Goal: Information Seeking & Learning: Learn about a topic

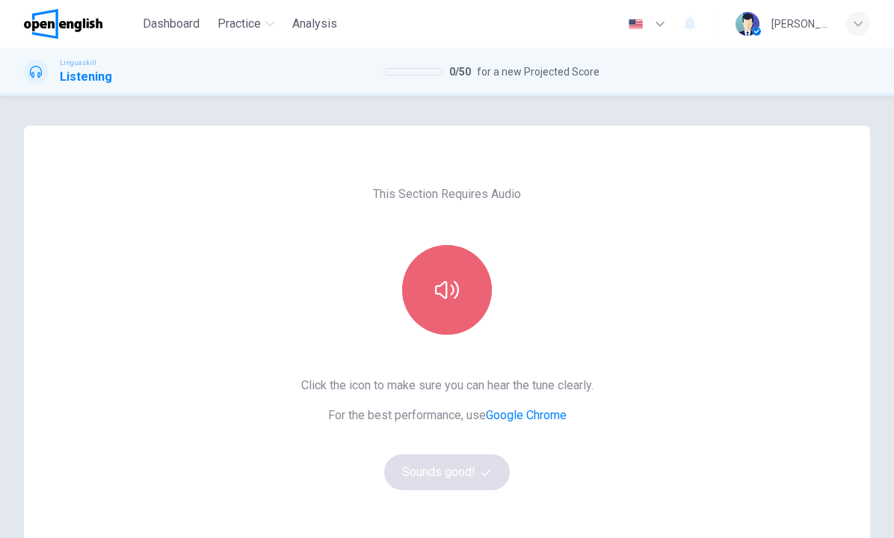
click at [435, 274] on button "button" at bounding box center [447, 290] width 90 height 90
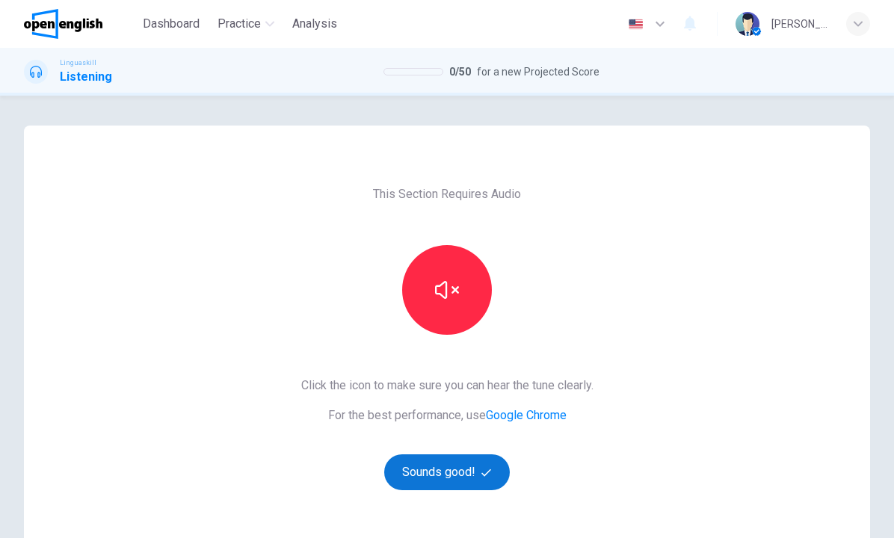
click at [468, 463] on button "Sounds good!" at bounding box center [447, 472] width 126 height 36
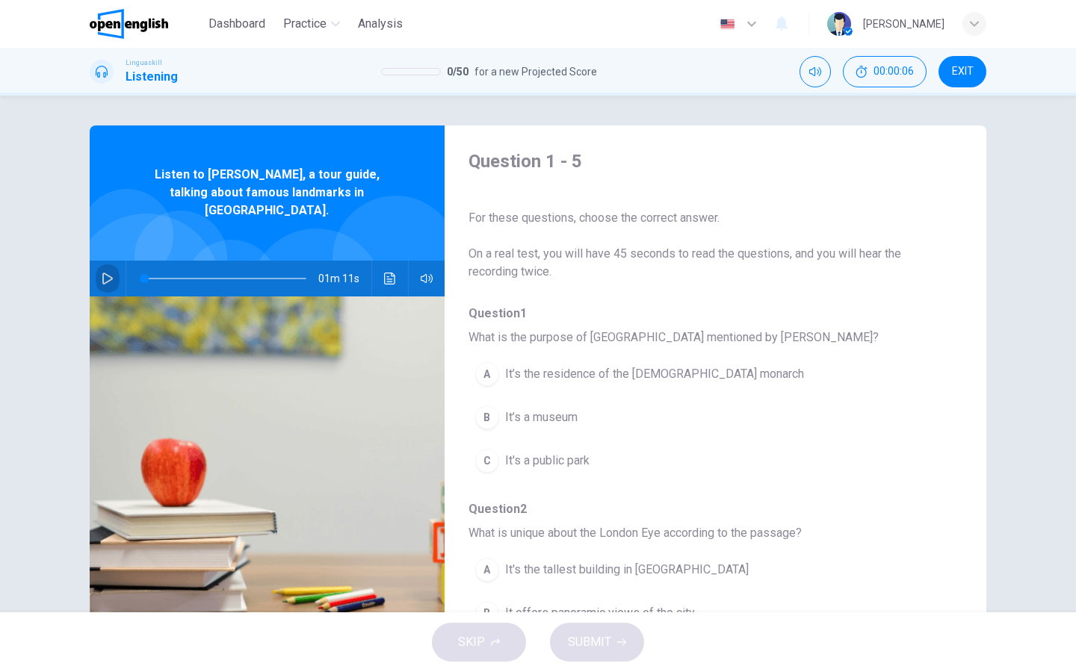
click at [113, 273] on icon "button" at bounding box center [108, 279] width 12 height 12
click at [597, 374] on span "It’s the residence of the [DEMOGRAPHIC_DATA] monarch" at bounding box center [654, 374] width 299 height 18
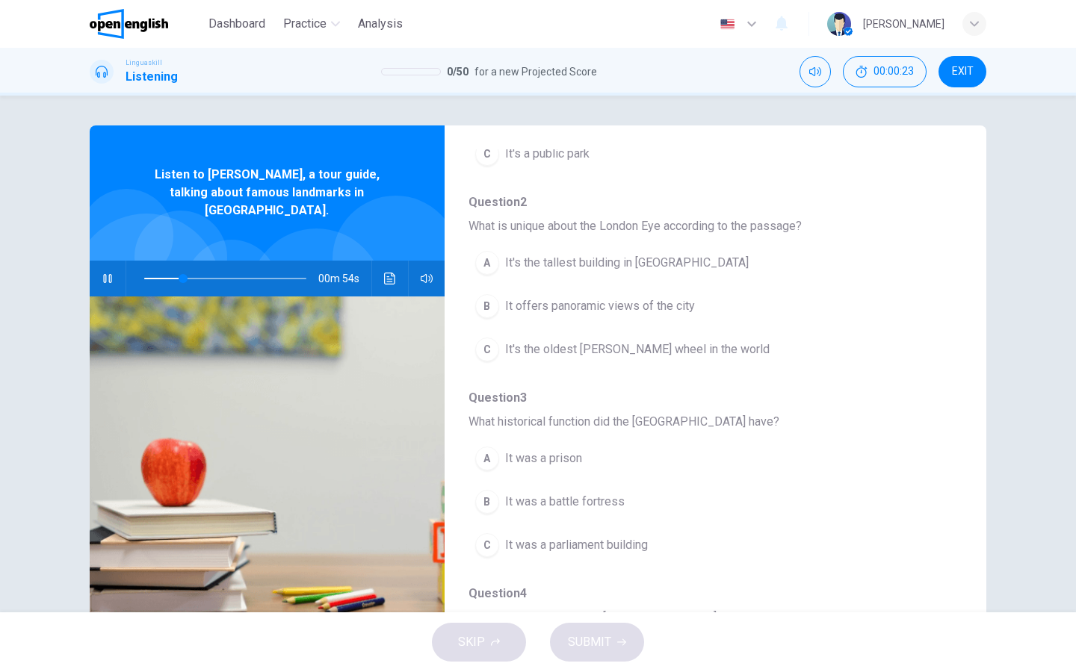
scroll to position [309, 0]
click at [487, 308] on div "B" at bounding box center [487, 305] width 24 height 24
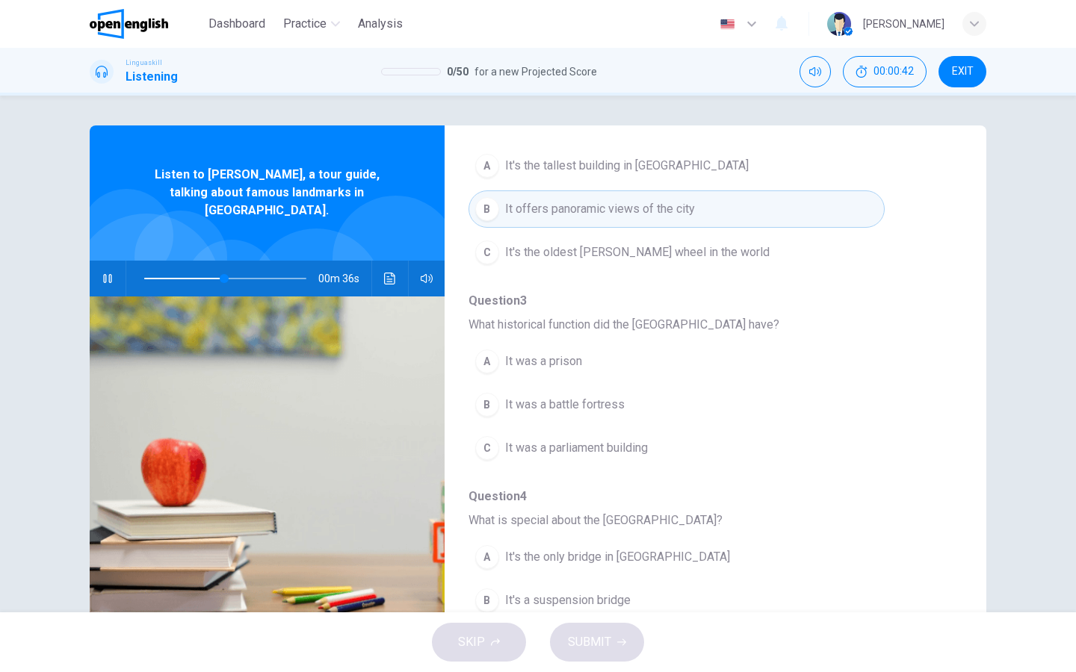
scroll to position [407, 0]
click at [490, 359] on div "A" at bounding box center [487, 359] width 24 height 24
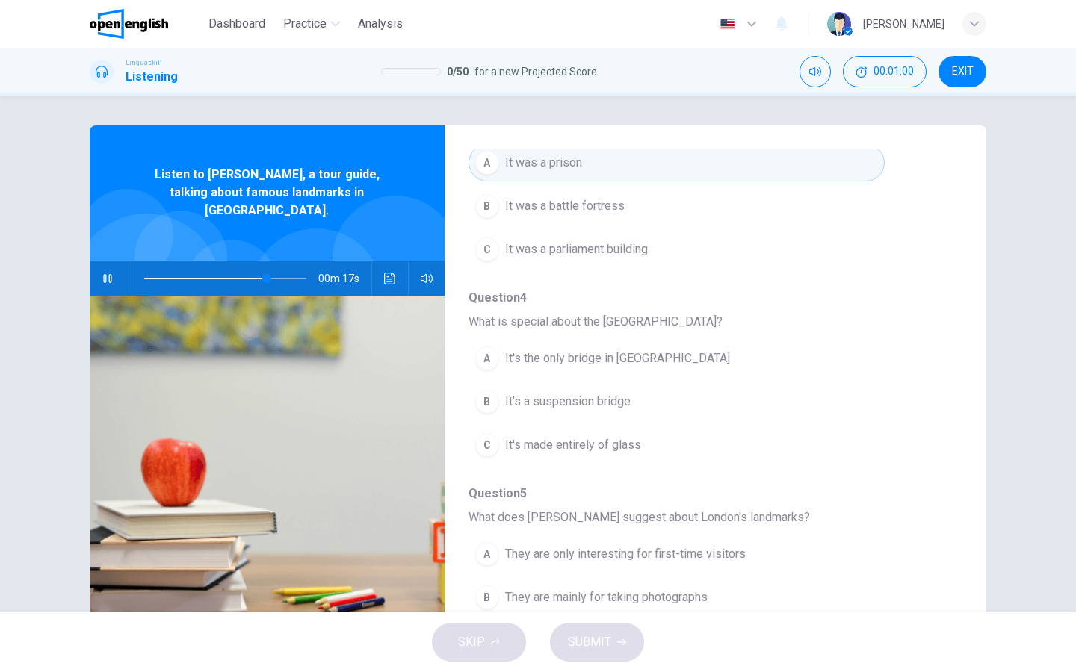
scroll to position [604, 0]
click at [490, 409] on div "B" at bounding box center [487, 401] width 24 height 24
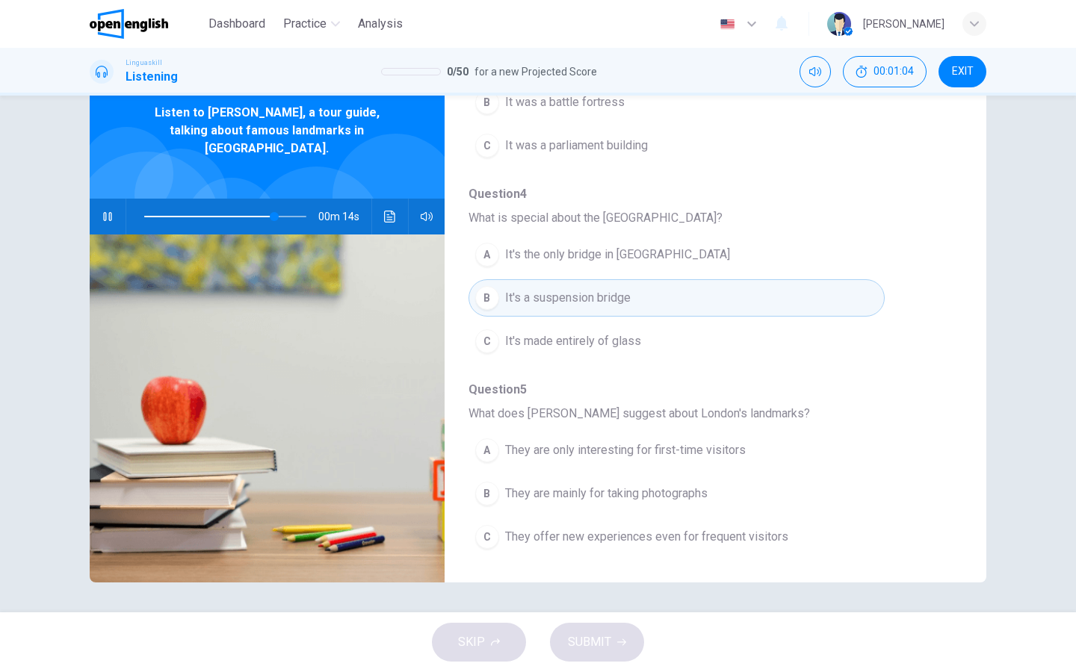
scroll to position [62, 0]
click at [486, 537] on div "C" at bounding box center [487, 537] width 24 height 24
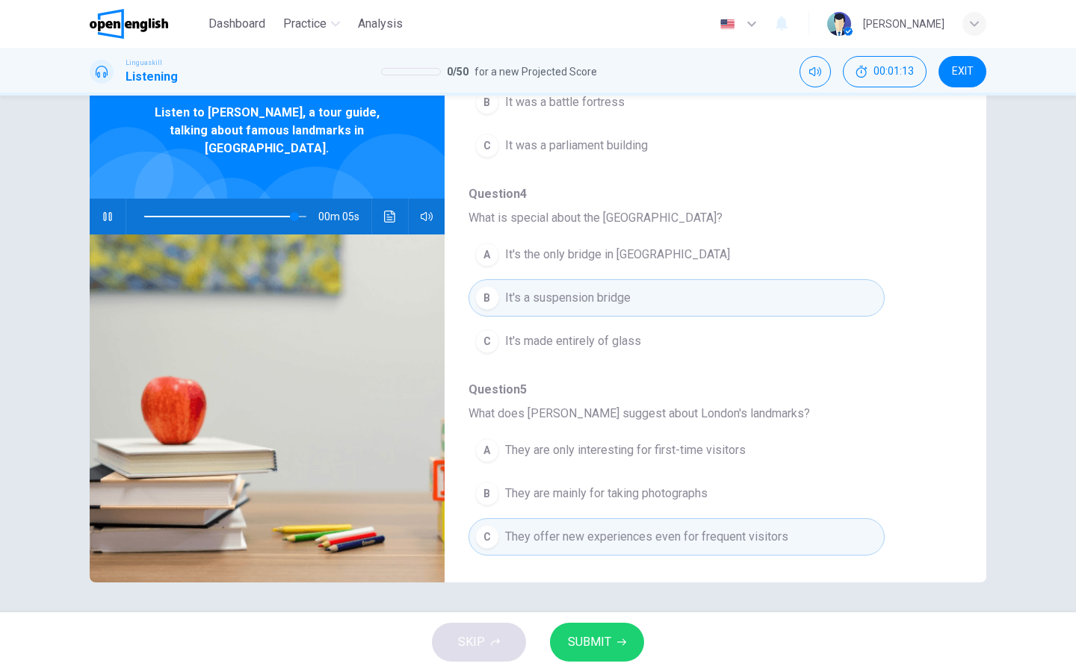
click at [563, 537] on button "SUBMIT" at bounding box center [597, 642] width 94 height 39
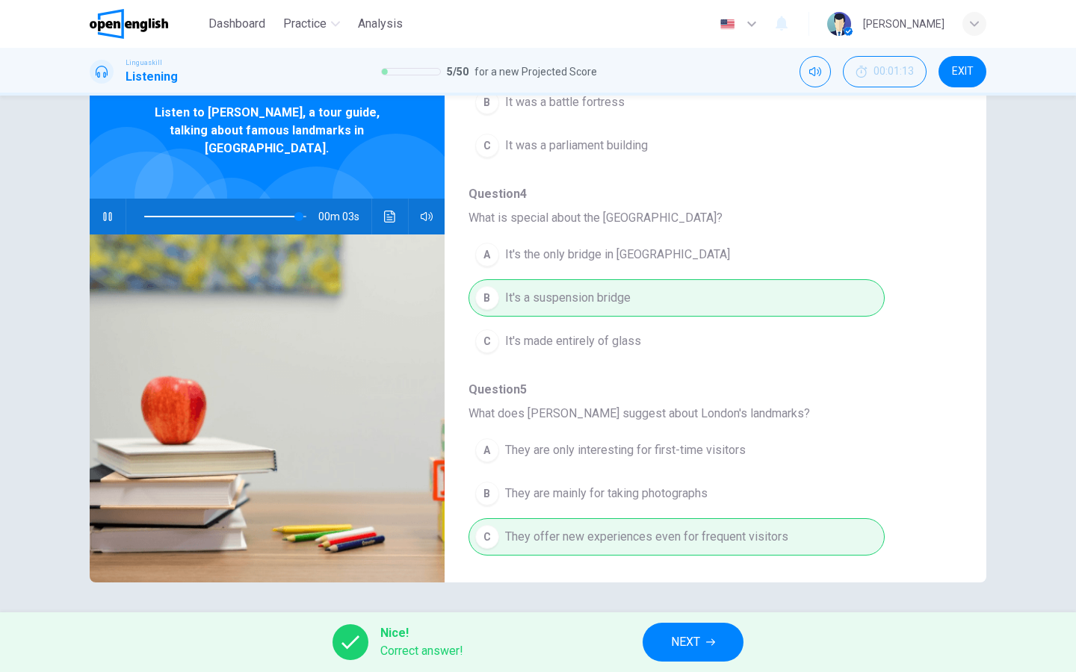
type input "**"
click at [704, 537] on button "NEXT" at bounding box center [693, 642] width 101 height 39
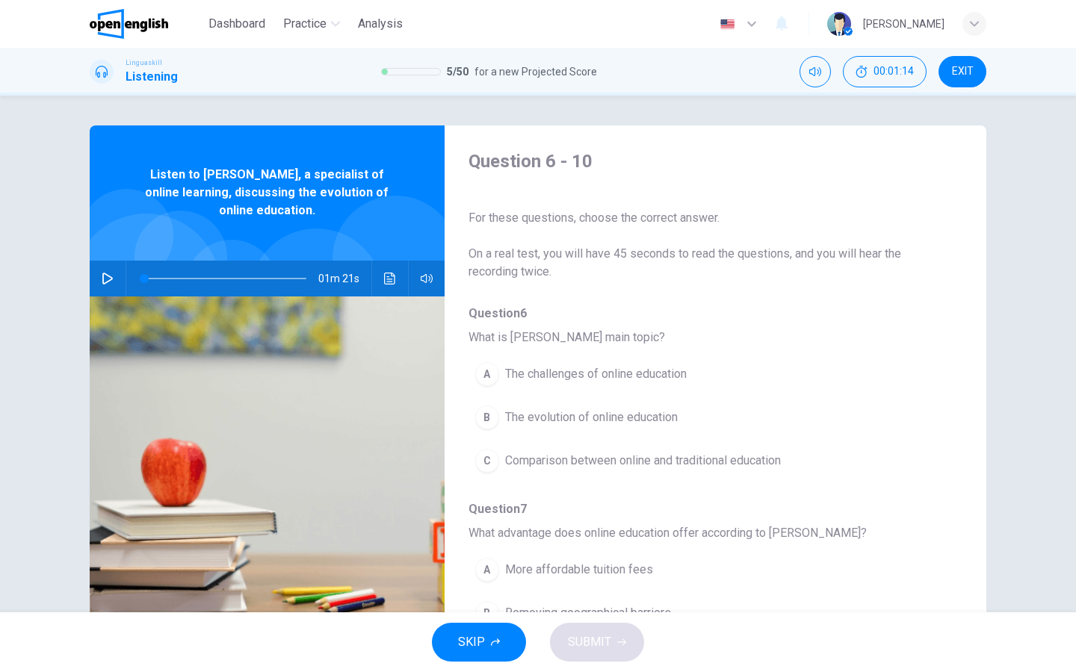
click at [111, 276] on icon "button" at bounding box center [108, 279] width 12 height 12
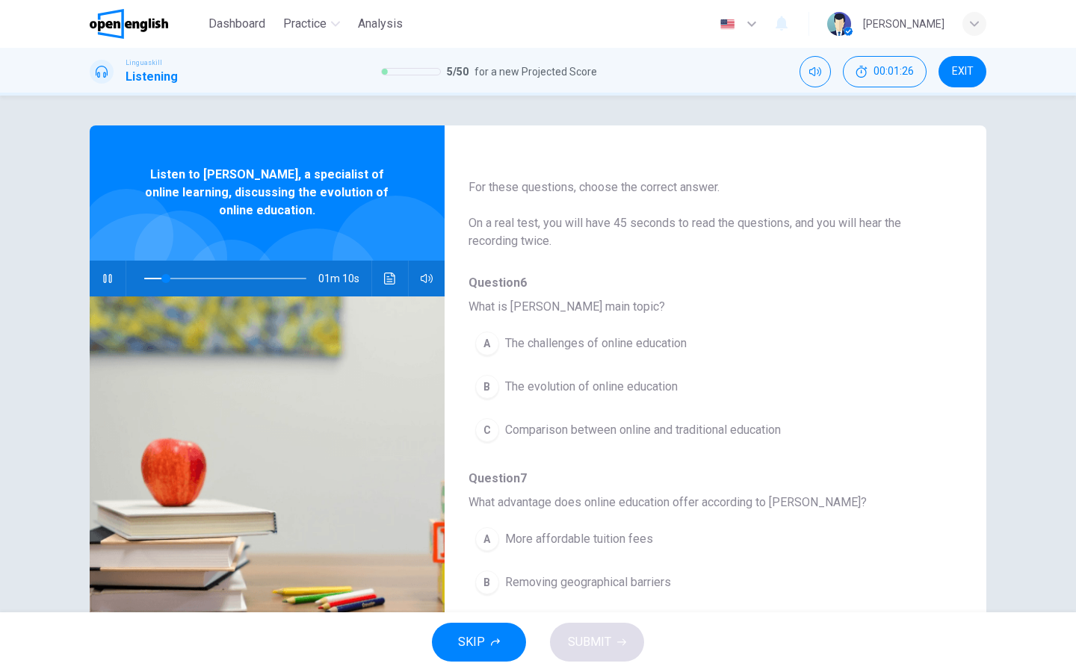
scroll to position [36, 0]
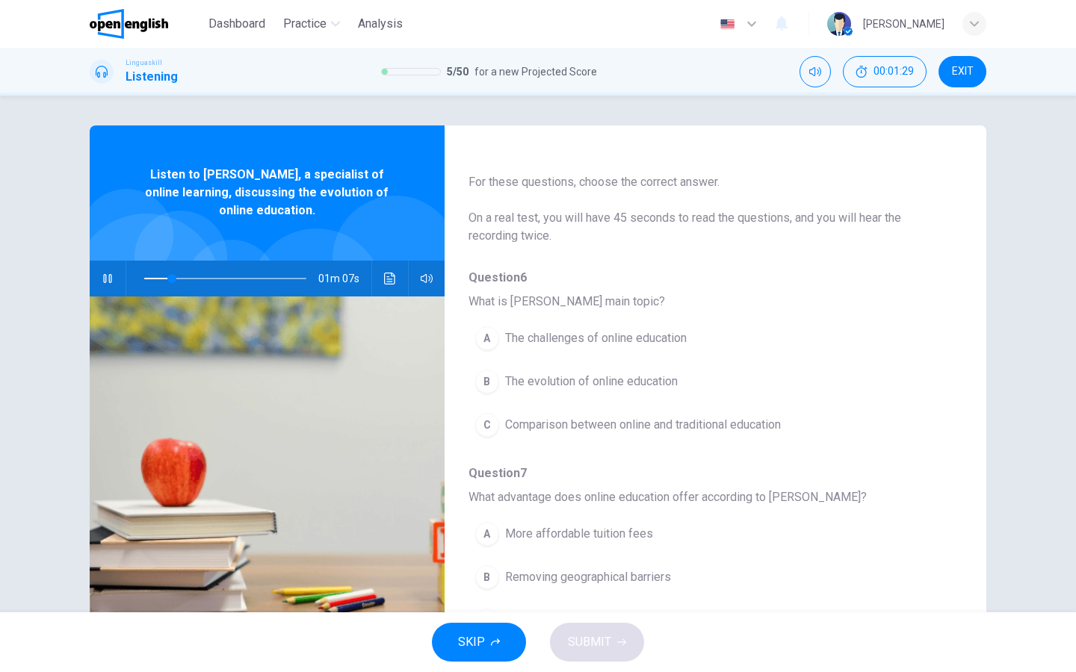
click at [487, 382] on div "B" at bounding box center [487, 382] width 24 height 24
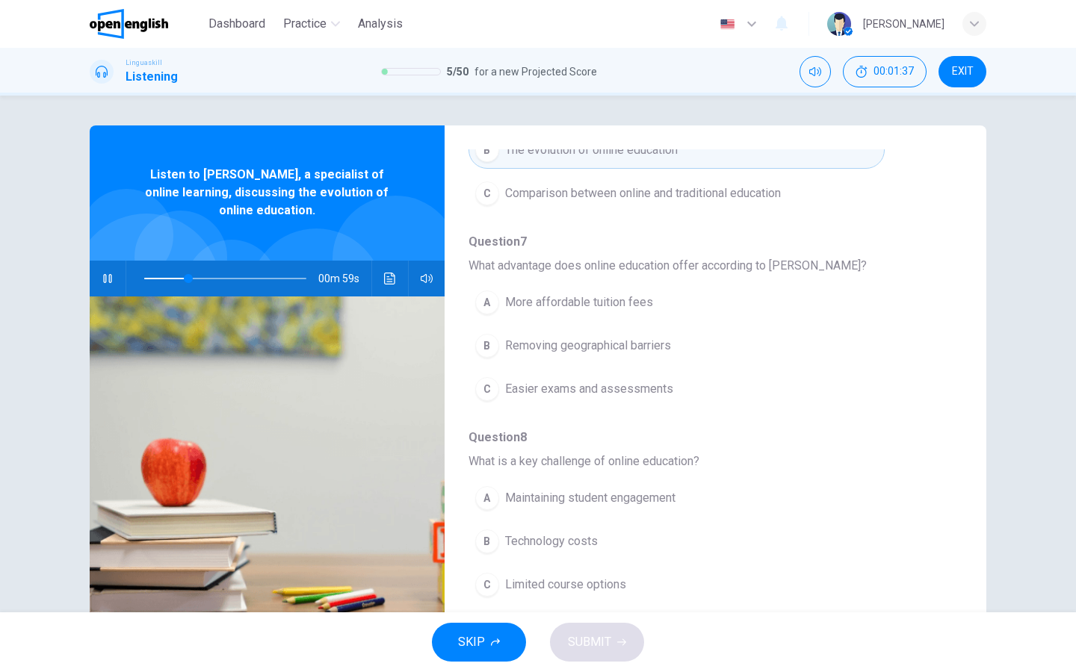
scroll to position [270, 0]
click at [486, 343] on div "B" at bounding box center [487, 344] width 24 height 24
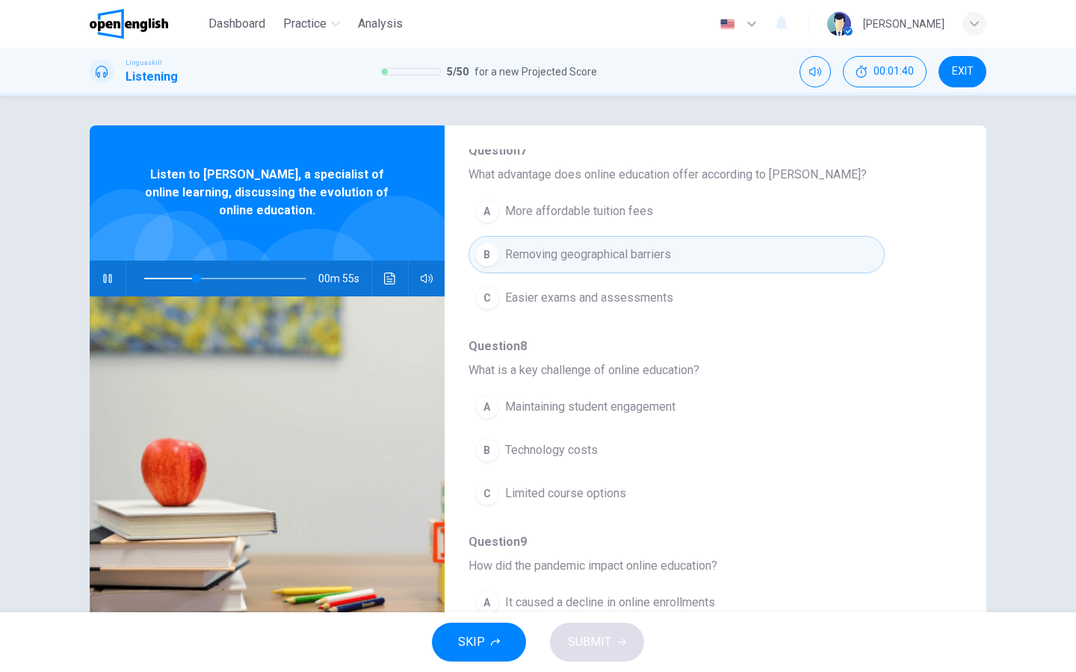
scroll to position [357, 0]
click at [481, 406] on div "A" at bounding box center [487, 409] width 24 height 24
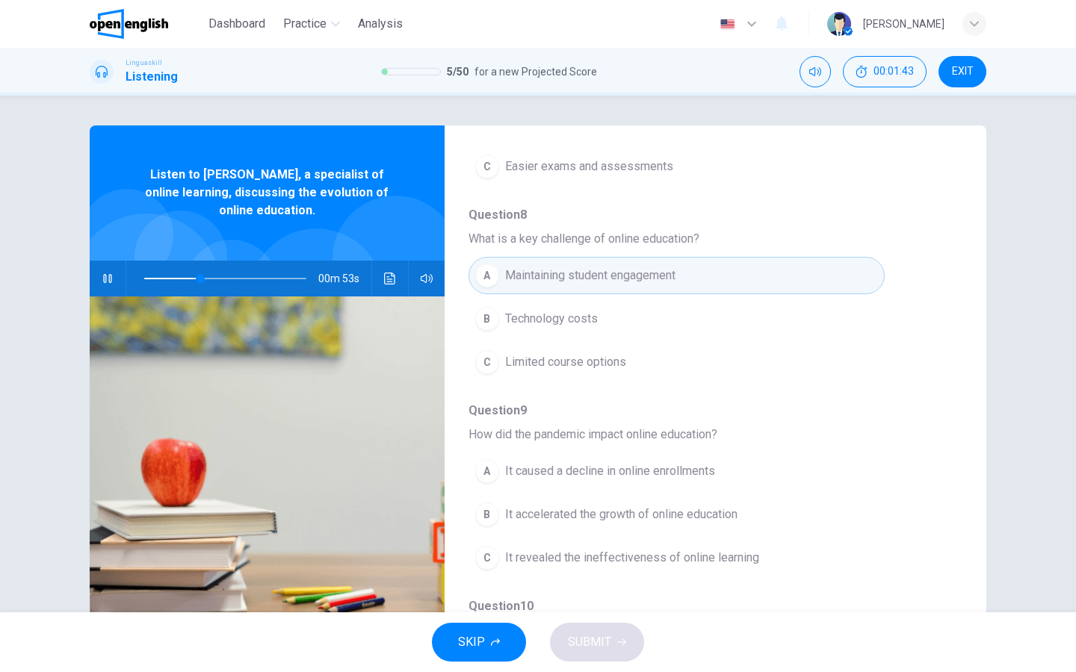
scroll to position [507, 0]
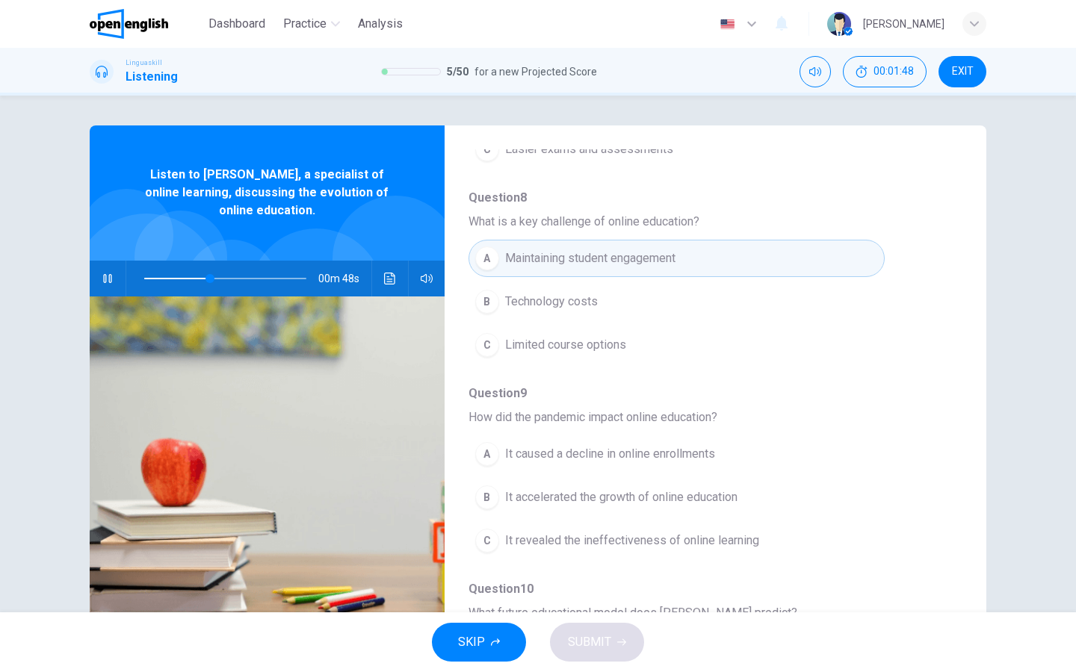
click at [493, 490] on div "B" at bounding box center [487, 498] width 24 height 24
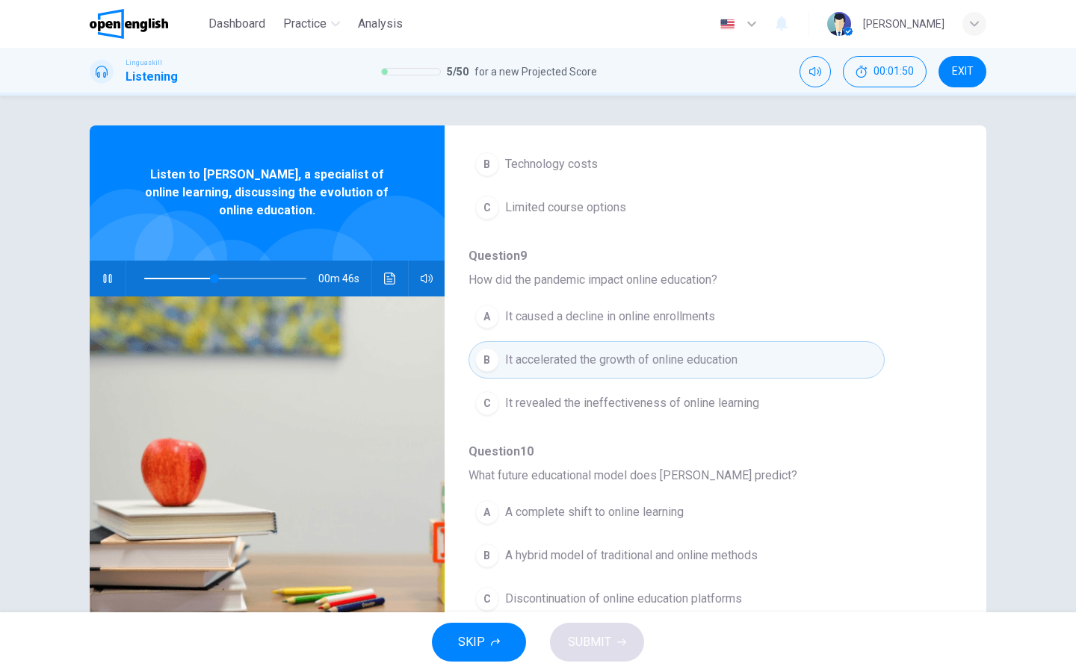
scroll to position [645, 0]
click at [483, 537] on div "B" at bounding box center [487, 556] width 24 height 24
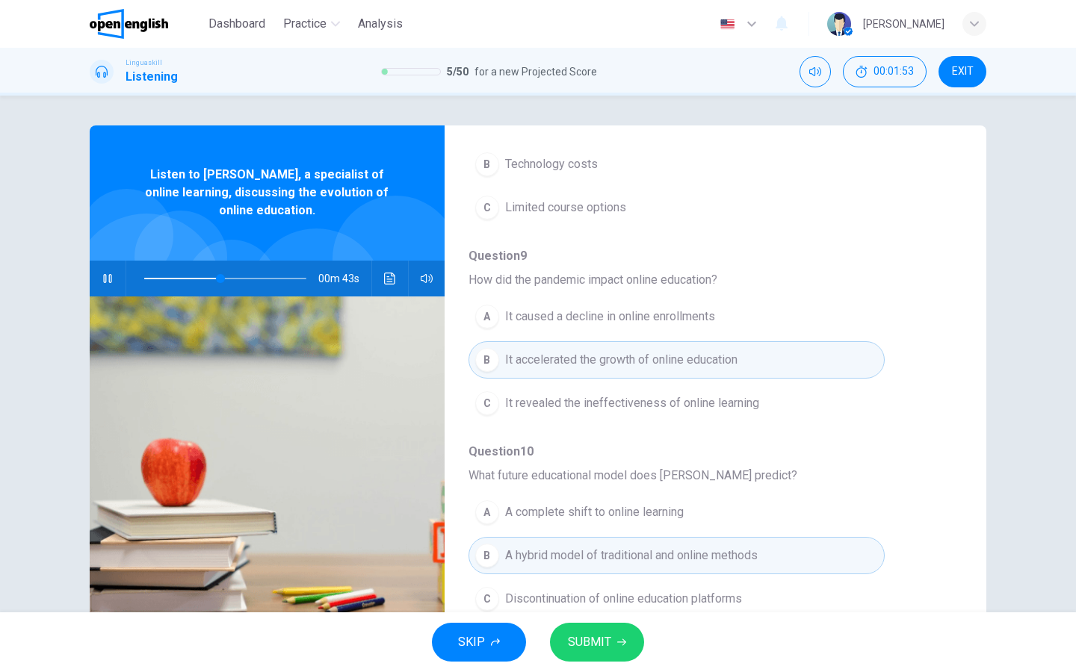
click at [580, 537] on span "SUBMIT" at bounding box center [589, 642] width 43 height 21
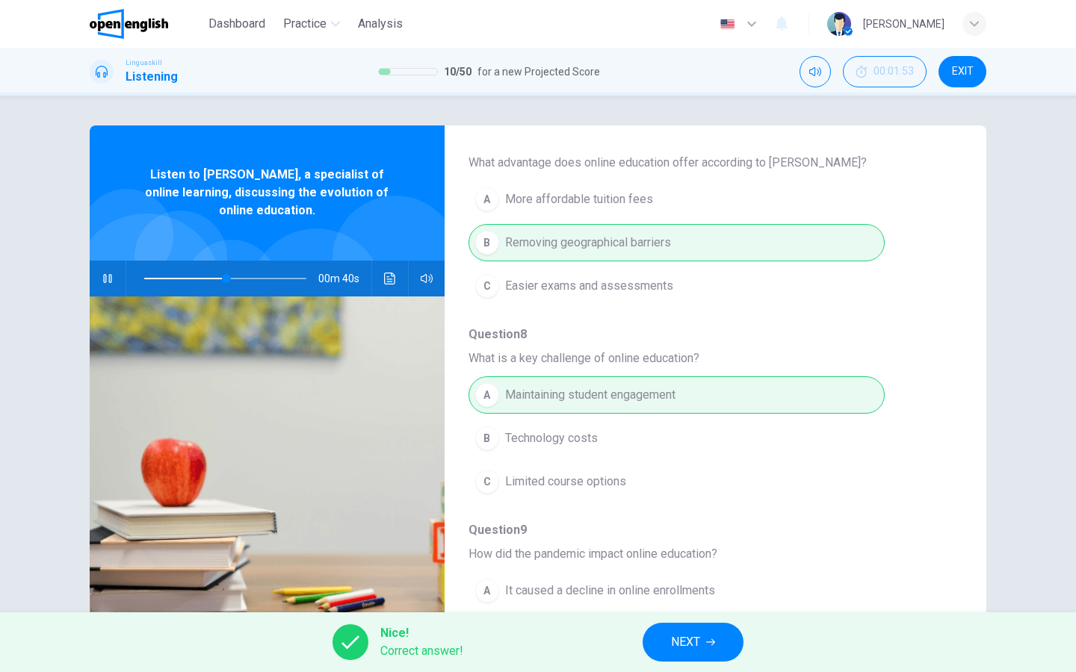
type input "**"
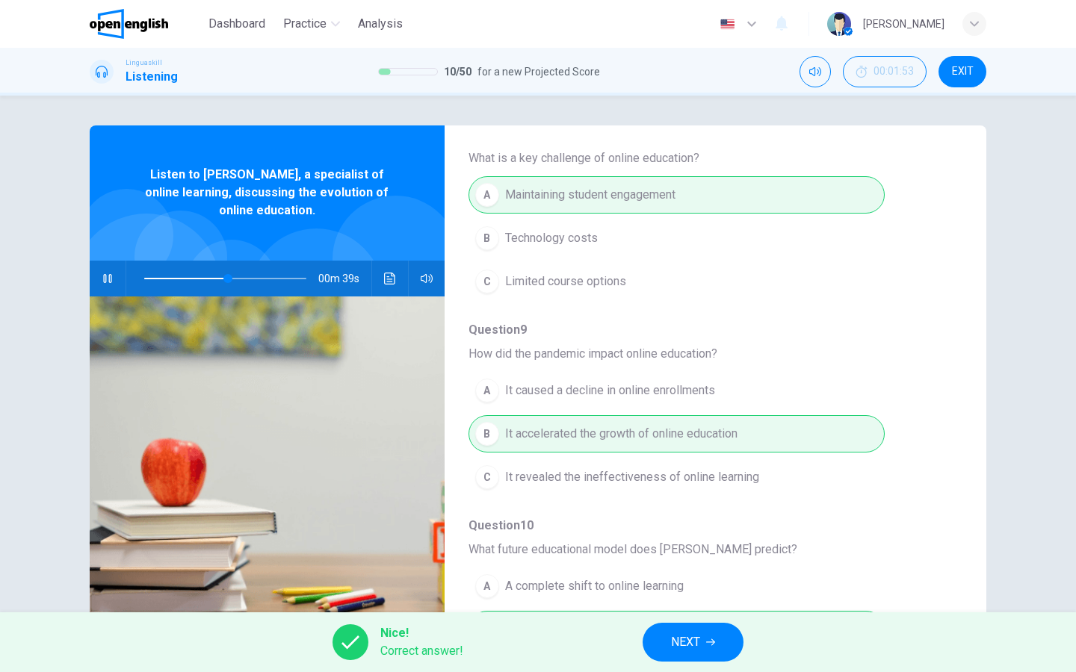
scroll to position [593, 0]
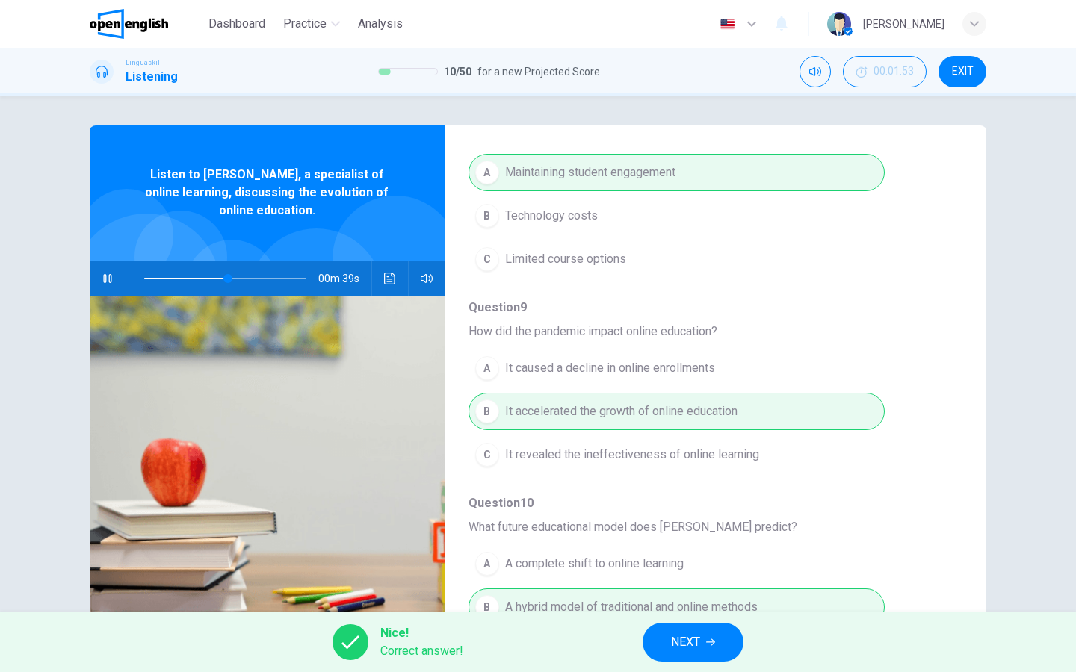
click at [675, 537] on button "NEXT" at bounding box center [693, 642] width 101 height 39
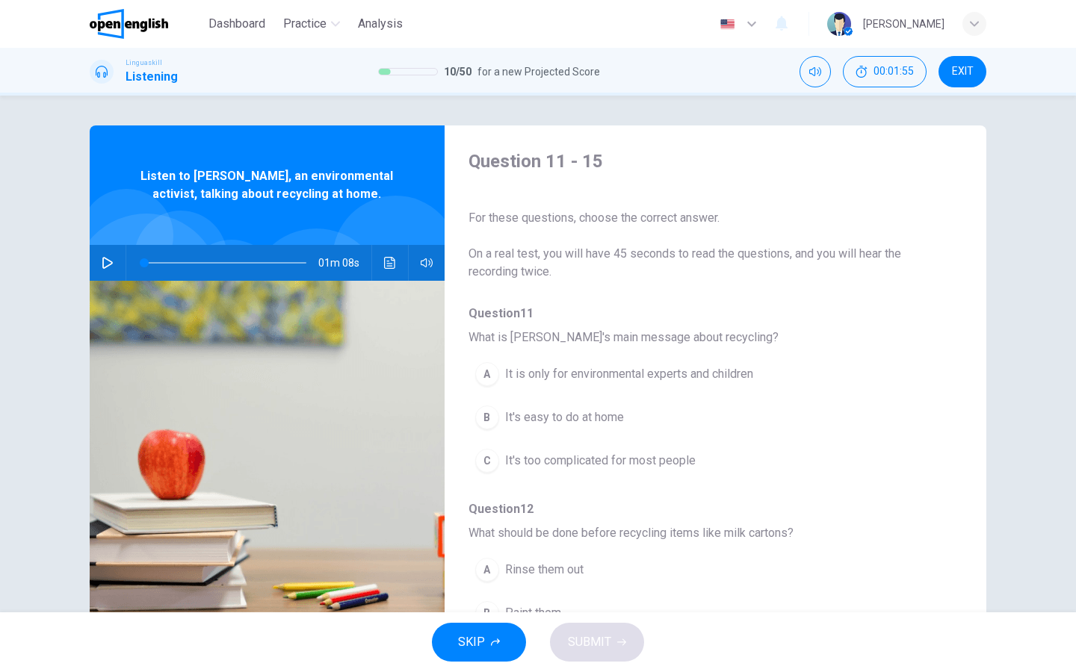
click at [107, 264] on icon "button" at bounding box center [108, 263] width 12 height 12
click at [487, 414] on div "B" at bounding box center [487, 418] width 24 height 24
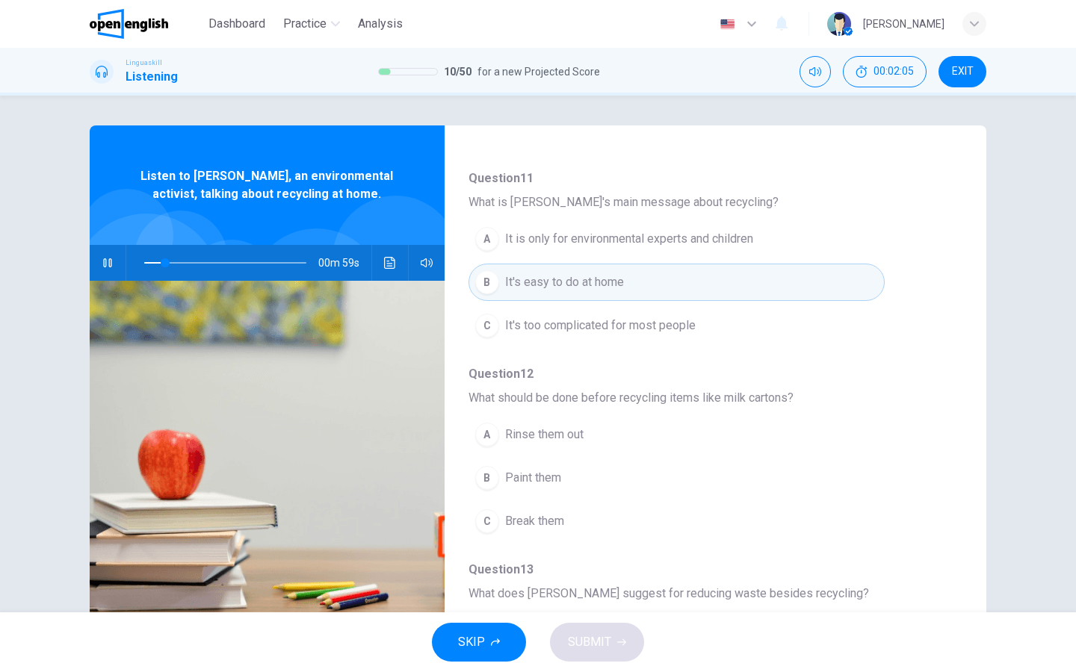
scroll to position [140, 0]
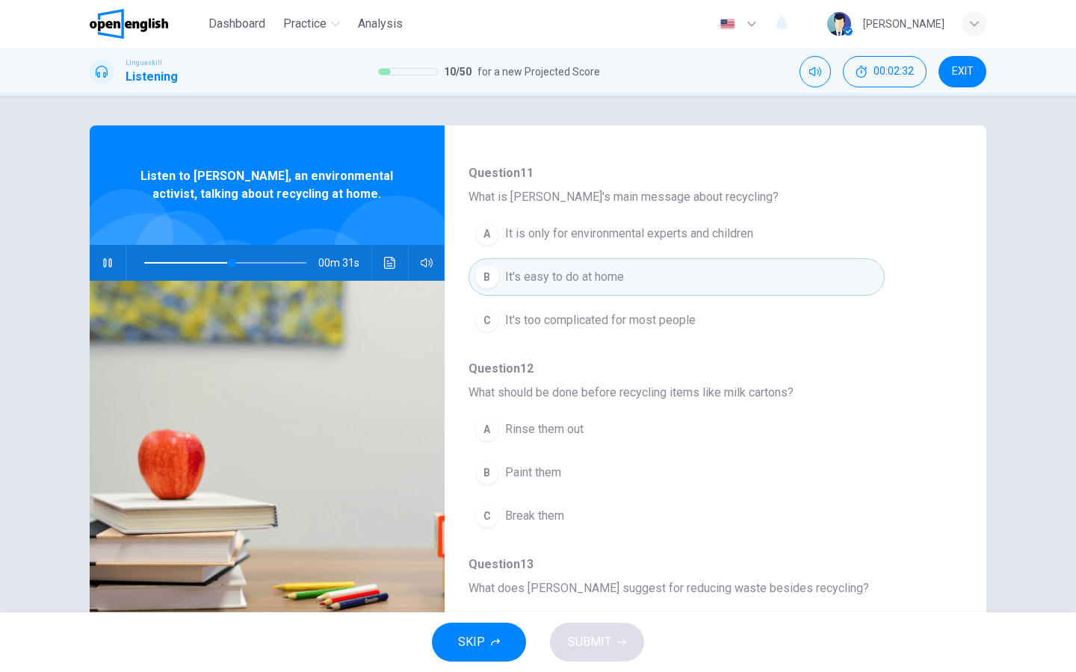
click at [490, 430] on div "A" at bounding box center [487, 430] width 24 height 24
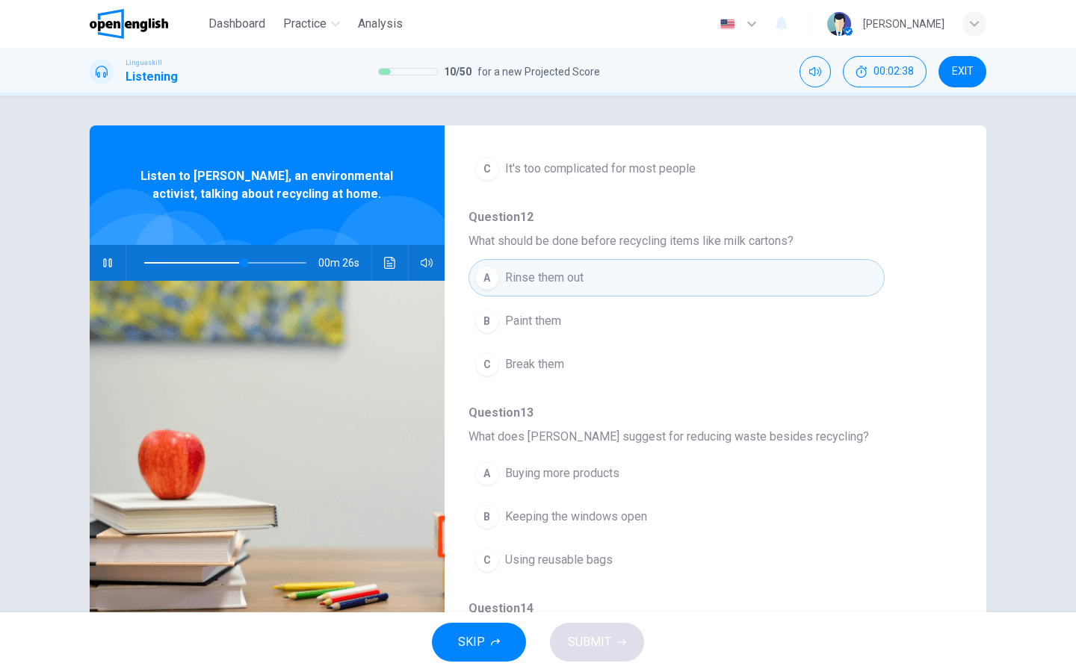
scroll to position [293, 0]
click at [496, 537] on div "C" at bounding box center [487, 560] width 24 height 24
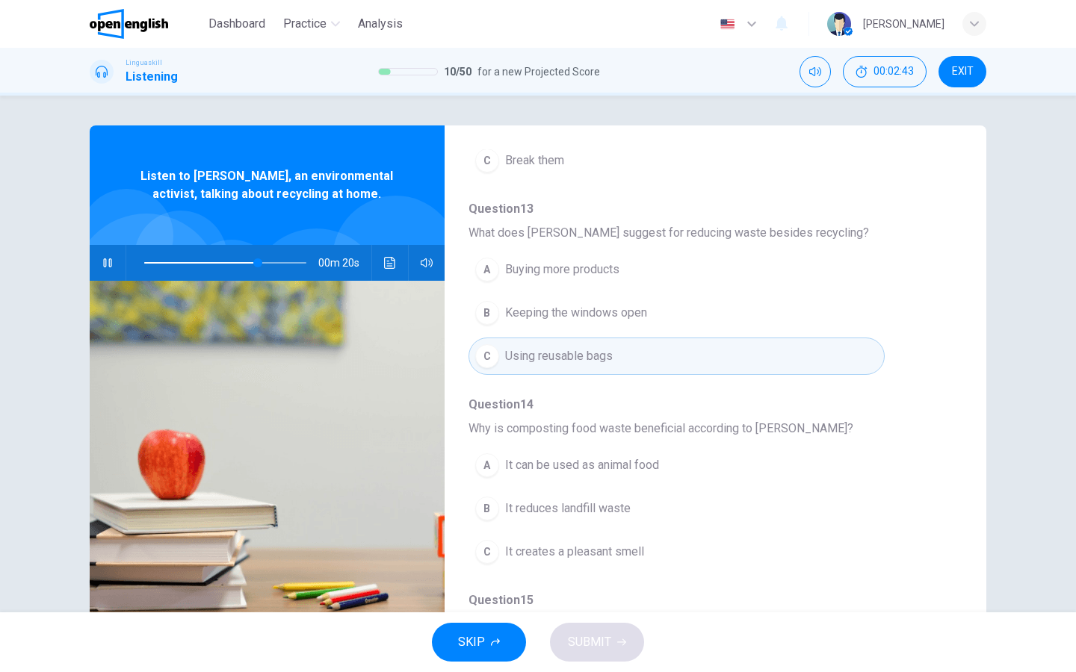
scroll to position [497, 0]
click at [486, 510] on div "B" at bounding box center [487, 508] width 24 height 24
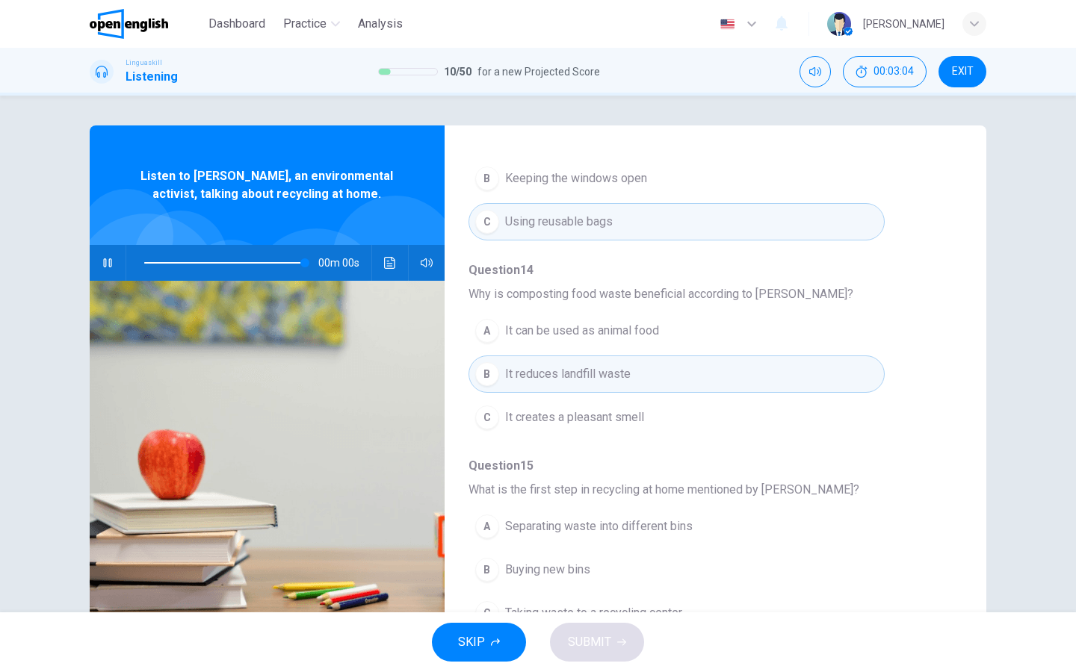
type input "*"
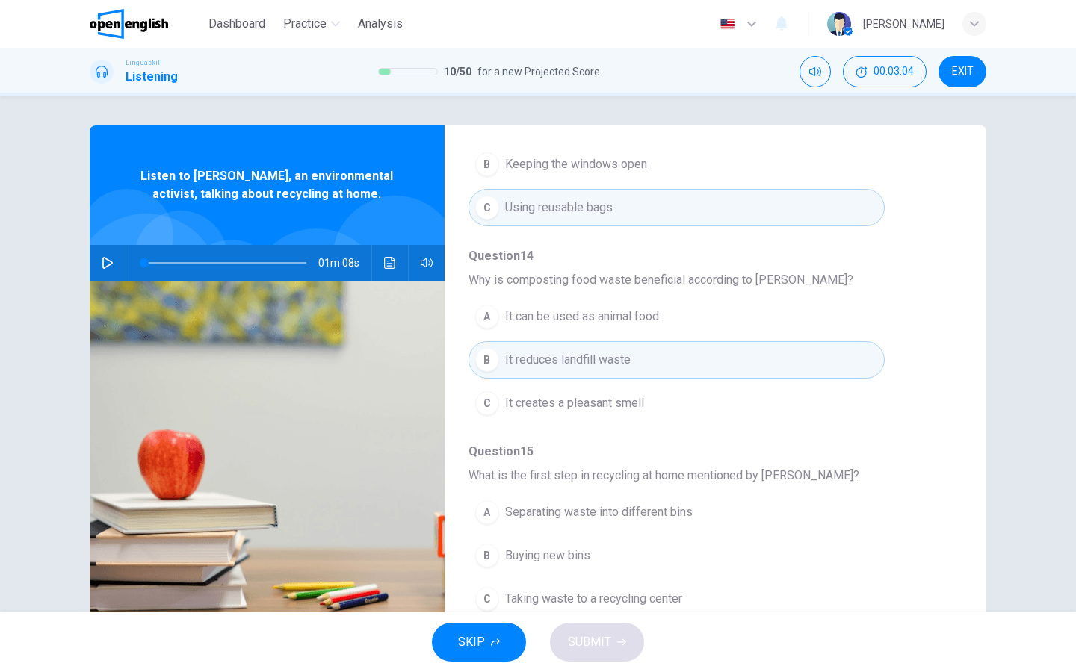
scroll to position [645, 0]
click at [486, 511] on div "A" at bounding box center [487, 513] width 24 height 24
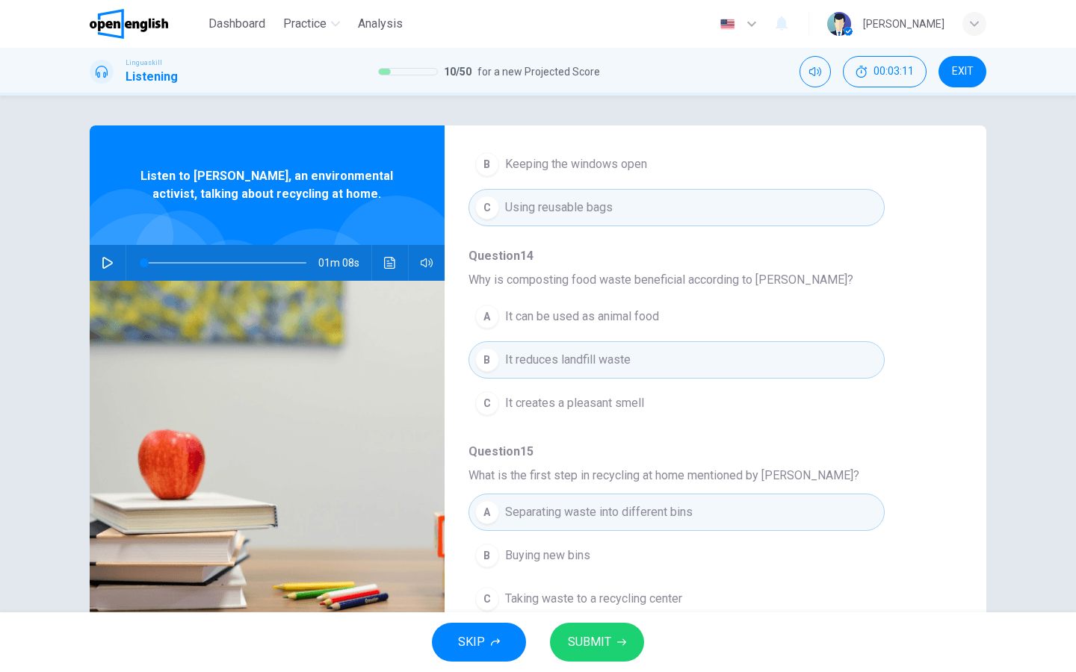
click at [581, 537] on span "SUBMIT" at bounding box center [589, 642] width 43 height 21
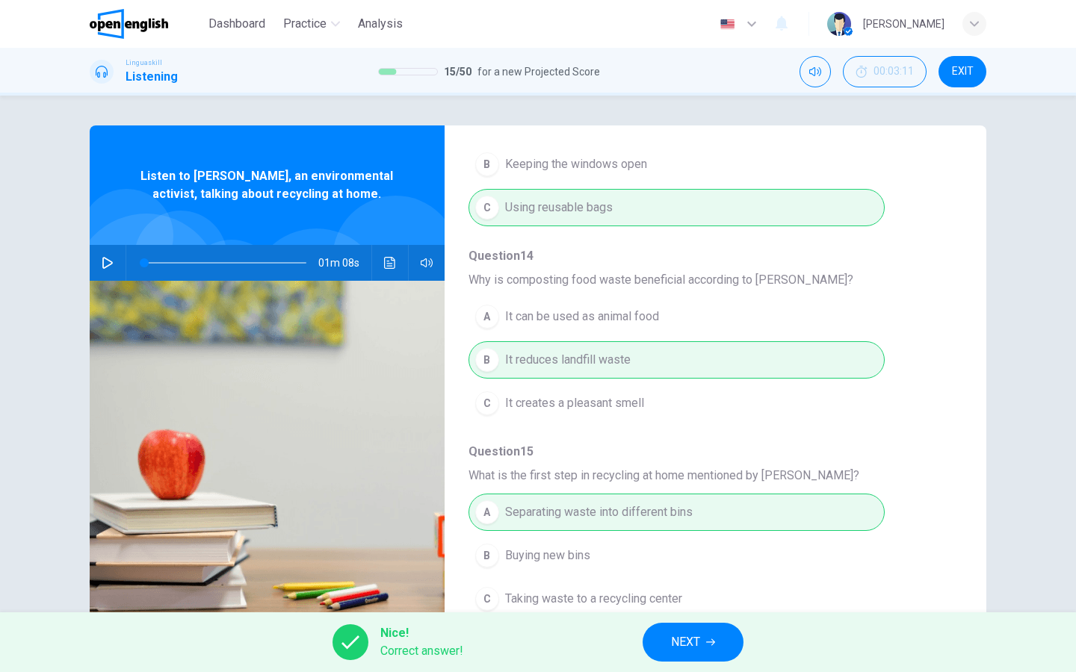
click at [722, 537] on button "NEXT" at bounding box center [693, 642] width 101 height 39
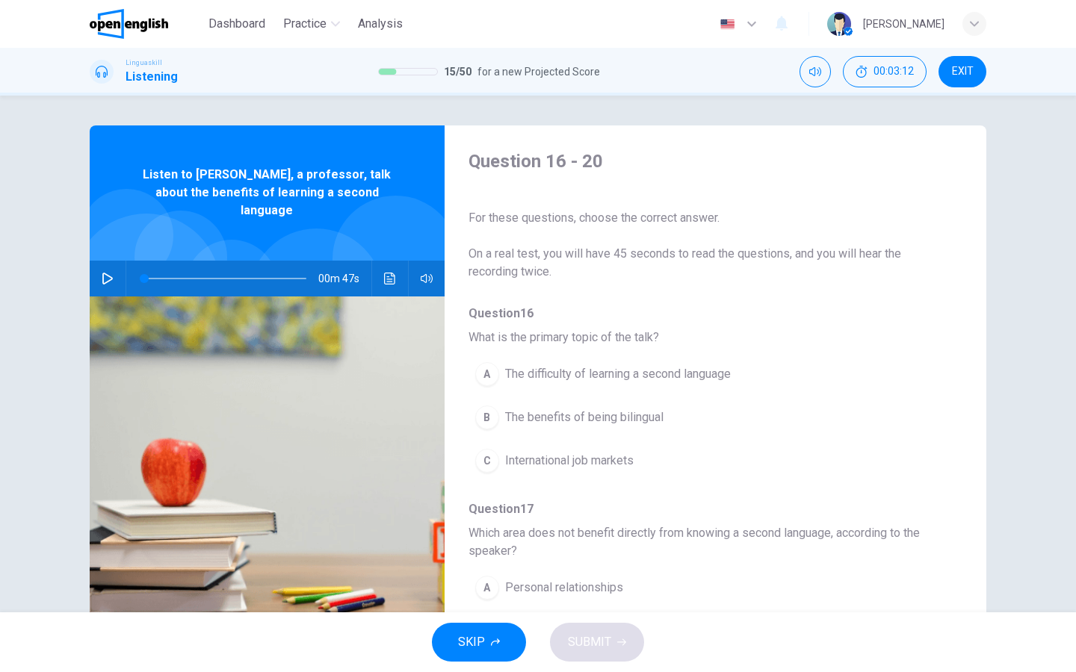
click at [105, 273] on icon "button" at bounding box center [108, 279] width 12 height 12
click at [492, 415] on div "B" at bounding box center [487, 418] width 24 height 24
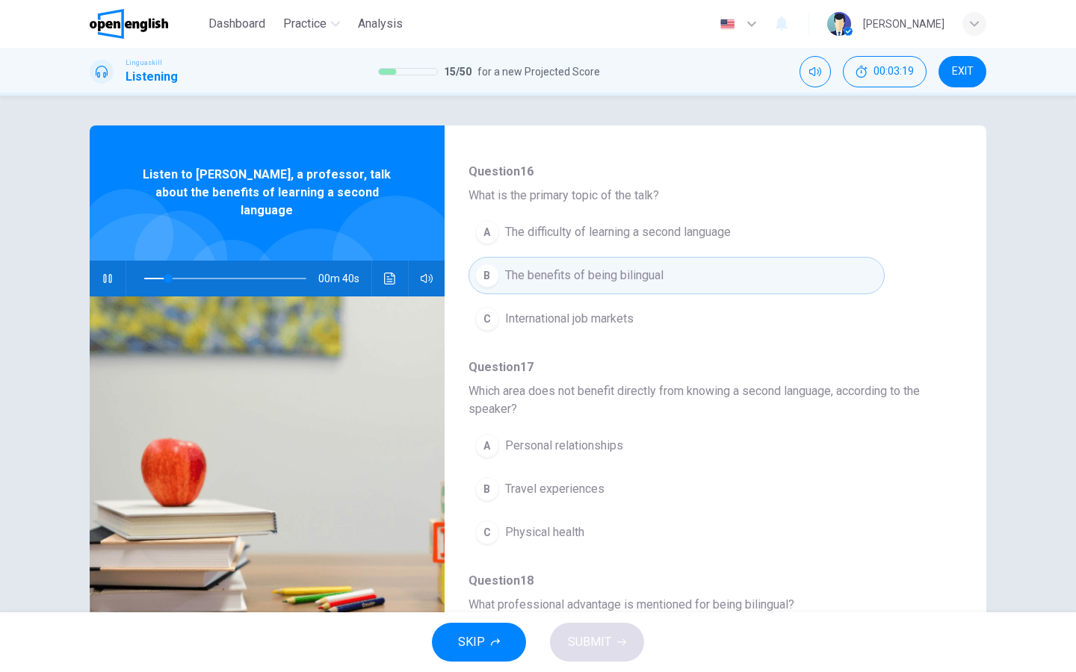
scroll to position [143, 0]
click at [486, 530] on div "C" at bounding box center [487, 532] width 24 height 24
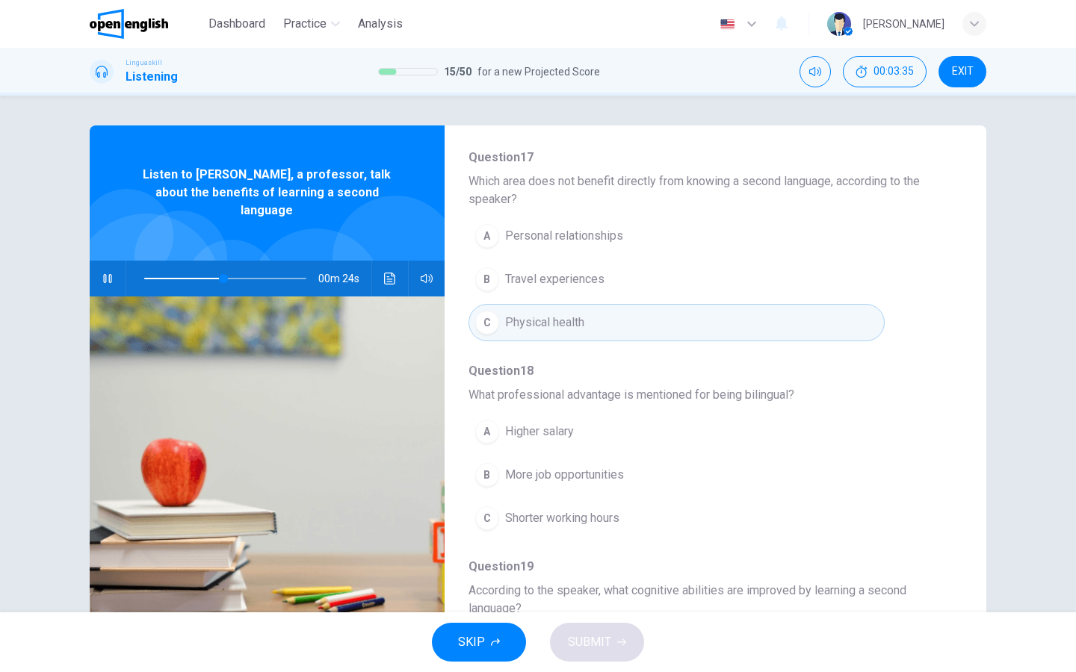
scroll to position [355, 0]
click at [487, 474] on div "B" at bounding box center [487, 472] width 24 height 24
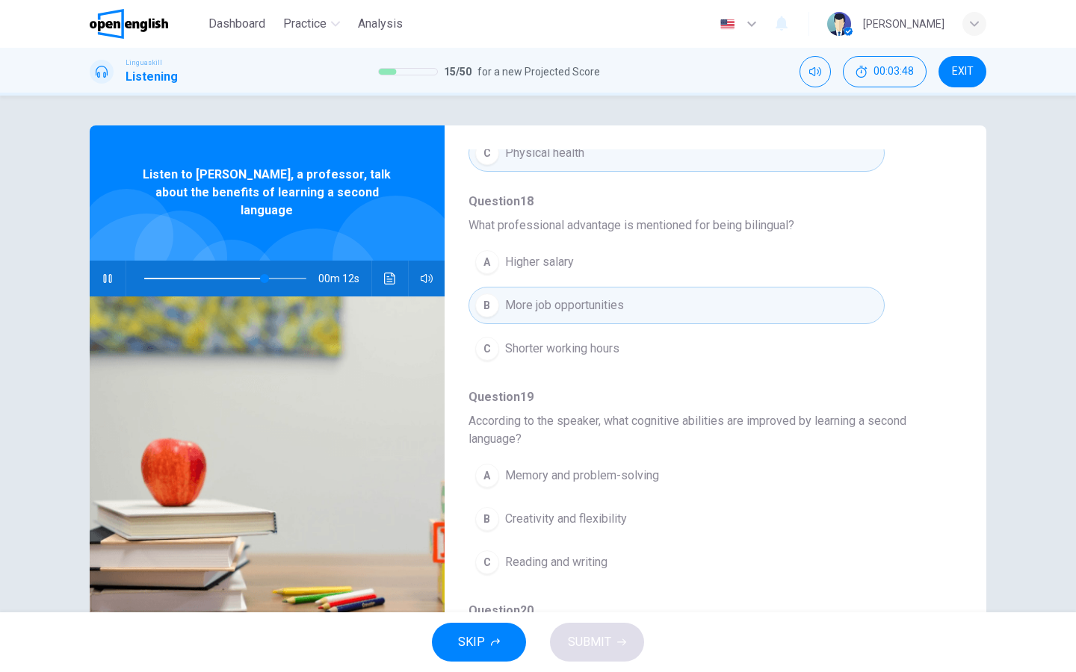
scroll to position [527, 0]
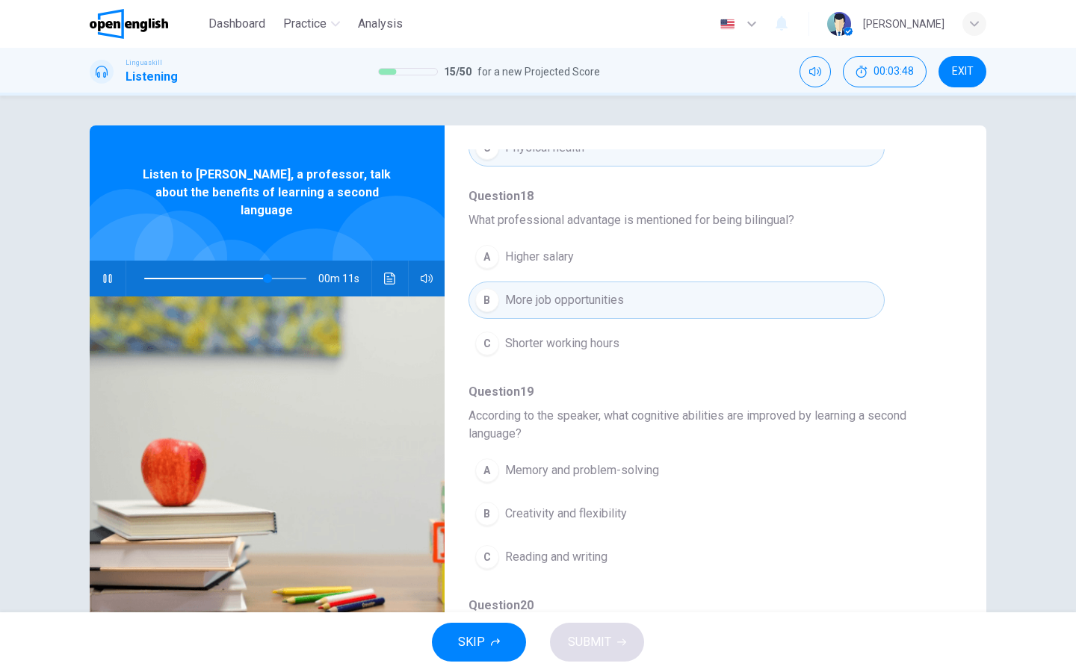
click at [491, 482] on div "A" at bounding box center [487, 471] width 24 height 24
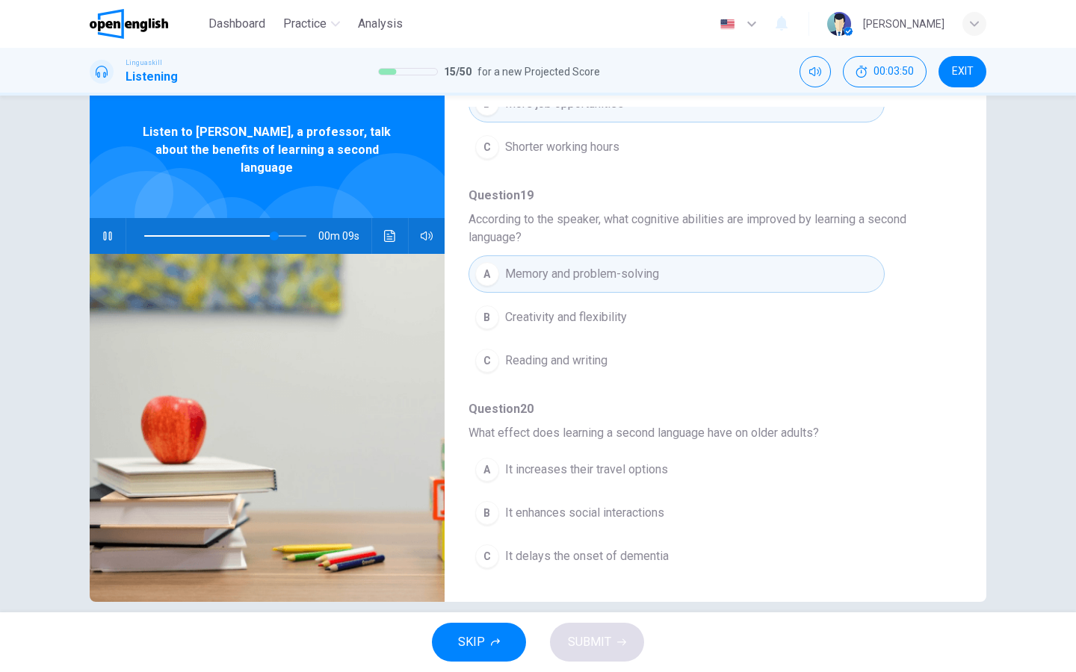
scroll to position [43, 0]
type input "*"
click at [486, 537] on div "C" at bounding box center [487, 557] width 24 height 24
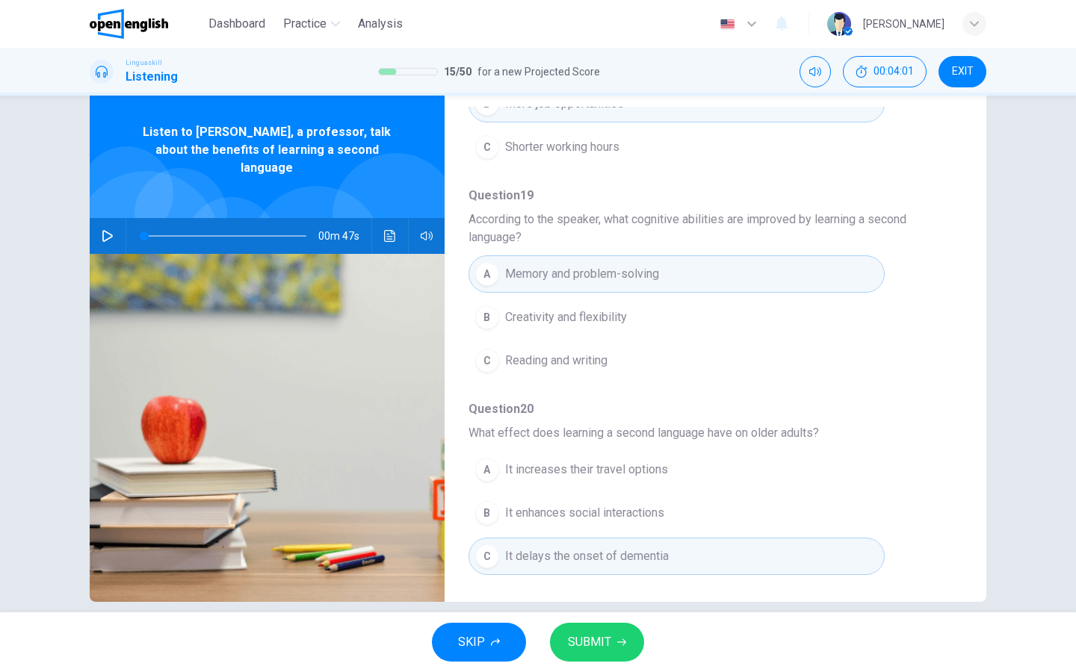
click at [580, 537] on span "SUBMIT" at bounding box center [589, 642] width 43 height 21
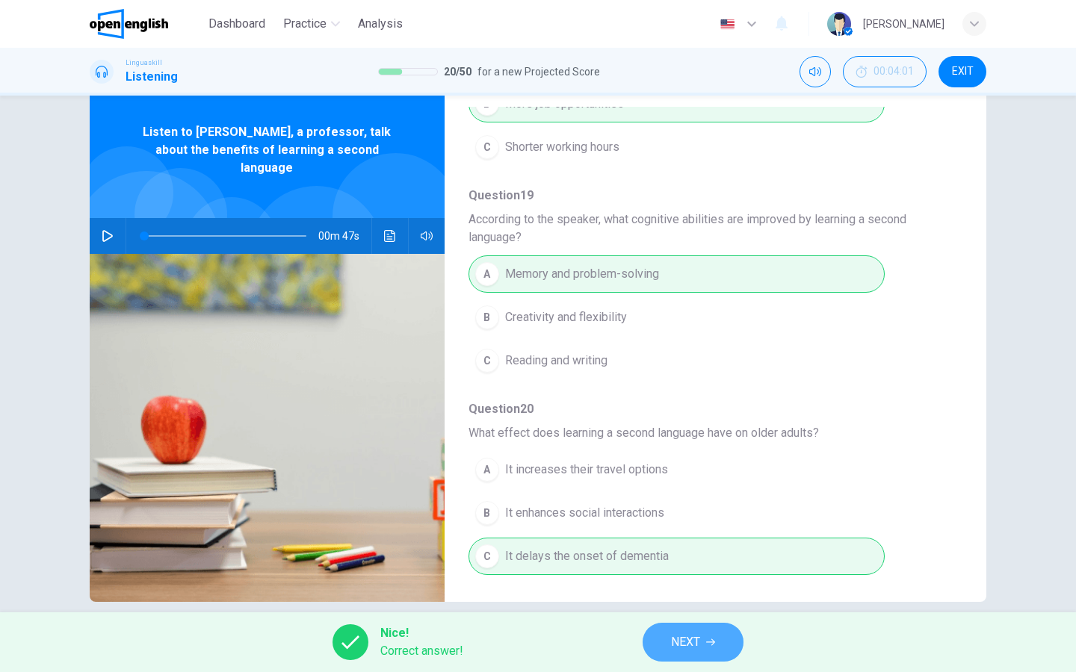
click at [678, 537] on span "NEXT" at bounding box center [685, 642] width 29 height 21
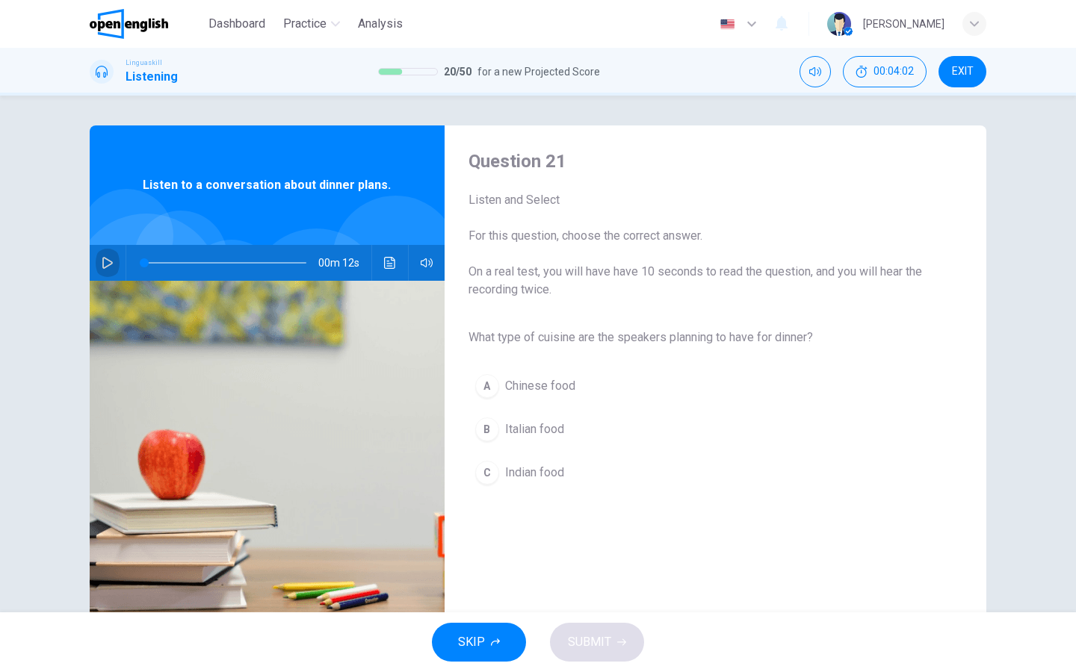
click at [107, 261] on icon "button" at bounding box center [108, 263] width 12 height 12
click at [489, 426] on div "B" at bounding box center [487, 430] width 24 height 24
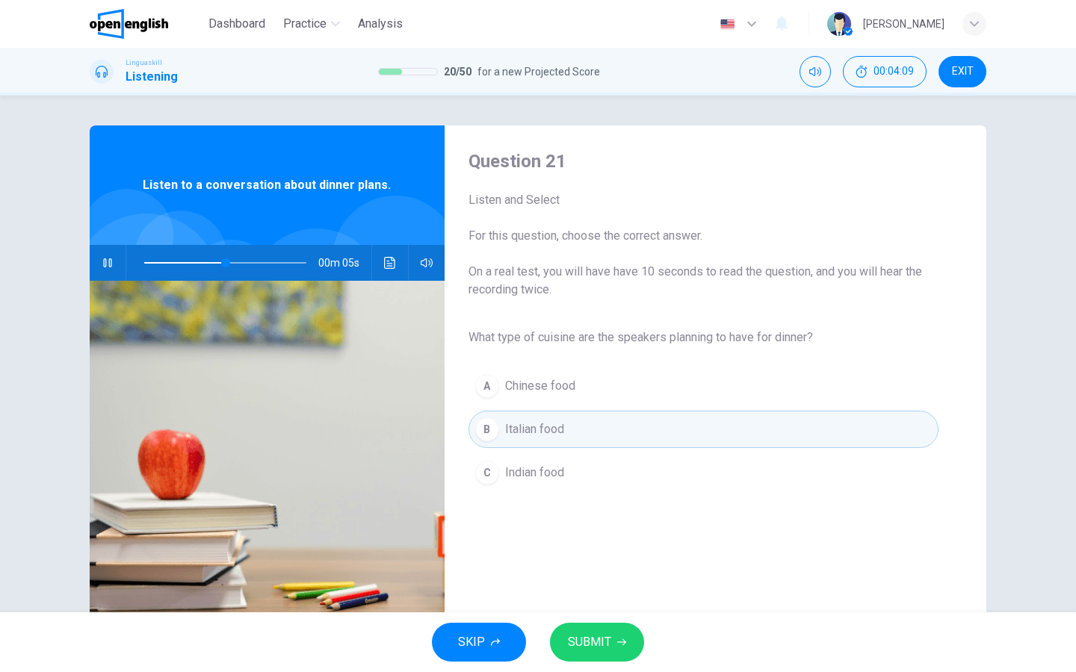
click at [604, 537] on span "SUBMIT" at bounding box center [589, 642] width 43 height 21
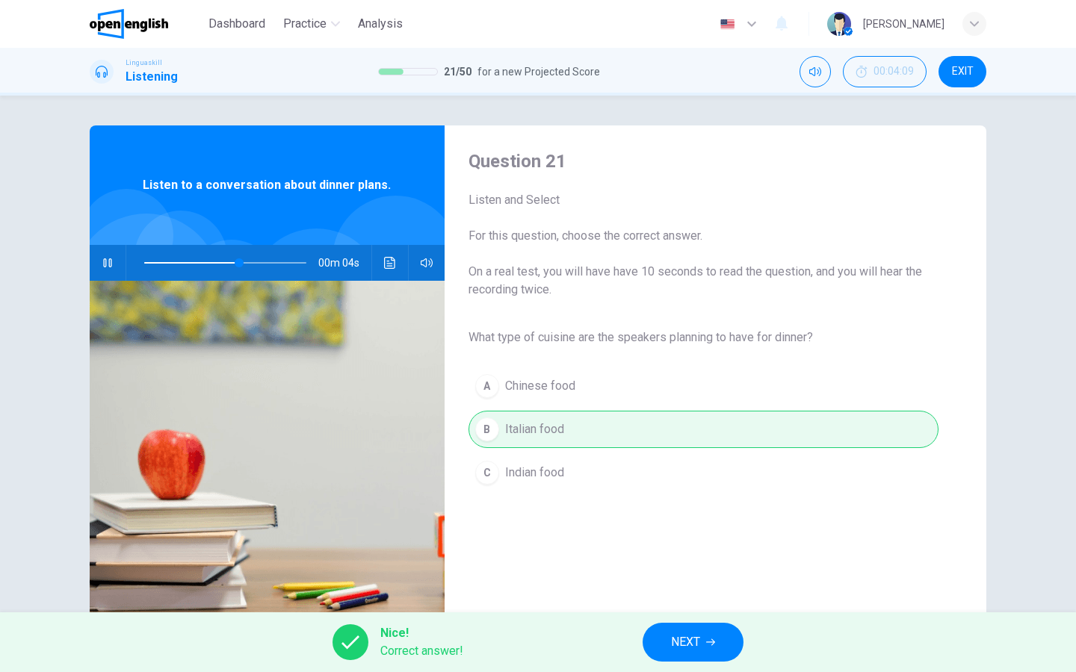
type input "**"
click at [659, 537] on button "NEXT" at bounding box center [693, 642] width 101 height 39
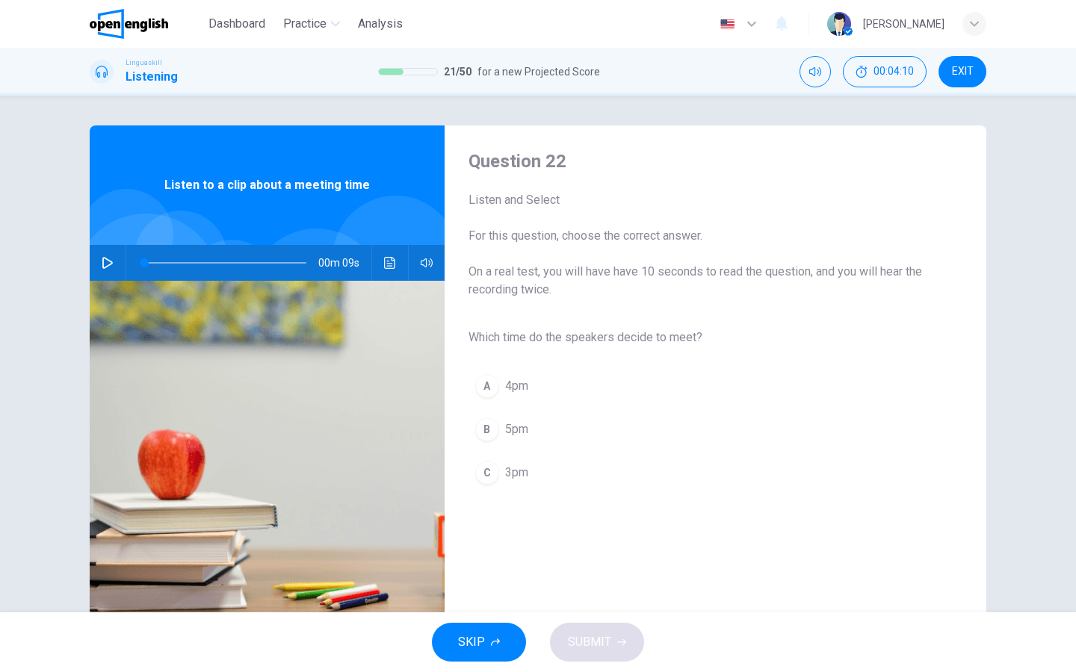
click at [109, 264] on icon "button" at bounding box center [108, 263] width 12 height 12
click at [498, 470] on div "C" at bounding box center [487, 473] width 24 height 24
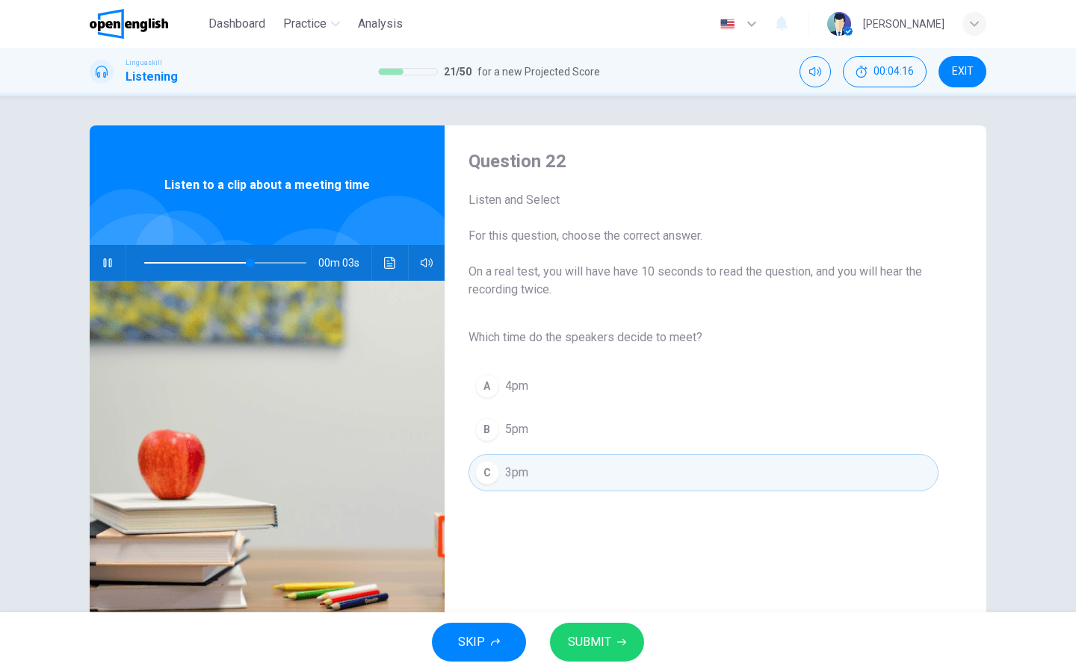
click at [590, 537] on span "SUBMIT" at bounding box center [589, 642] width 43 height 21
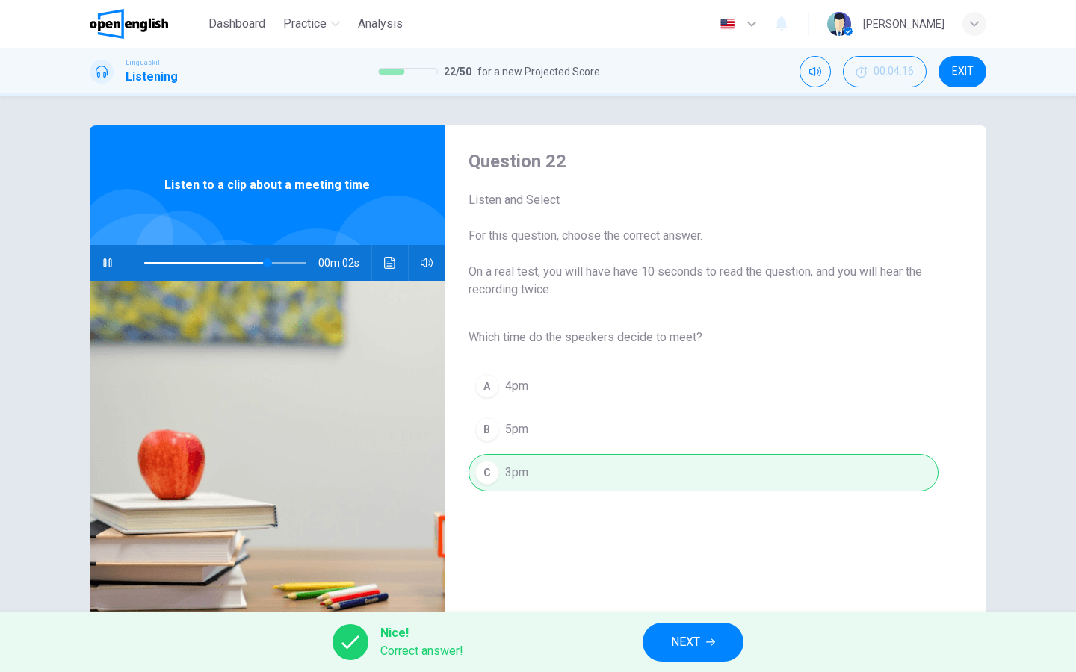
click at [679, 537] on span "NEXT" at bounding box center [685, 642] width 29 height 21
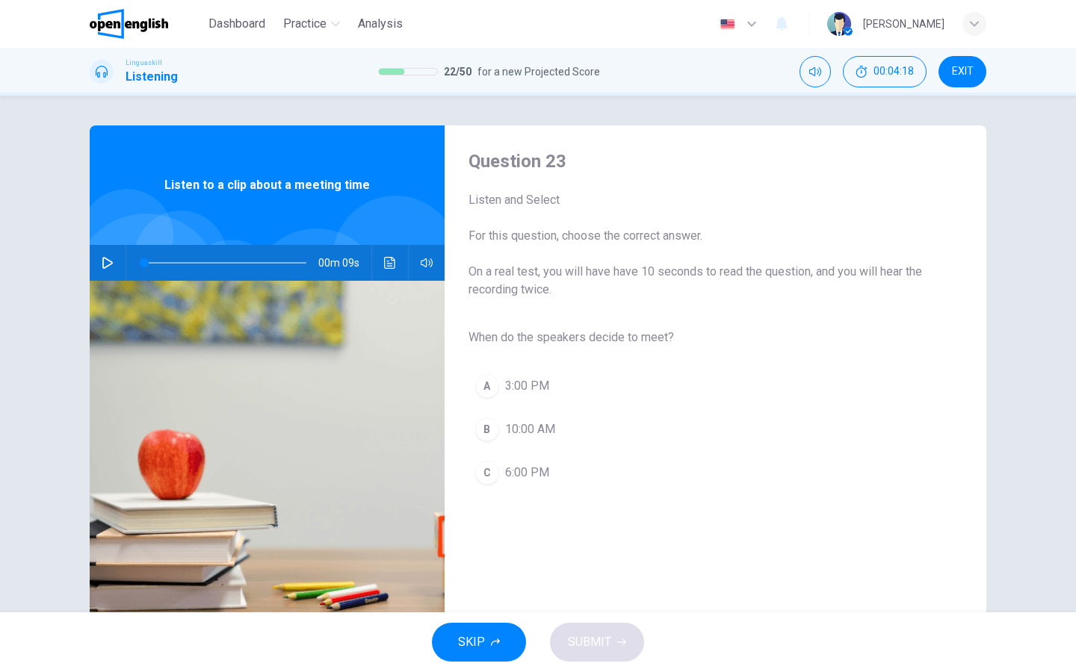
click at [105, 262] on icon "button" at bounding box center [108, 263] width 12 height 12
click at [494, 388] on div "A" at bounding box center [487, 386] width 24 height 24
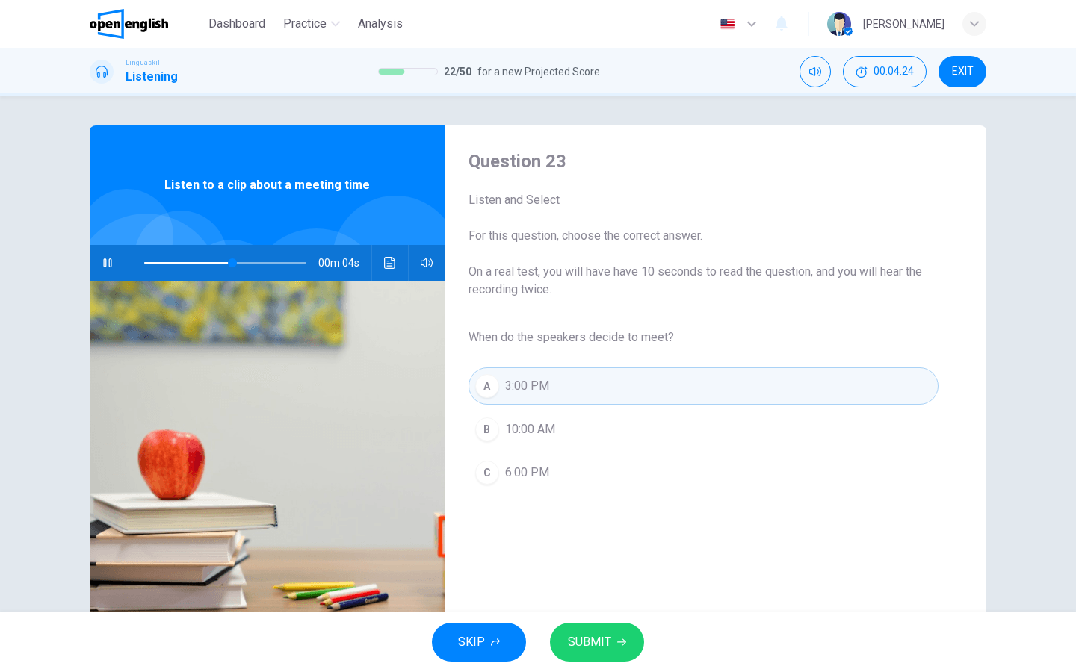
click at [575, 537] on button "SUBMIT" at bounding box center [597, 642] width 94 height 39
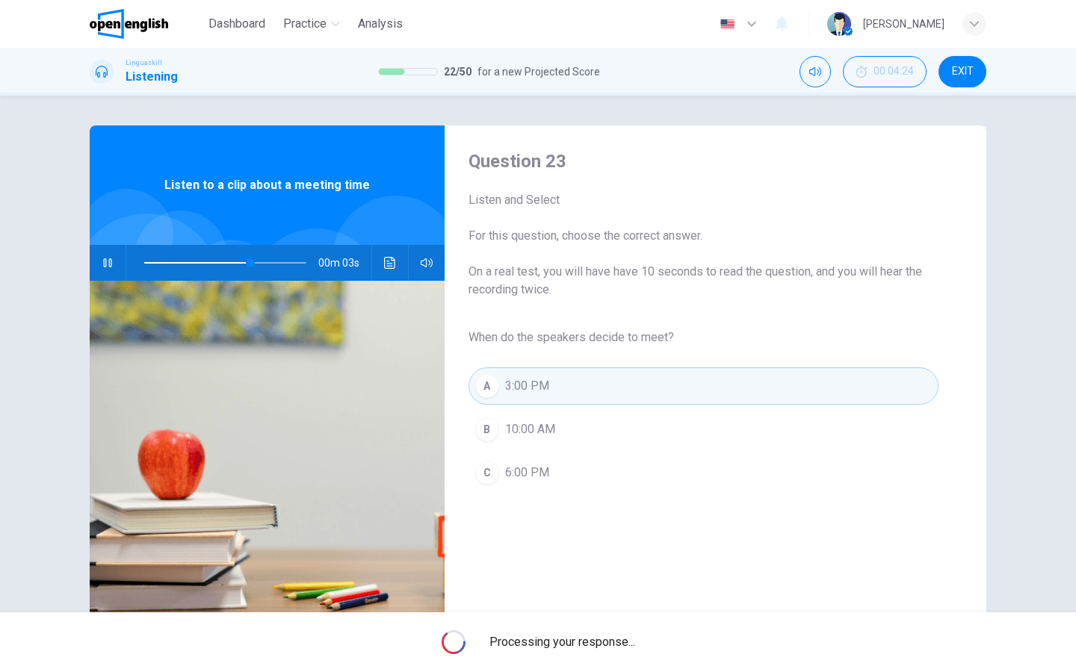
type input "**"
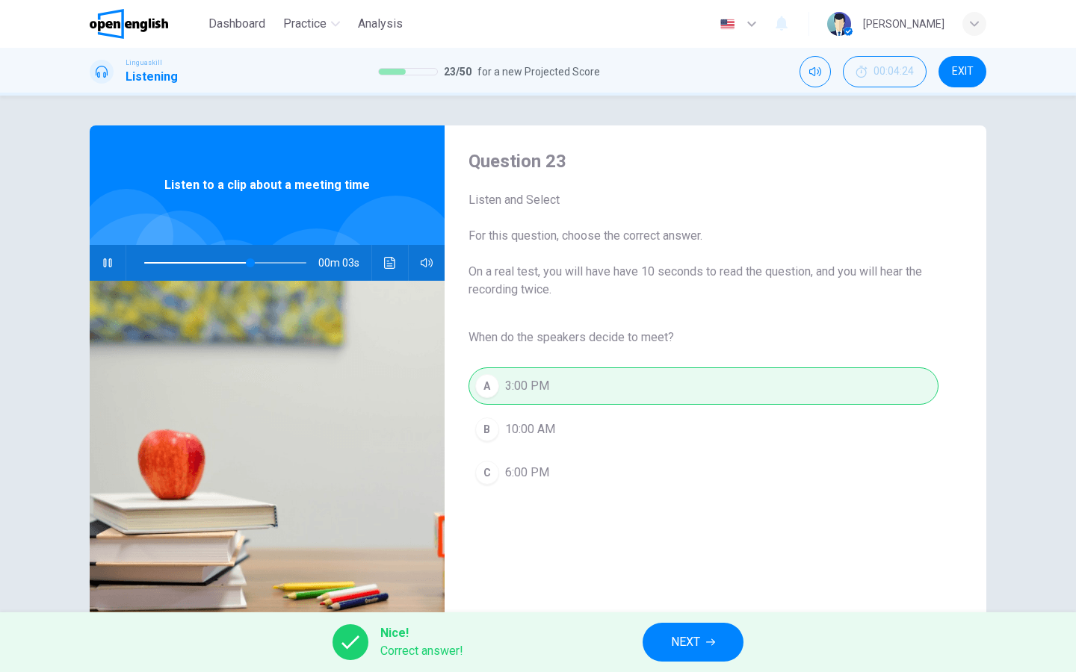
click at [678, 537] on span "NEXT" at bounding box center [685, 642] width 29 height 21
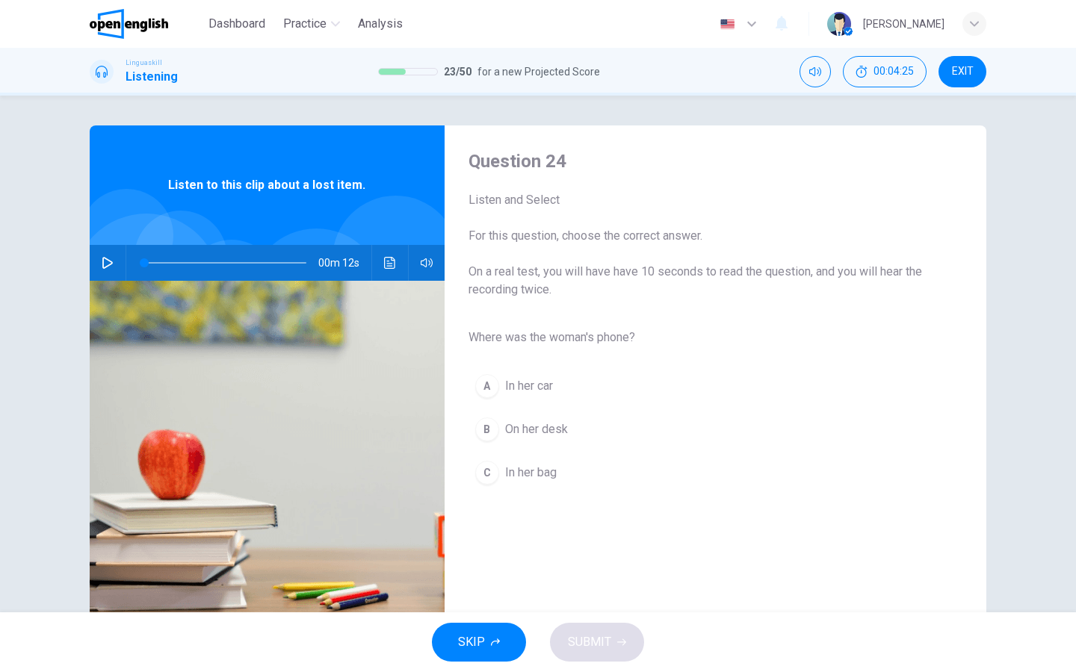
click at [108, 262] on icon "button" at bounding box center [108, 263] width 12 height 12
click at [483, 427] on div "B" at bounding box center [487, 430] width 24 height 24
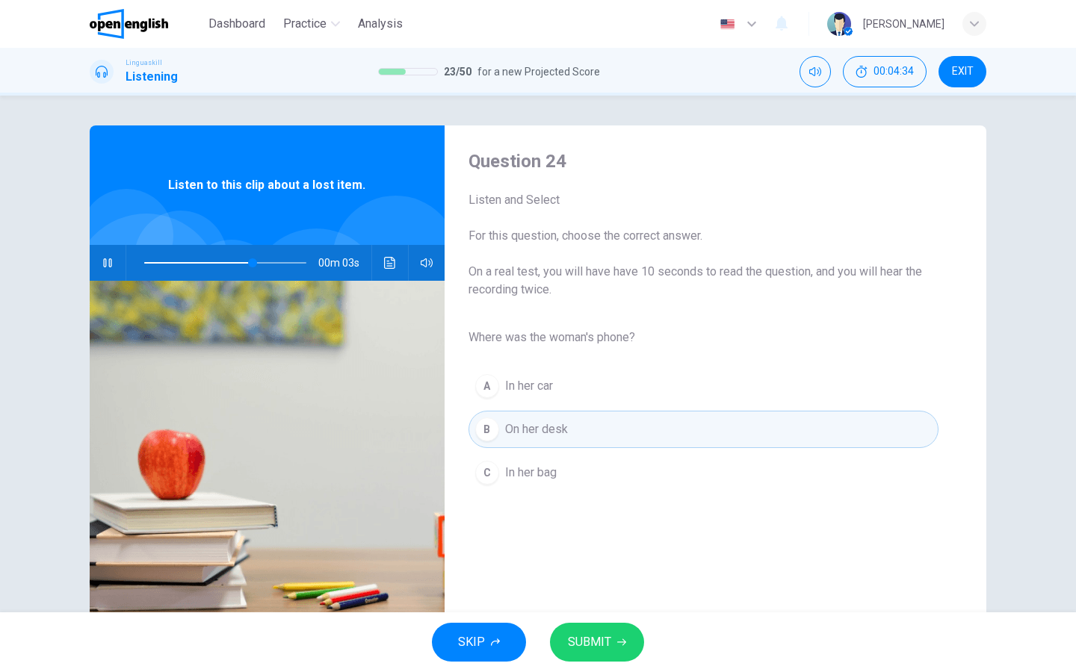
click at [569, 537] on button "SUBMIT" at bounding box center [597, 642] width 94 height 39
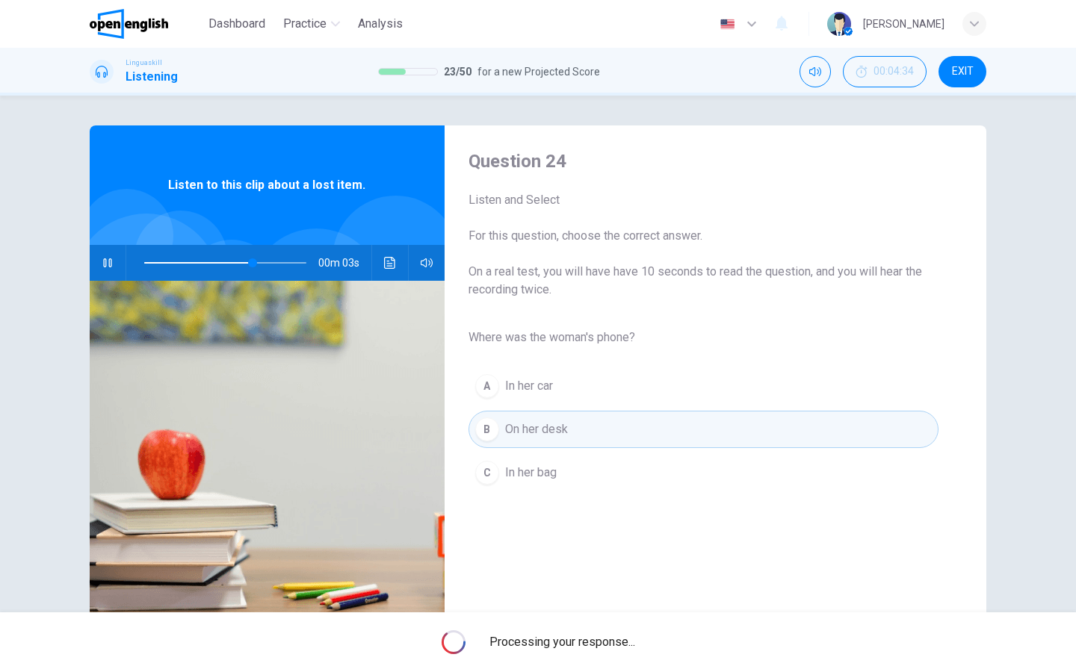
click at [569, 537] on div "Processing your response..." at bounding box center [538, 643] width 1076 height 60
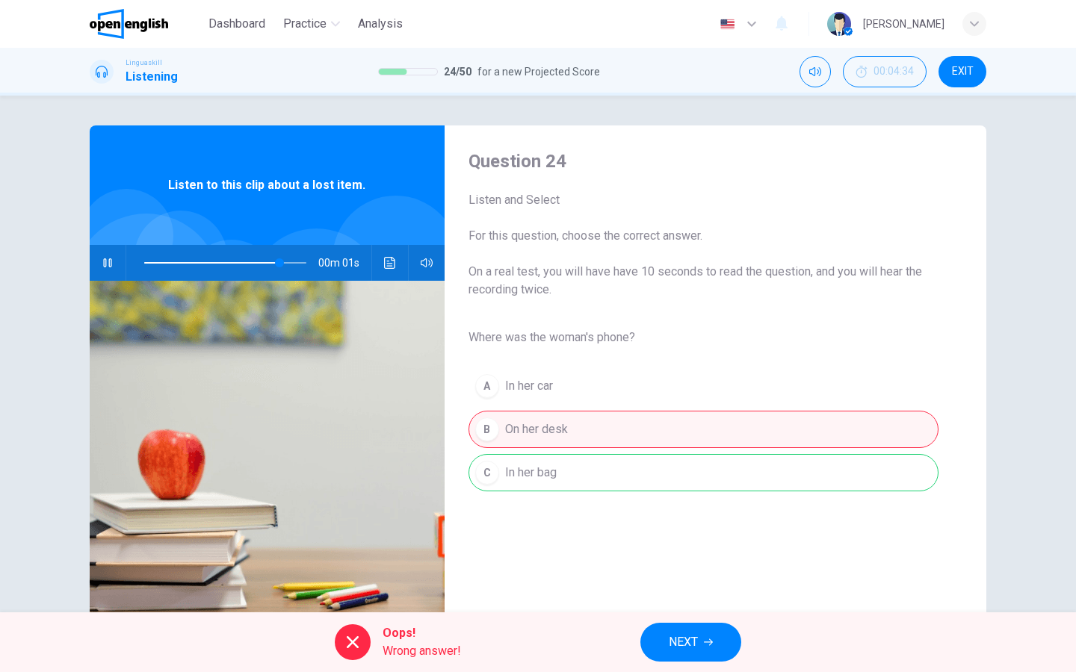
type input "**"
click at [646, 537] on button "NEXT" at bounding box center [690, 642] width 101 height 39
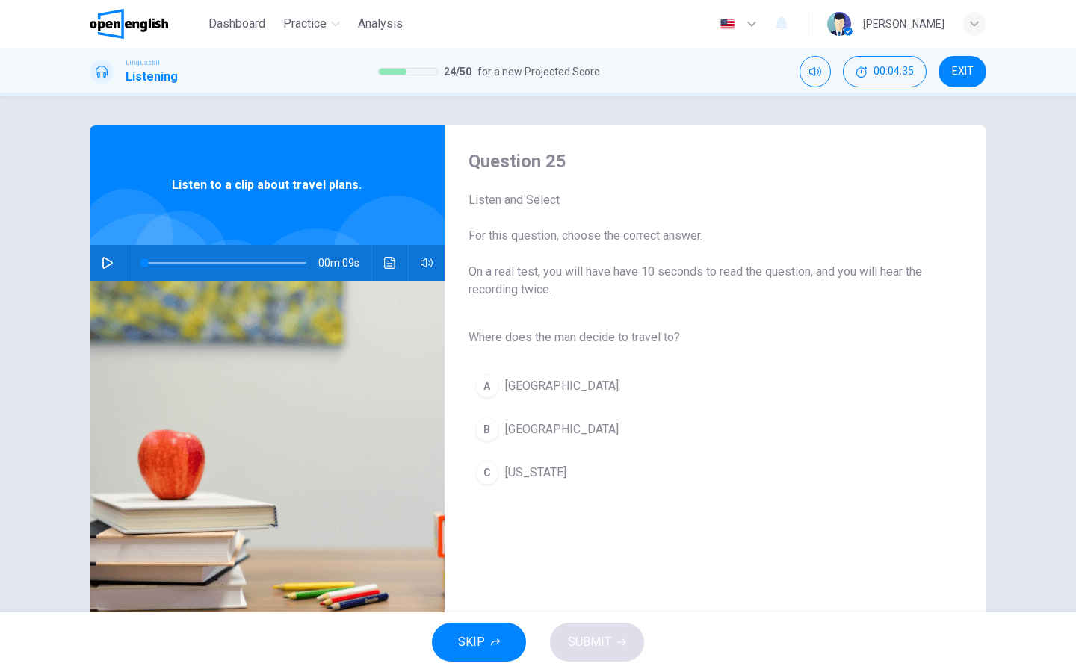
click at [107, 259] on icon "button" at bounding box center [108, 263] width 12 height 12
click at [490, 429] on div "B" at bounding box center [487, 430] width 24 height 24
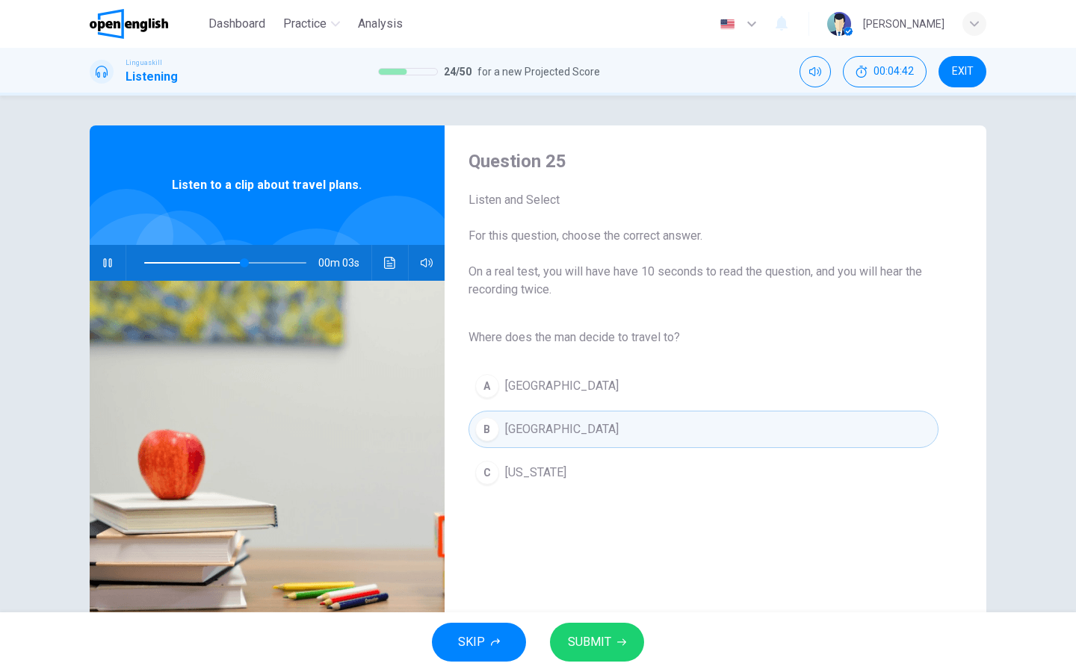
click at [591, 537] on span "SUBMIT" at bounding box center [589, 642] width 43 height 21
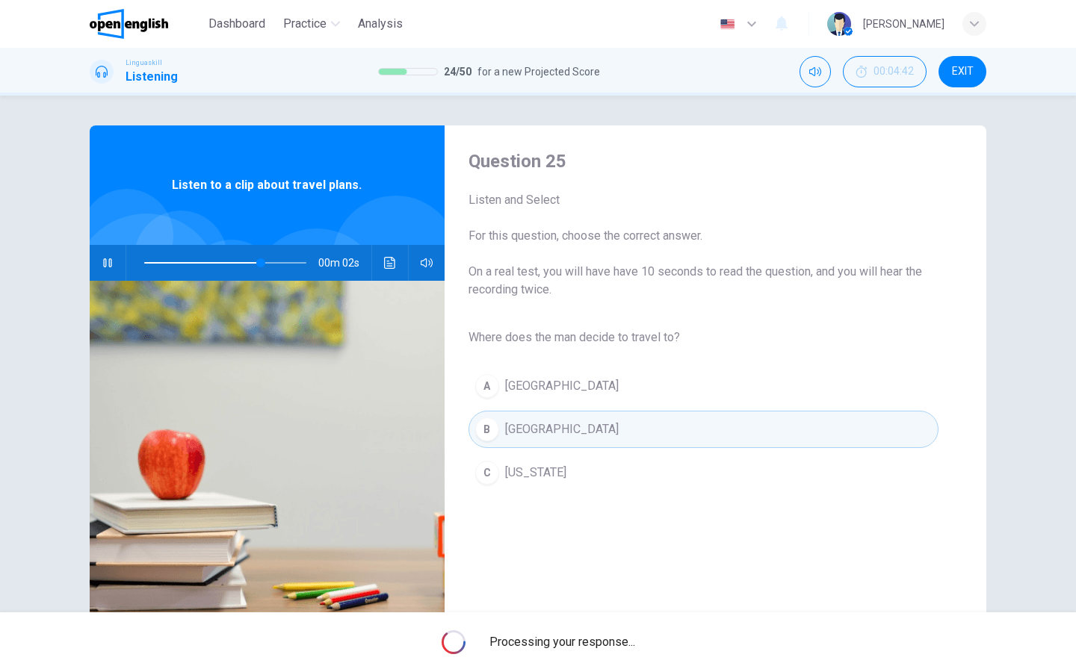
type input "**"
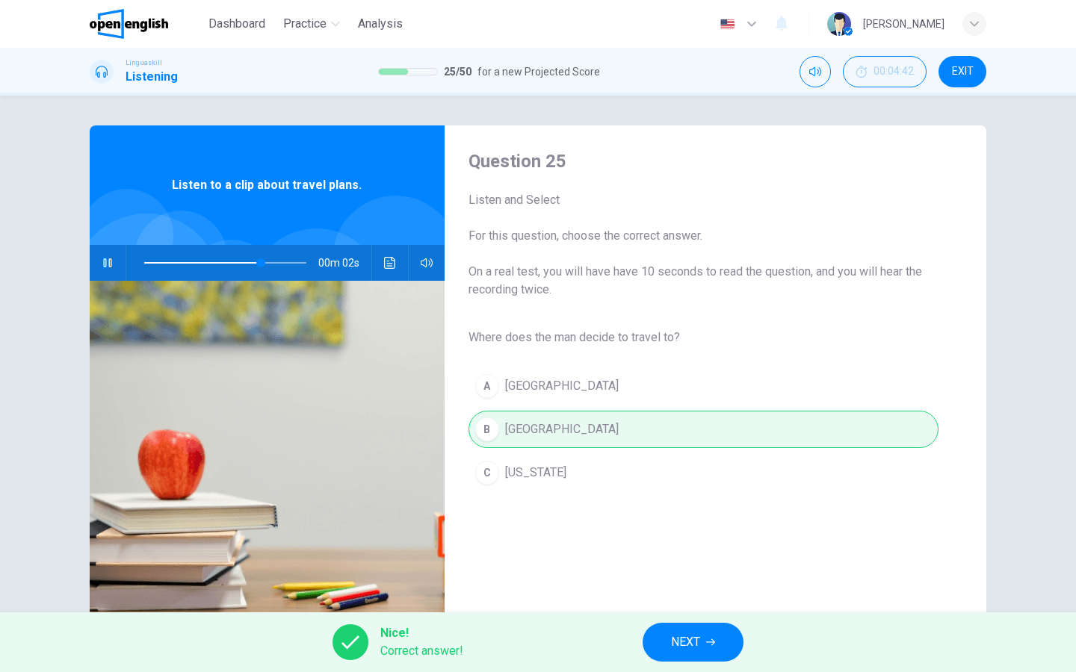
click at [679, 537] on span "NEXT" at bounding box center [685, 642] width 29 height 21
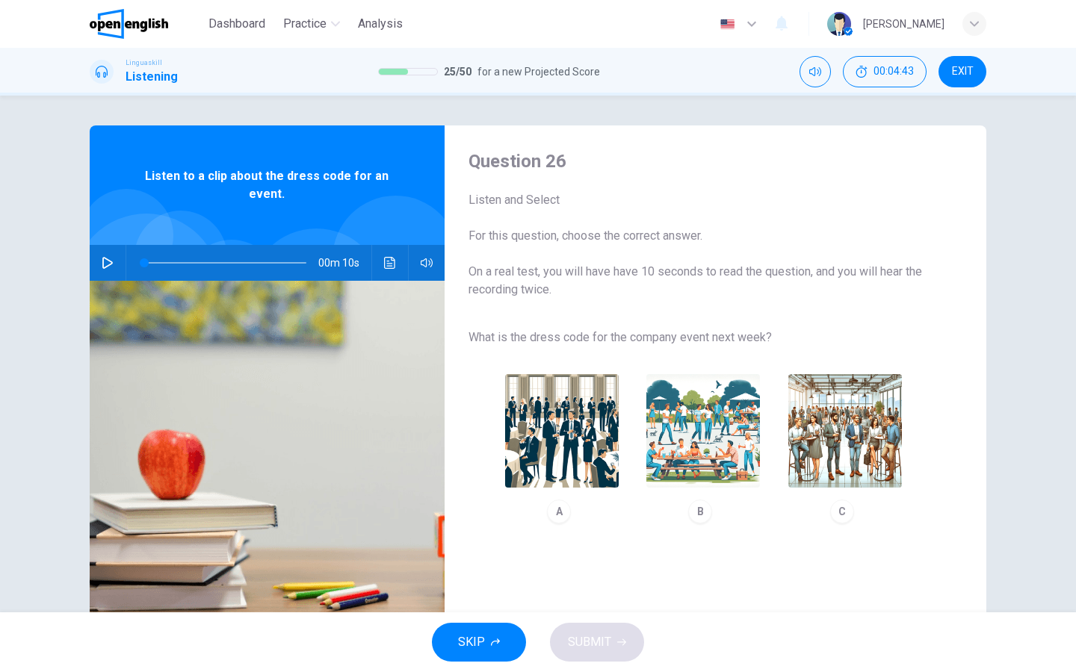
click at [104, 267] on icon "button" at bounding box center [108, 263] width 12 height 12
click at [807, 462] on img "button" at bounding box center [845, 431] width 114 height 114
click at [609, 537] on span "SUBMIT" at bounding box center [589, 642] width 43 height 21
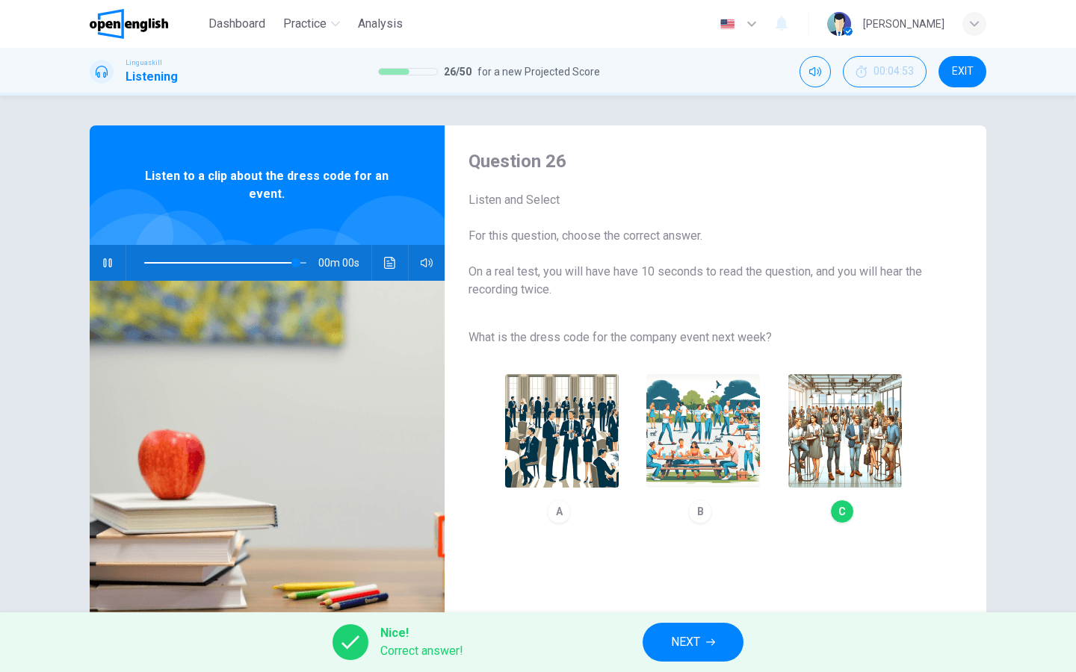
type input "*"
click at [664, 537] on button "NEXT" at bounding box center [693, 642] width 101 height 39
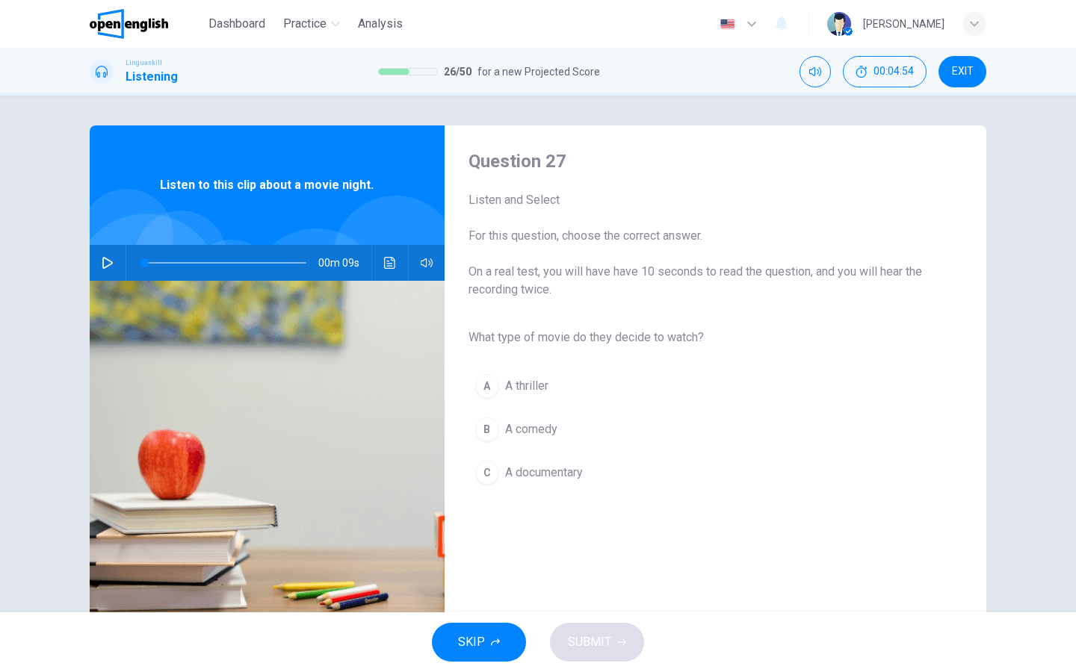
click at [104, 263] on icon "button" at bounding box center [108, 263] width 12 height 12
click at [488, 435] on div "B" at bounding box center [487, 430] width 24 height 24
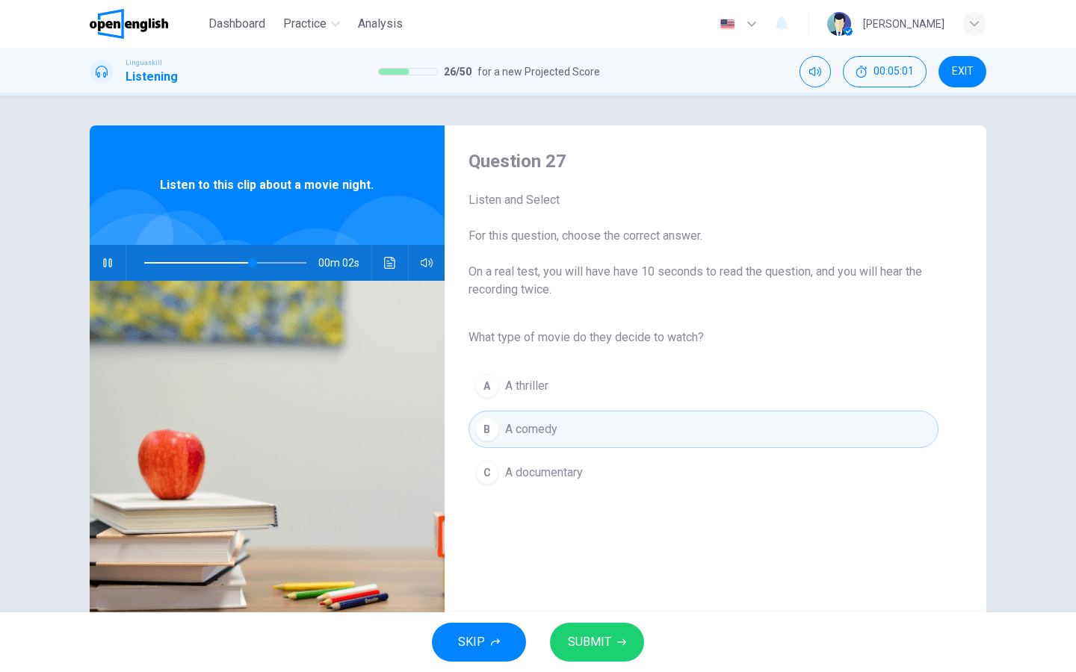
click at [589, 537] on span "SUBMIT" at bounding box center [589, 642] width 43 height 21
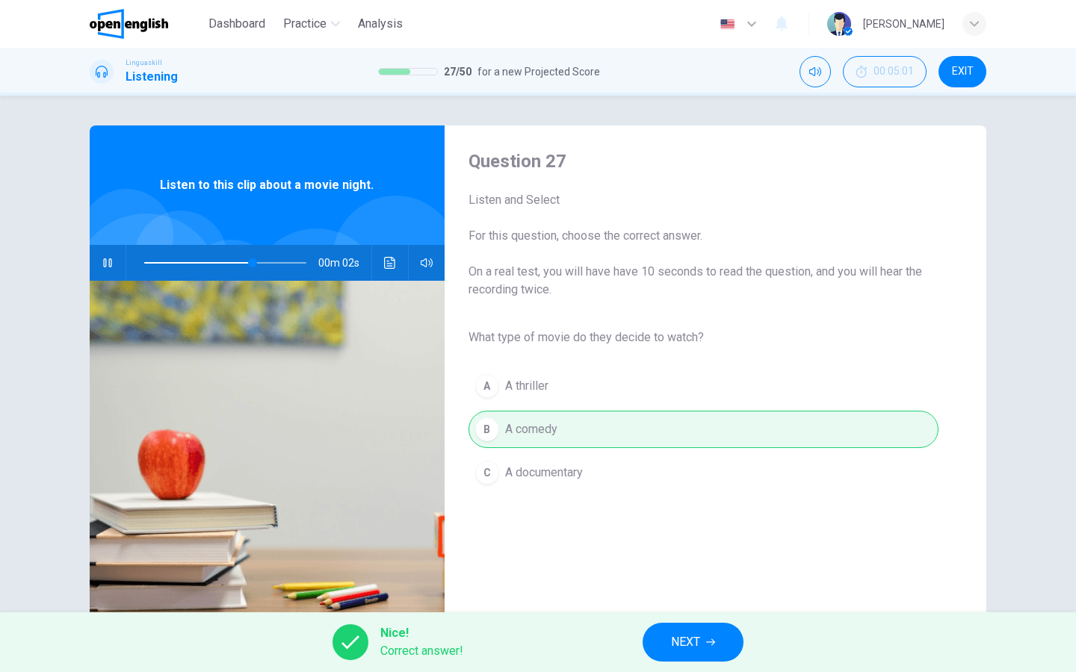
type input "**"
click at [672, 537] on span "NEXT" at bounding box center [685, 642] width 29 height 21
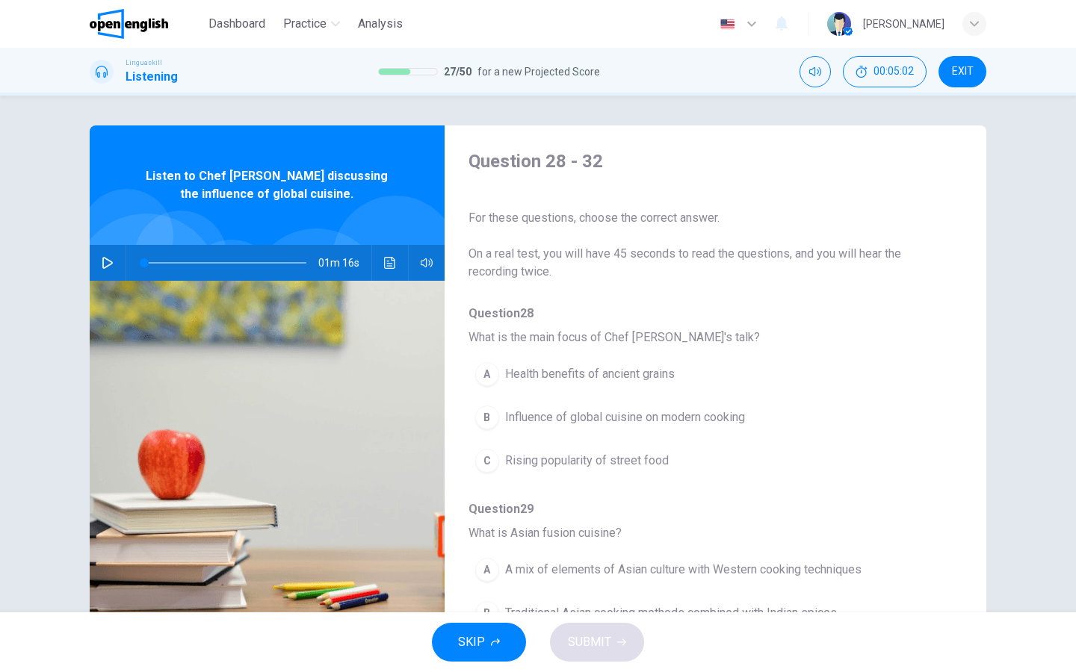
click at [108, 259] on icon "button" at bounding box center [108, 263] width 12 height 12
click at [489, 415] on div "B" at bounding box center [487, 418] width 24 height 24
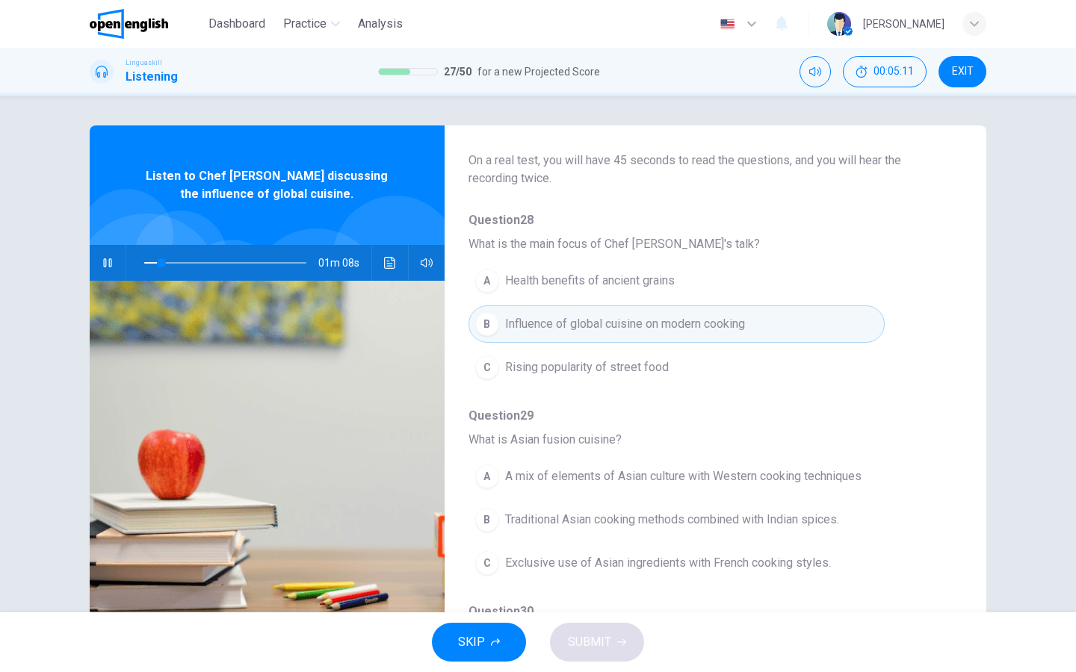
scroll to position [94, 0]
click at [525, 465] on button "A A mix of elements of Asian culture with Western cooking techniques" at bounding box center [676, 475] width 416 height 37
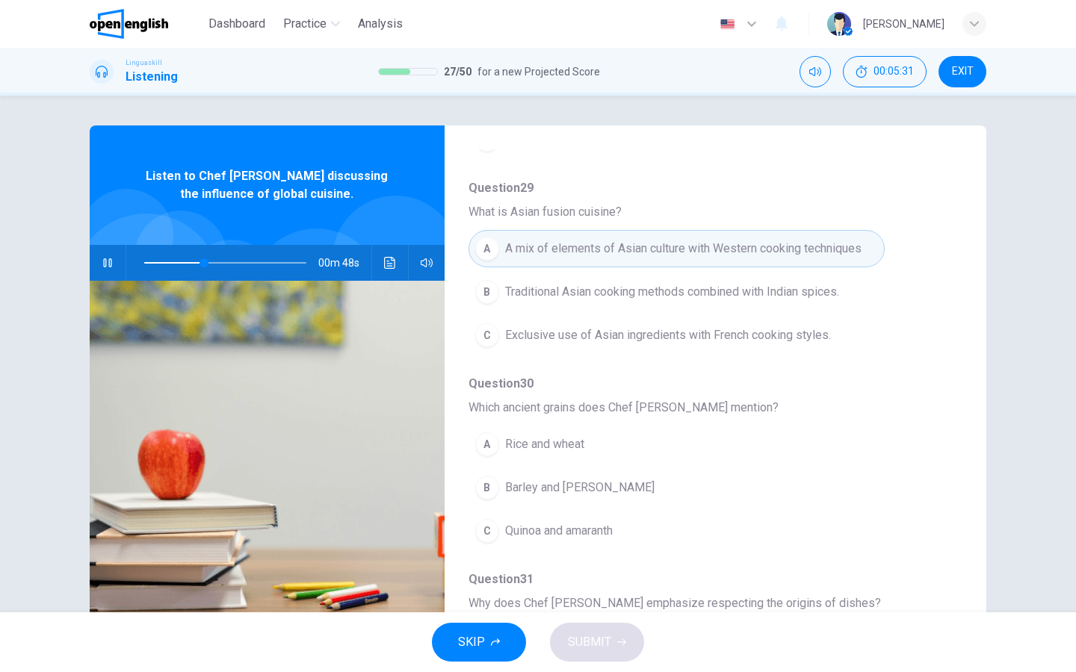
scroll to position [321, 0]
click at [539, 522] on span "Quinoa and amaranth" at bounding box center [559, 531] width 108 height 18
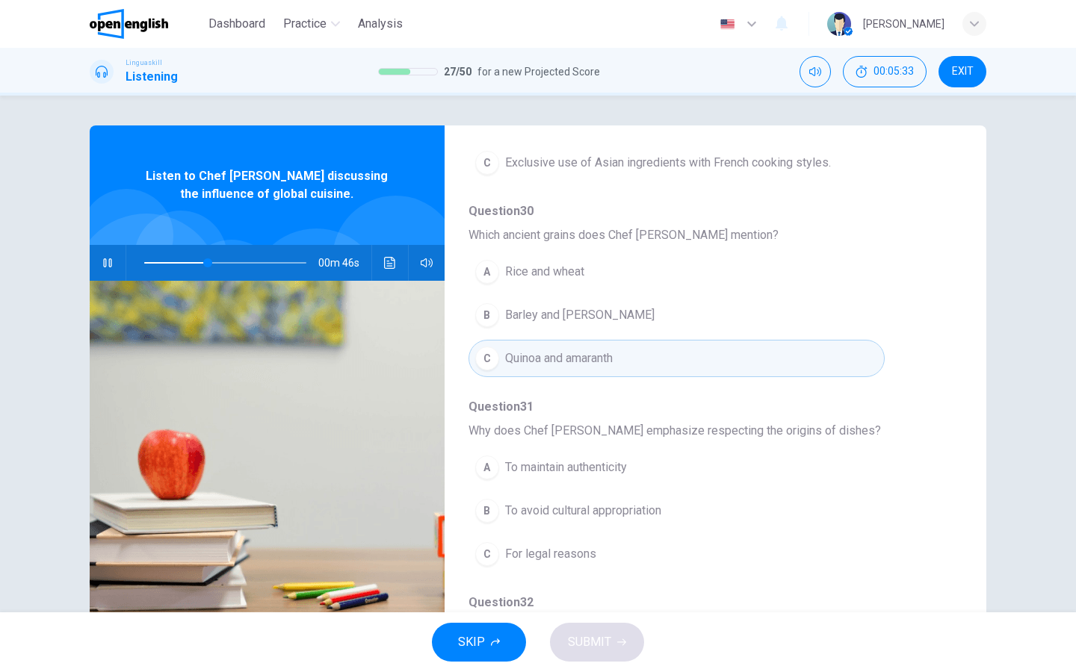
scroll to position [496, 0]
click at [536, 469] on span "To maintain authenticity" at bounding box center [566, 465] width 122 height 18
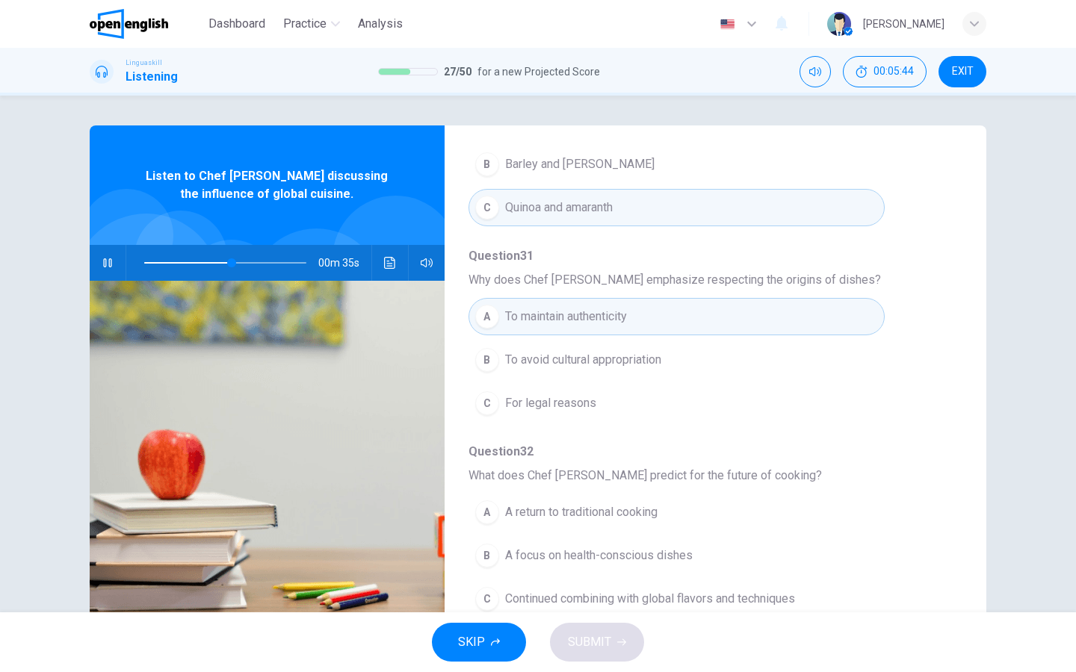
scroll to position [645, 0]
click at [563, 537] on span "Continued combining with global flavors and techniques" at bounding box center [650, 599] width 290 height 18
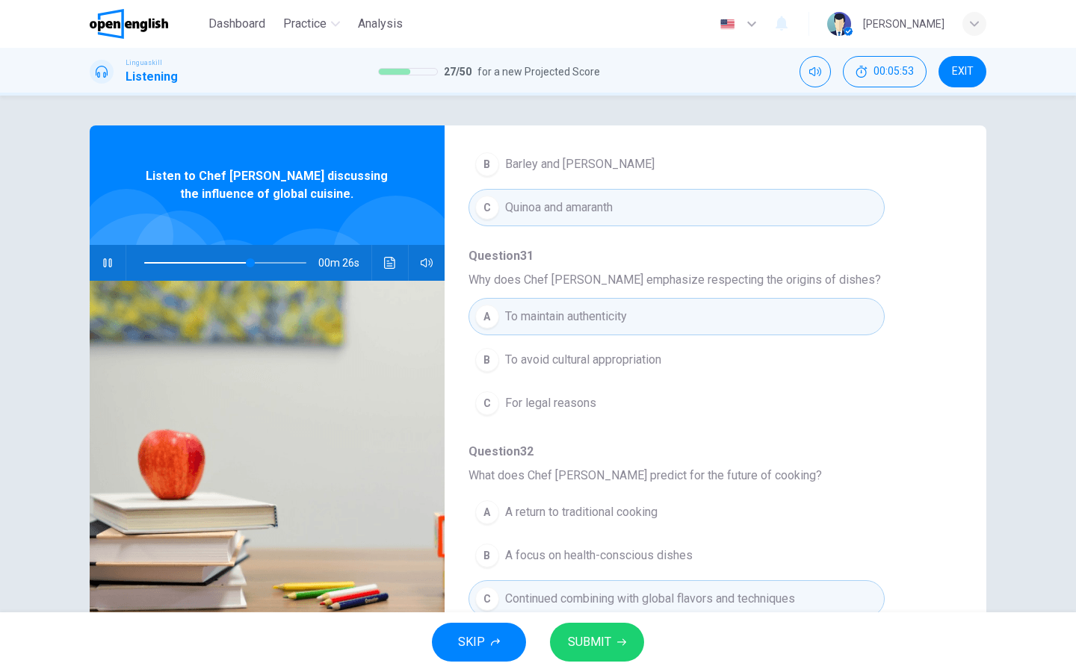
click at [594, 537] on span "SUBMIT" at bounding box center [589, 642] width 43 height 21
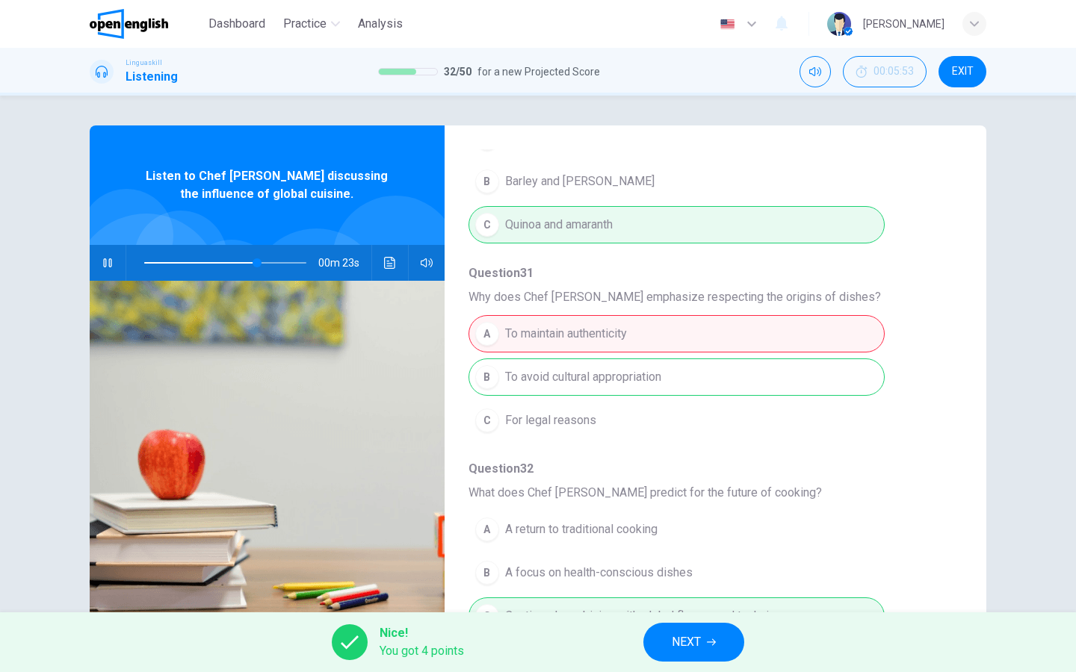
scroll to position [627, 0]
type input "**"
click at [688, 537] on span "NEXT" at bounding box center [686, 642] width 29 height 21
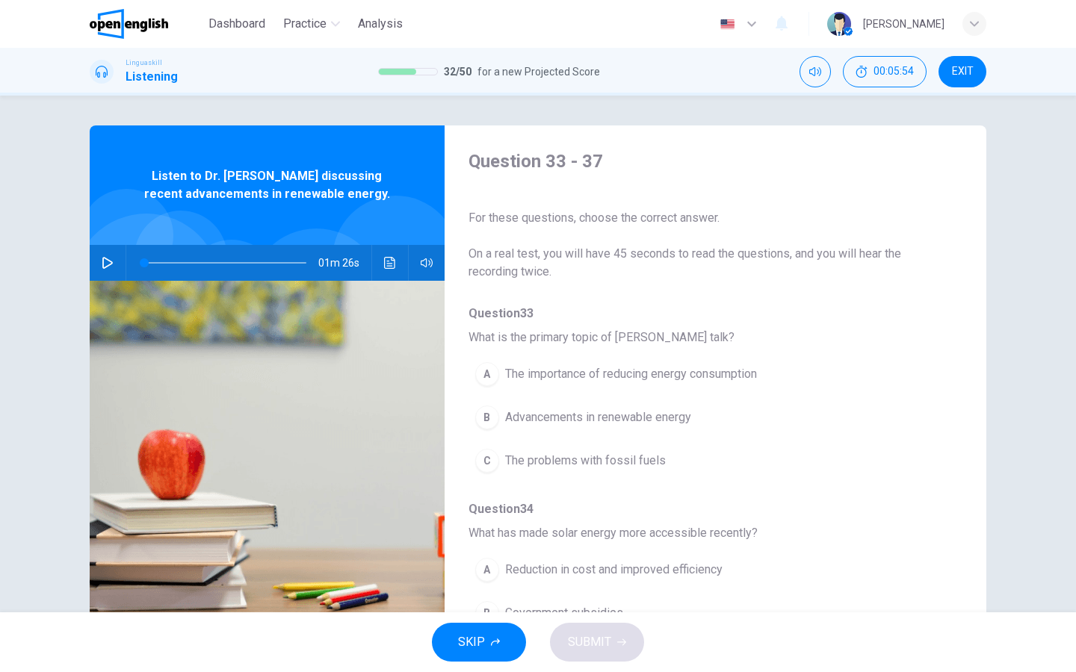
click at [108, 260] on icon "button" at bounding box center [107, 263] width 10 height 12
click at [488, 417] on div "B" at bounding box center [487, 418] width 24 height 24
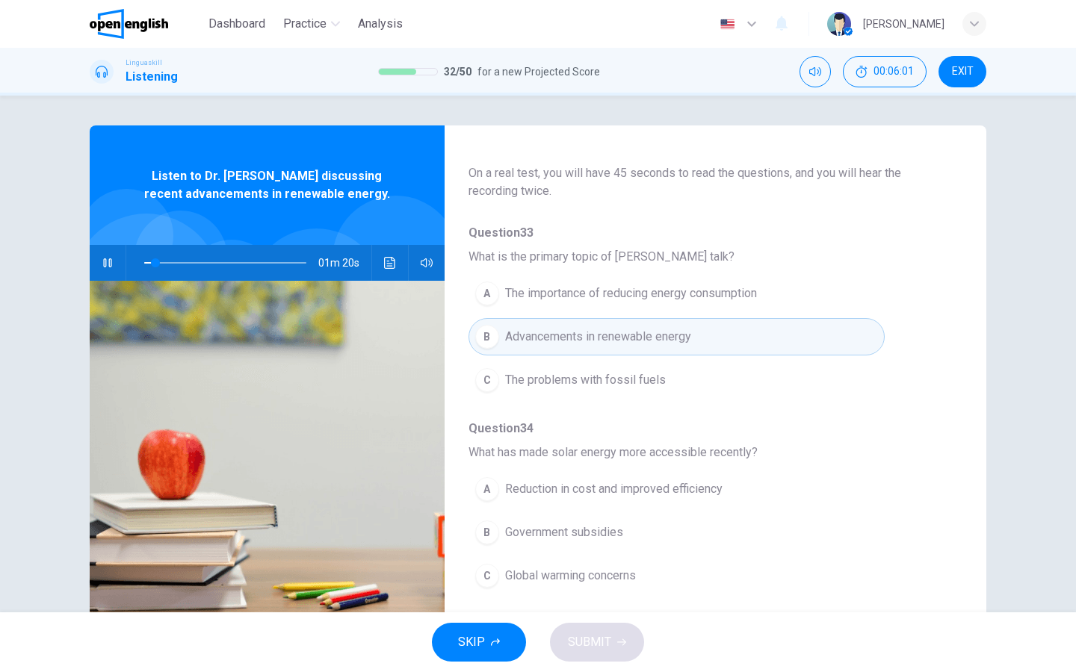
scroll to position [129, 0]
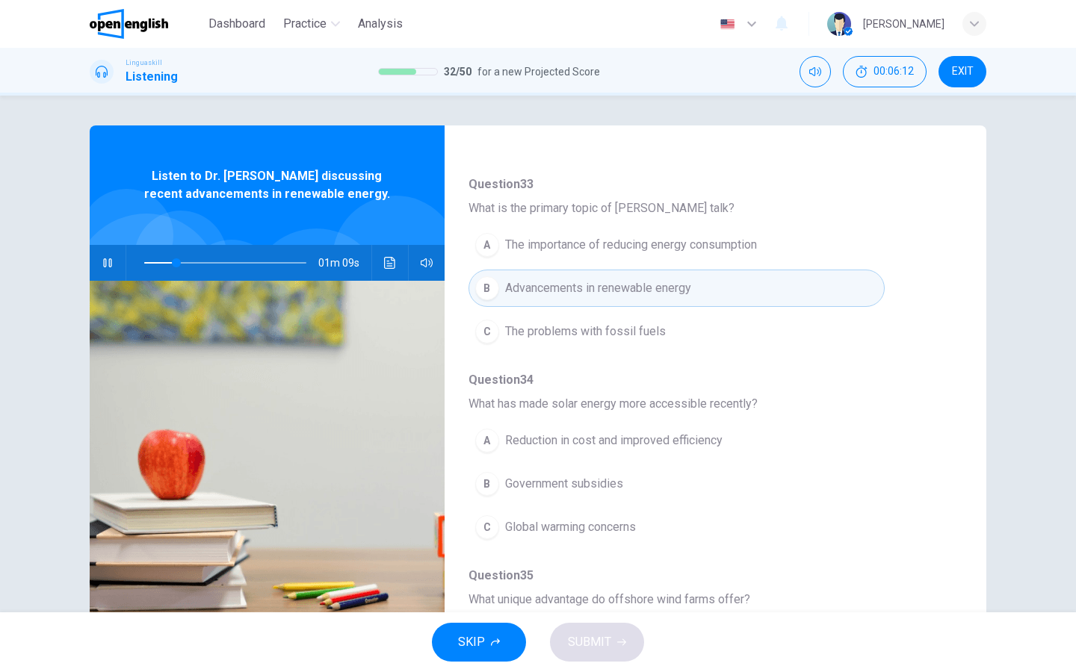
click at [488, 442] on div "A" at bounding box center [487, 441] width 24 height 24
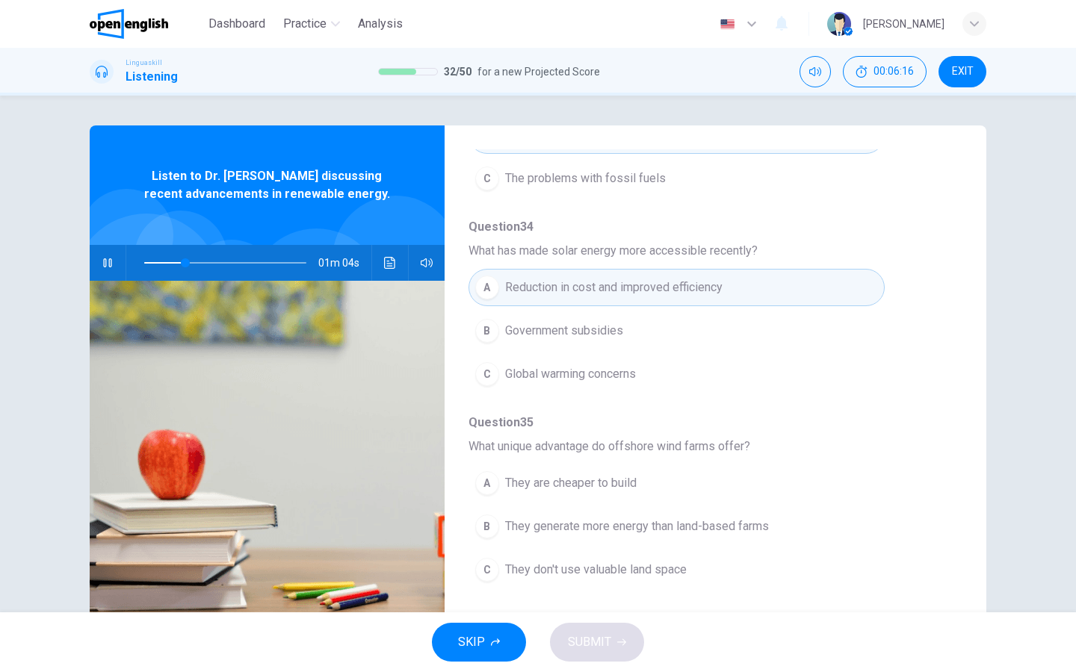
scroll to position [282, 0]
click at [490, 527] on div "B" at bounding box center [487, 527] width 24 height 24
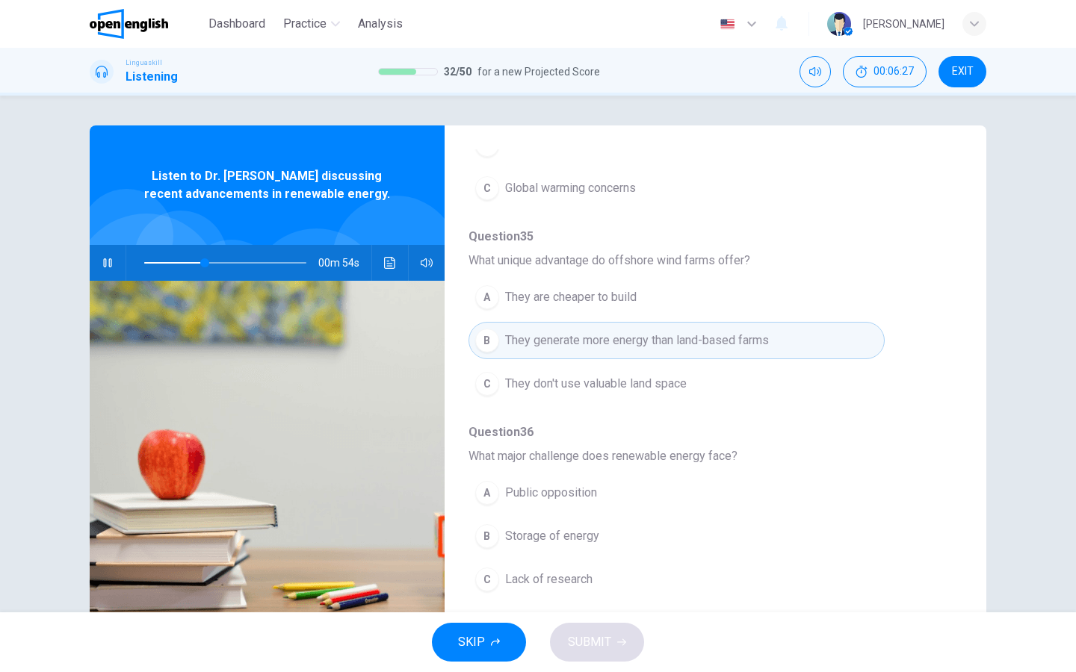
scroll to position [563, 0]
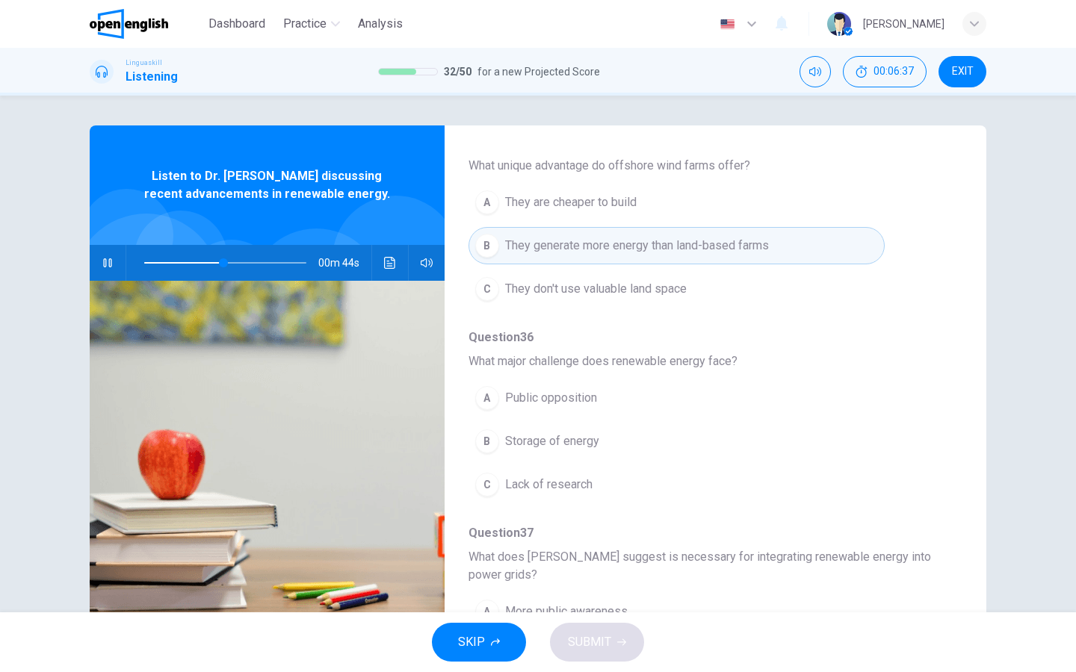
click at [491, 442] on div "B" at bounding box center [487, 442] width 24 height 24
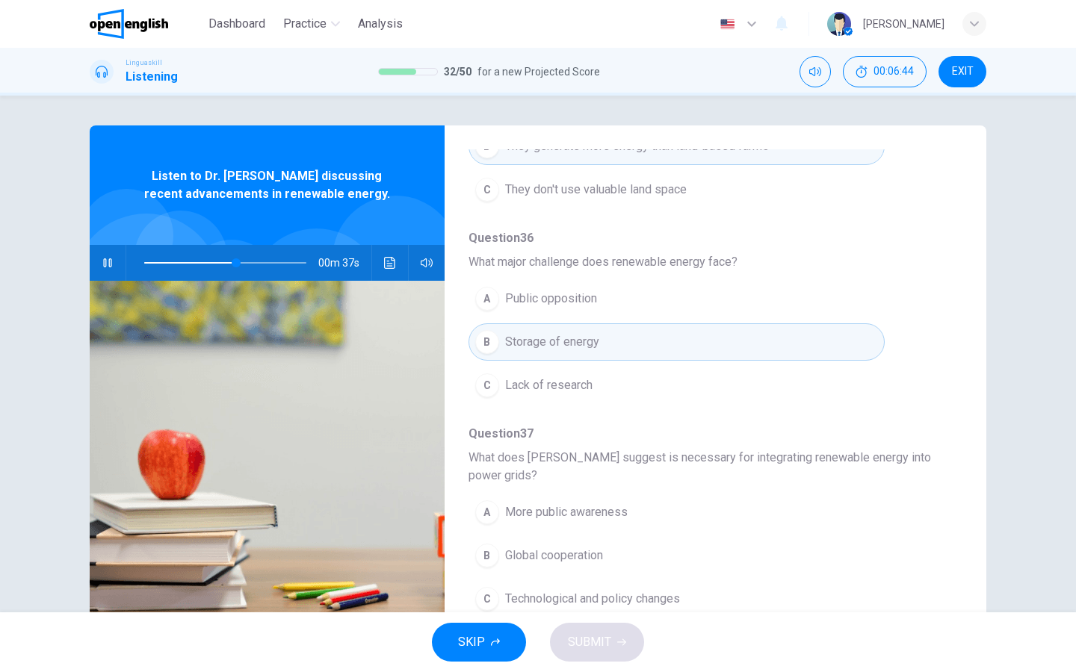
scroll to position [663, 0]
click at [497, 537] on div "C" at bounding box center [487, 599] width 24 height 24
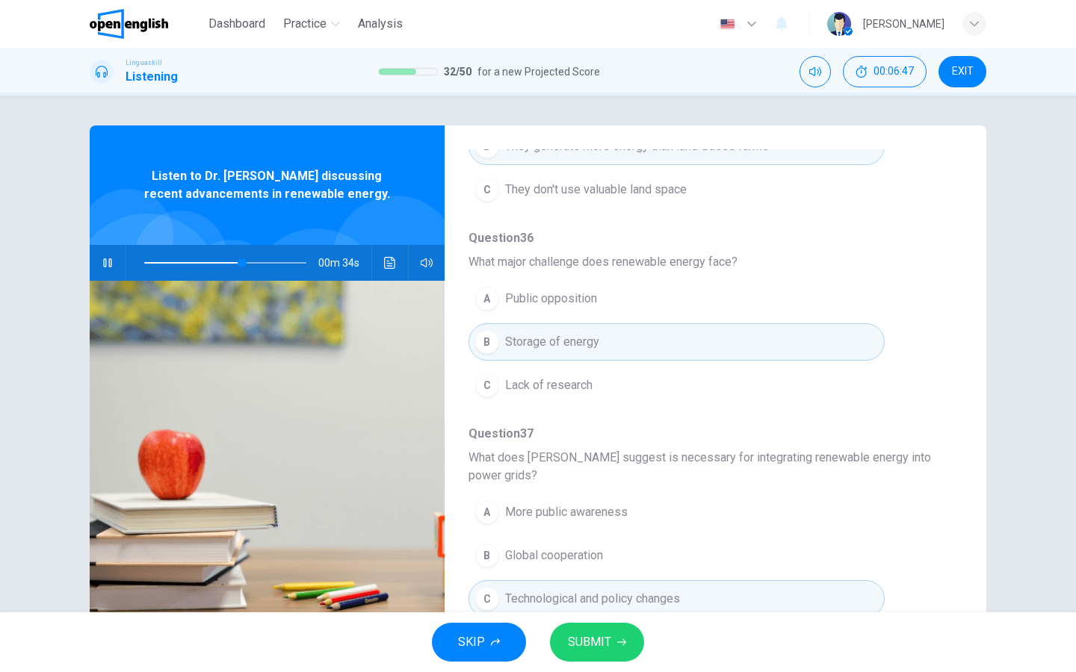
click at [591, 537] on button "SUBMIT" at bounding box center [597, 642] width 94 height 39
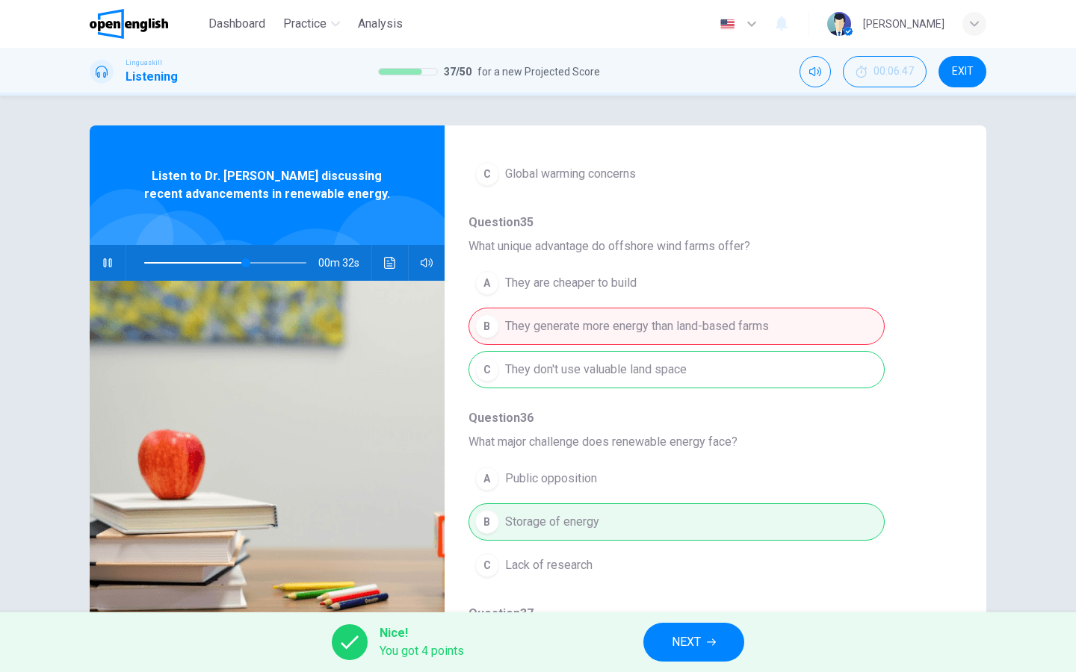
scroll to position [475, 0]
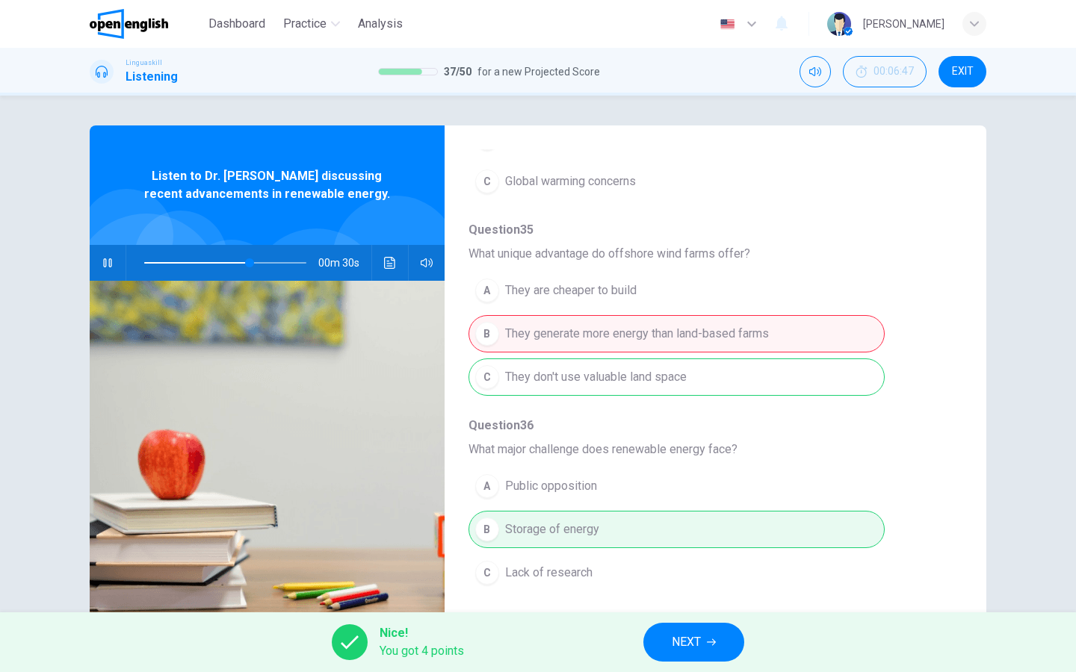
type input "**"
click at [689, 537] on span "NEXT" at bounding box center [686, 642] width 29 height 21
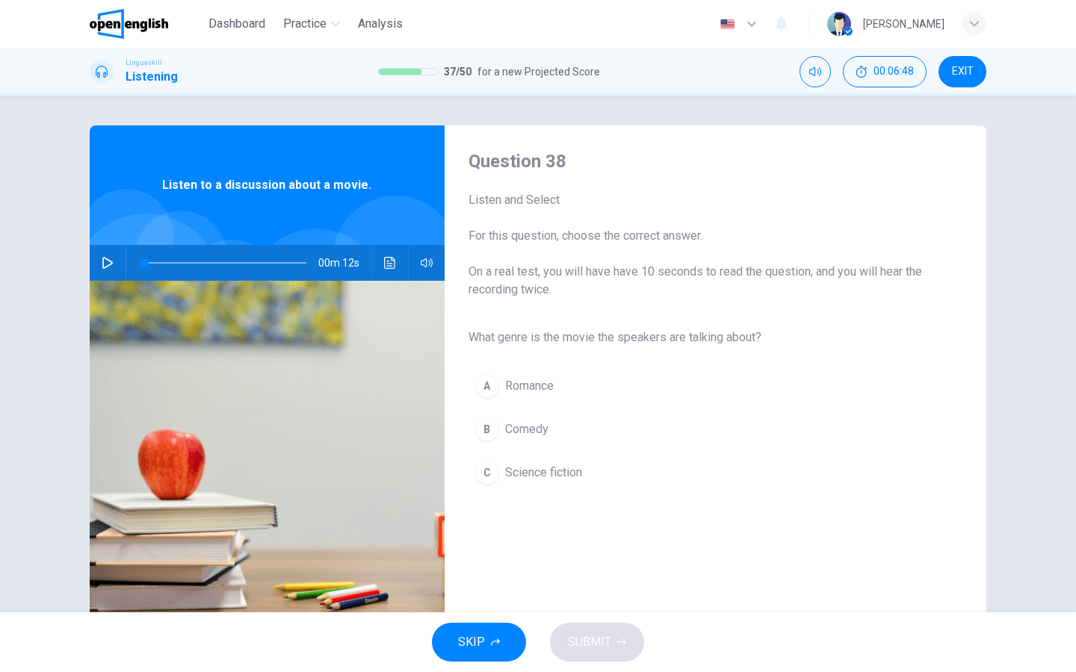
click at [102, 261] on icon "button" at bounding box center [108, 263] width 12 height 12
click at [478, 468] on div "C" at bounding box center [487, 473] width 24 height 24
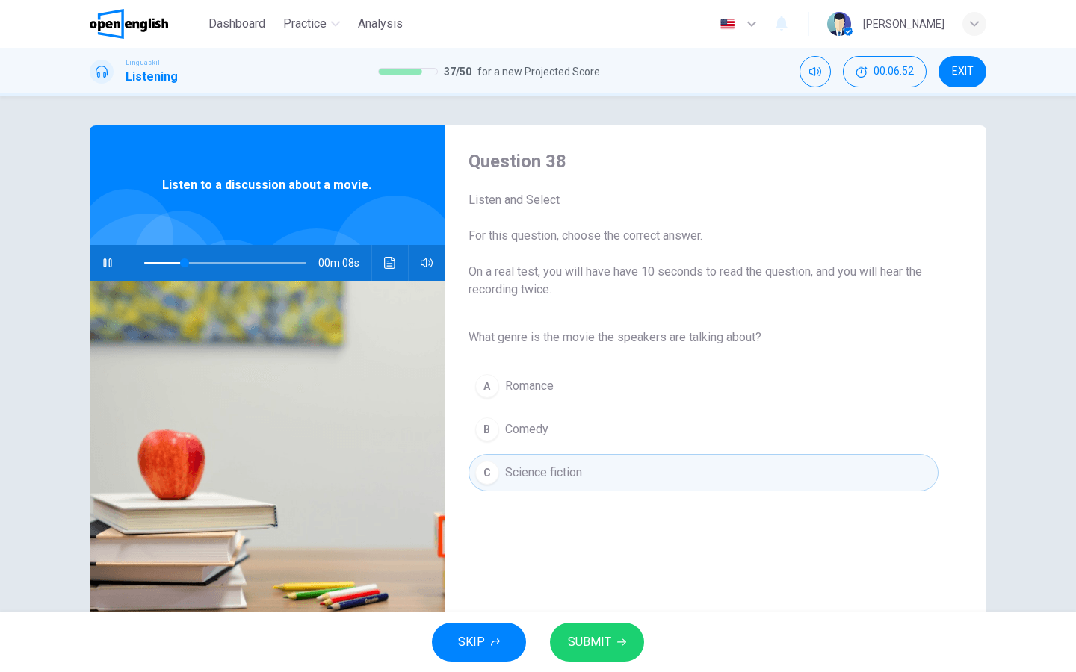
click at [598, 537] on button "SUBMIT" at bounding box center [597, 642] width 94 height 39
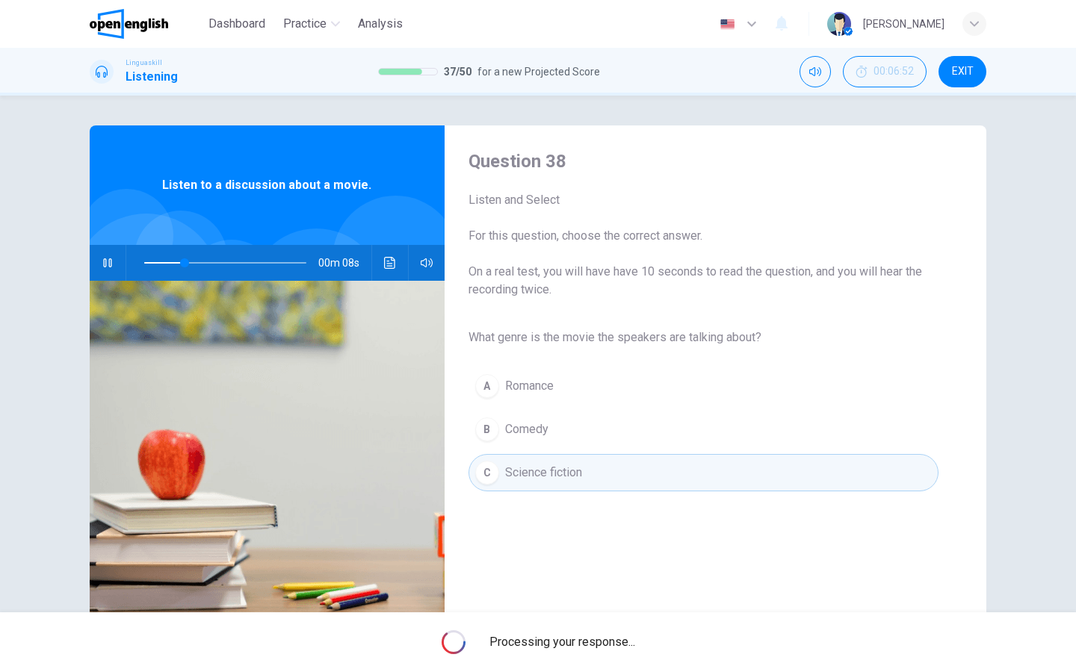
type input "**"
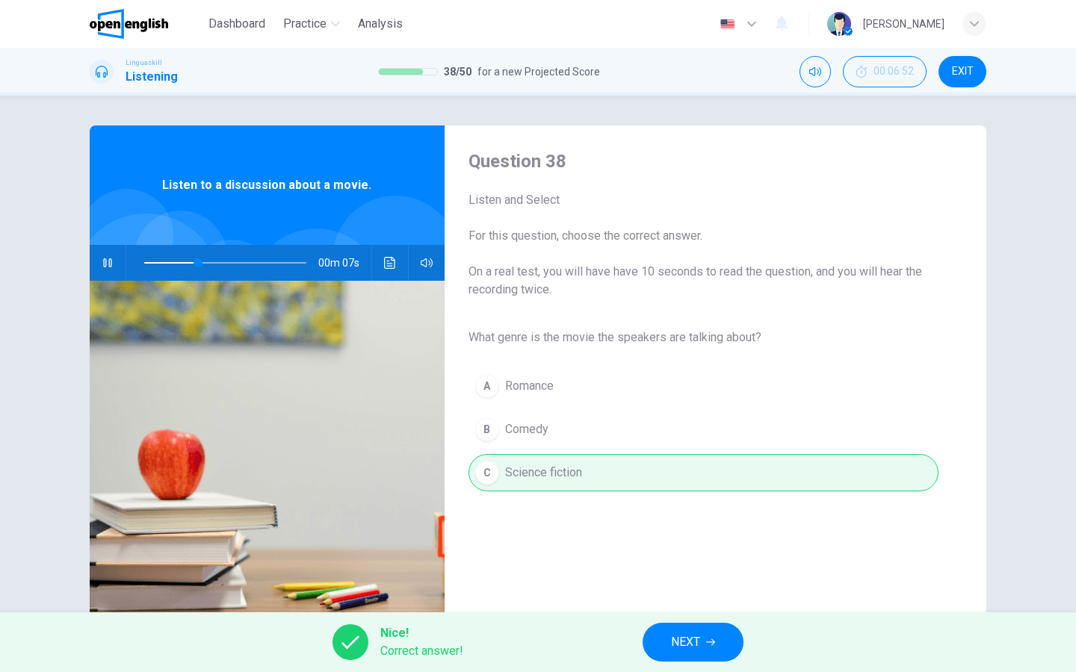
click at [688, 537] on span "NEXT" at bounding box center [685, 642] width 29 height 21
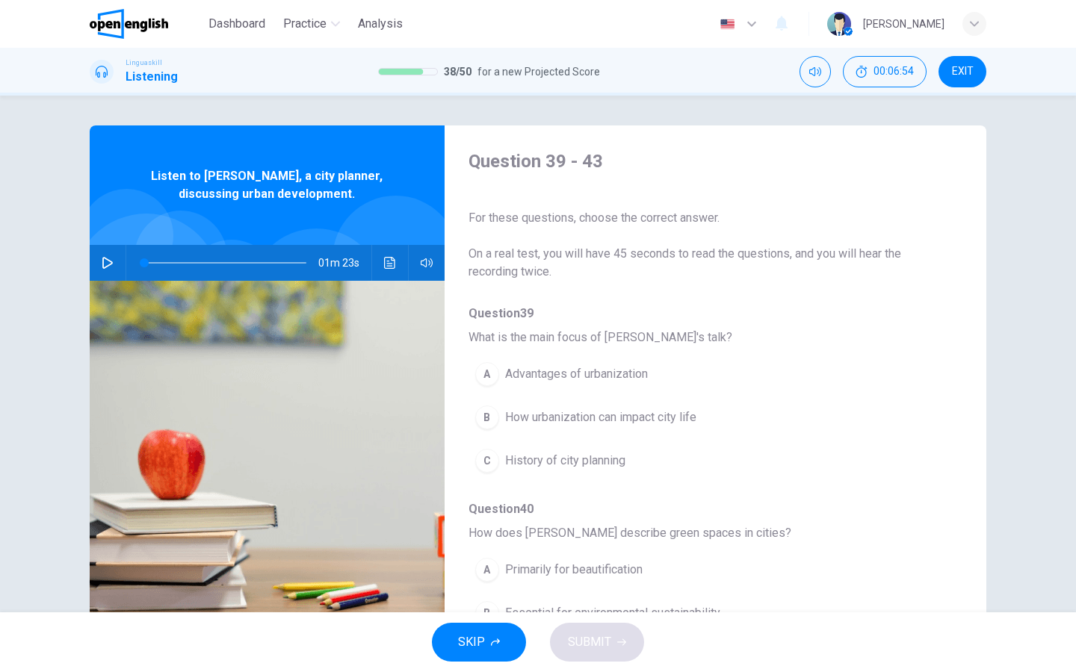
click at [107, 259] on icon "button" at bounding box center [107, 263] width 10 height 12
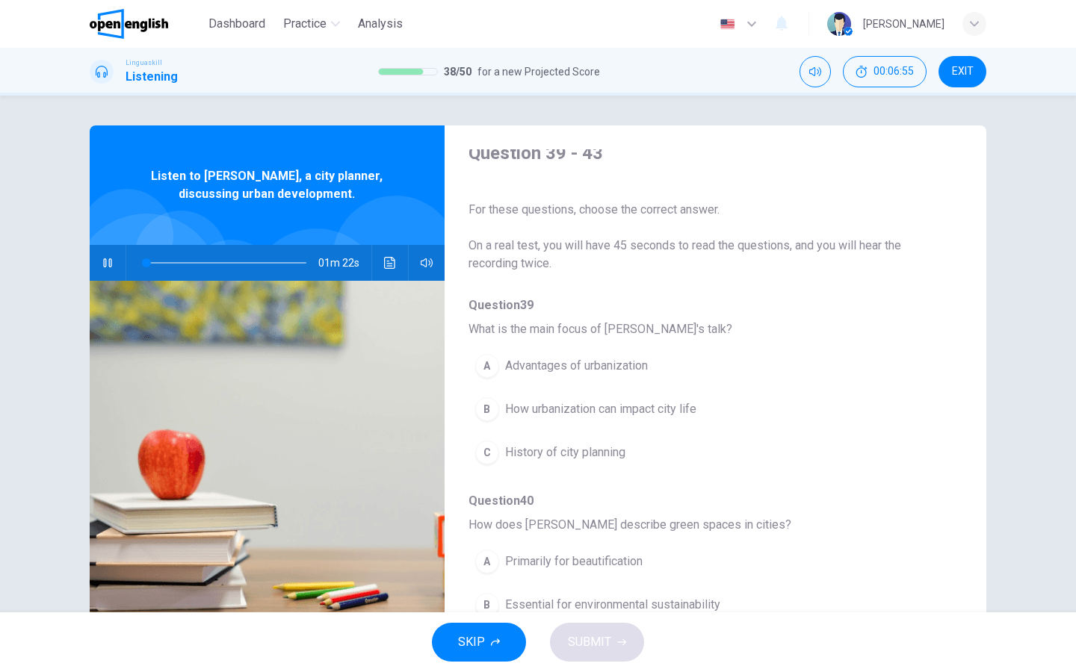
scroll to position [16, 0]
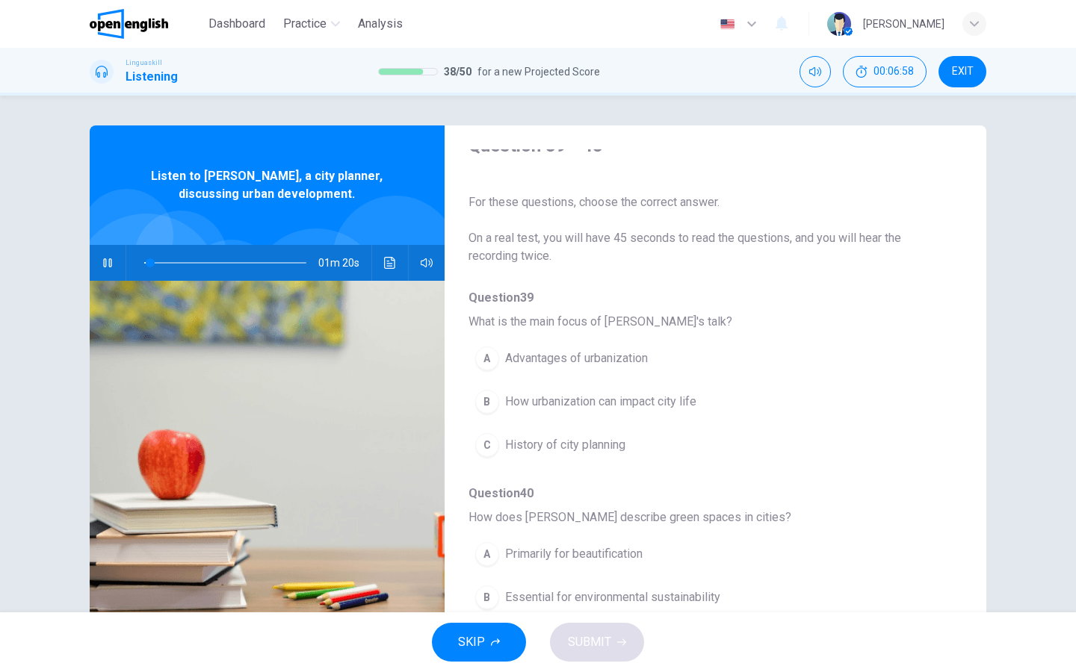
click at [651, 400] on span "How urbanization can impact city life" at bounding box center [600, 402] width 191 height 18
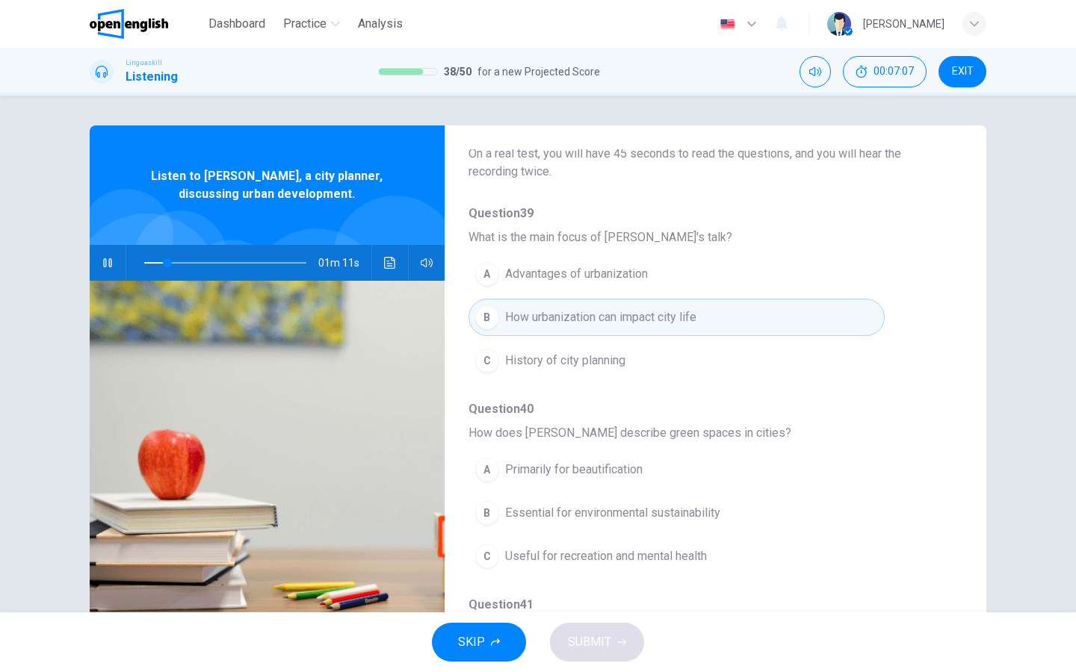
scroll to position [123, 0]
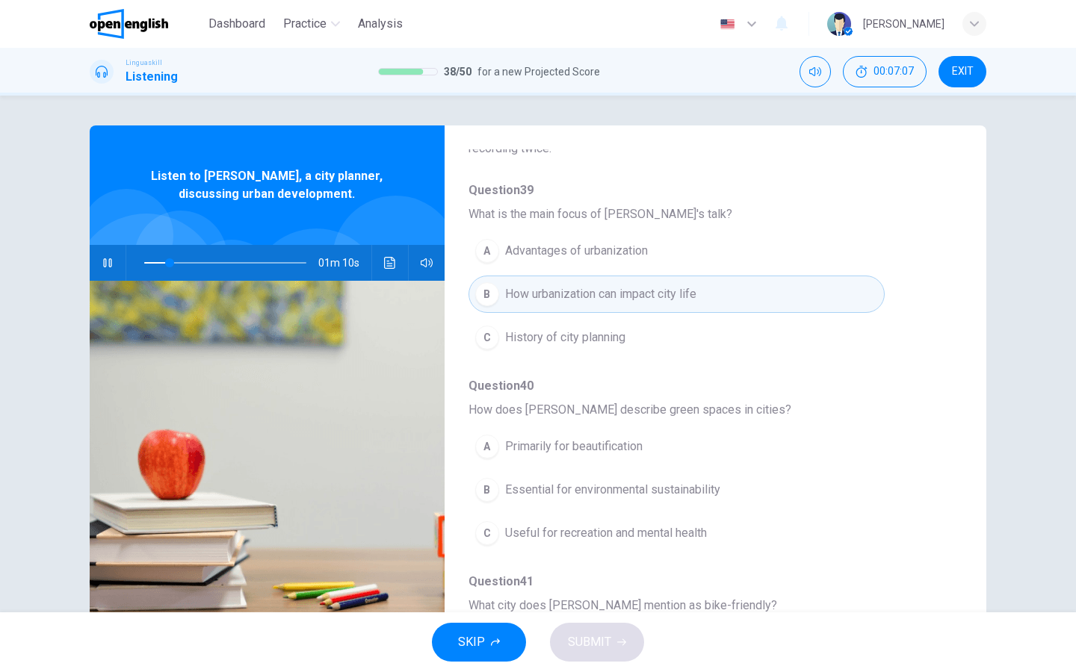
click at [650, 491] on span "Essential for environmental sustainability" at bounding box center [612, 490] width 215 height 18
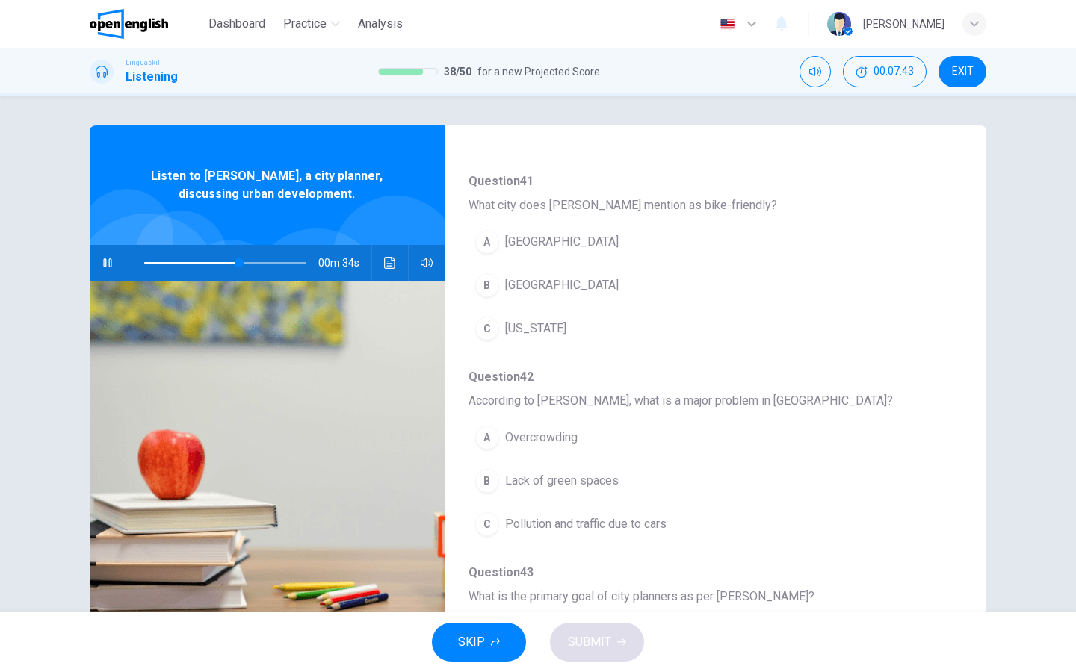
scroll to position [531, 0]
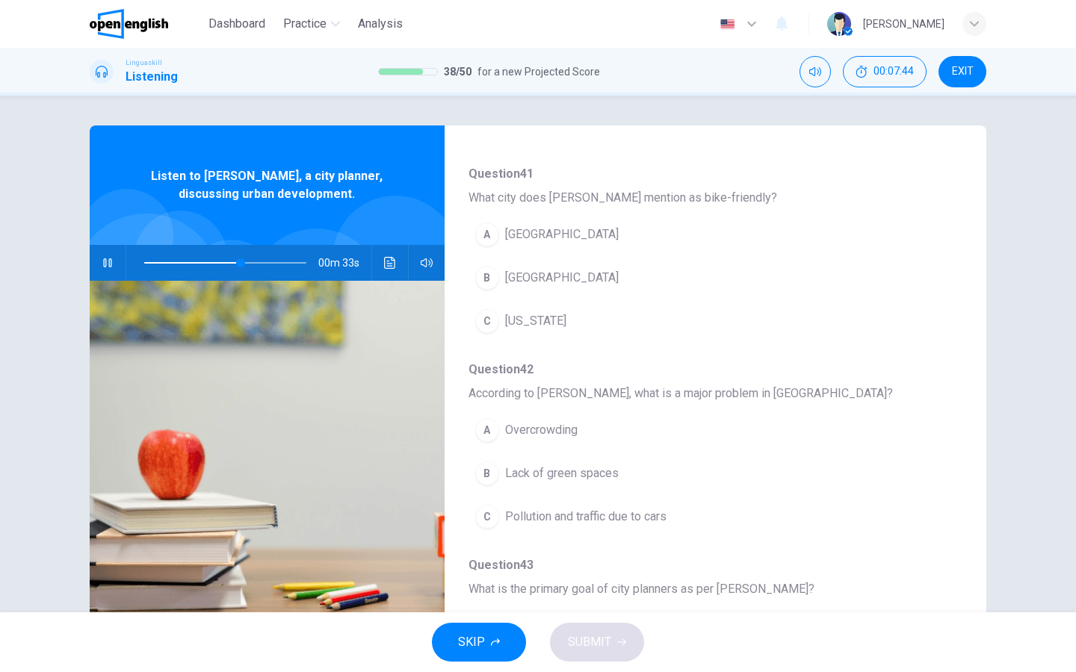
click at [482, 516] on div "C" at bounding box center [487, 517] width 24 height 24
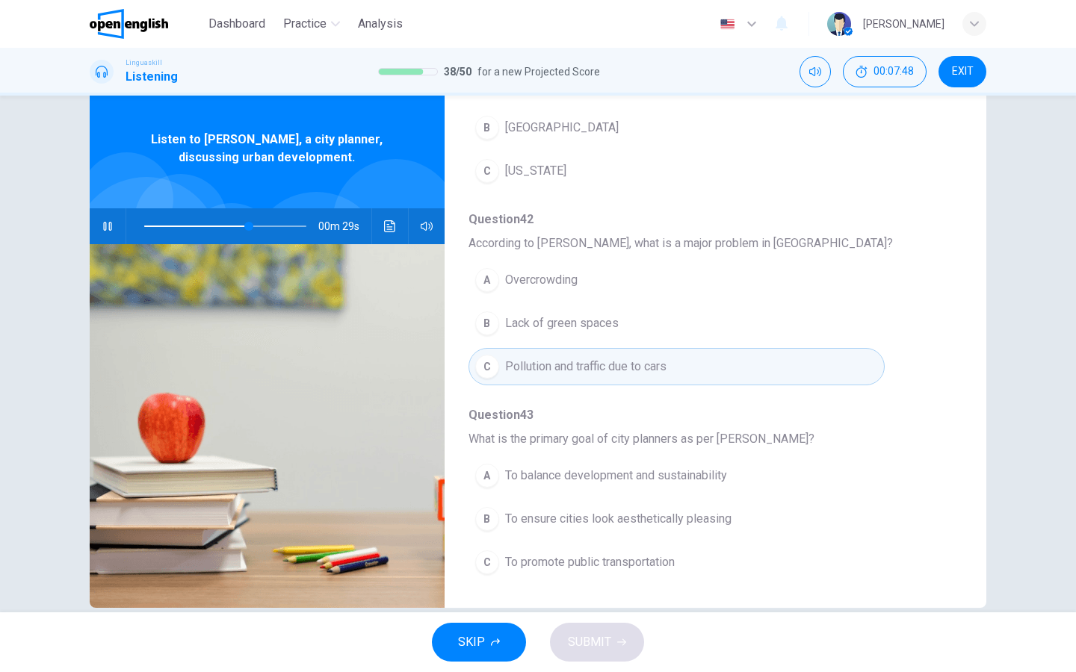
scroll to position [38, 0]
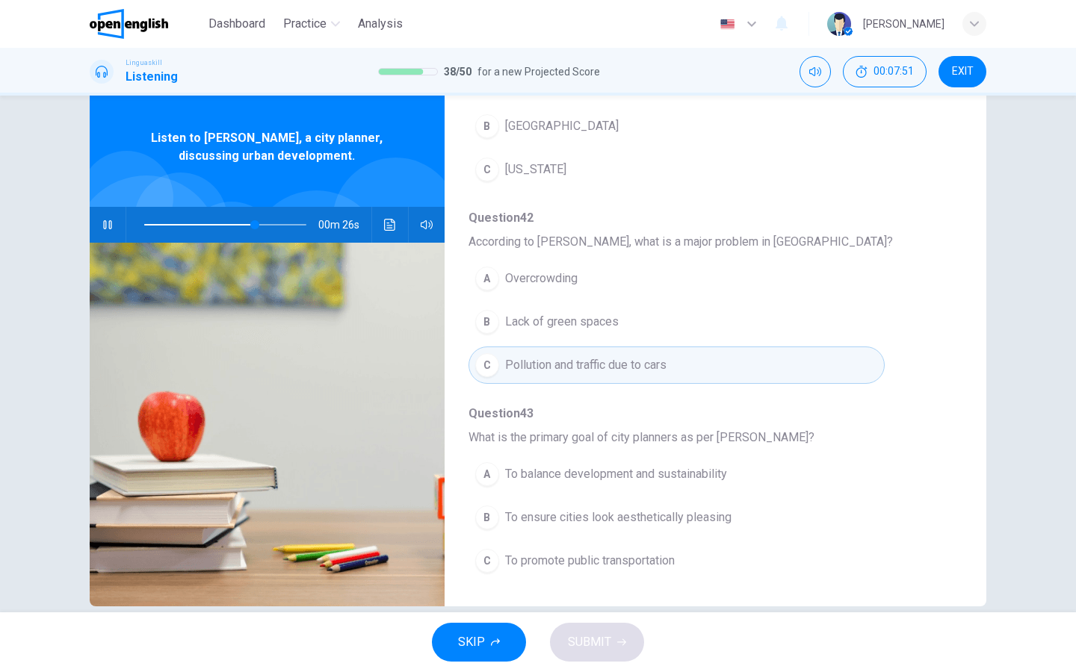
click at [489, 480] on div "A" at bounding box center [487, 474] width 24 height 24
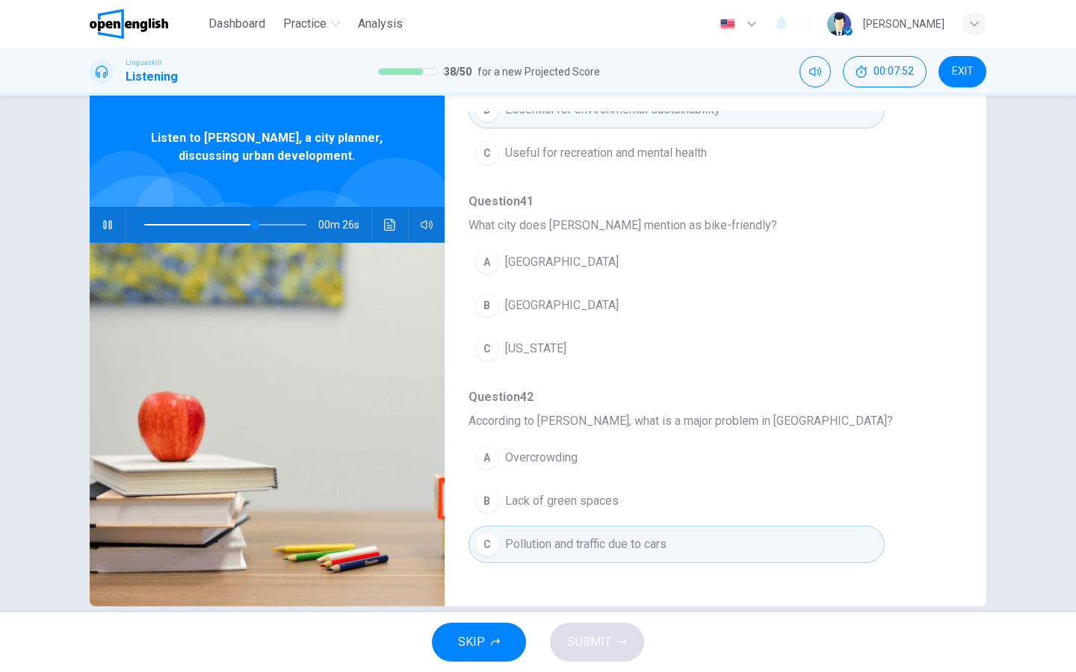
scroll to position [421, 0]
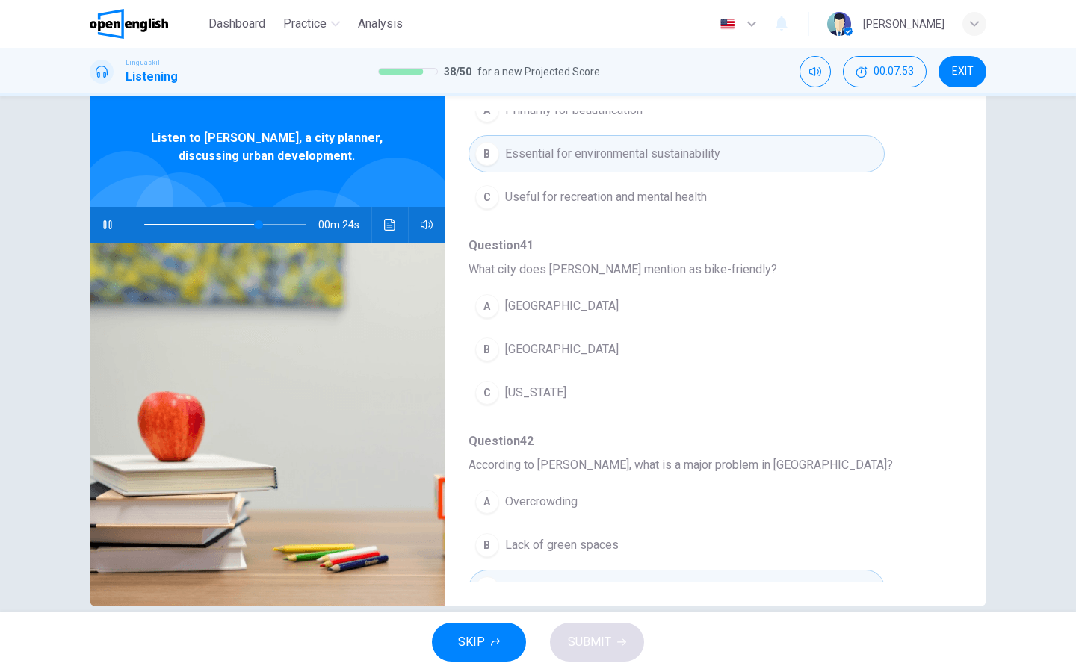
click at [483, 350] on div "B" at bounding box center [487, 350] width 24 height 24
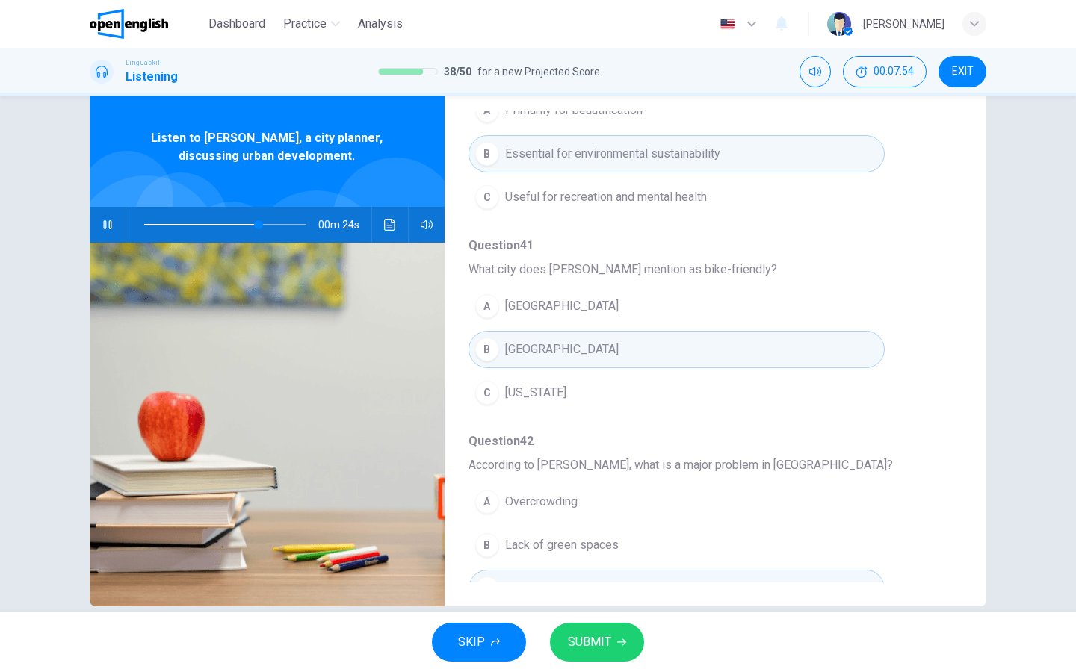
click at [577, 537] on button "SUBMIT" at bounding box center [597, 642] width 94 height 39
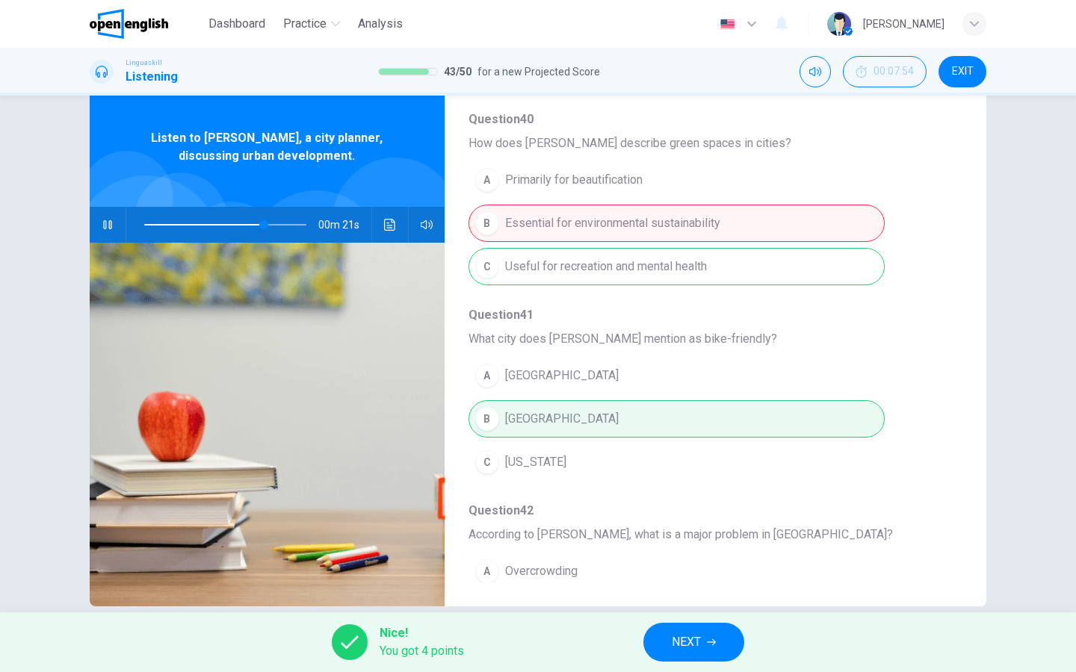
scroll to position [350, 0]
type input "**"
click at [700, 537] on span "NEXT" at bounding box center [686, 642] width 29 height 21
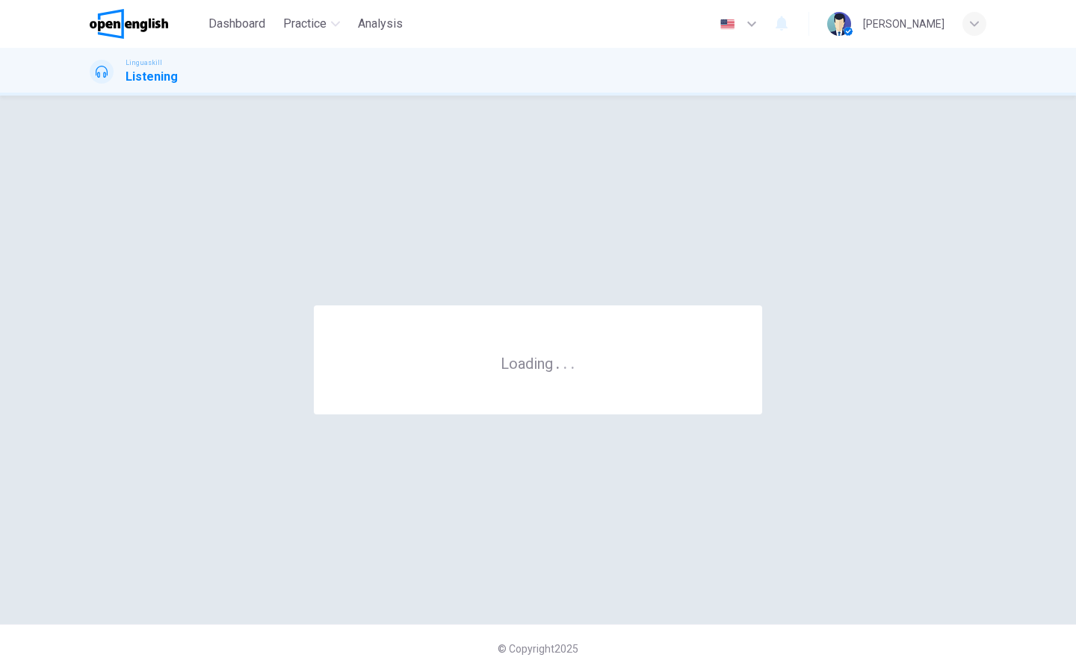
scroll to position [0, 0]
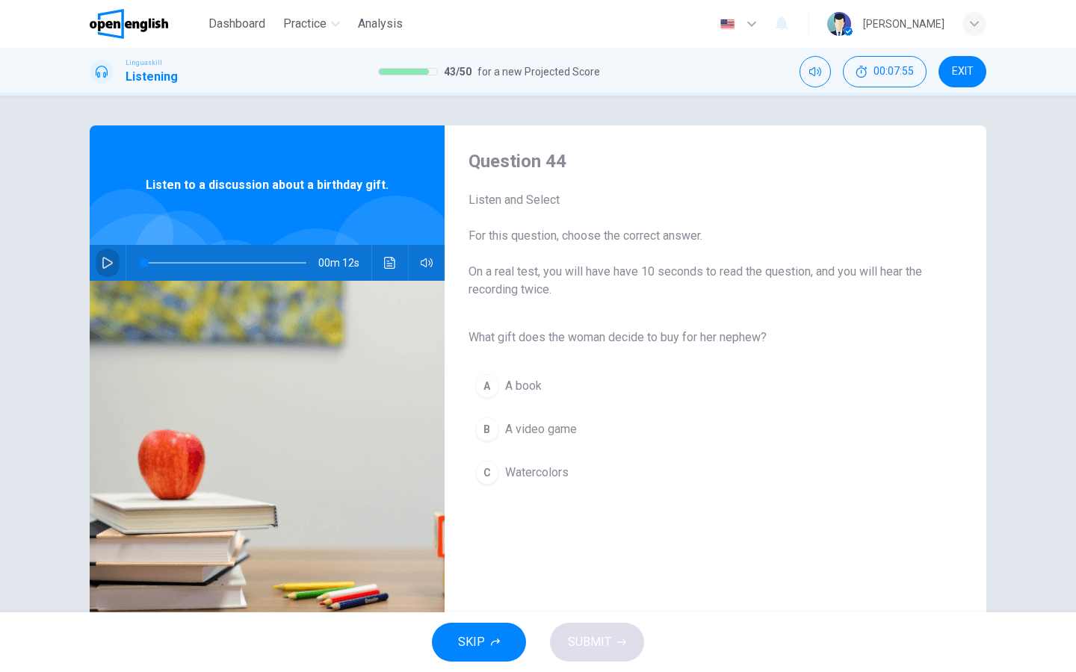
click at [108, 260] on icon "button" at bounding box center [107, 263] width 10 height 12
click at [491, 472] on div "C" at bounding box center [487, 473] width 24 height 24
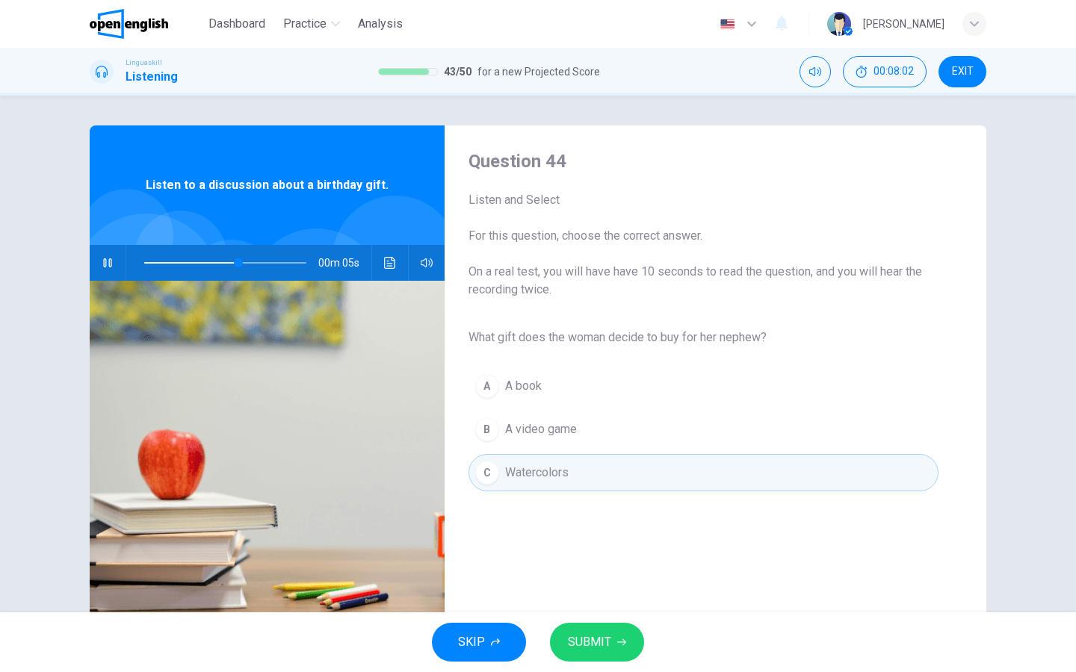
click at [571, 537] on span "SUBMIT" at bounding box center [589, 642] width 43 height 21
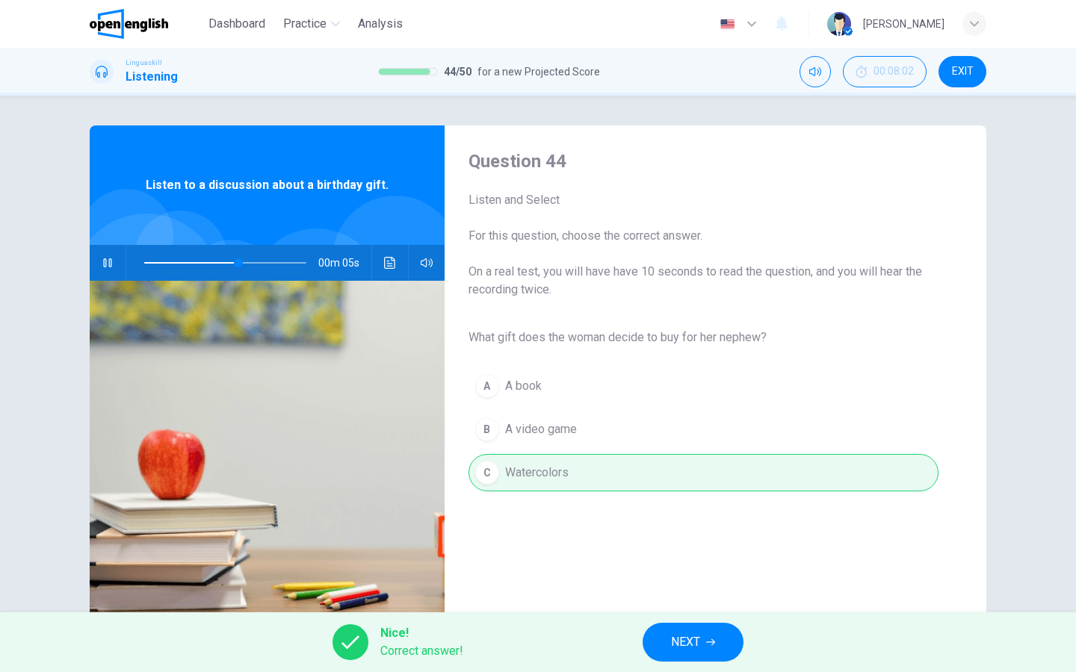
type input "**"
click at [661, 537] on button "NEXT" at bounding box center [693, 642] width 101 height 39
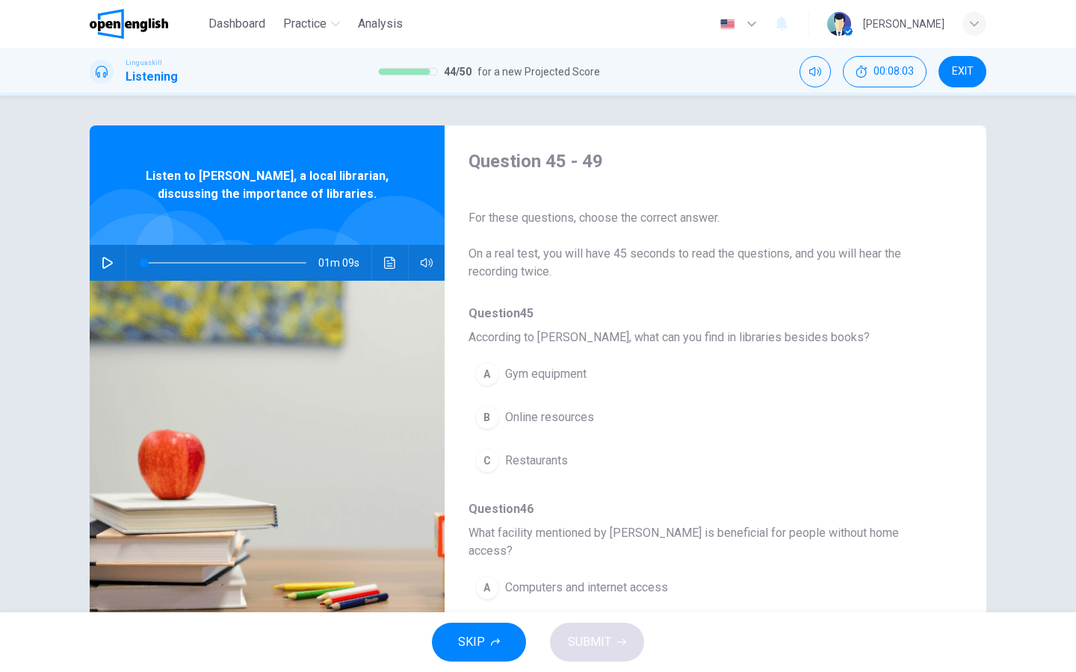
click at [109, 262] on icon "button" at bounding box center [108, 263] width 12 height 12
click at [479, 418] on div "B" at bounding box center [487, 418] width 24 height 24
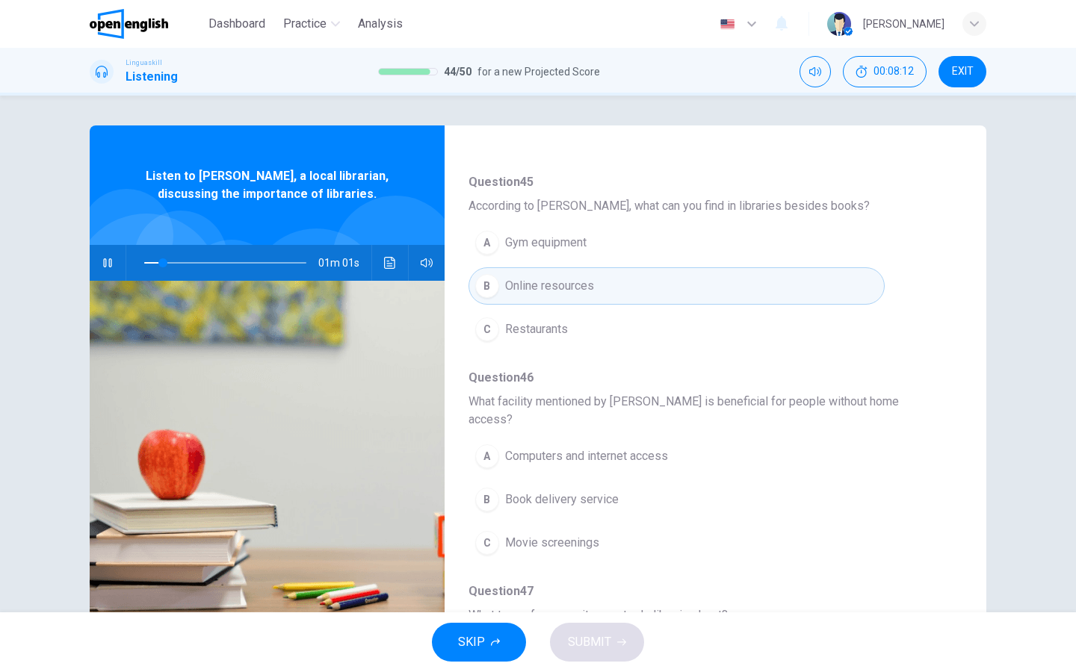
scroll to position [134, 0]
click at [489, 442] on div "A" at bounding box center [487, 454] width 24 height 24
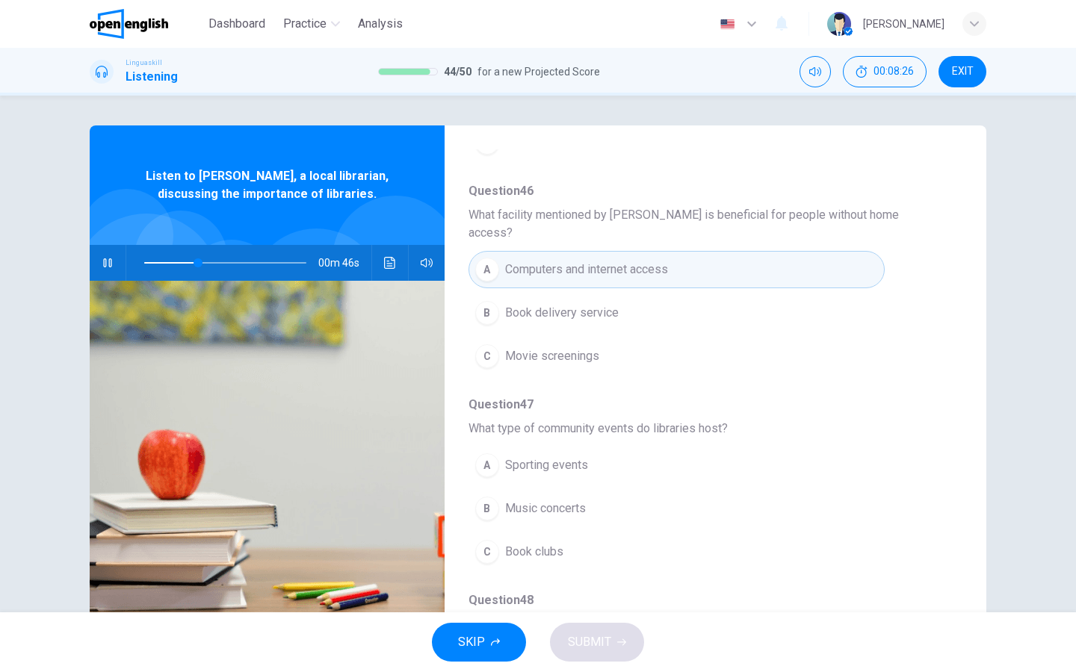
scroll to position [398, 0]
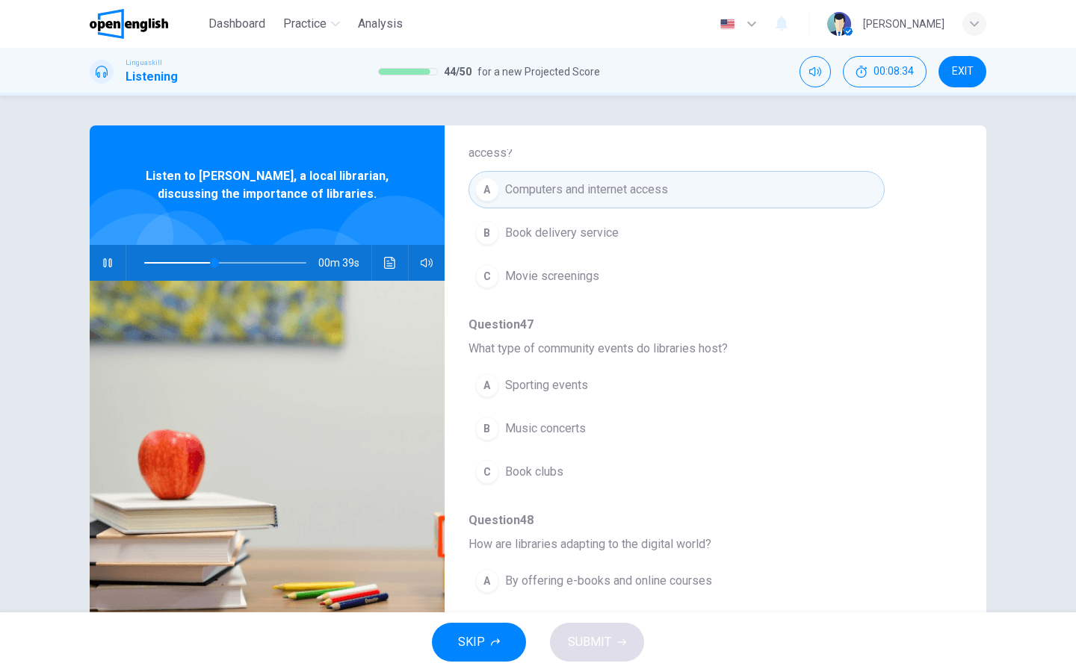
click at [490, 460] on div "C" at bounding box center [487, 472] width 24 height 24
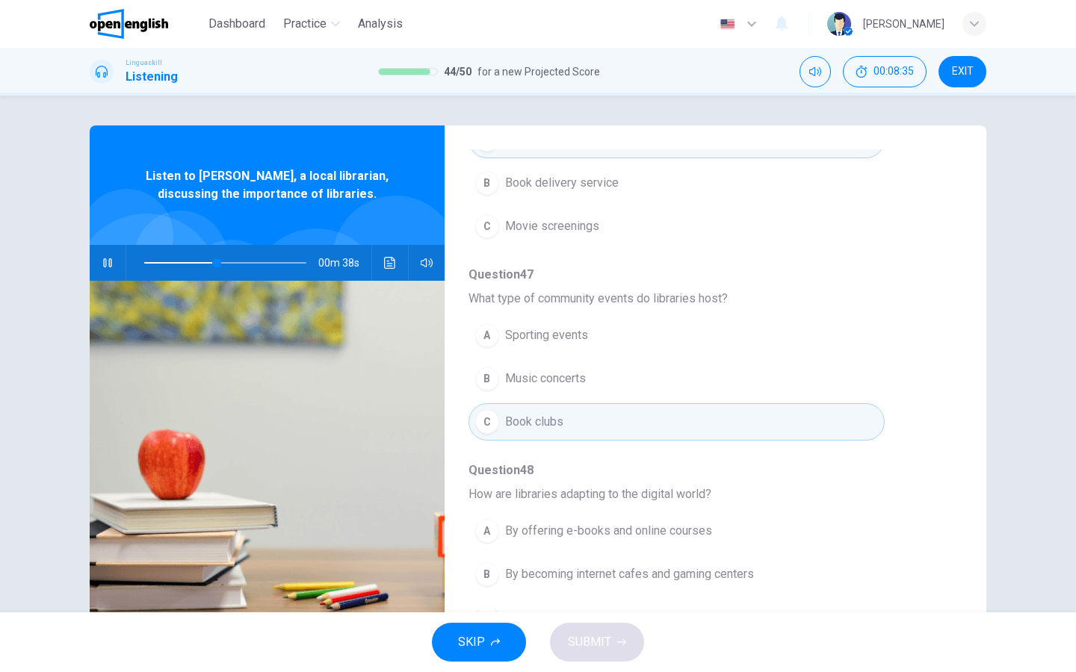
scroll to position [487, 0]
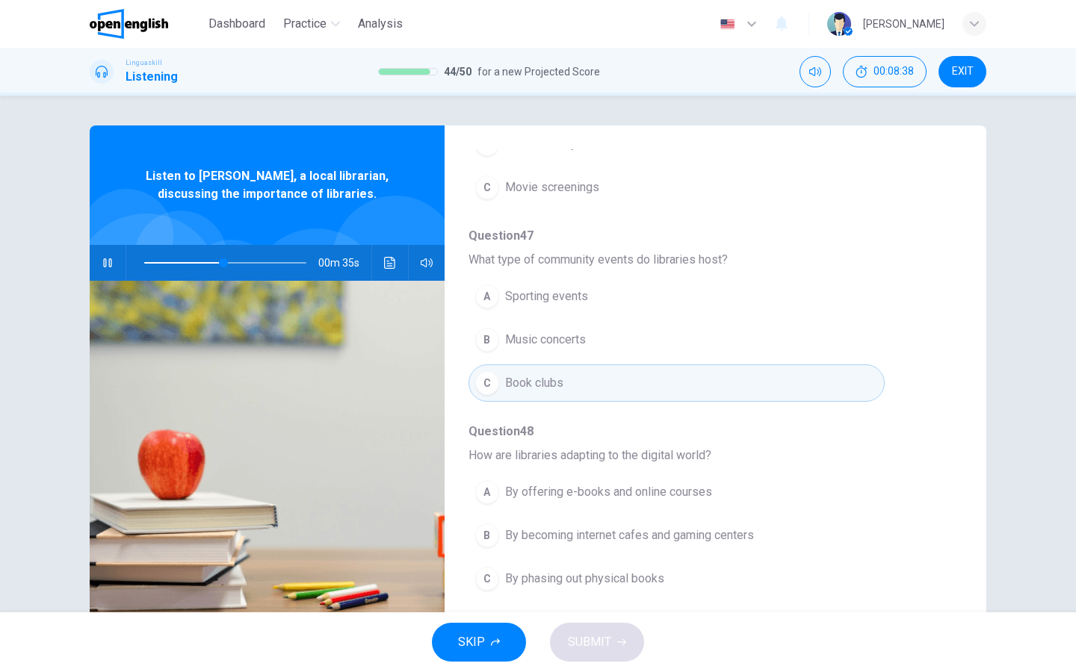
click at [481, 480] on div "A" at bounding box center [487, 492] width 24 height 24
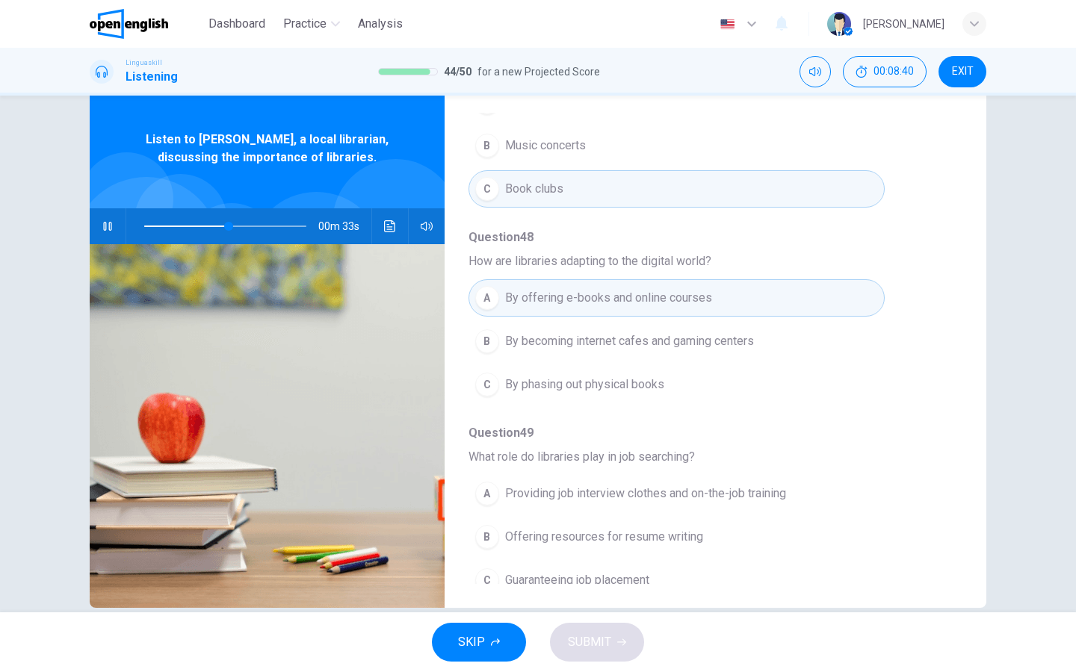
scroll to position [38, 0]
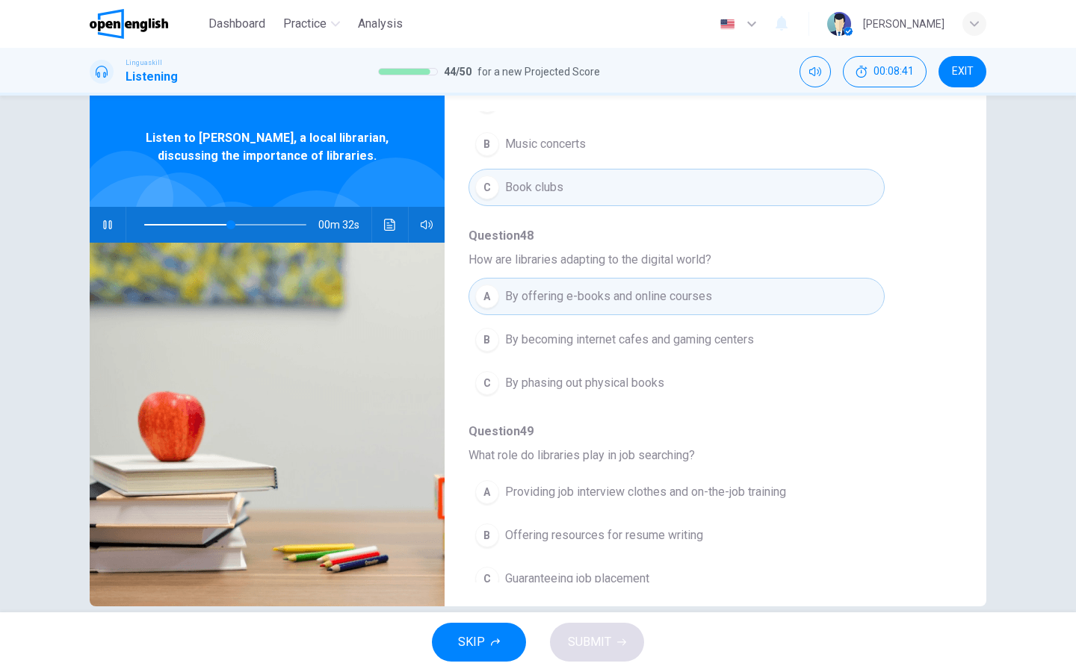
click at [488, 524] on div "B" at bounding box center [487, 536] width 24 height 24
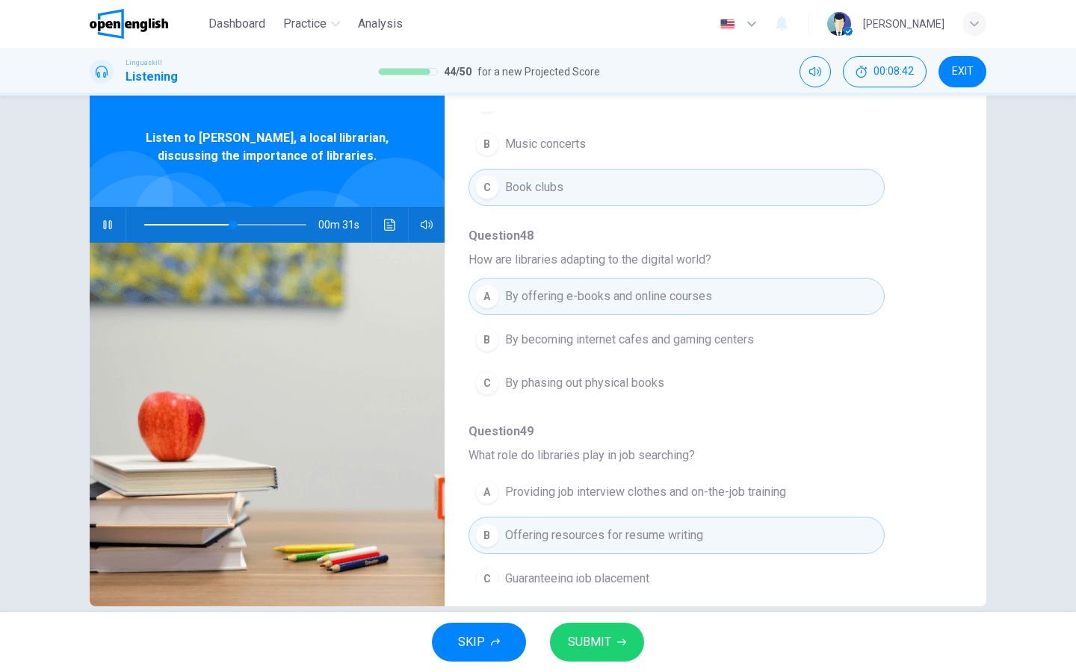
click at [580, 537] on span "SUBMIT" at bounding box center [589, 642] width 43 height 21
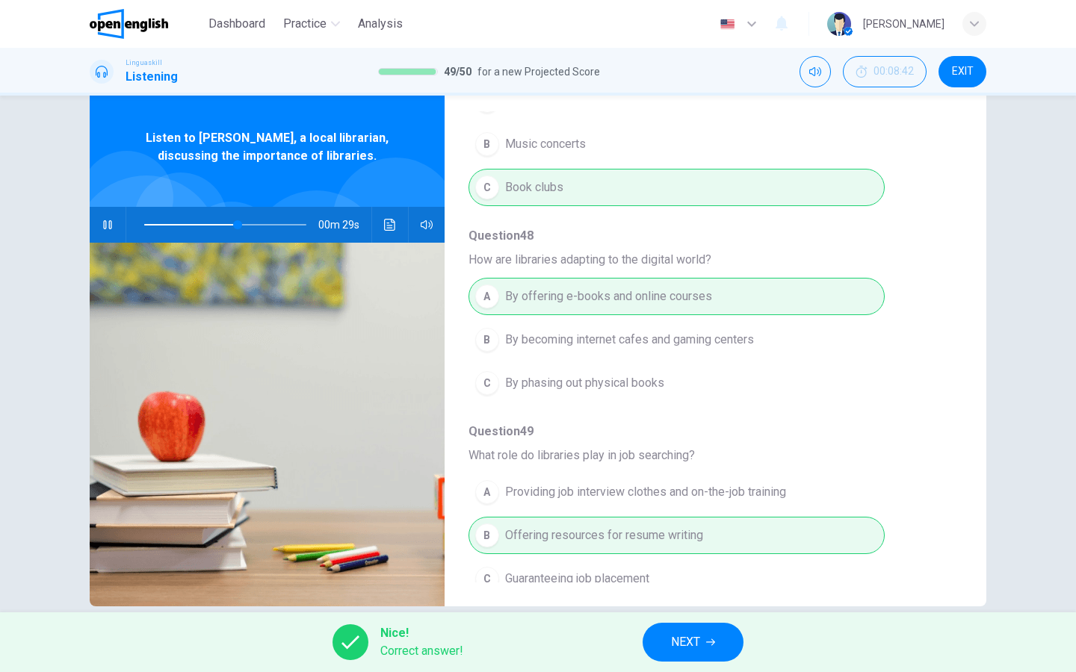
type input "**"
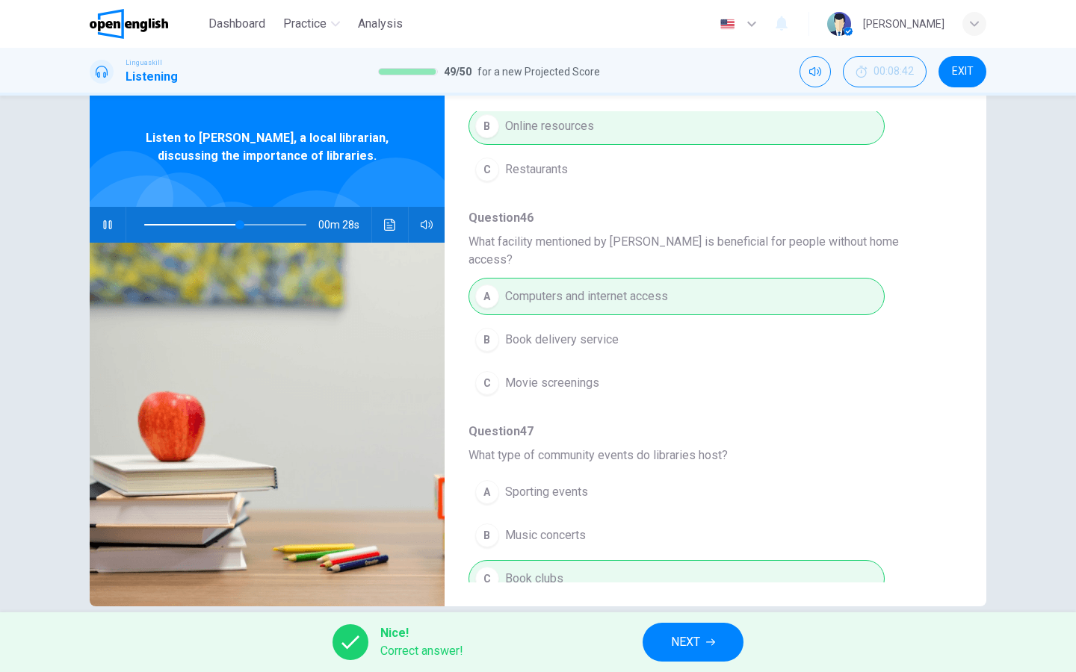
scroll to position [33, 0]
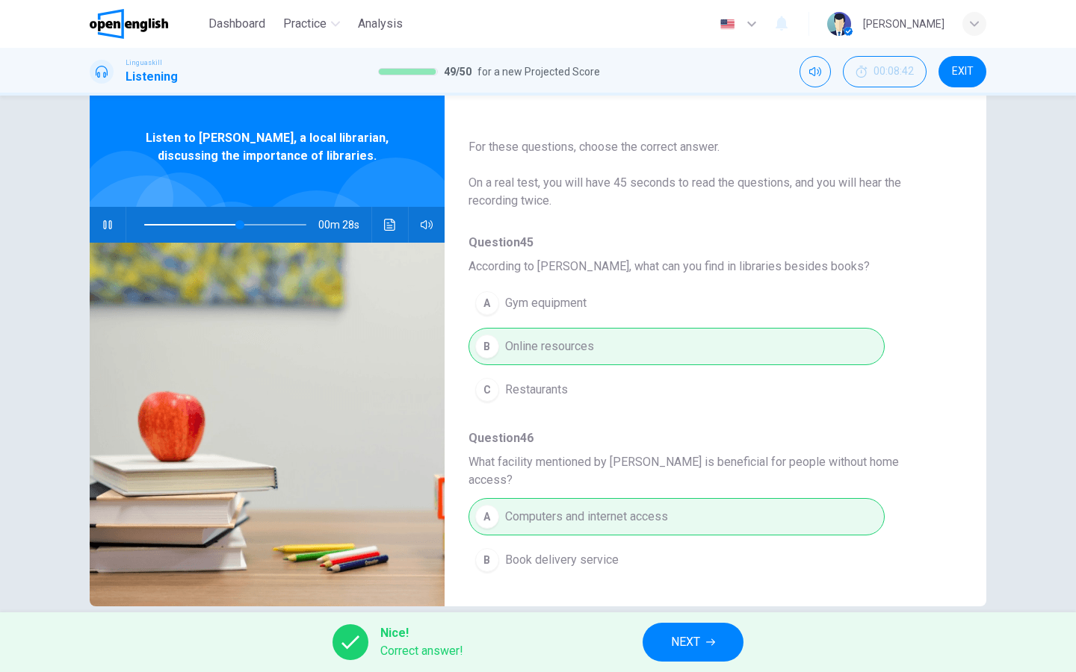
click at [666, 537] on button "NEXT" at bounding box center [693, 642] width 101 height 39
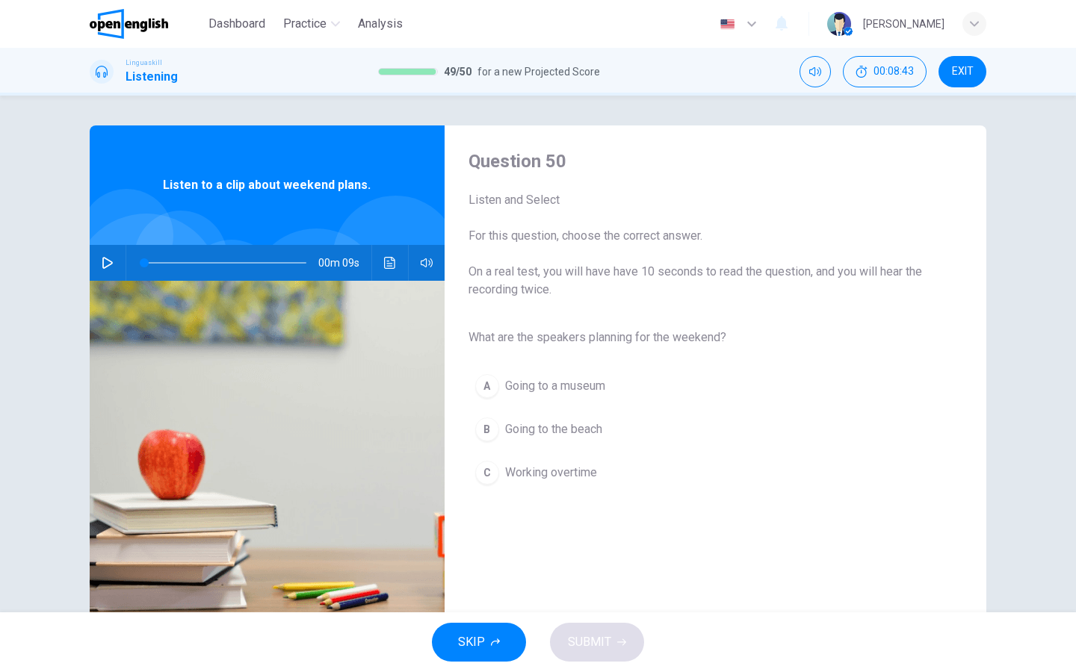
click at [113, 261] on icon "button" at bounding box center [108, 263] width 12 height 12
click at [492, 427] on div "B" at bounding box center [487, 430] width 24 height 24
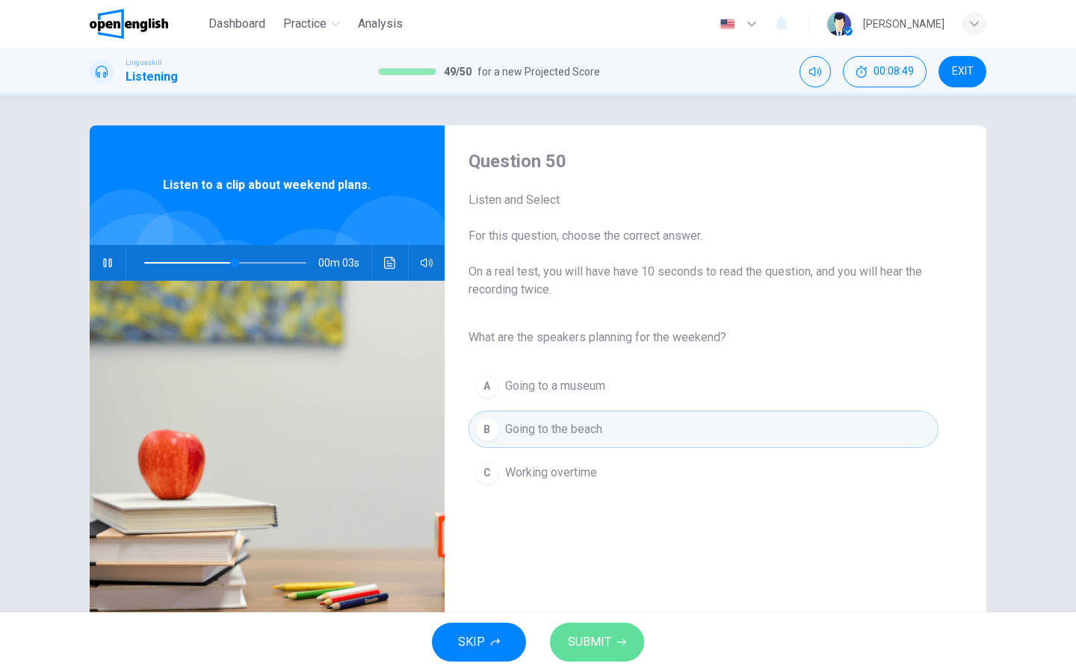
click at [577, 537] on span "SUBMIT" at bounding box center [589, 642] width 43 height 21
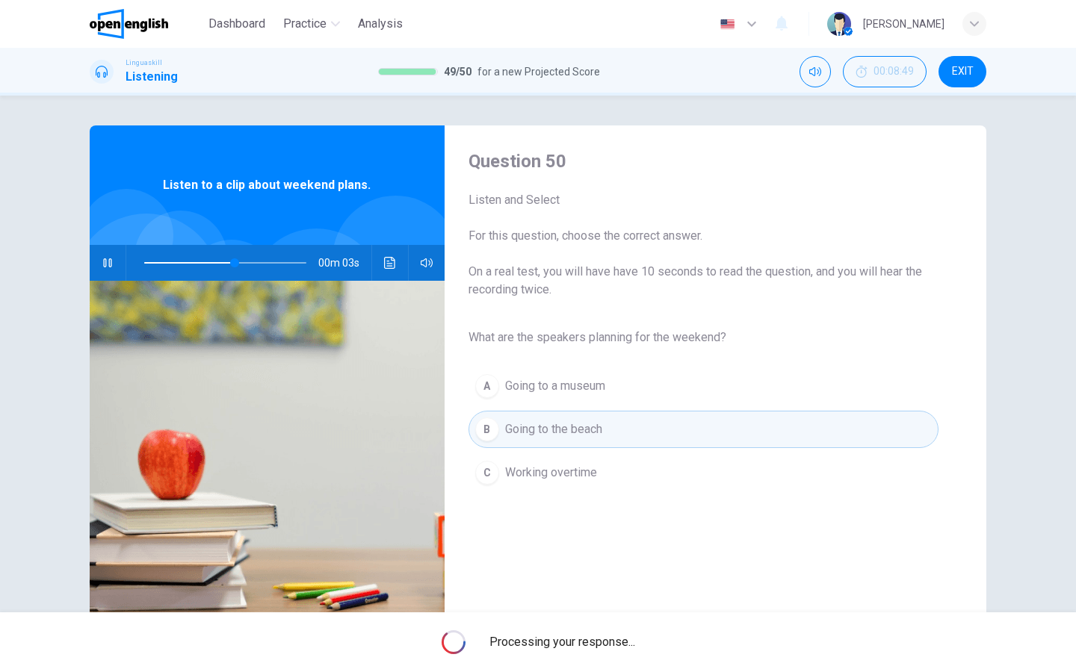
type input "**"
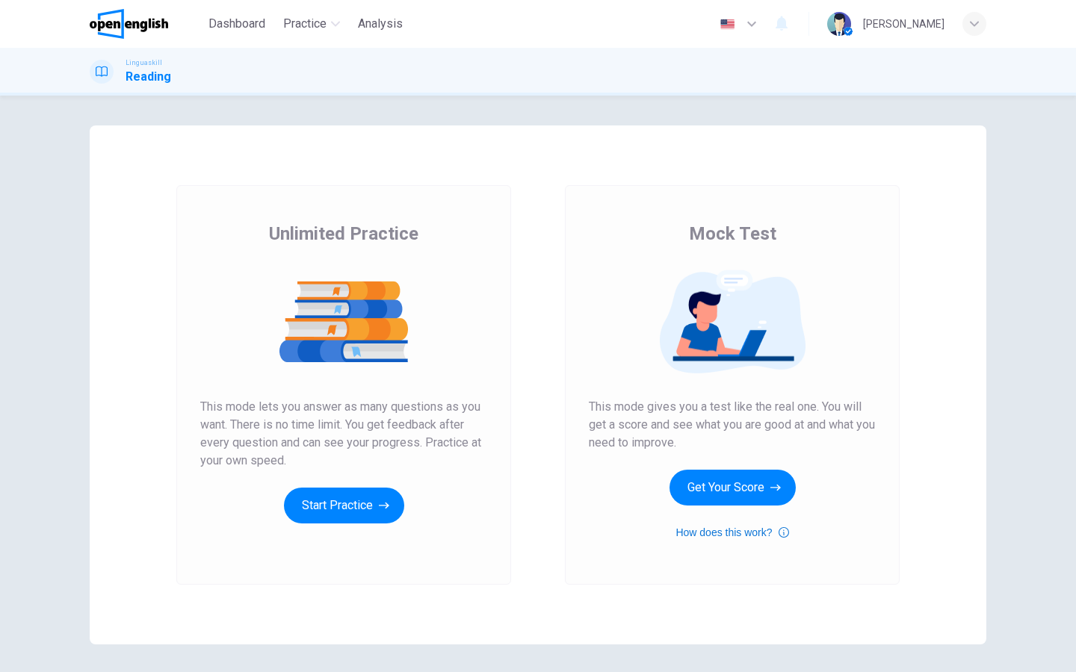
click at [786, 533] on icon "button" at bounding box center [784, 533] width 10 height 18
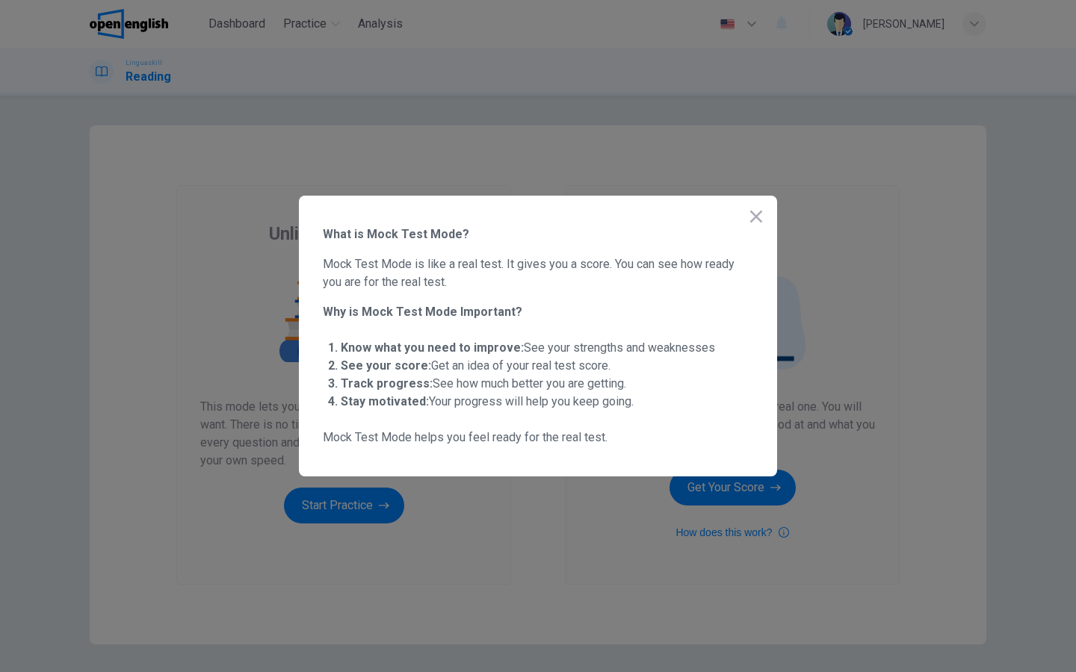
click at [748, 218] on icon "button" at bounding box center [756, 217] width 18 height 18
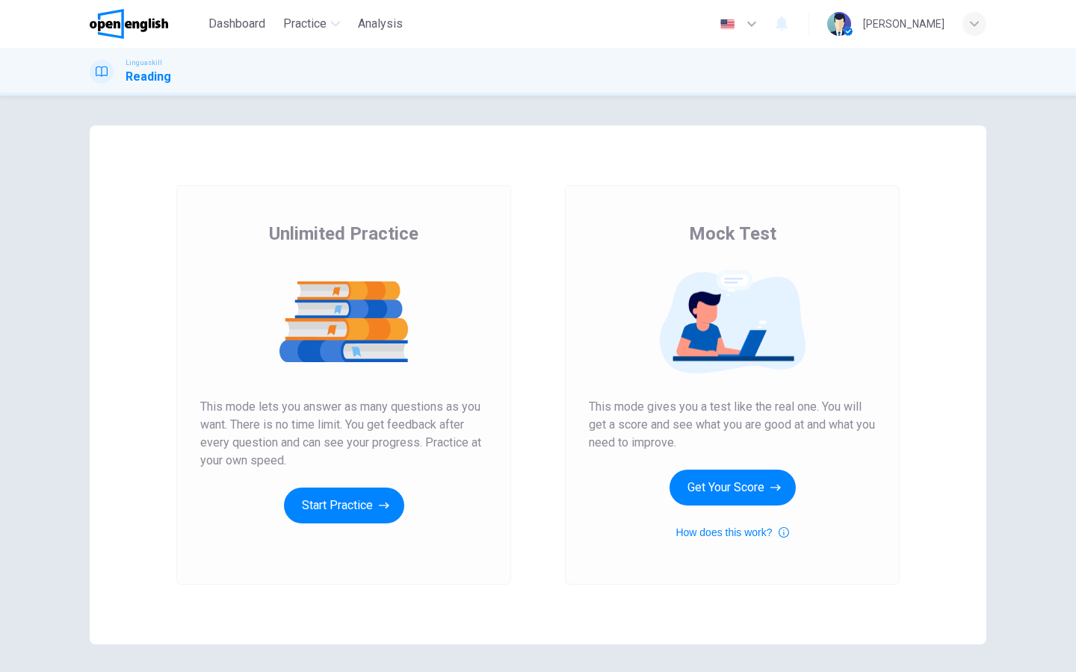
click at [729, 514] on div "Mock Test This mode gives you a test like the real one. You will get a score an…" at bounding box center [732, 382] width 287 height 320
click at [729, 501] on button "Get Your Score" at bounding box center [732, 488] width 126 height 36
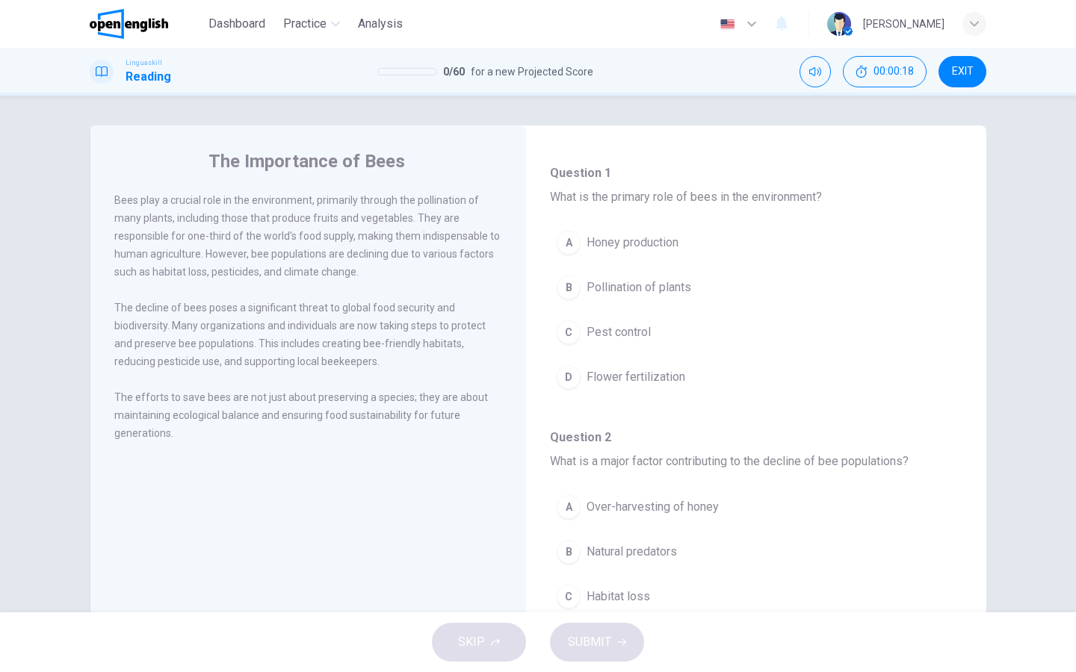
scroll to position [82, 0]
click at [681, 301] on button "B Pollination of plants" at bounding box center [756, 285] width 412 height 37
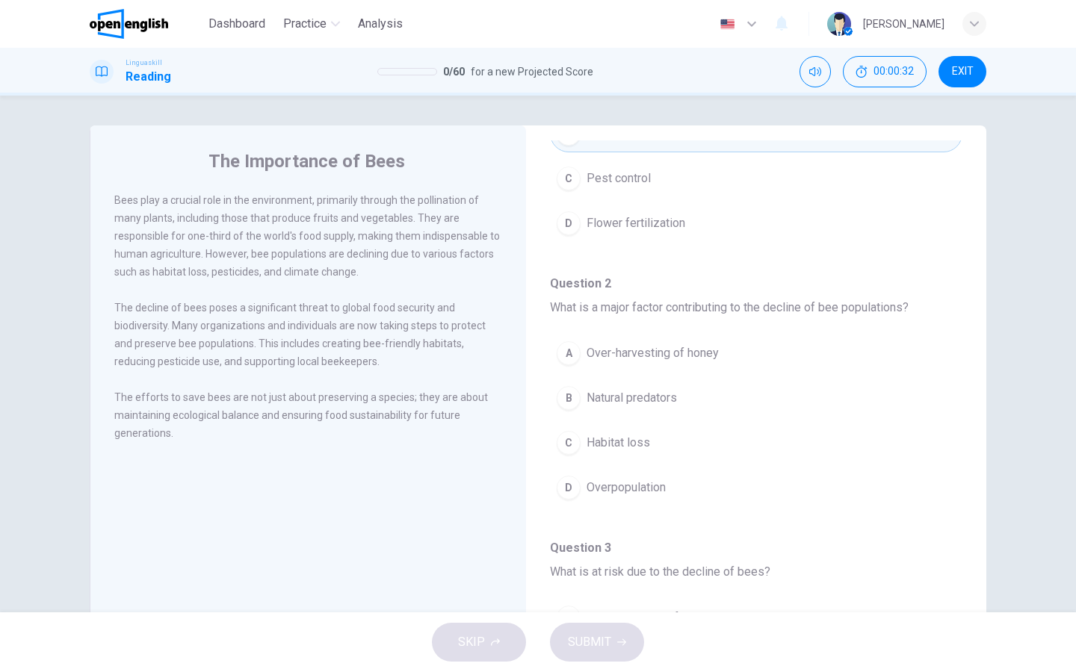
scroll to position [235, 0]
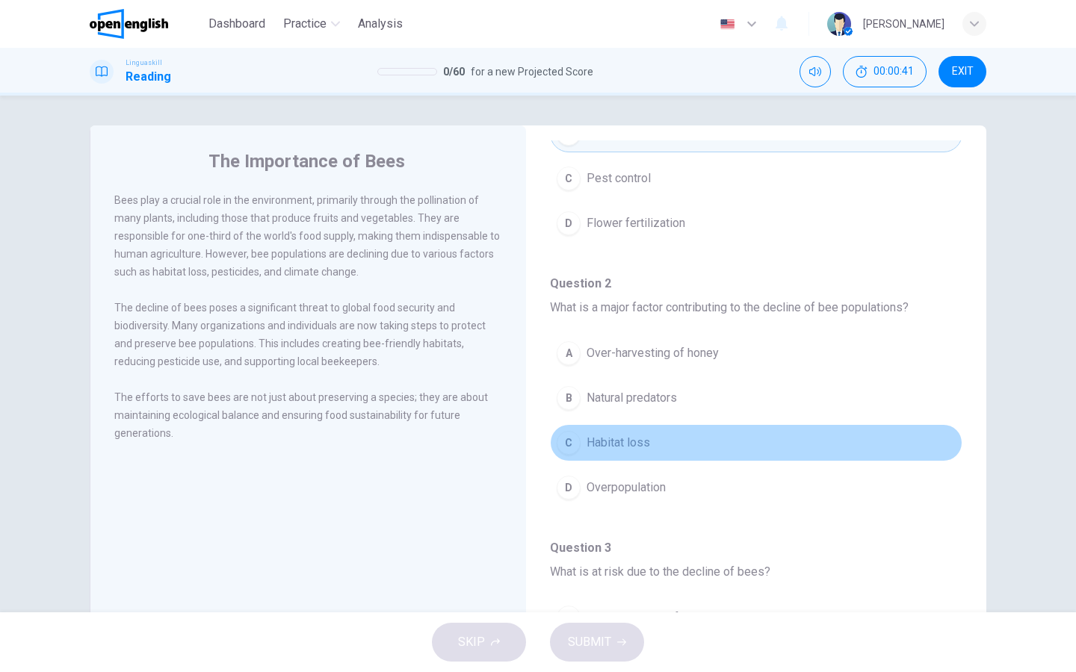
click at [646, 439] on span "Habitat loss" at bounding box center [618, 443] width 64 height 18
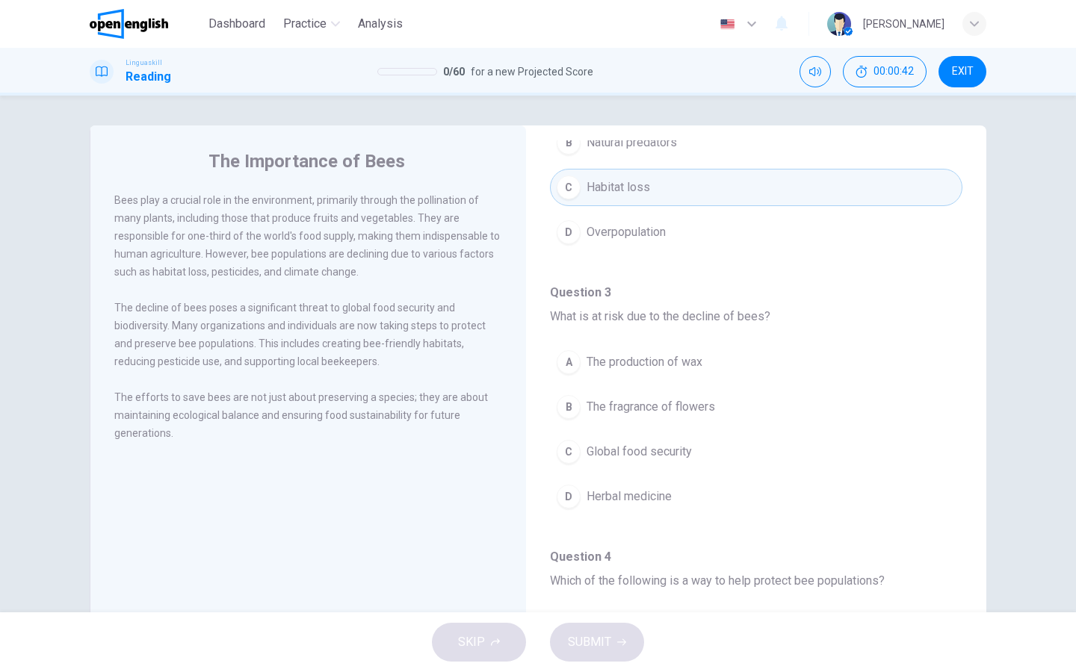
scroll to position [498, 0]
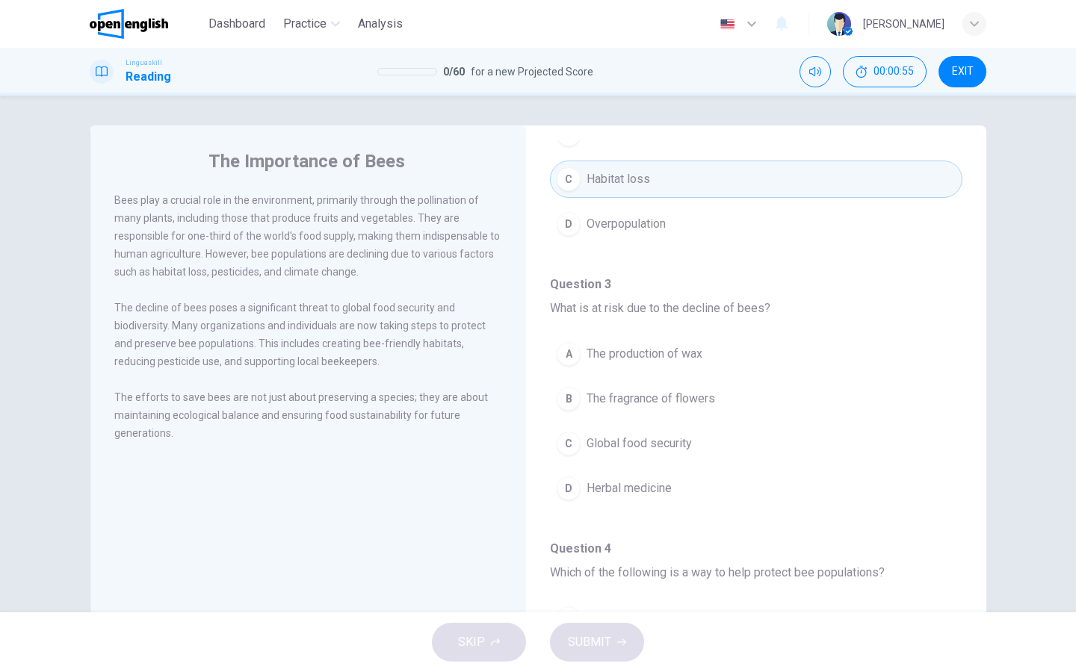
click at [642, 444] on span "Global food security" at bounding box center [638, 444] width 105 height 18
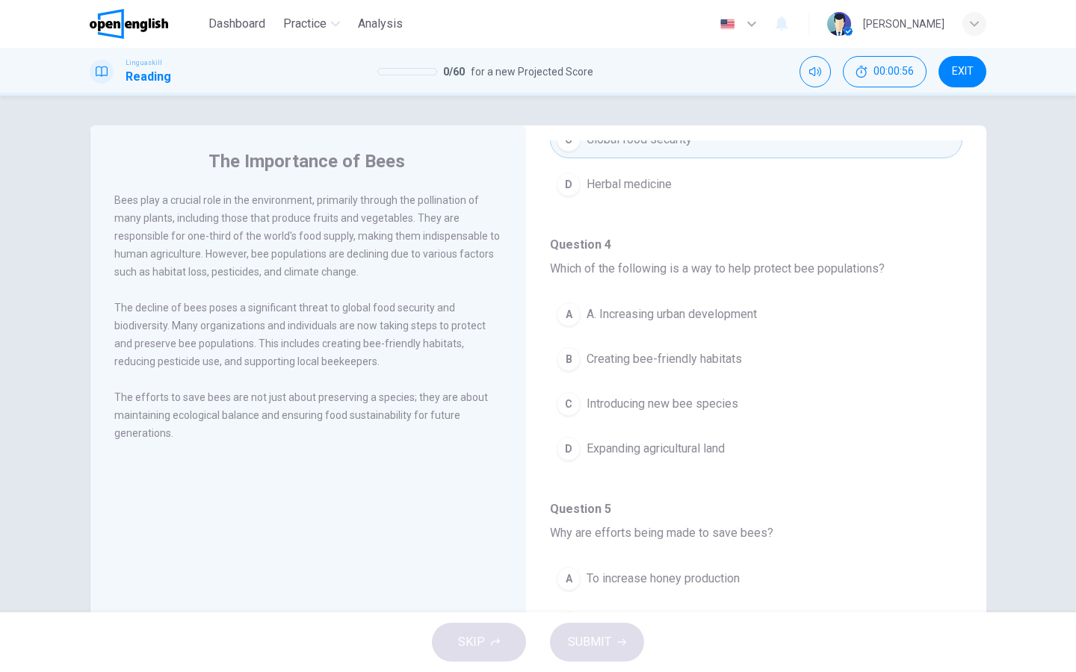
scroll to position [805, 0]
click at [634, 352] on span "Creating bee-friendly habitats" at bounding box center [663, 357] width 155 height 18
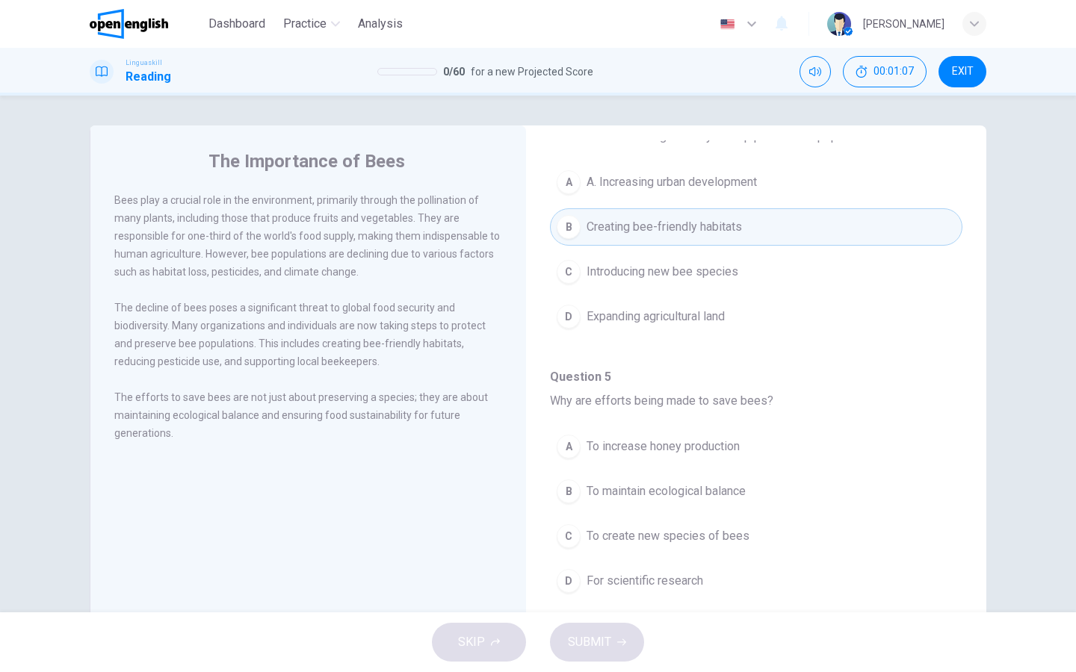
scroll to position [935, 0]
click at [610, 492] on span "To maintain ecological balance" at bounding box center [665, 492] width 159 height 18
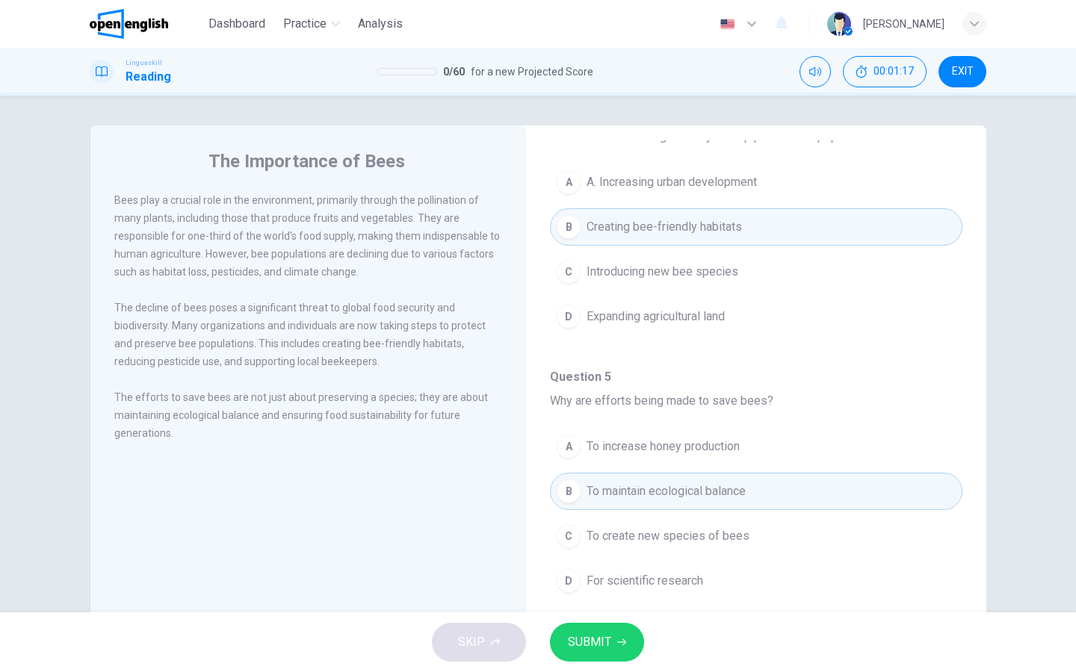
click at [611, 630] on button "SUBMIT" at bounding box center [597, 642] width 94 height 39
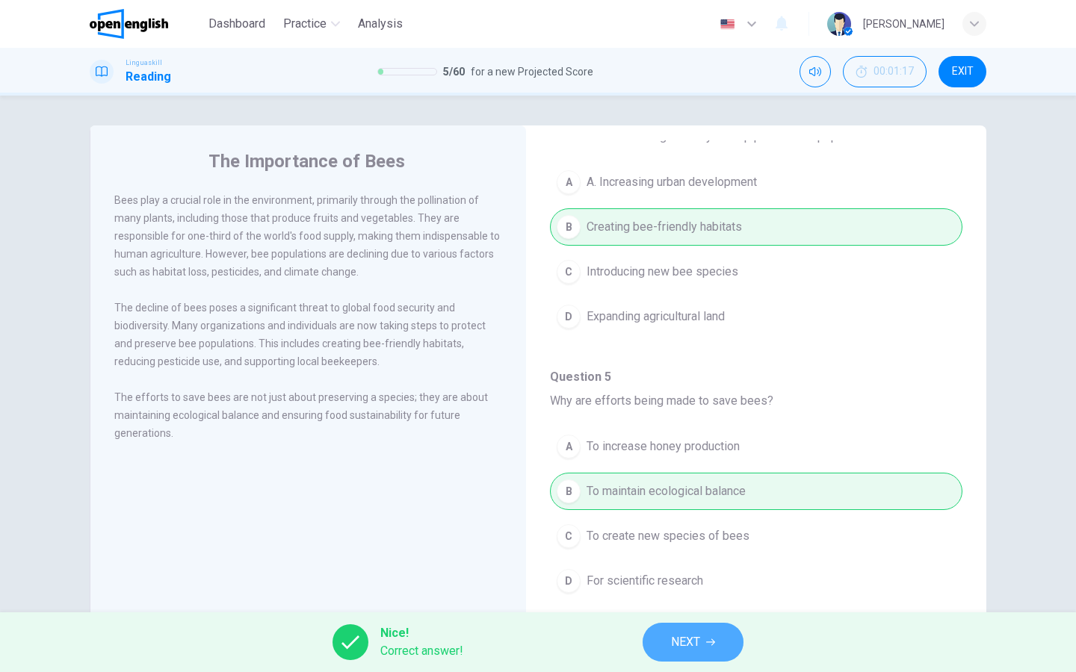
click at [678, 643] on span "NEXT" at bounding box center [685, 642] width 29 height 21
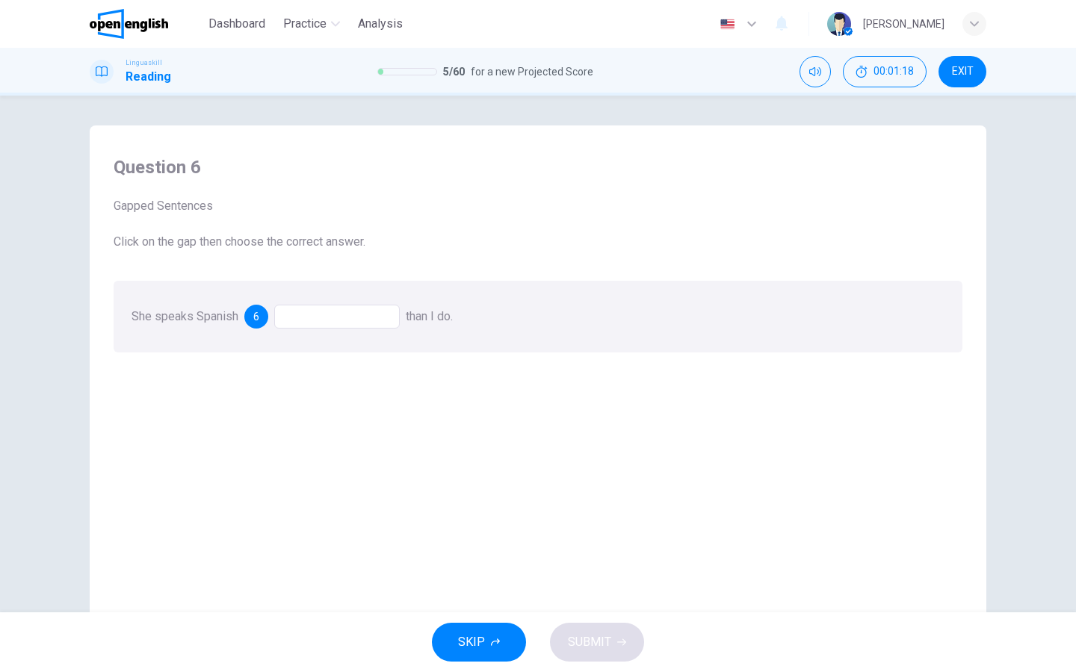
click at [345, 322] on div at bounding box center [337, 317] width 126 height 24
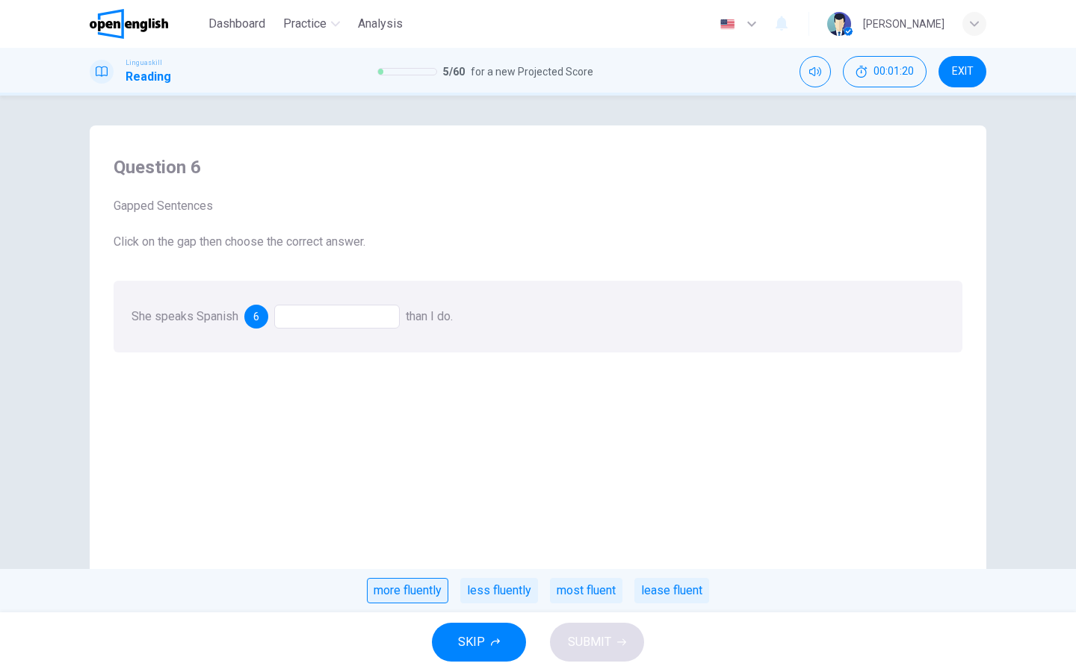
click at [430, 586] on div "more fluently" at bounding box center [407, 590] width 81 height 25
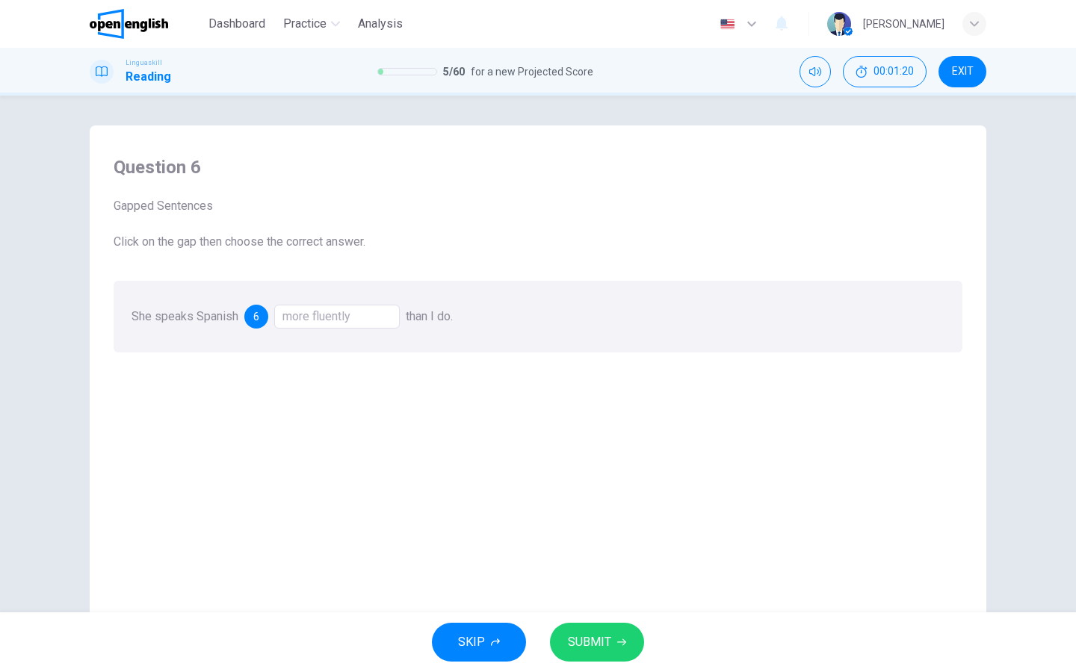
click at [605, 624] on button "SUBMIT" at bounding box center [597, 642] width 94 height 39
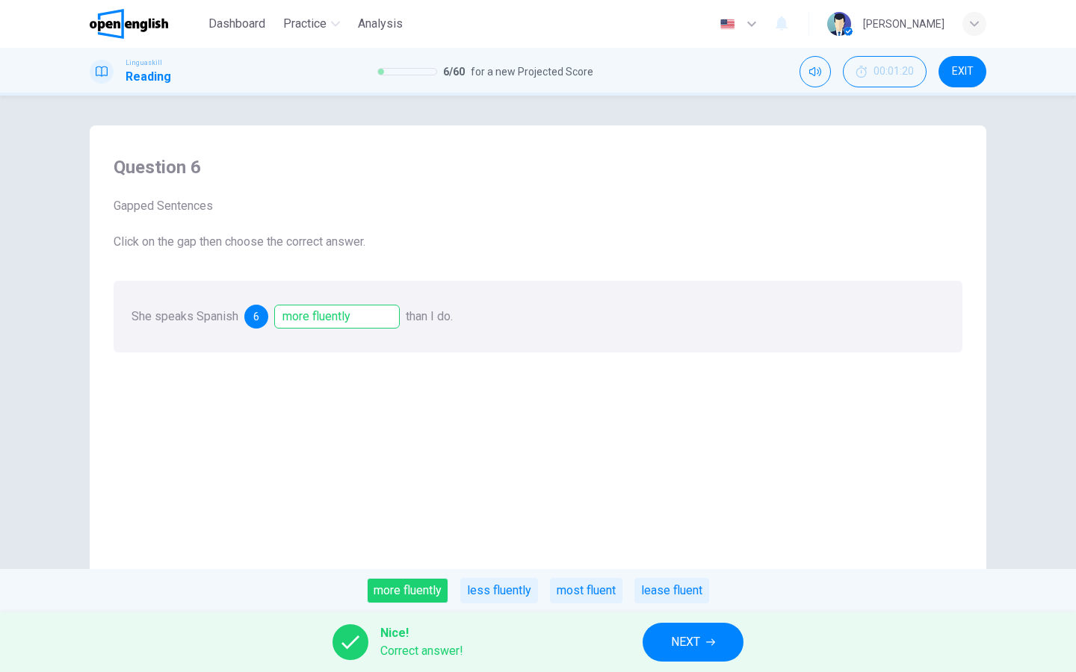
click at [692, 635] on span "NEXT" at bounding box center [685, 642] width 29 height 21
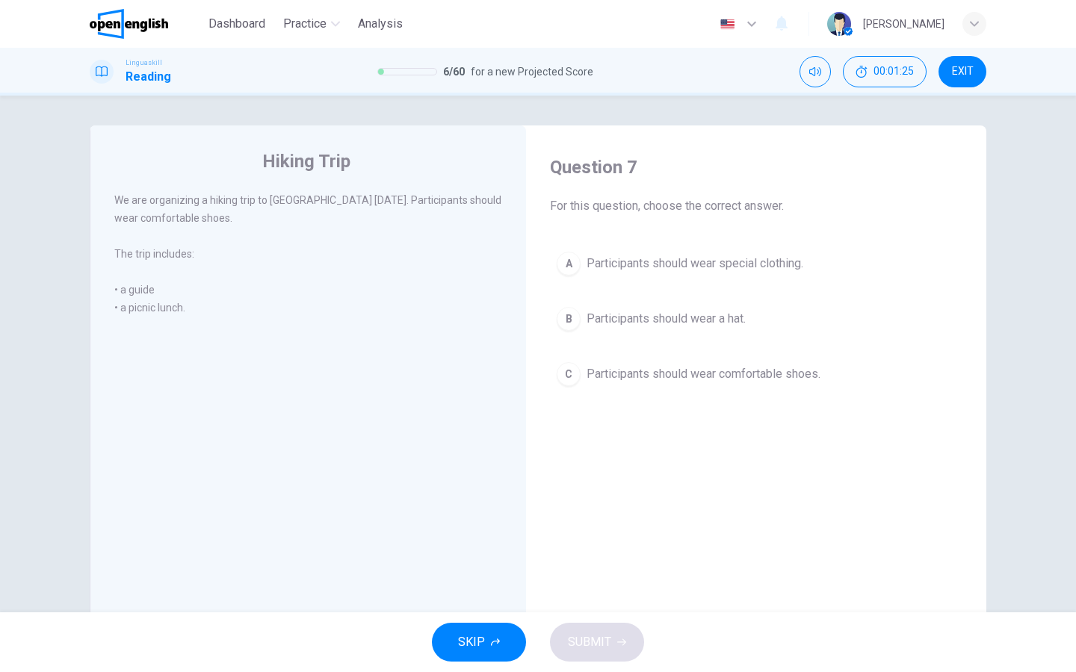
click at [630, 371] on span "Participants should wear comfortable shoes." at bounding box center [703, 374] width 234 height 18
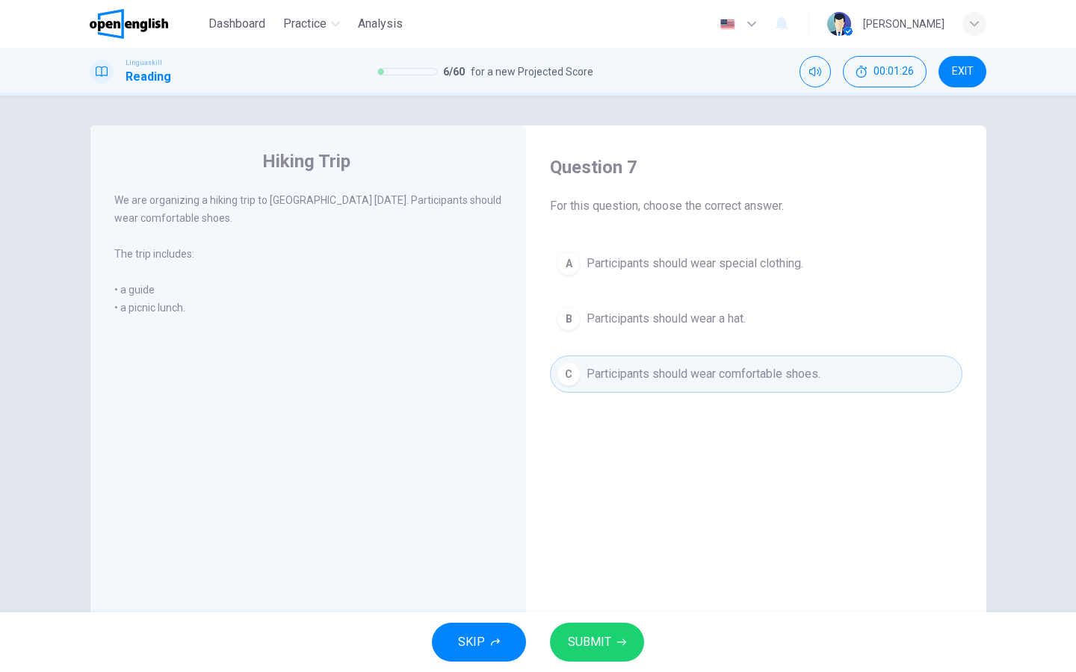
click at [602, 640] on span "SUBMIT" at bounding box center [589, 642] width 43 height 21
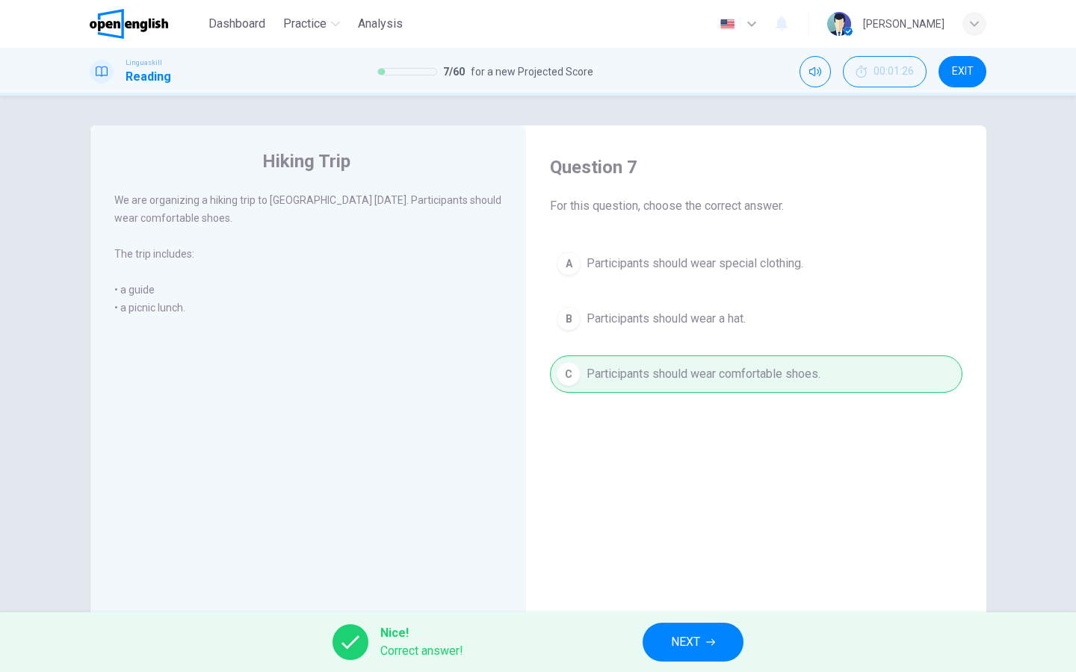
click at [682, 628] on button "NEXT" at bounding box center [693, 642] width 101 height 39
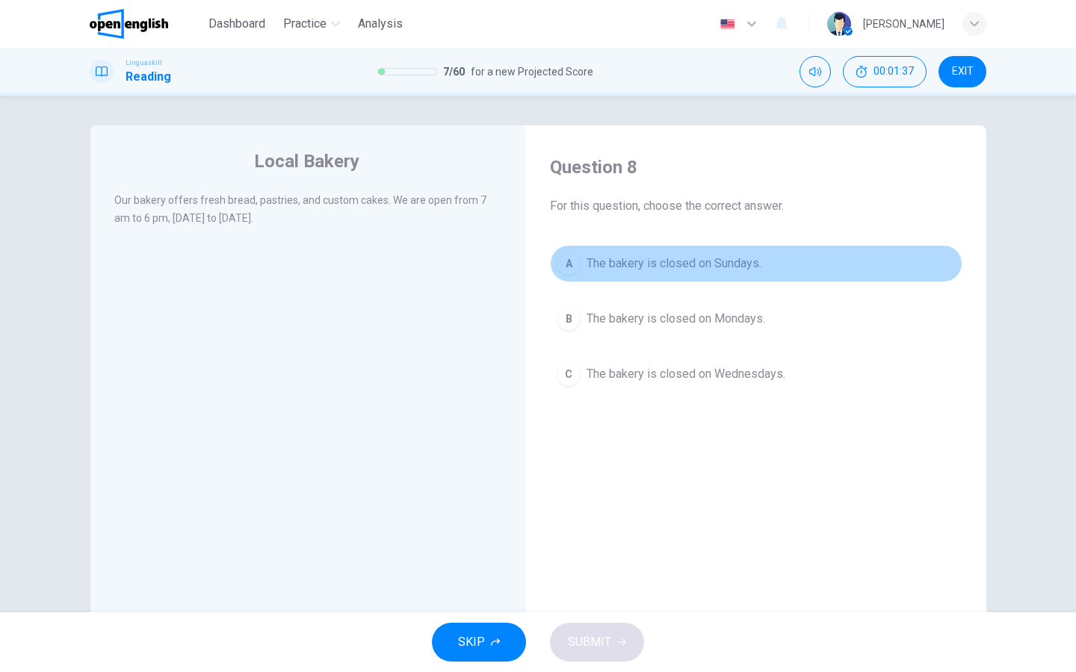
click at [569, 264] on div "A" at bounding box center [569, 264] width 24 height 24
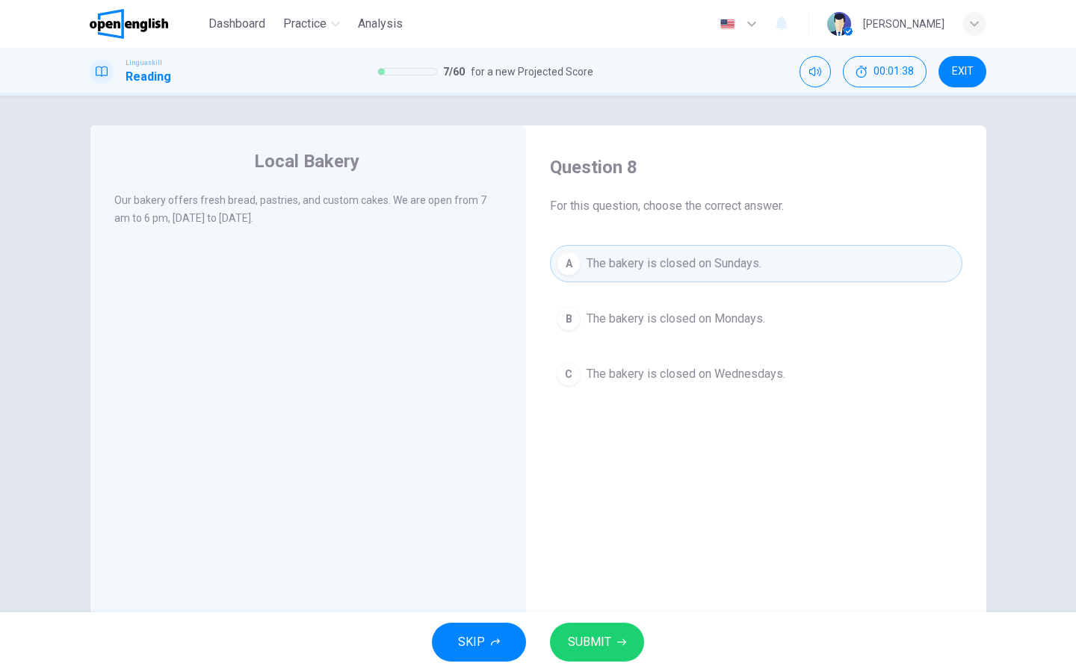
click at [601, 634] on span "SUBMIT" at bounding box center [589, 642] width 43 height 21
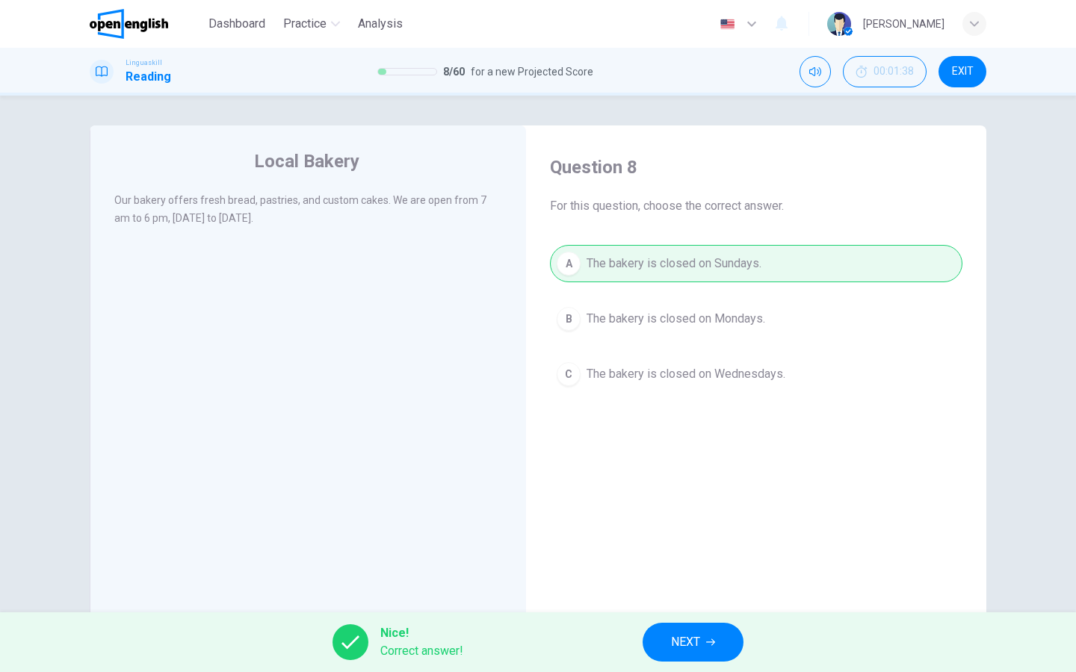
click at [696, 628] on button "NEXT" at bounding box center [693, 642] width 101 height 39
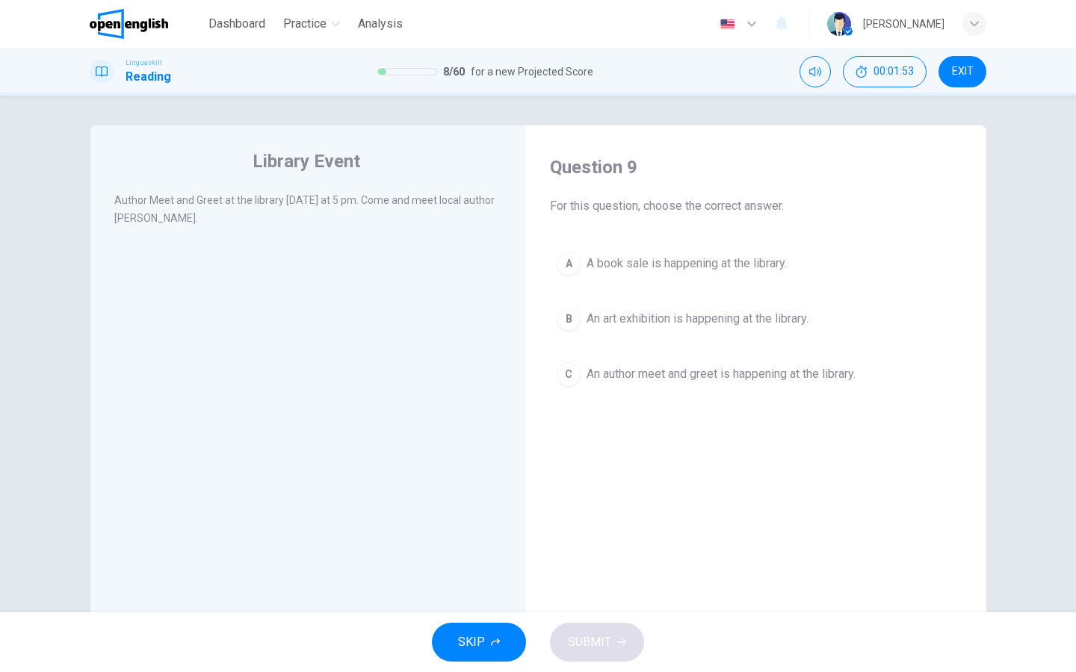
click at [569, 371] on div "C" at bounding box center [569, 374] width 24 height 24
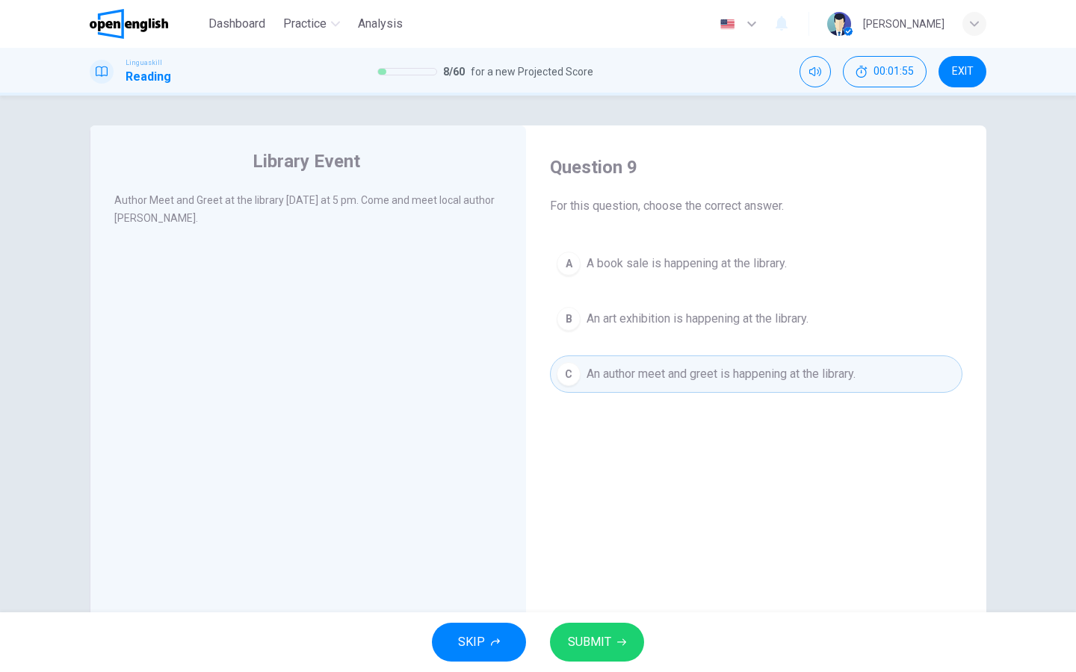
click at [595, 672] on div "SKIP SUBMIT" at bounding box center [538, 643] width 1076 height 60
click at [599, 651] on span "SUBMIT" at bounding box center [589, 642] width 43 height 21
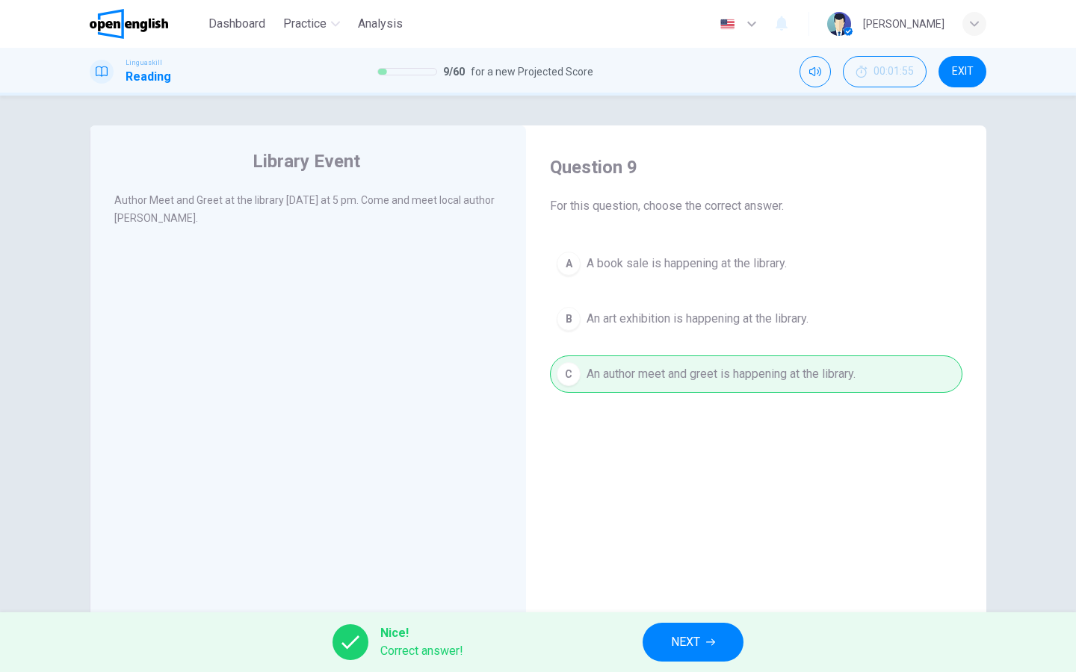
click at [677, 641] on span "NEXT" at bounding box center [685, 642] width 29 height 21
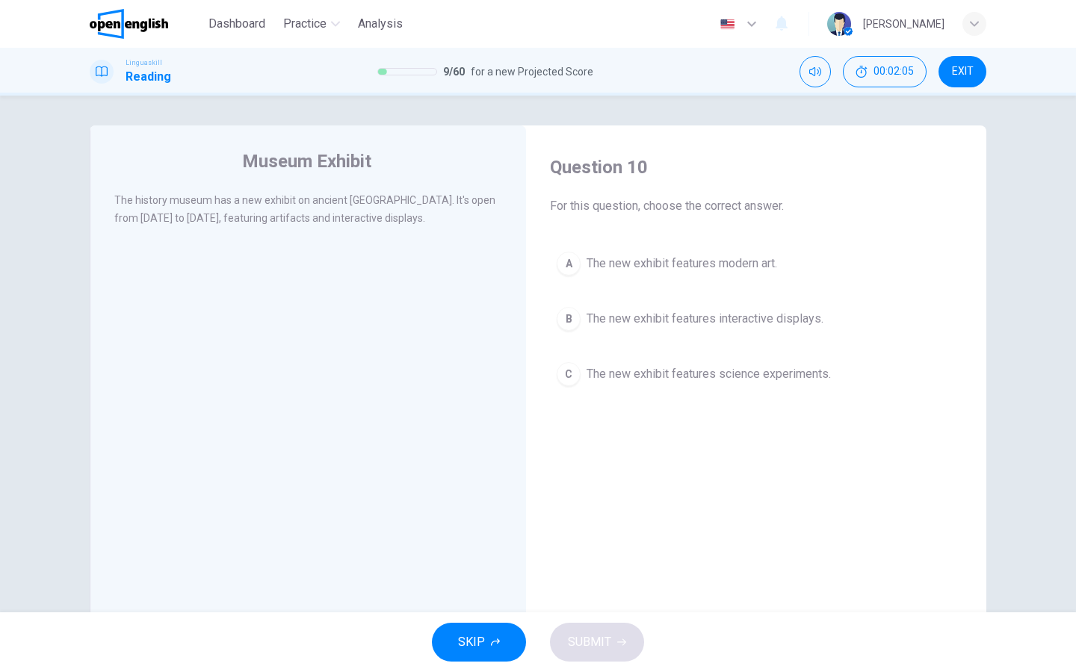
click at [565, 329] on div "B" at bounding box center [569, 319] width 24 height 24
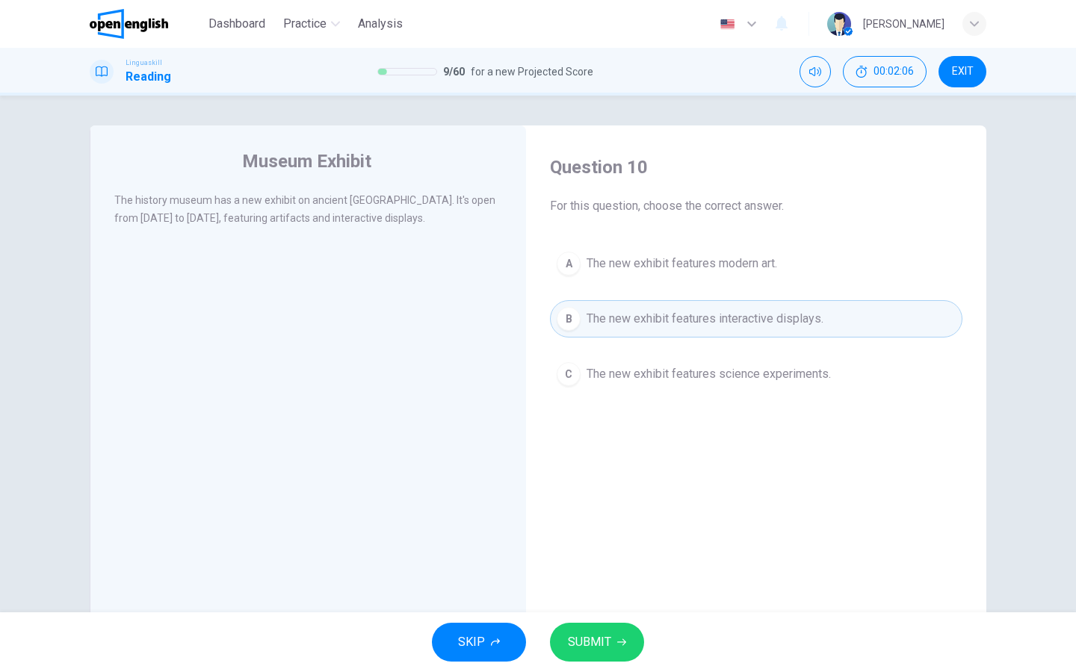
click at [601, 649] on span "SUBMIT" at bounding box center [589, 642] width 43 height 21
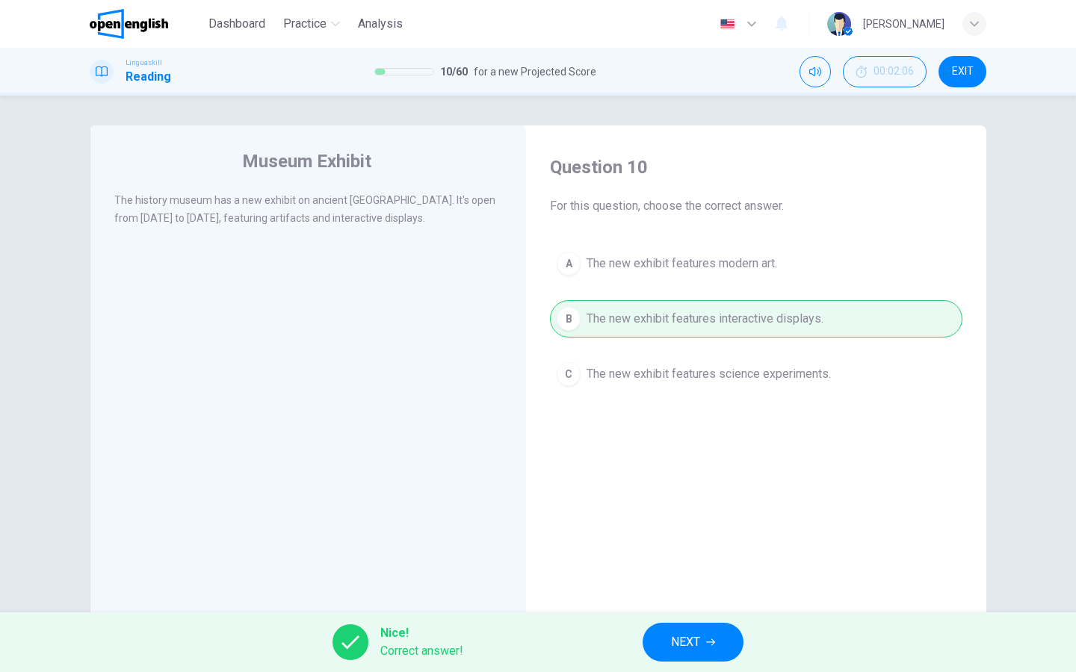
click at [704, 672] on div "Nice! Correct answer! NEXT" at bounding box center [538, 643] width 1076 height 60
click at [716, 651] on button "NEXT" at bounding box center [693, 642] width 101 height 39
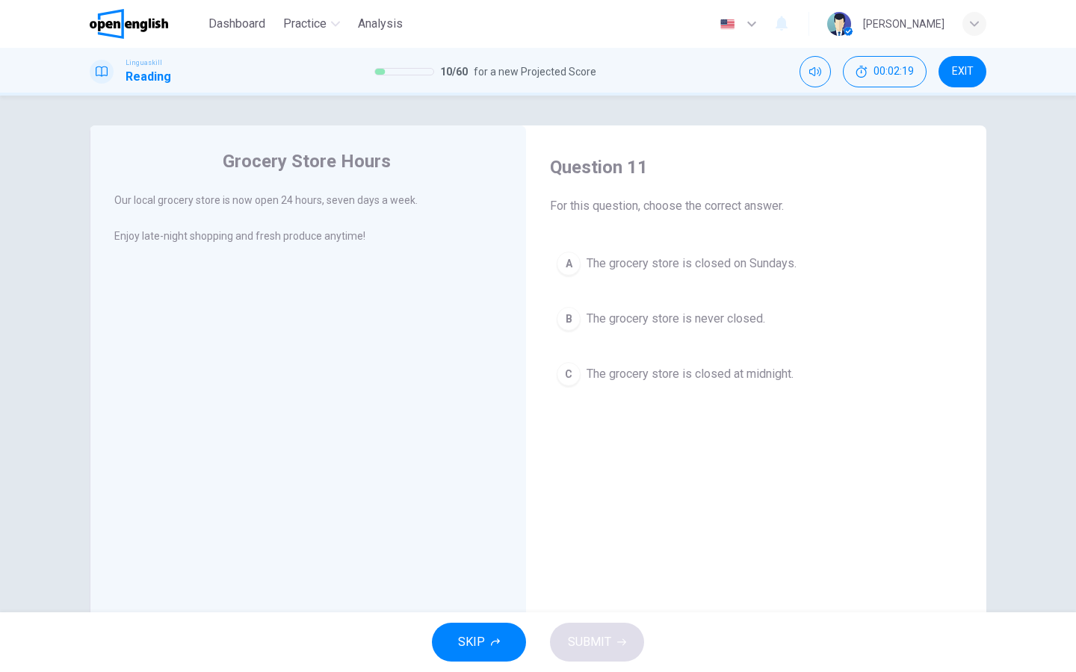
click at [570, 321] on div "B" at bounding box center [569, 319] width 24 height 24
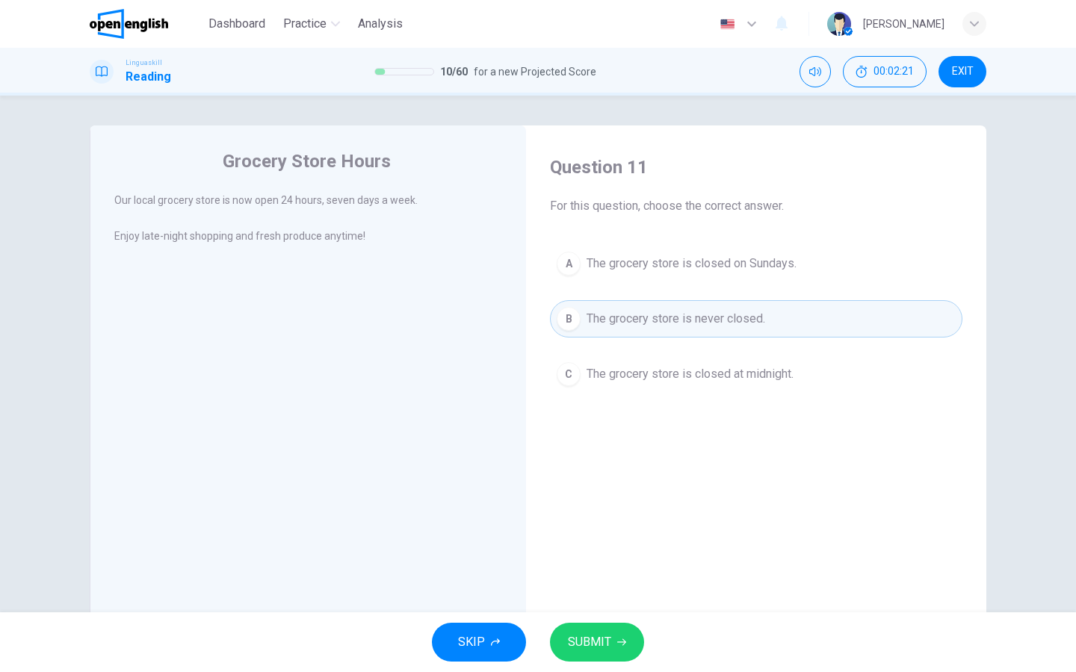
click at [616, 659] on button "SUBMIT" at bounding box center [597, 642] width 94 height 39
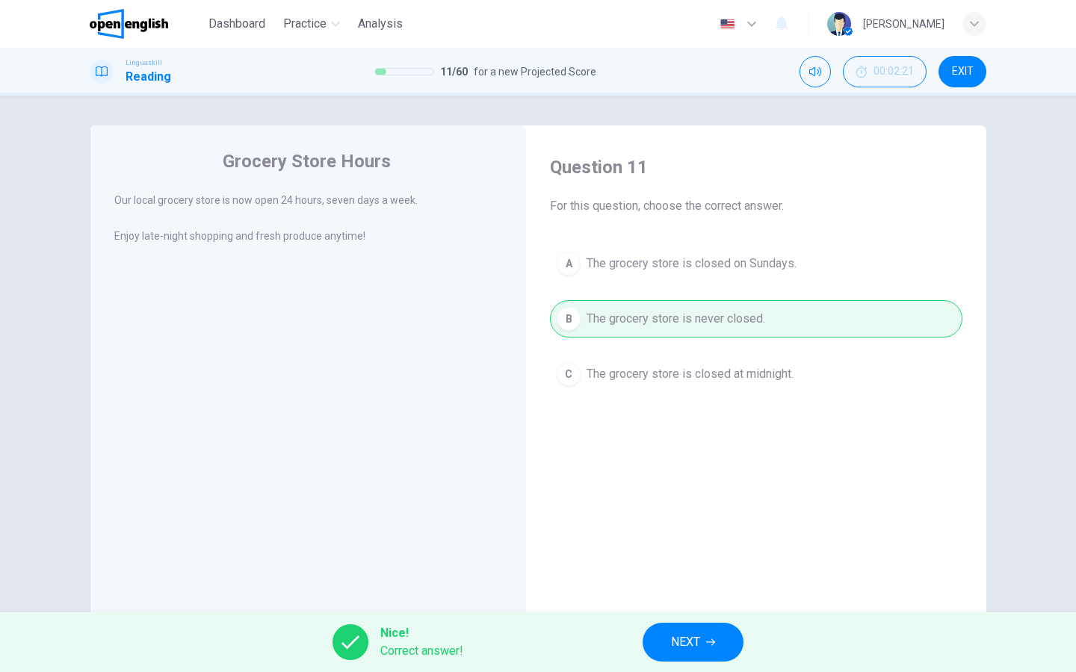
click at [687, 638] on span "NEXT" at bounding box center [685, 642] width 29 height 21
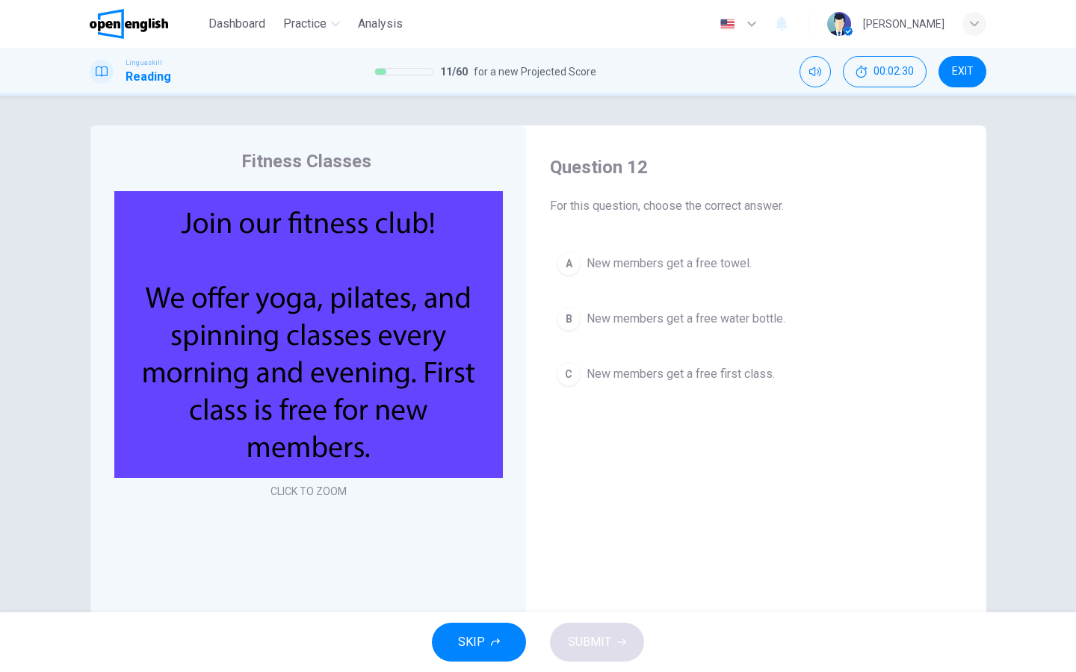
click at [609, 383] on span "New members get a free first class." at bounding box center [680, 374] width 188 height 18
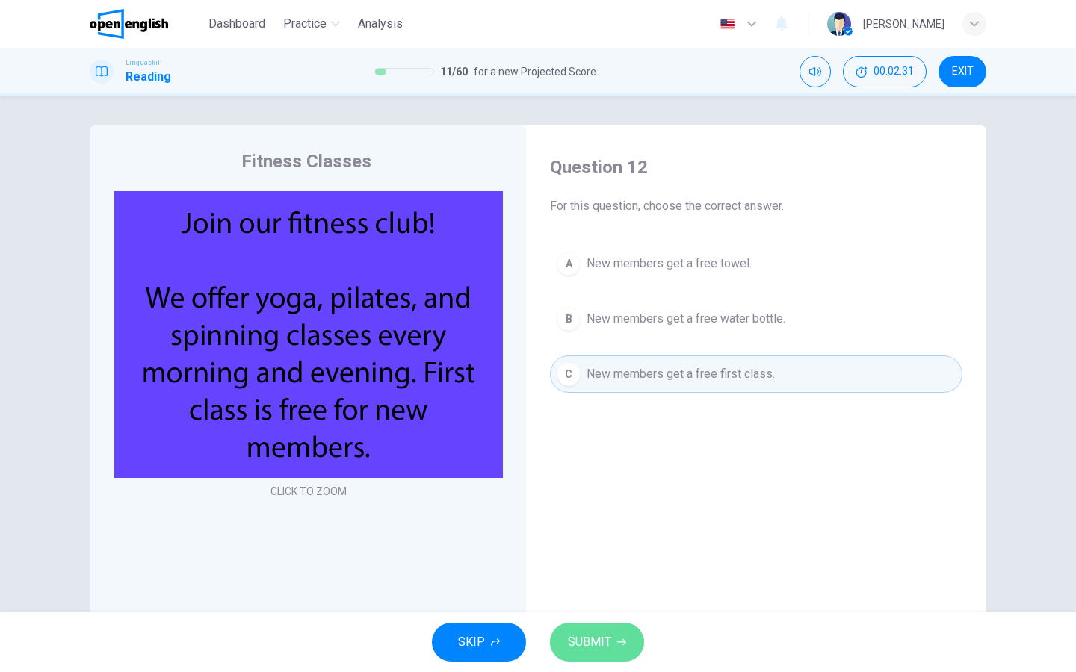
click at [626, 654] on button "SUBMIT" at bounding box center [597, 642] width 94 height 39
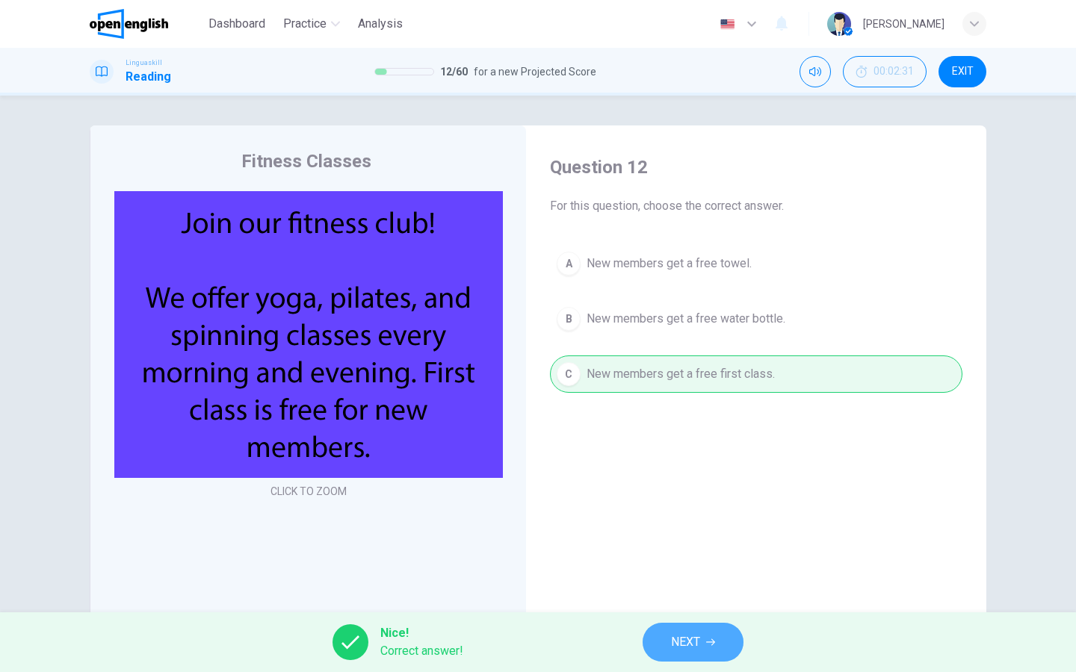
click at [683, 649] on span "NEXT" at bounding box center [685, 642] width 29 height 21
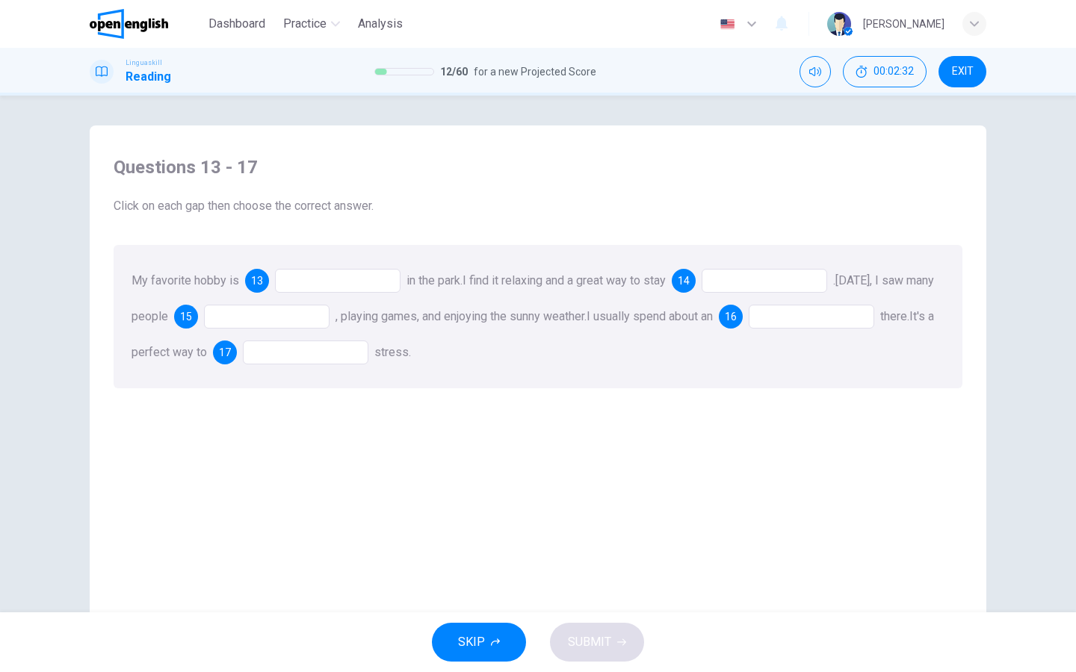
click at [358, 285] on div at bounding box center [338, 281] width 126 height 24
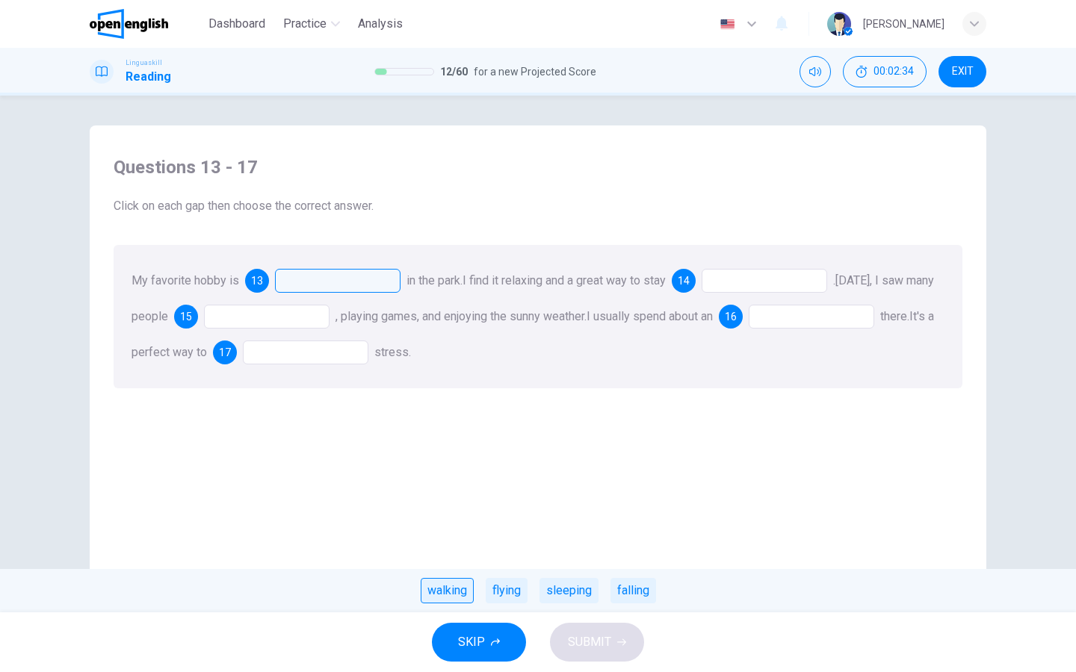
click at [445, 595] on div "walking" at bounding box center [447, 590] width 53 height 25
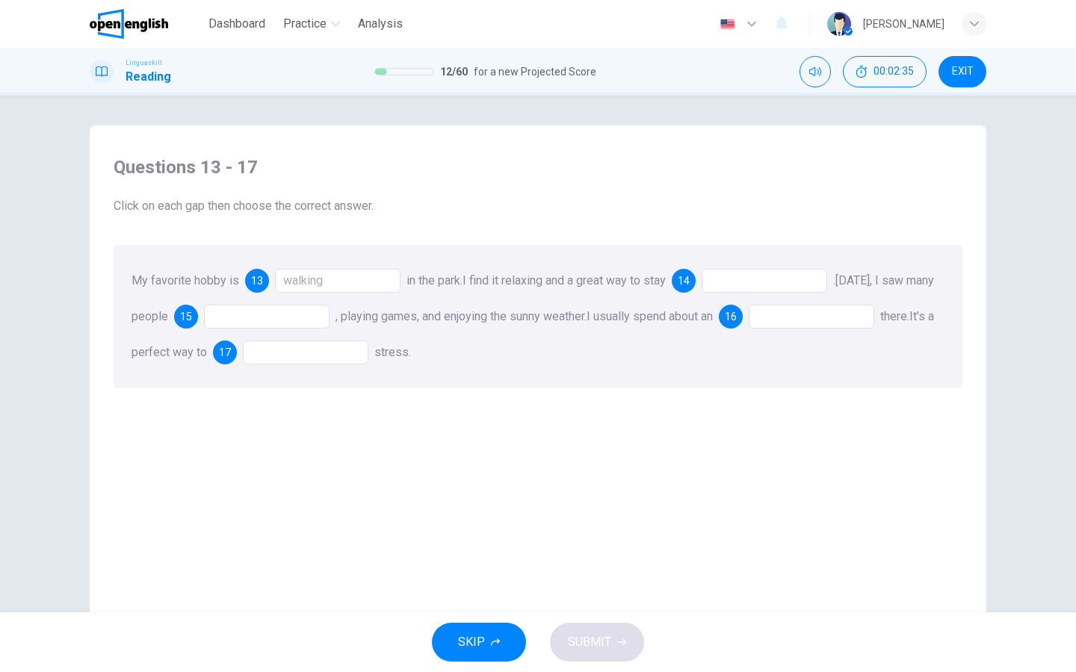
click at [740, 285] on div at bounding box center [765, 281] width 126 height 24
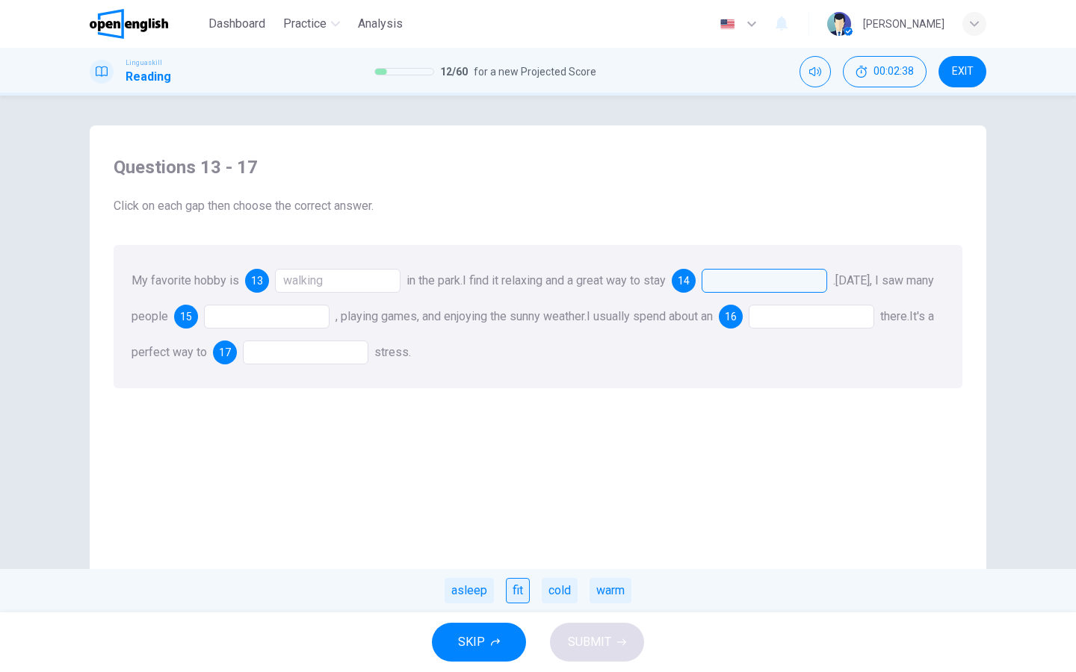
click at [511, 592] on div "fit" at bounding box center [518, 590] width 24 height 25
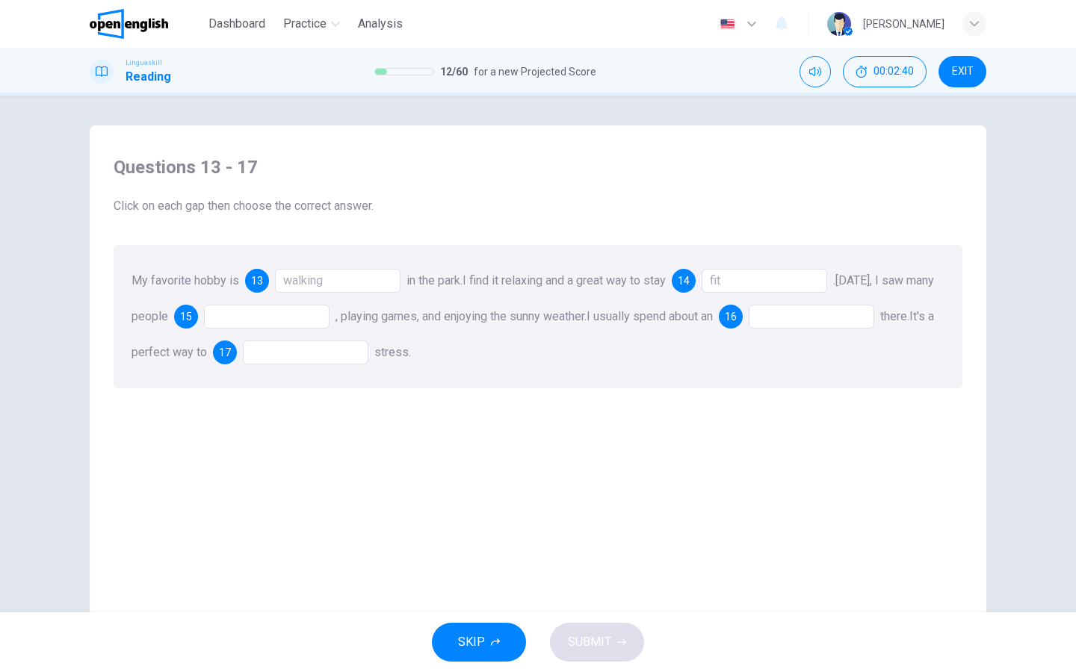
click at [294, 319] on div at bounding box center [267, 317] width 126 height 24
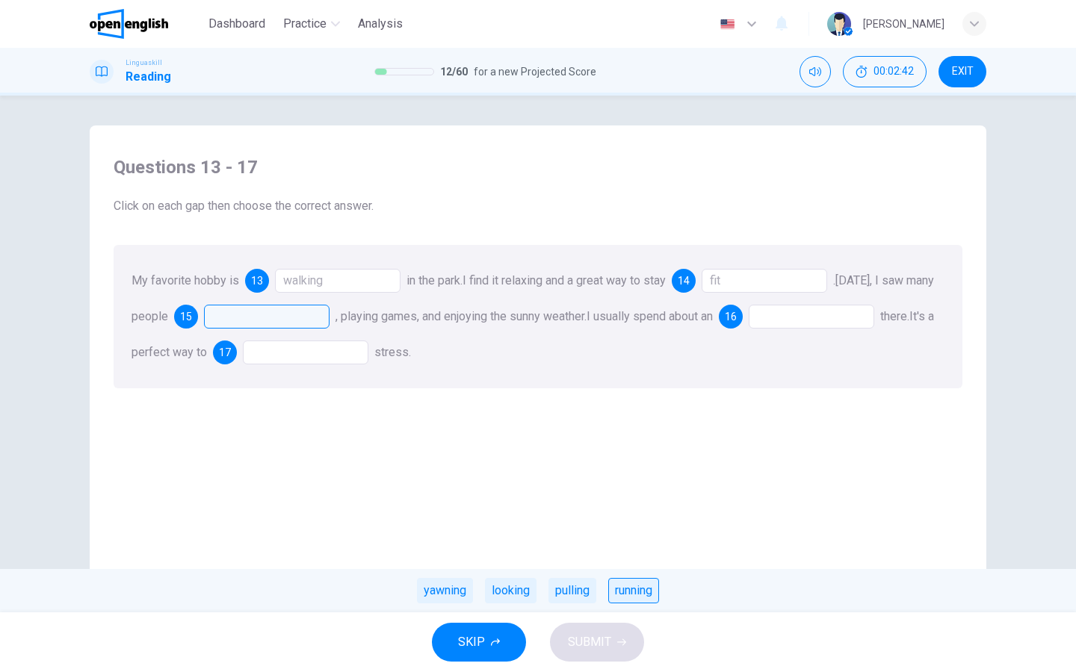
click at [623, 598] on div "running" at bounding box center [633, 590] width 51 height 25
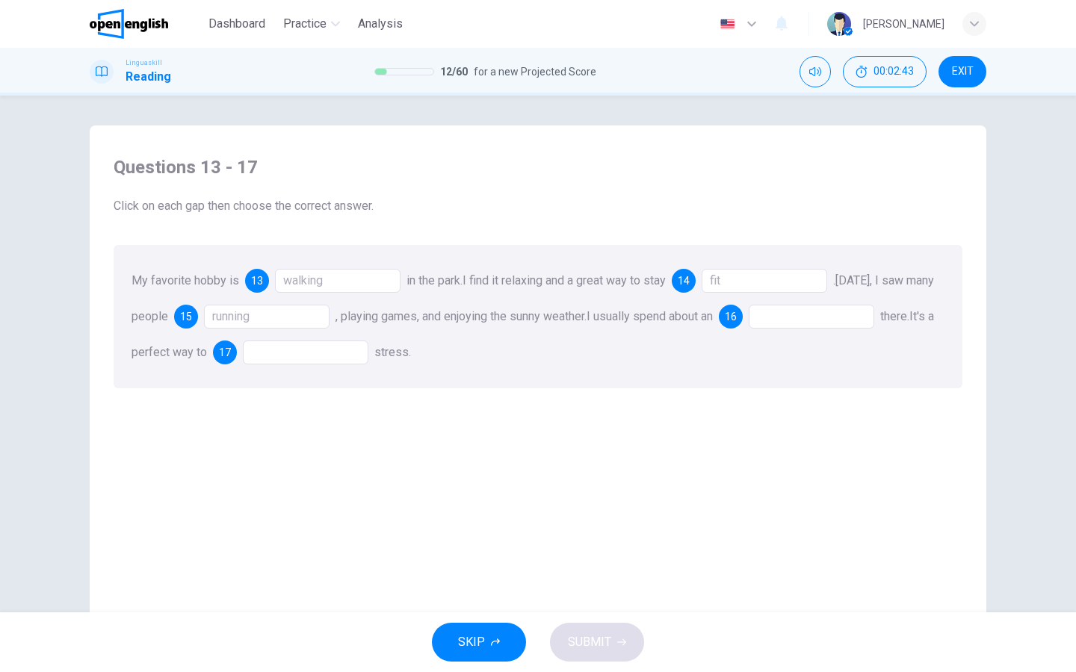
click at [850, 312] on div at bounding box center [812, 317] width 126 height 24
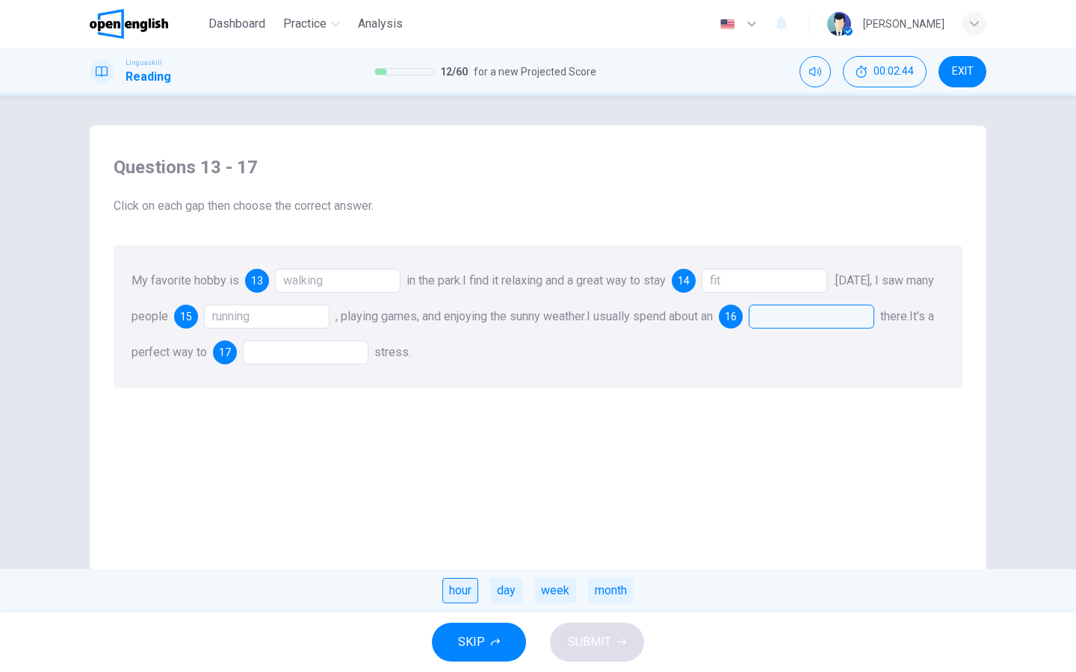
click at [469, 592] on div "hour" at bounding box center [460, 590] width 36 height 25
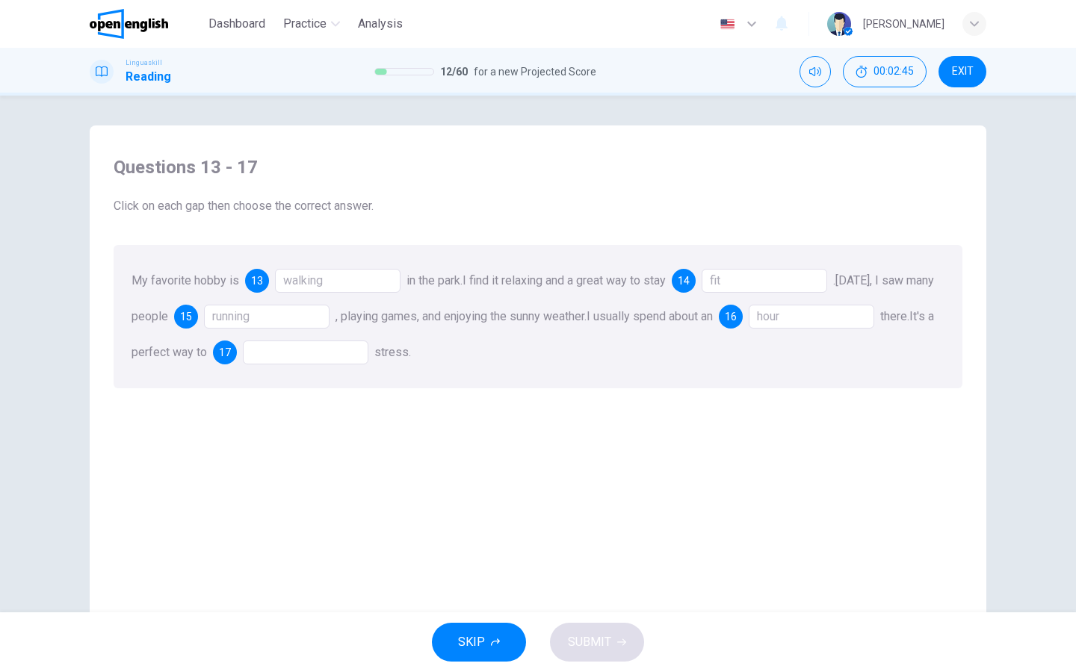
click at [364, 358] on div at bounding box center [306, 353] width 126 height 24
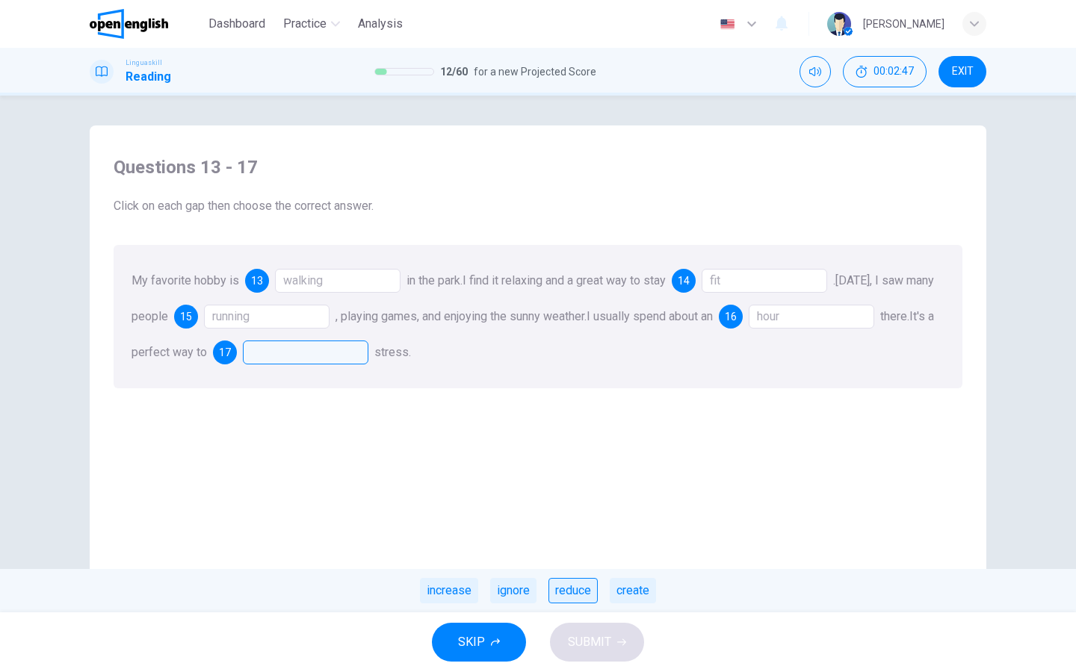
click at [581, 588] on div "reduce" at bounding box center [572, 590] width 49 height 25
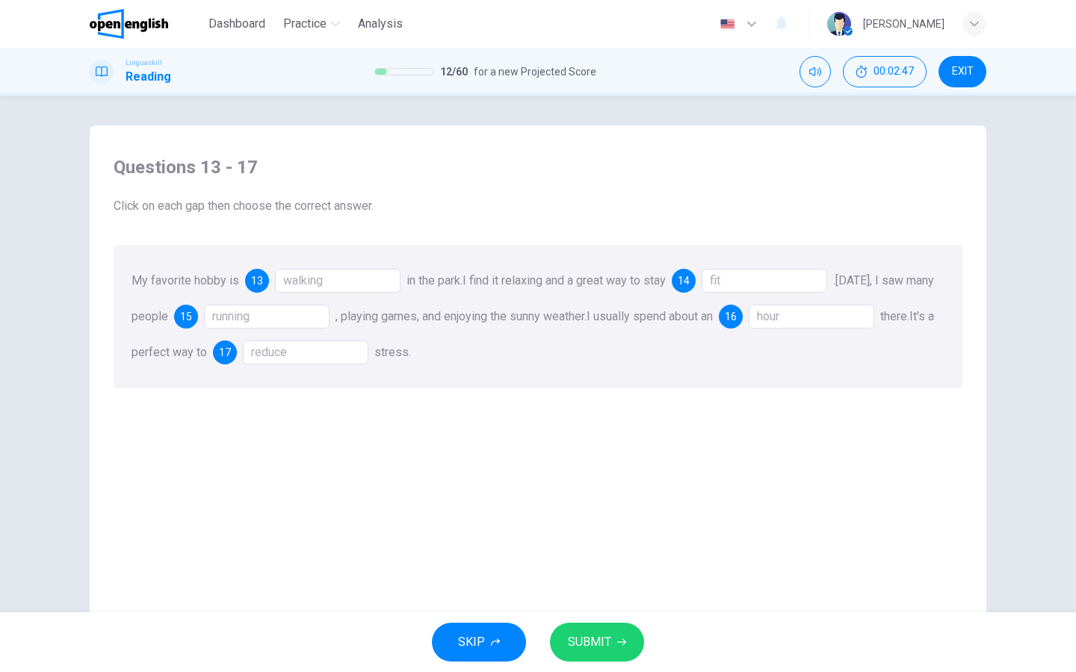
click at [596, 650] on span "SUBMIT" at bounding box center [589, 642] width 43 height 21
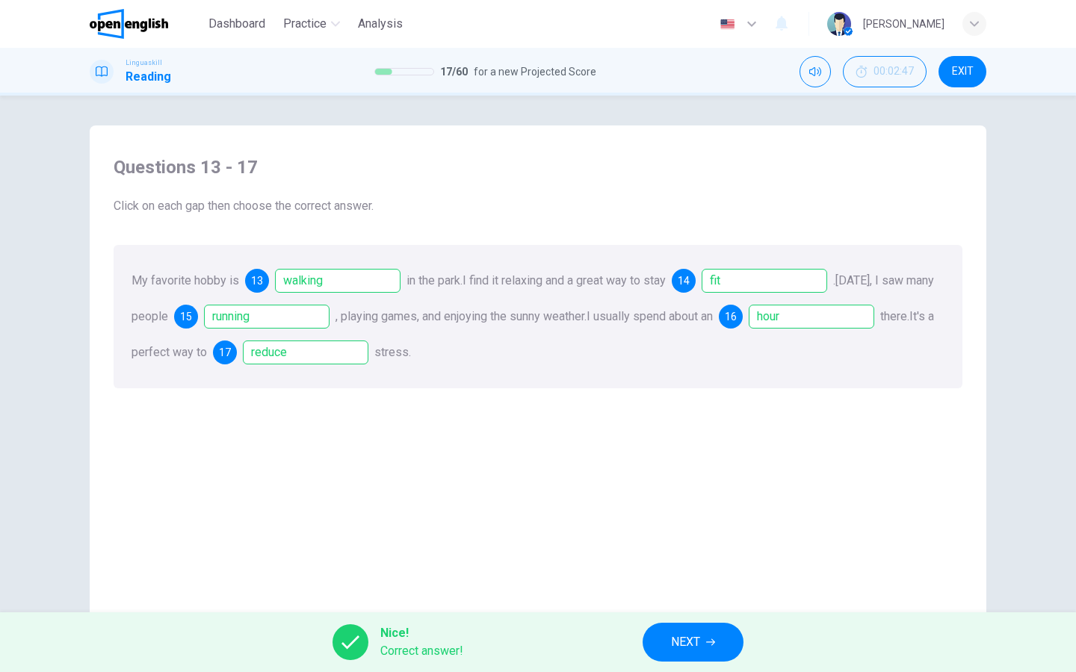
click at [659, 638] on button "NEXT" at bounding box center [693, 642] width 101 height 39
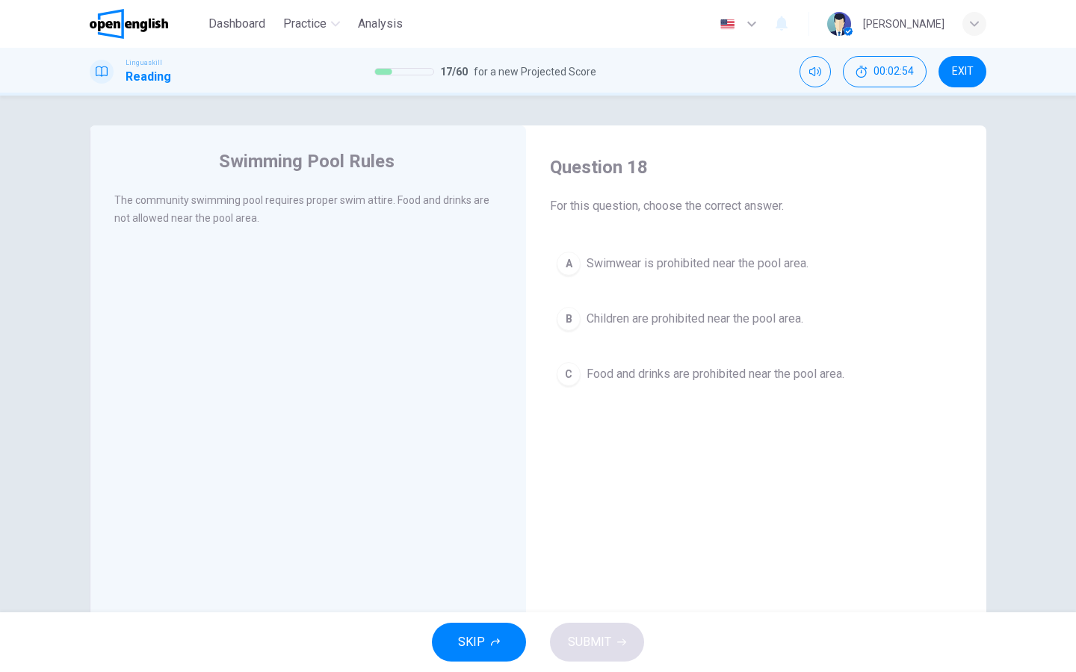
click at [563, 376] on div "C" at bounding box center [569, 374] width 24 height 24
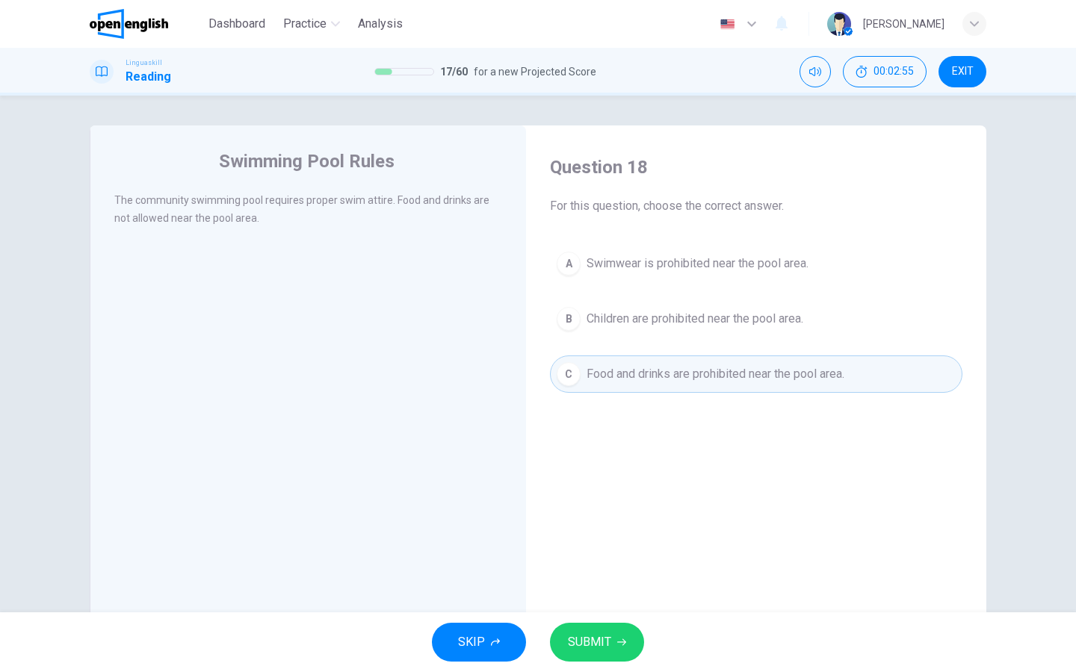
click at [607, 628] on button "SUBMIT" at bounding box center [597, 642] width 94 height 39
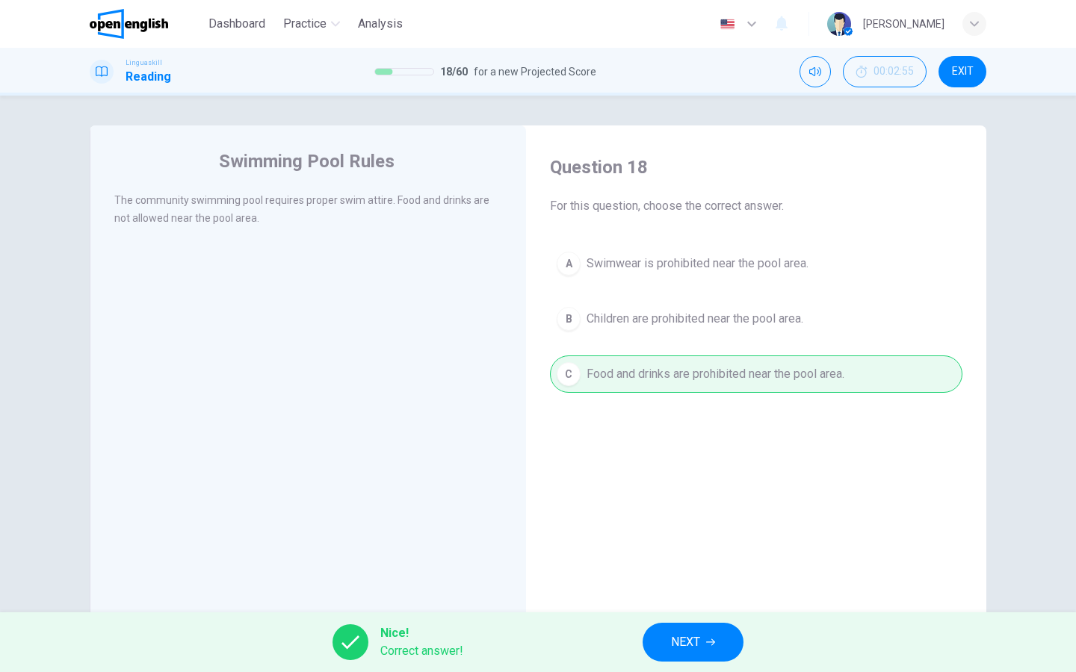
click at [675, 632] on span "NEXT" at bounding box center [685, 642] width 29 height 21
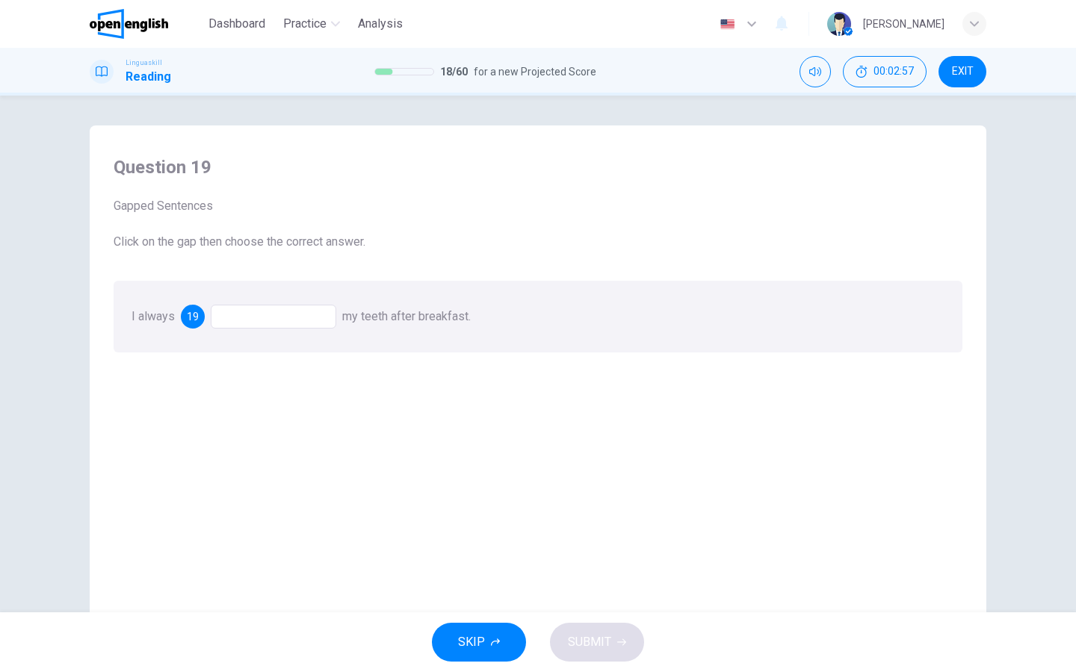
click at [249, 326] on div at bounding box center [274, 317] width 126 height 24
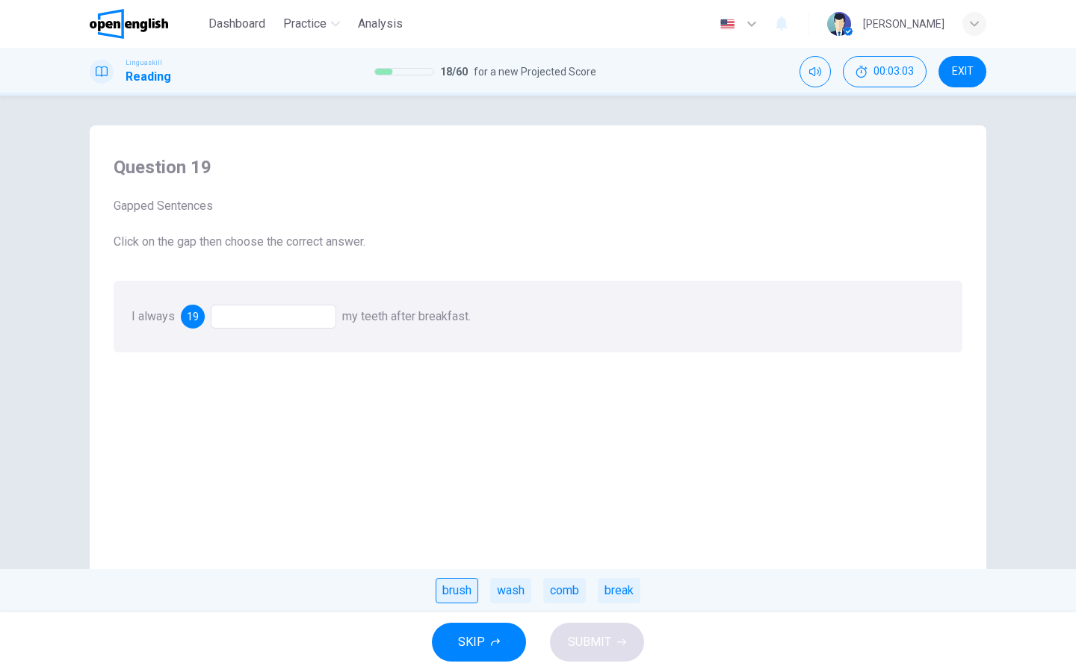
click at [462, 595] on div "brush" at bounding box center [457, 590] width 43 height 25
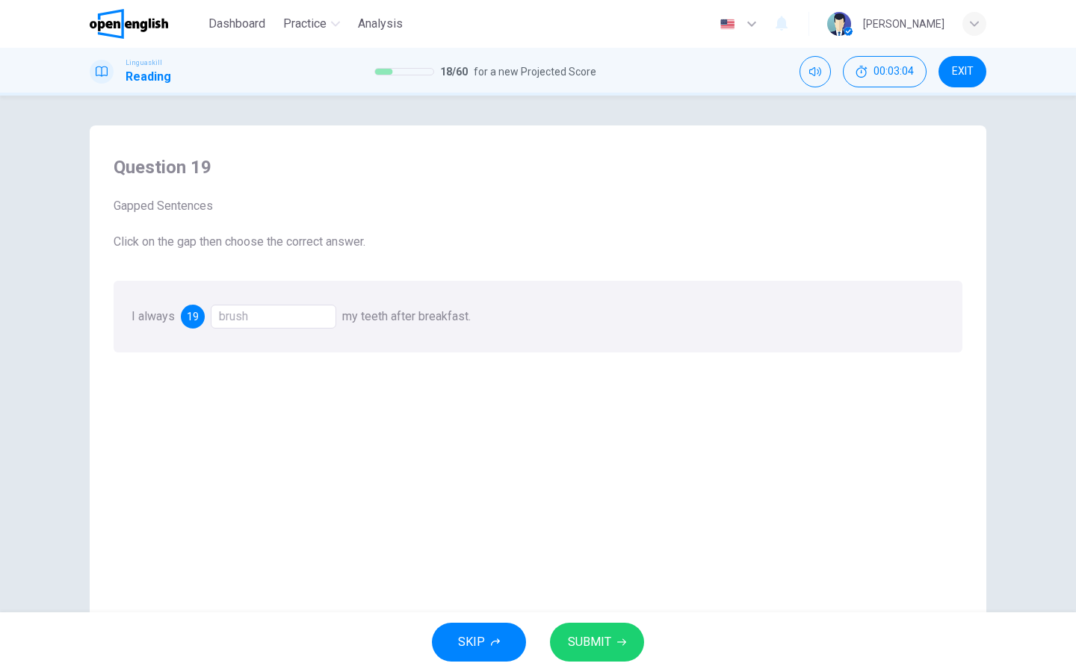
click at [618, 646] on icon "button" at bounding box center [621, 642] width 9 height 9
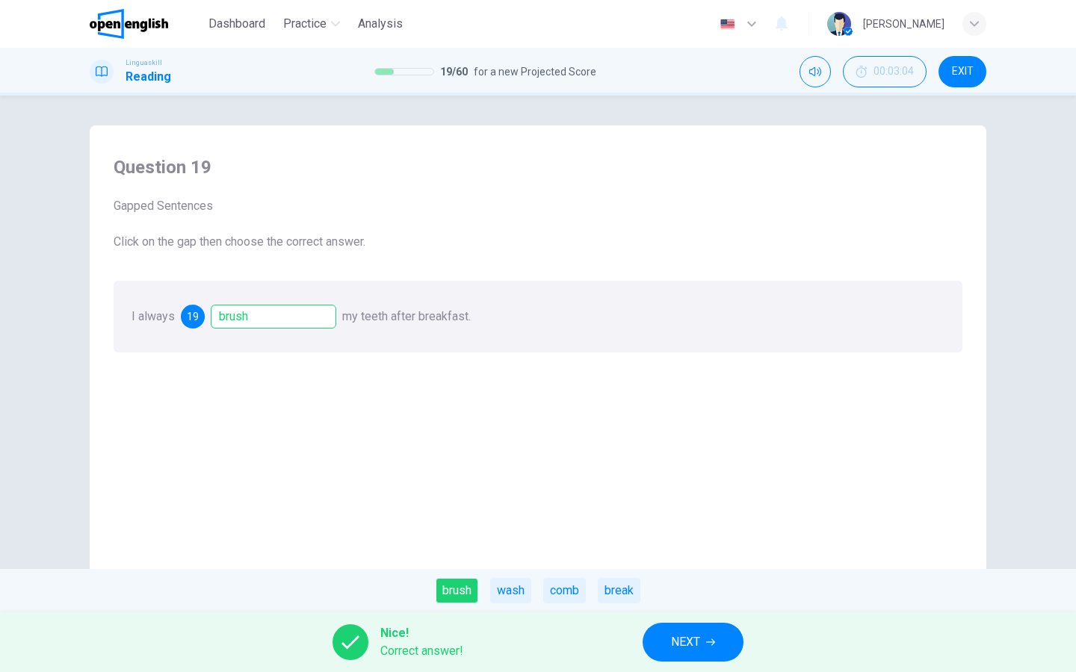
click at [677, 646] on span "NEXT" at bounding box center [685, 642] width 29 height 21
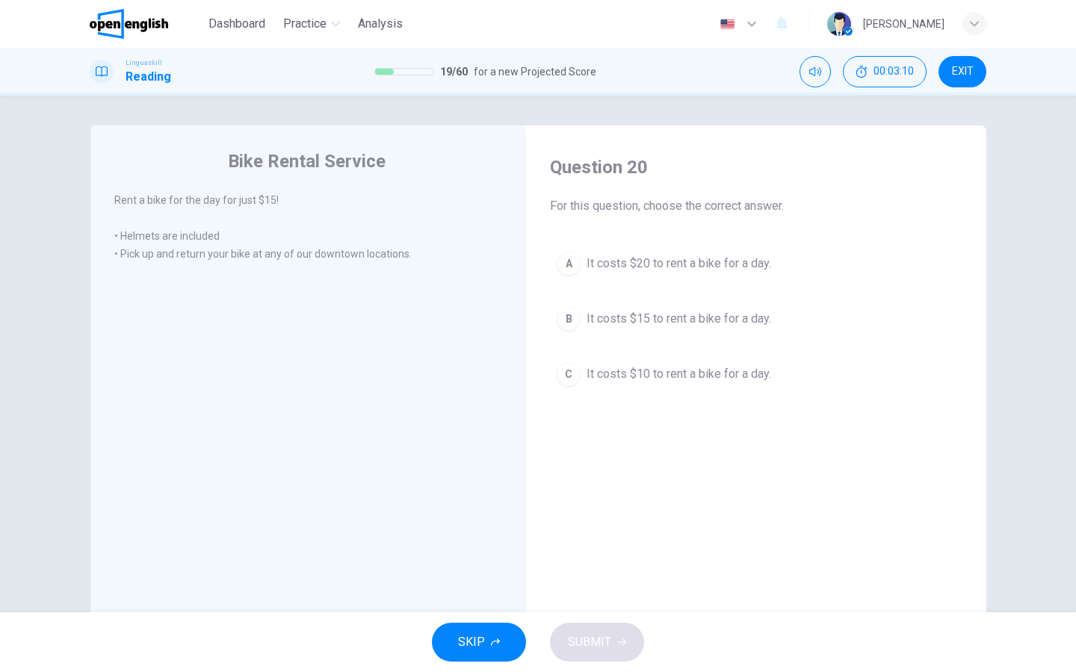
click at [572, 321] on div "B" at bounding box center [569, 319] width 24 height 24
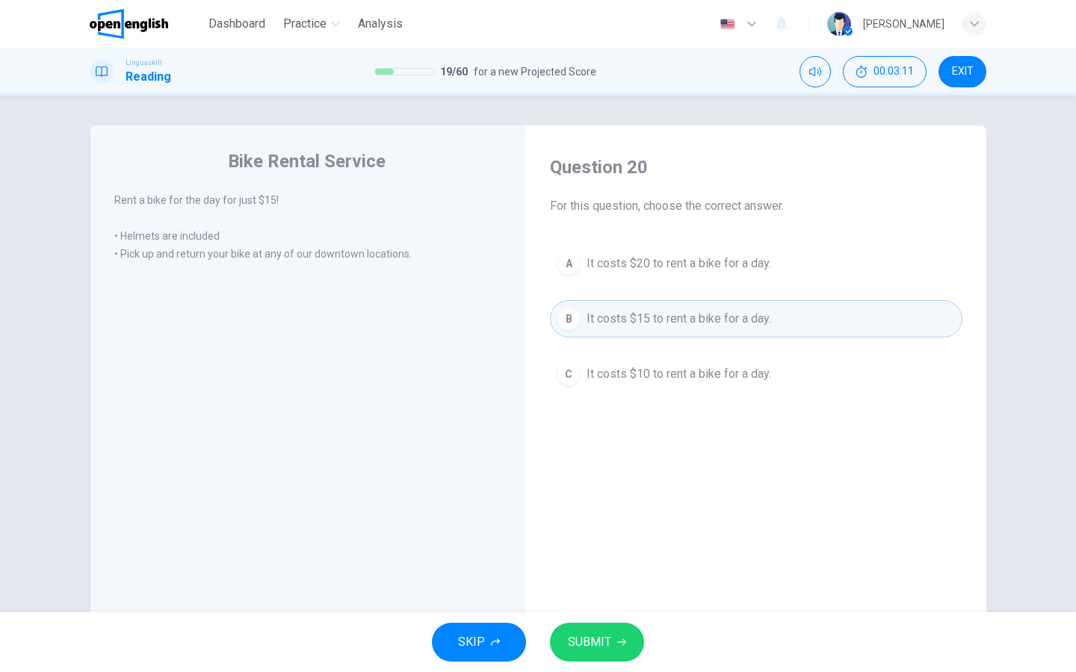
click at [598, 641] on span "SUBMIT" at bounding box center [589, 642] width 43 height 21
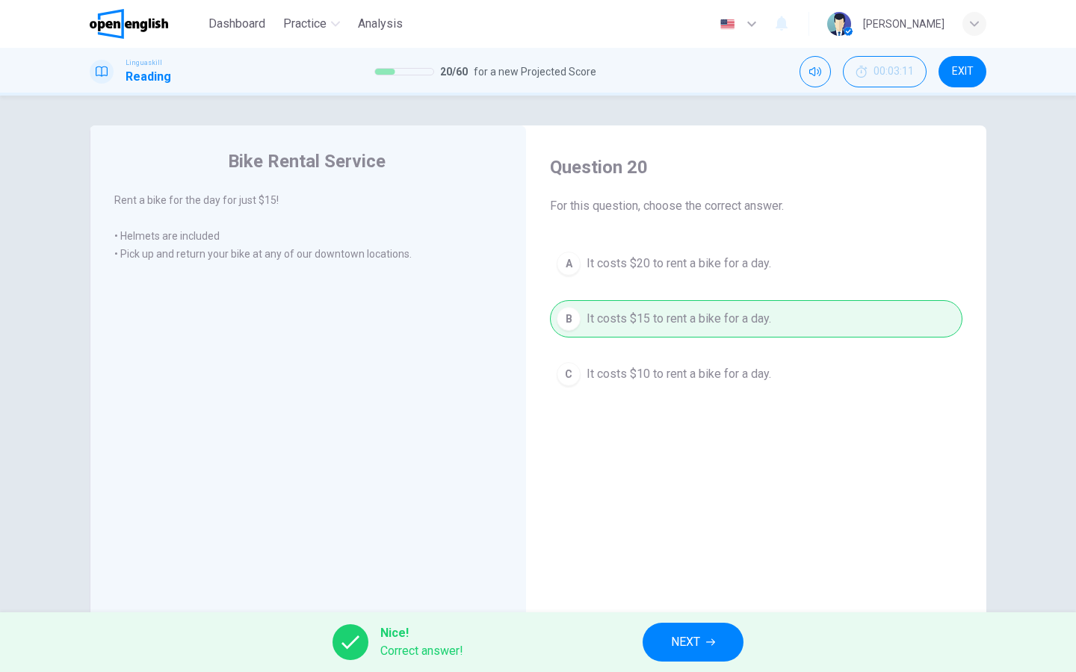
click at [678, 649] on span "NEXT" at bounding box center [685, 642] width 29 height 21
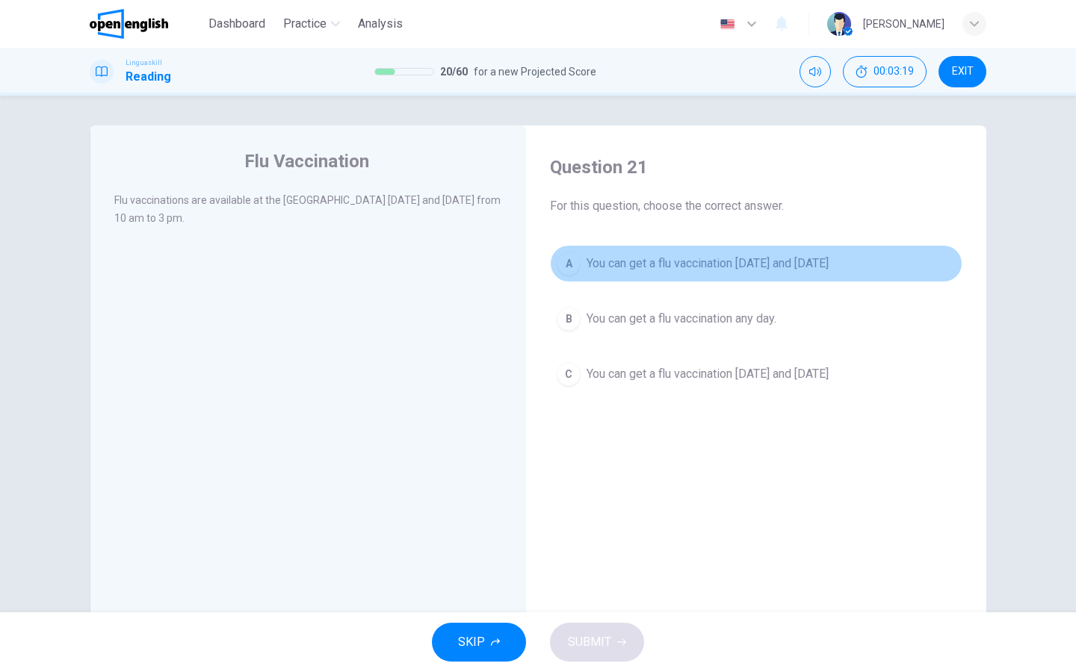
click at [680, 264] on span "You can get a flu vaccination on Monday and Thursday" at bounding box center [707, 264] width 242 height 18
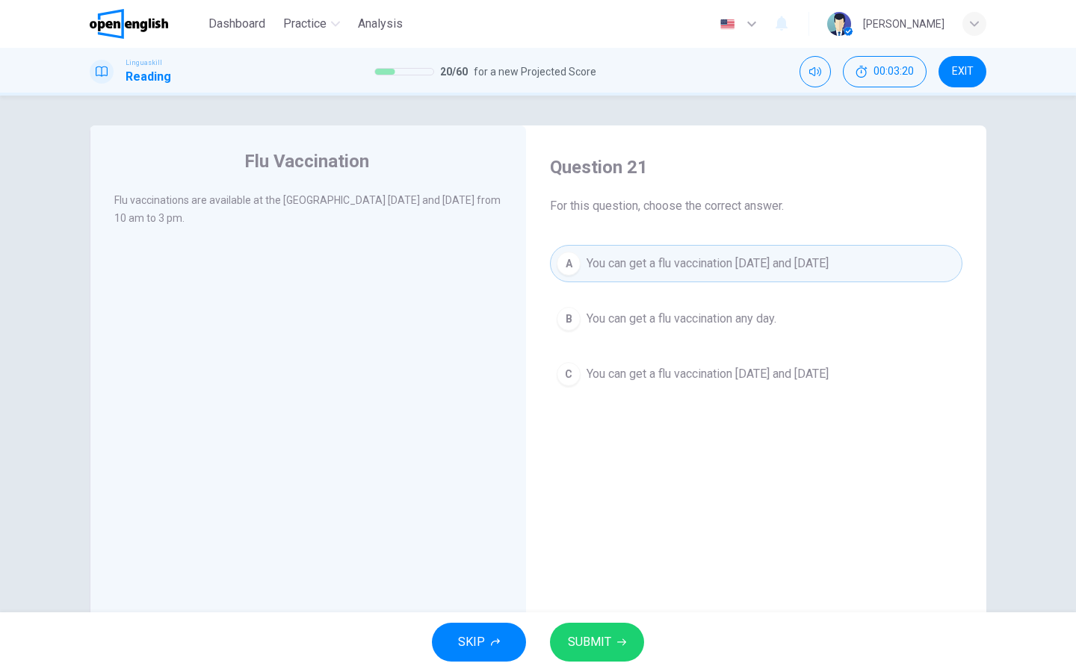
click at [611, 655] on button "SUBMIT" at bounding box center [597, 642] width 94 height 39
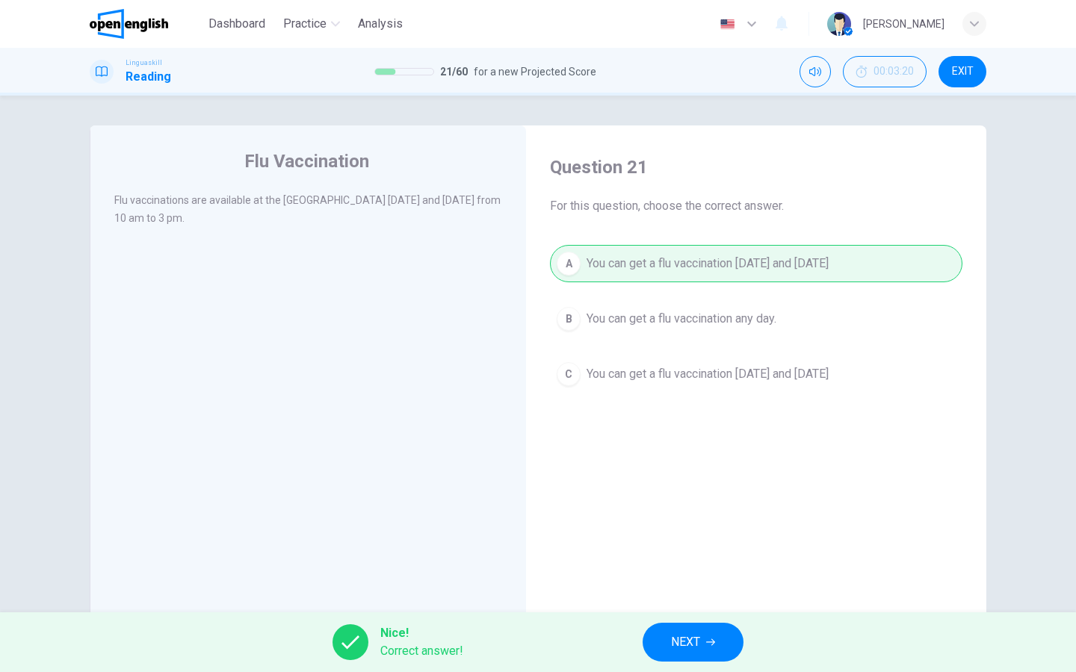
click at [674, 646] on span "NEXT" at bounding box center [685, 642] width 29 height 21
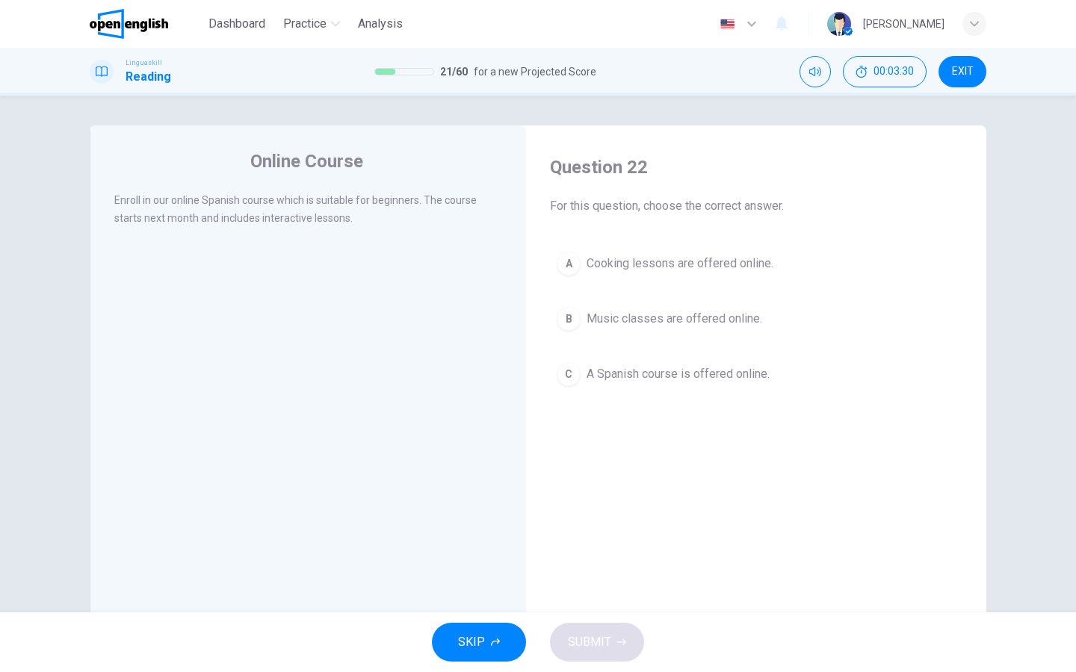
click at [646, 374] on span "A Spanish course is offered online." at bounding box center [677, 374] width 183 height 18
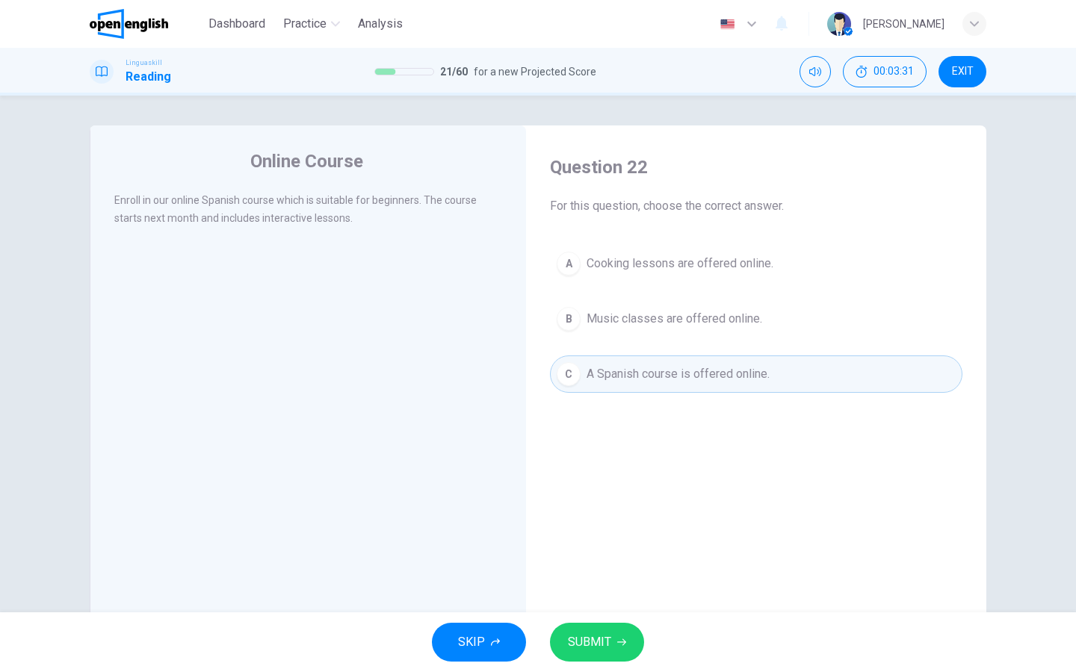
click at [625, 639] on icon "button" at bounding box center [621, 642] width 9 height 9
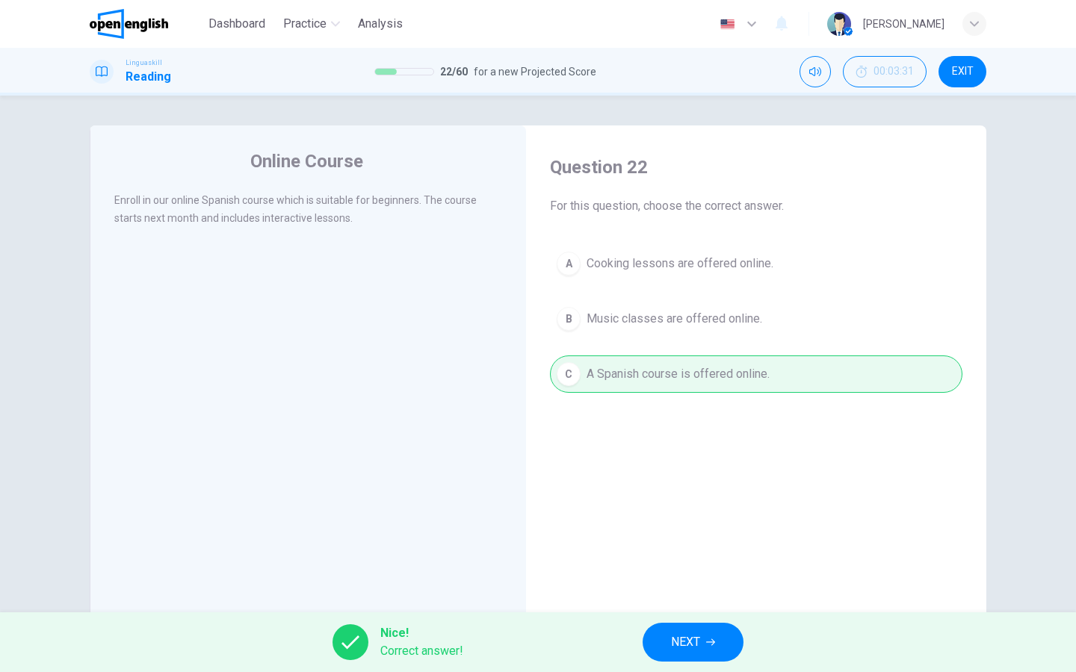
click at [668, 639] on button "NEXT" at bounding box center [693, 642] width 101 height 39
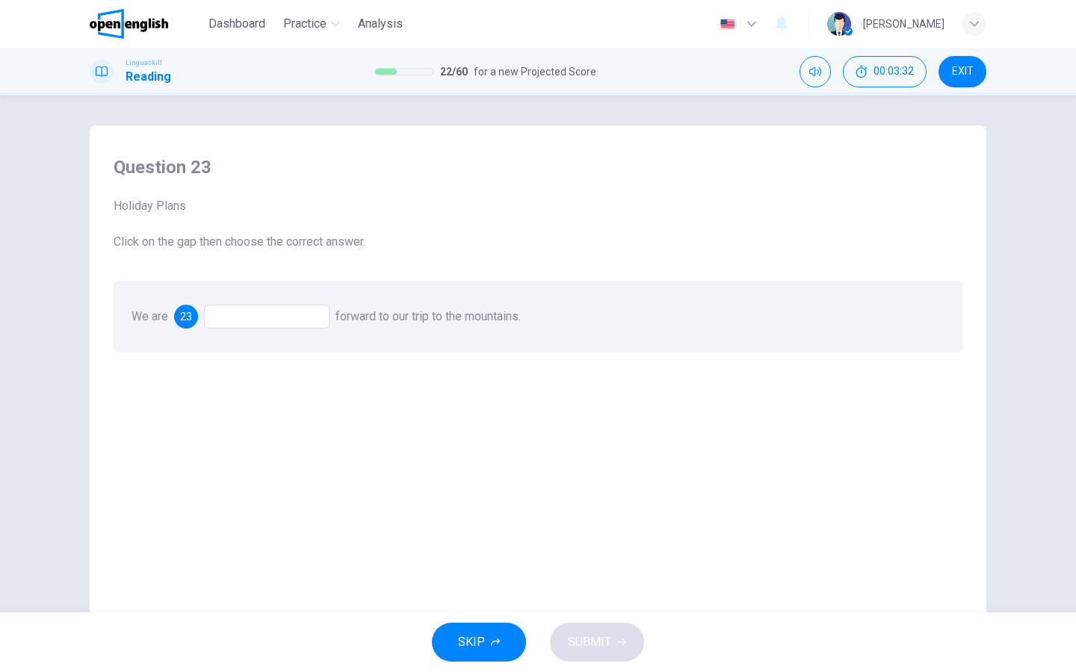
click at [309, 319] on div at bounding box center [267, 317] width 126 height 24
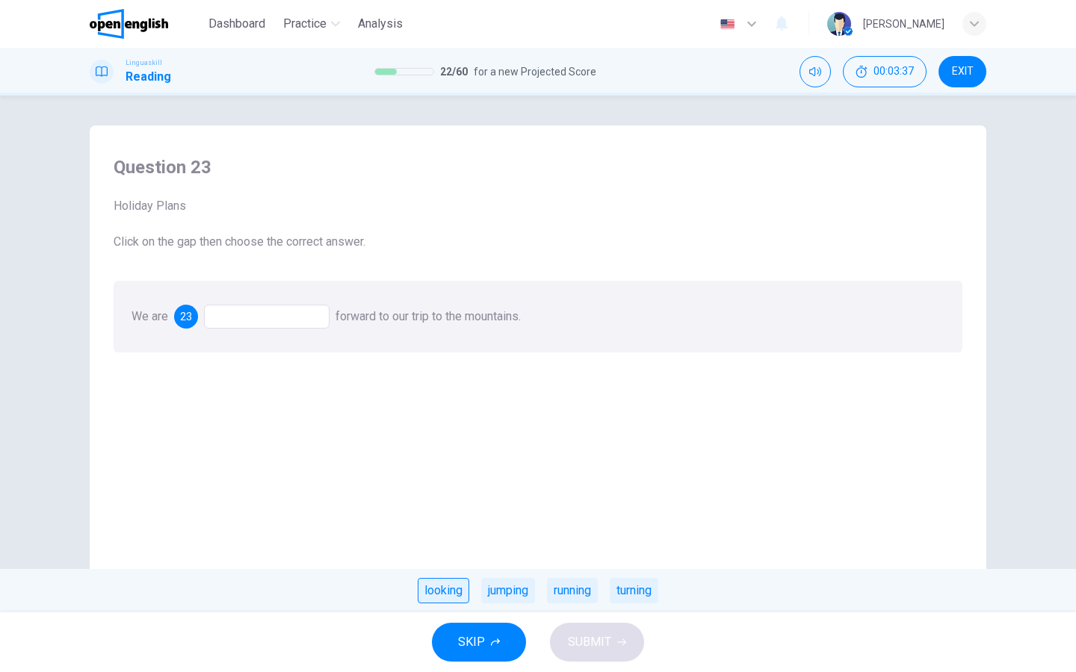
click at [459, 593] on div "looking" at bounding box center [444, 590] width 52 height 25
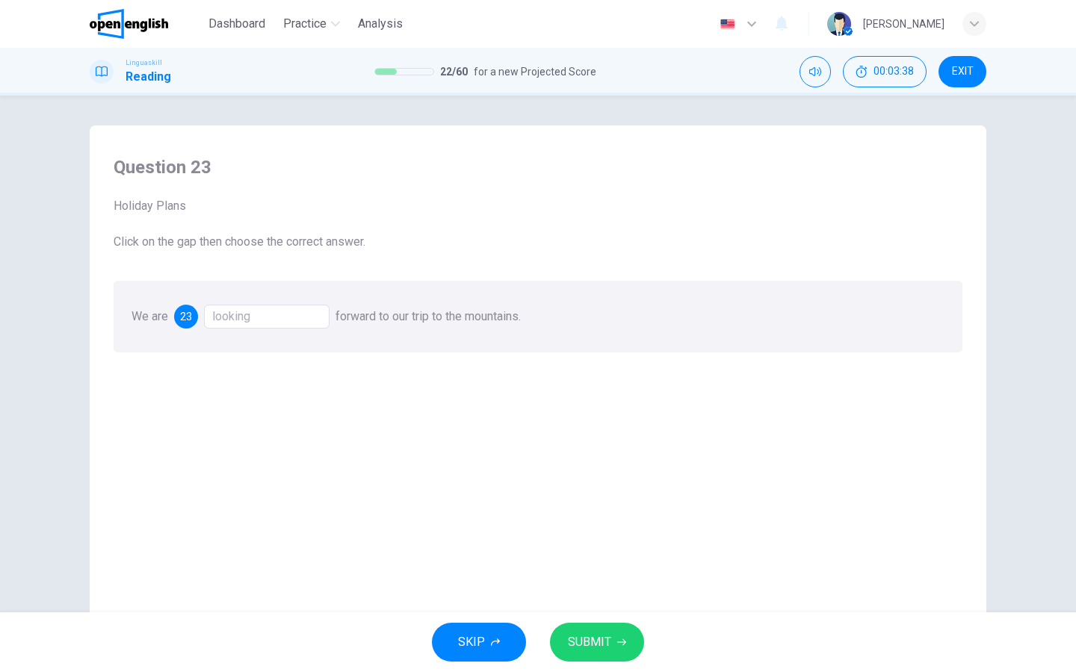
click at [561, 625] on button "SUBMIT" at bounding box center [597, 642] width 94 height 39
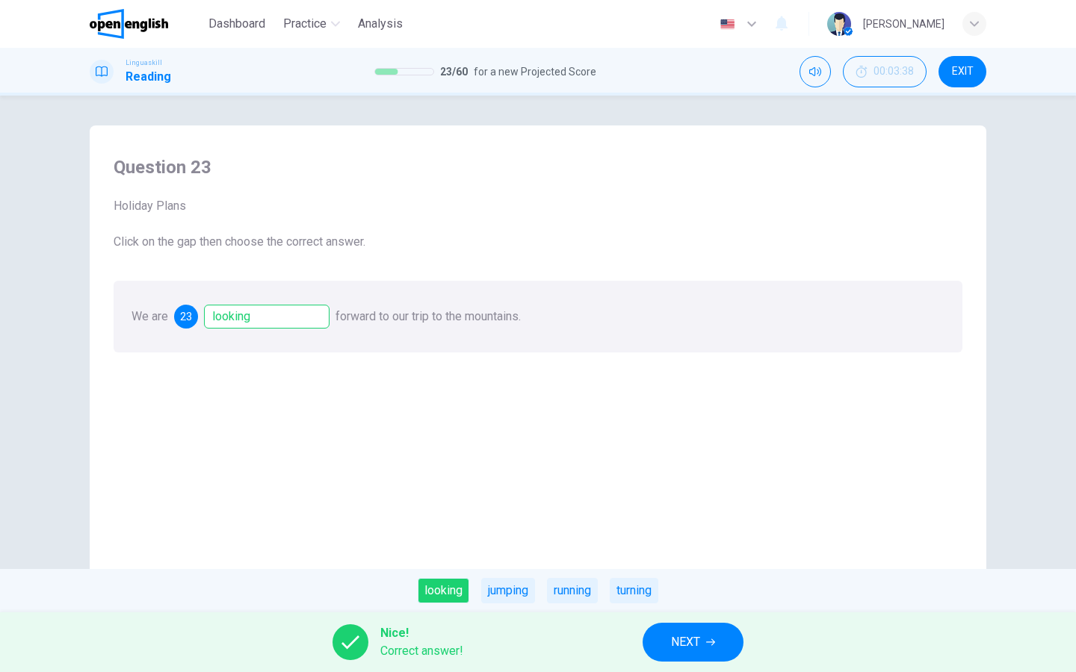
click at [684, 641] on span "NEXT" at bounding box center [685, 642] width 29 height 21
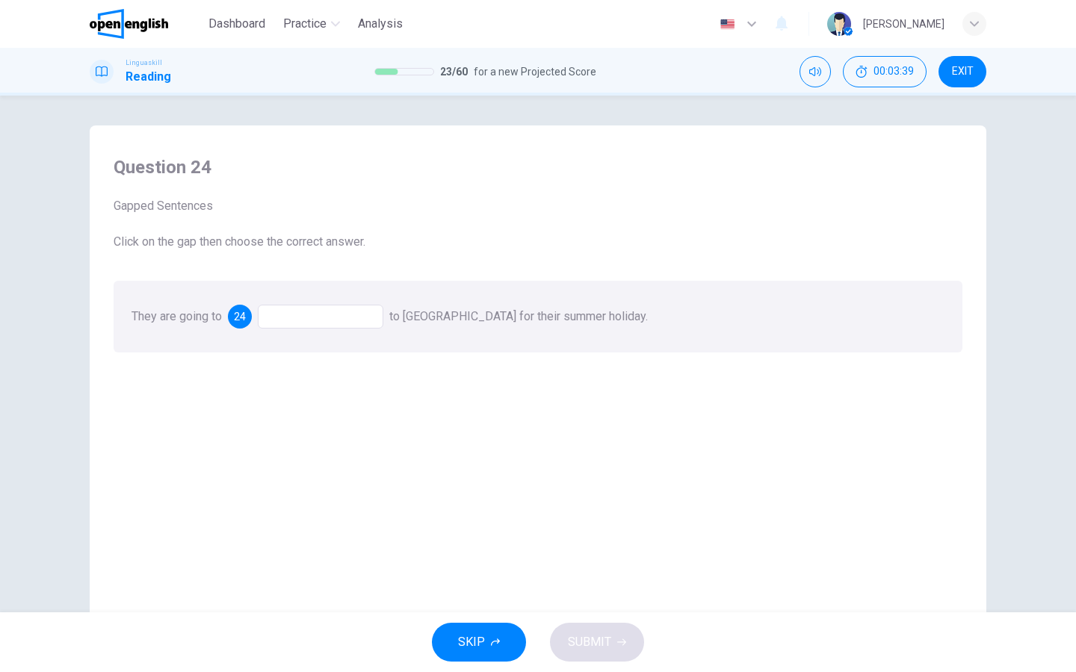
click at [357, 315] on div at bounding box center [321, 317] width 126 height 24
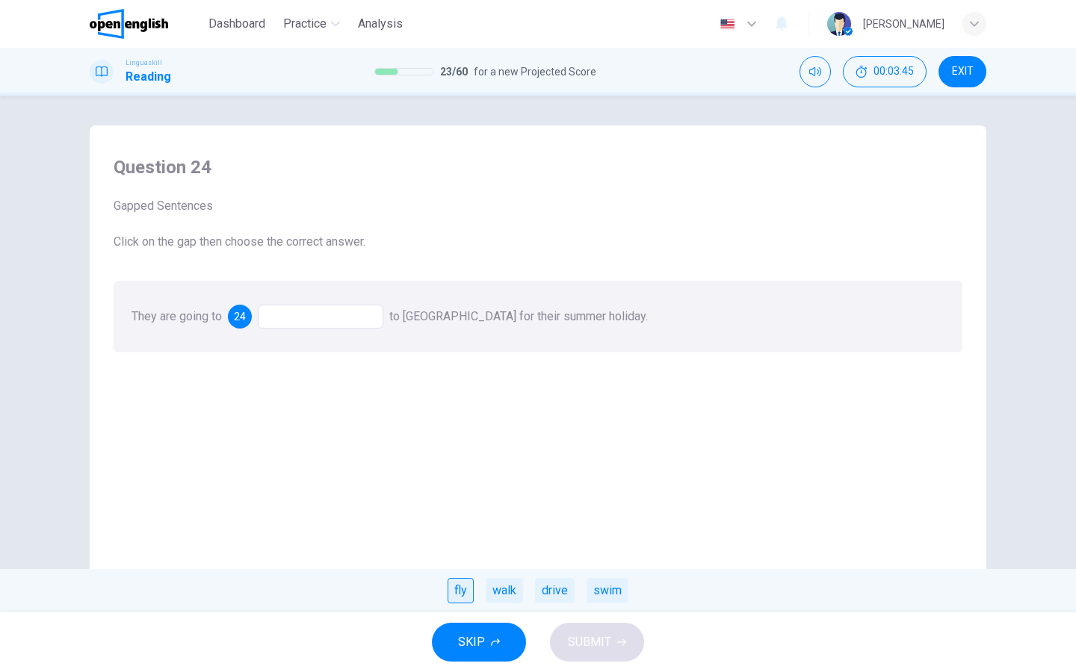
click at [461, 592] on div "fly" at bounding box center [461, 590] width 26 height 25
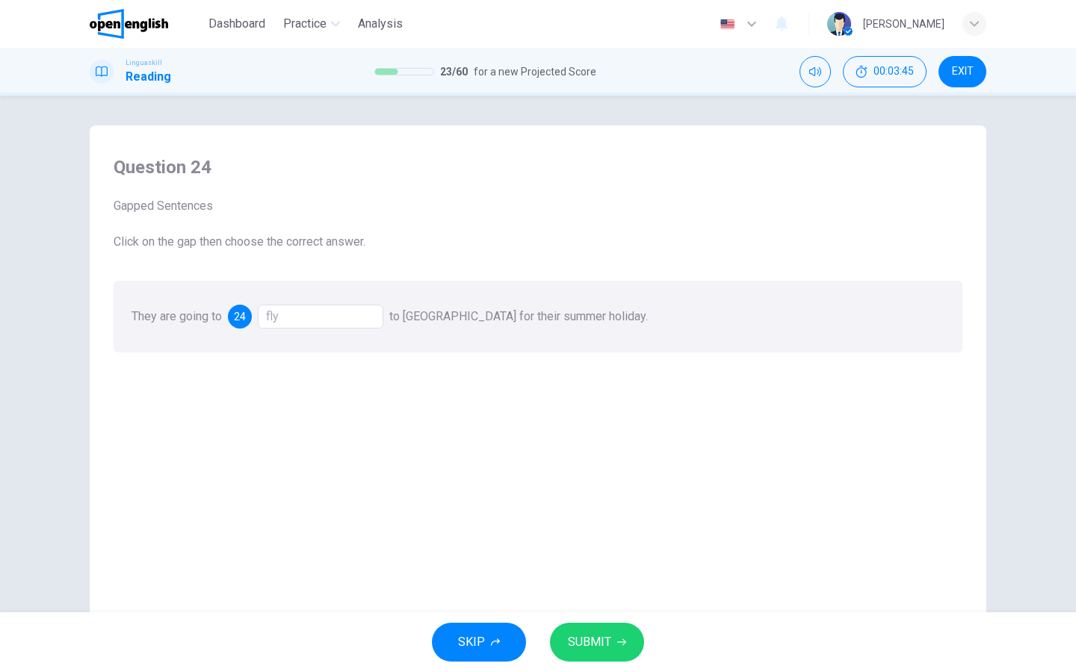
click at [586, 640] on span "SUBMIT" at bounding box center [589, 642] width 43 height 21
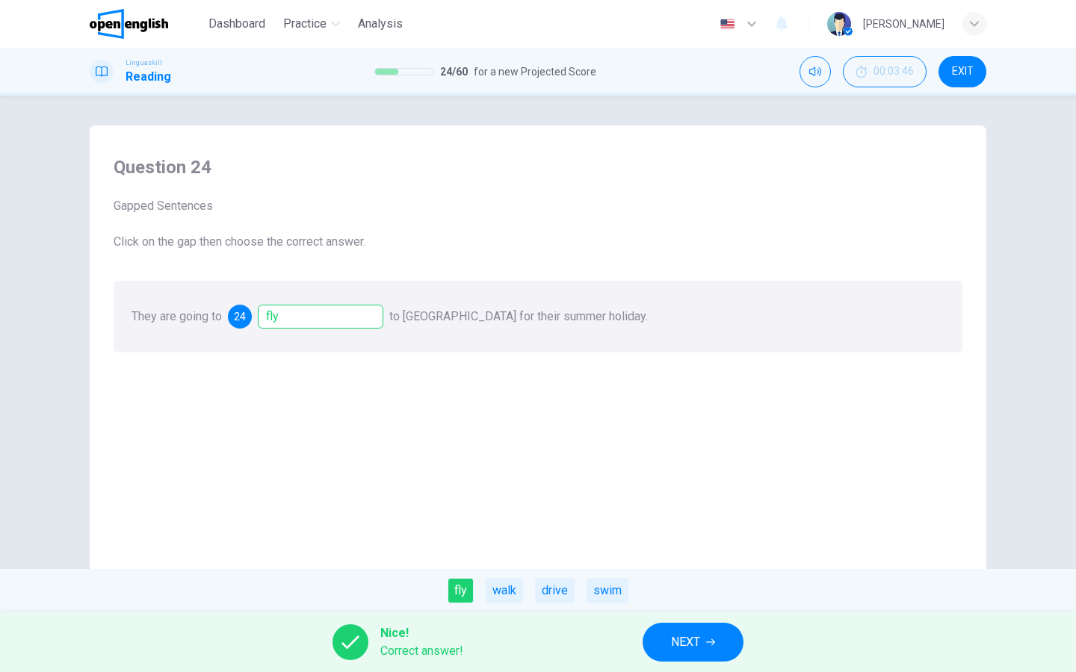
click at [723, 643] on button "NEXT" at bounding box center [693, 642] width 101 height 39
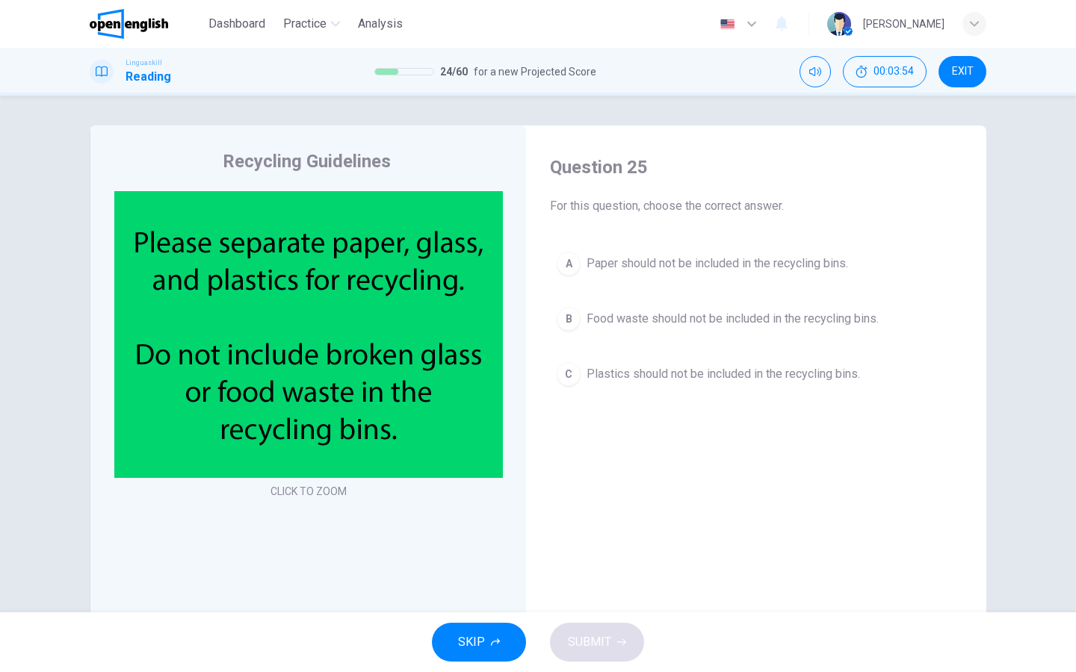
click at [571, 320] on div "B" at bounding box center [569, 319] width 24 height 24
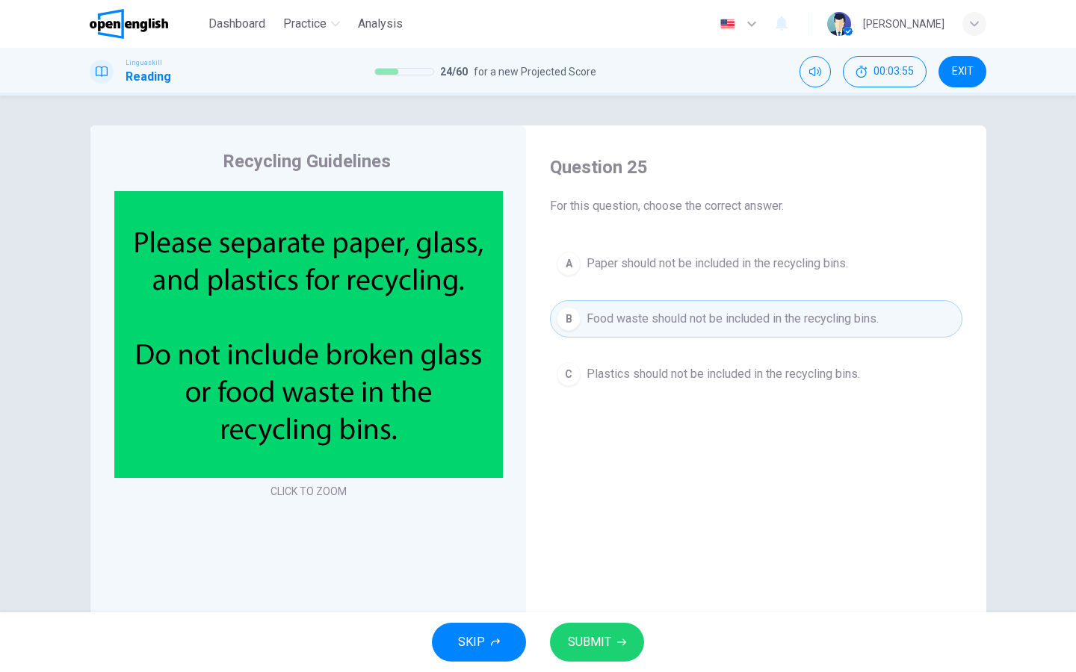
click at [595, 634] on span "SUBMIT" at bounding box center [589, 642] width 43 height 21
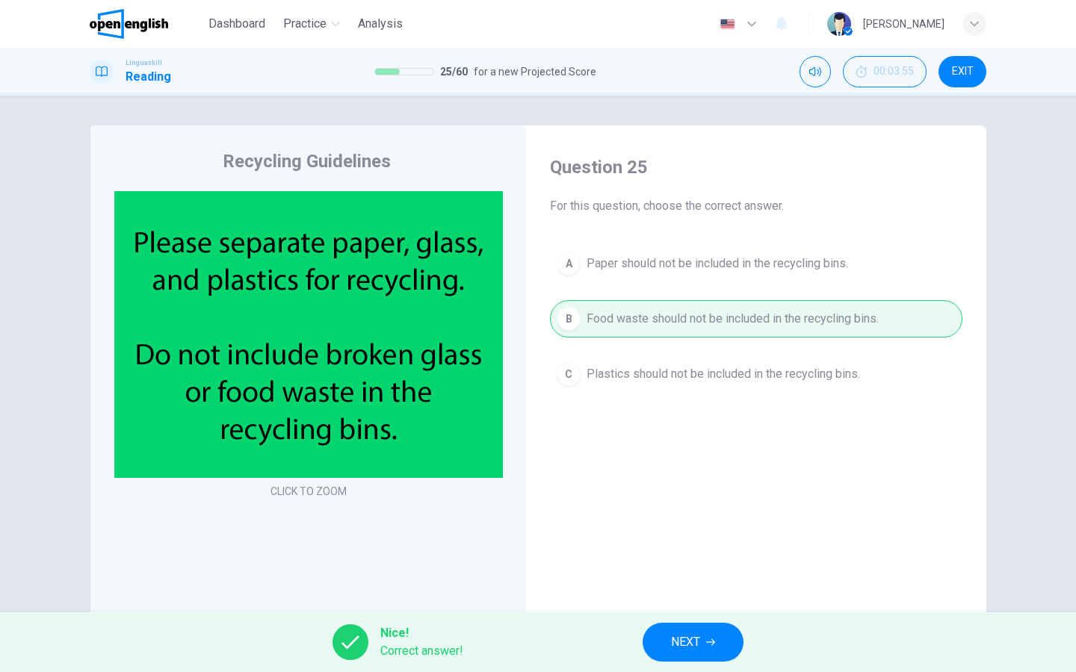
click at [660, 638] on button "NEXT" at bounding box center [693, 642] width 101 height 39
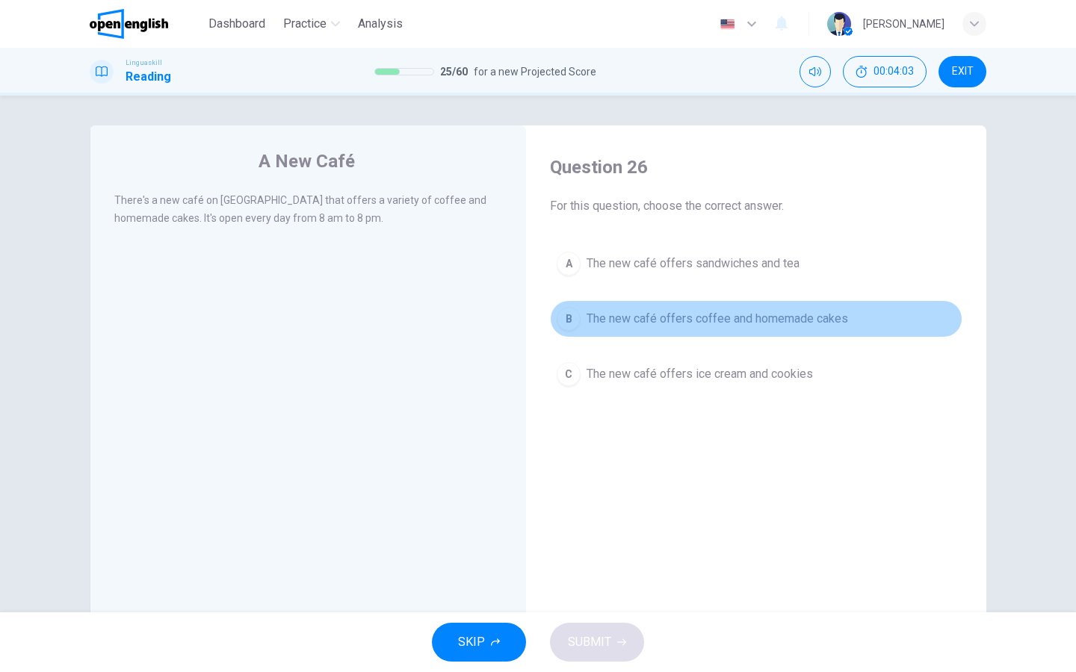
click at [575, 321] on div "B" at bounding box center [569, 319] width 24 height 24
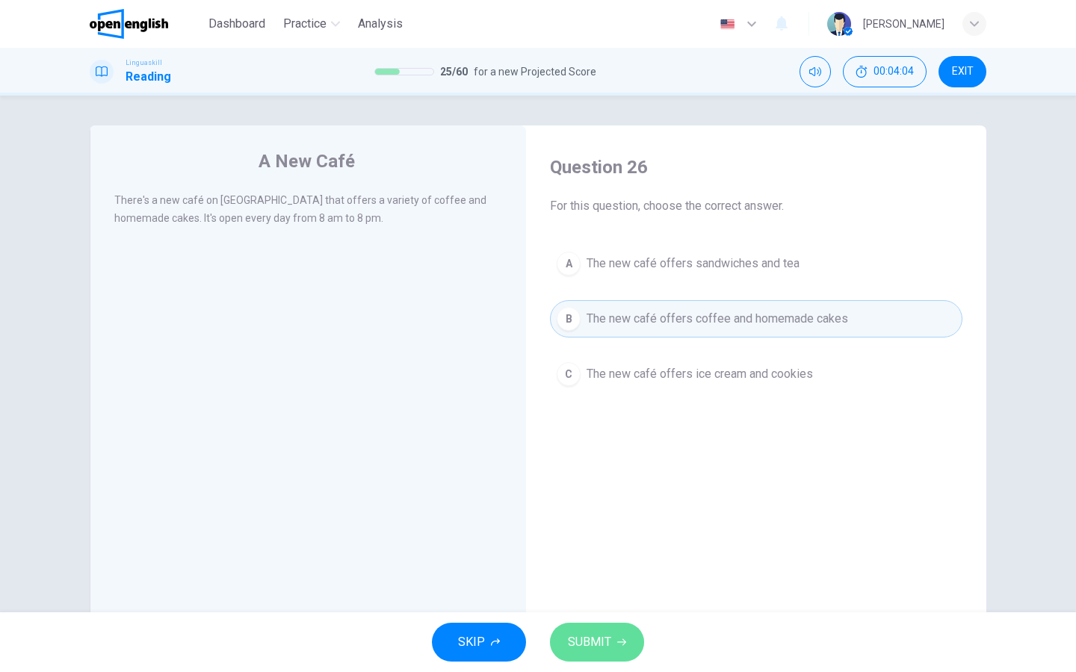
click at [582, 635] on span "SUBMIT" at bounding box center [589, 642] width 43 height 21
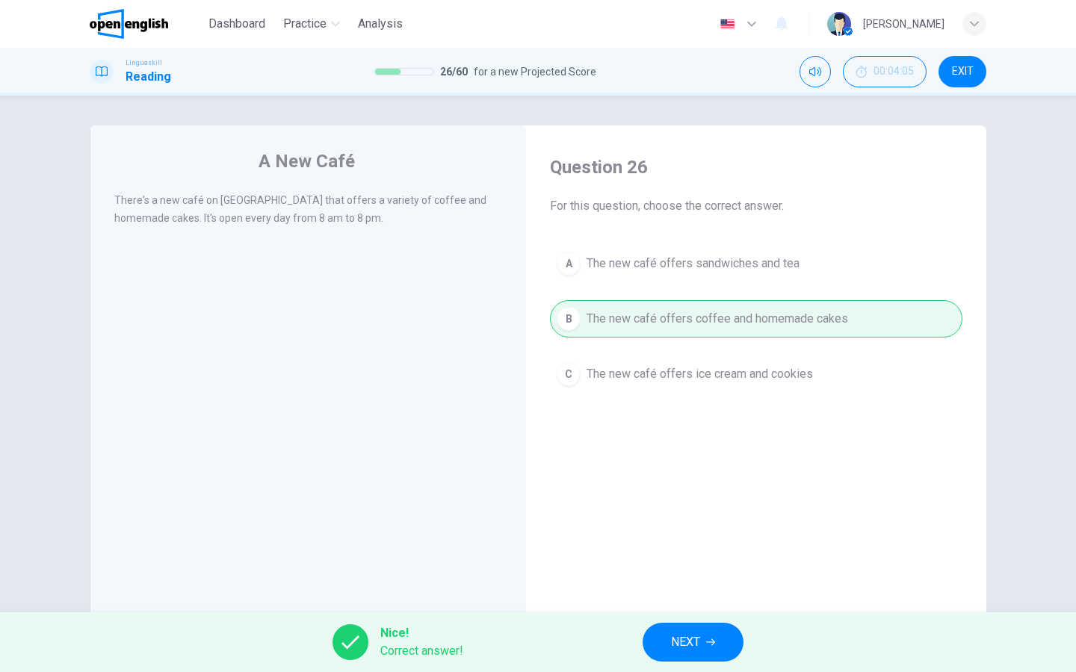
click at [695, 628] on button "NEXT" at bounding box center [693, 642] width 101 height 39
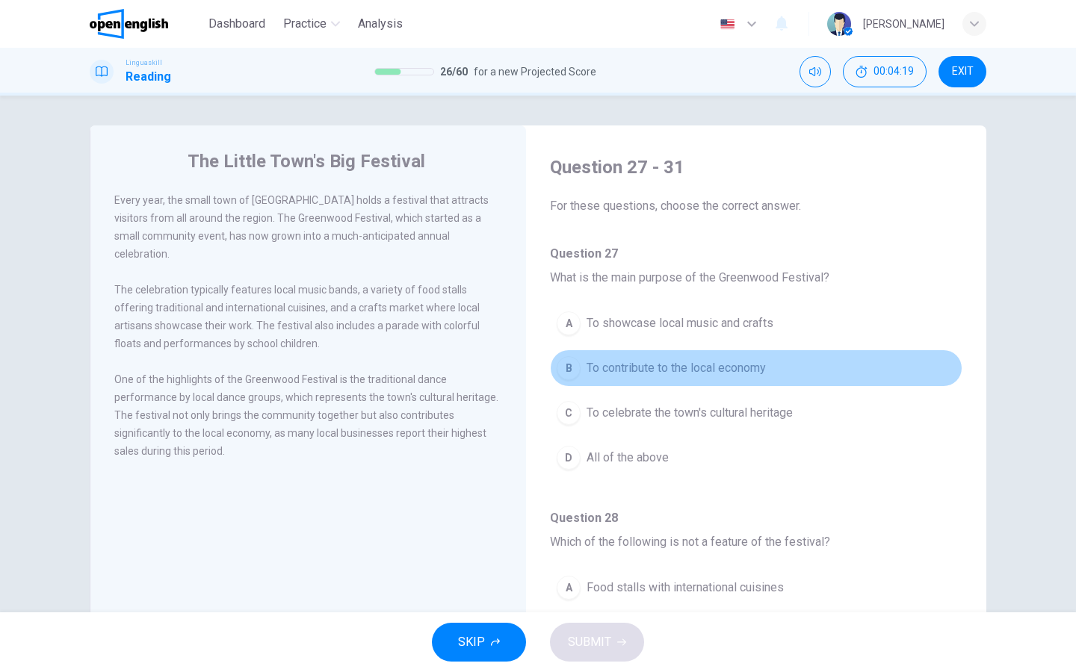
click at [704, 368] on span "To contribute to the local economy" at bounding box center [675, 368] width 179 height 18
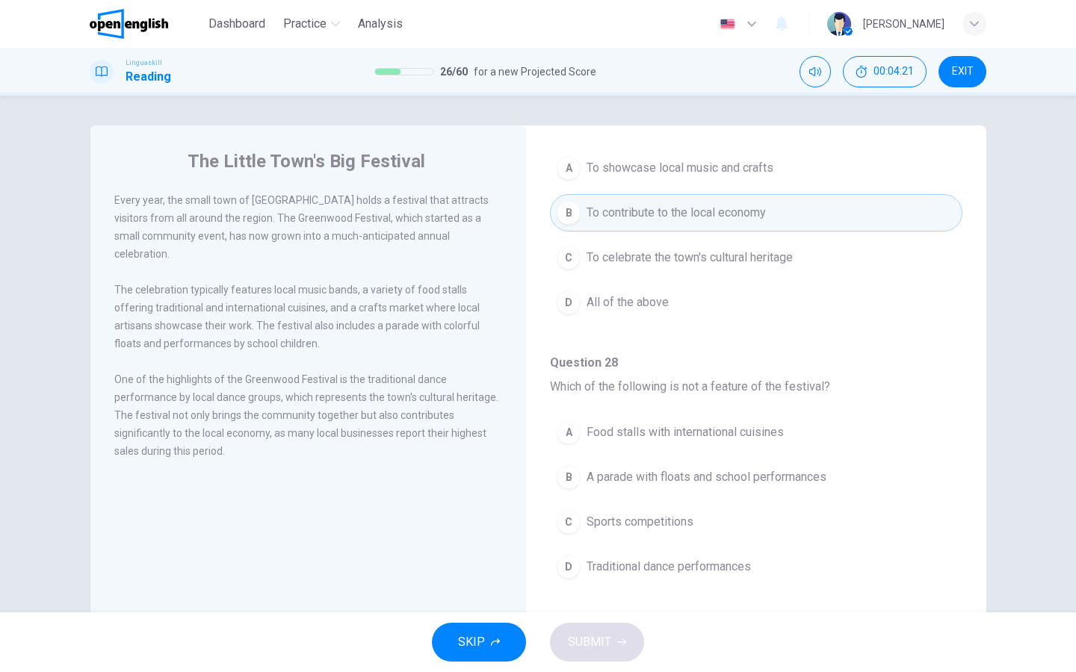
scroll to position [184, 0]
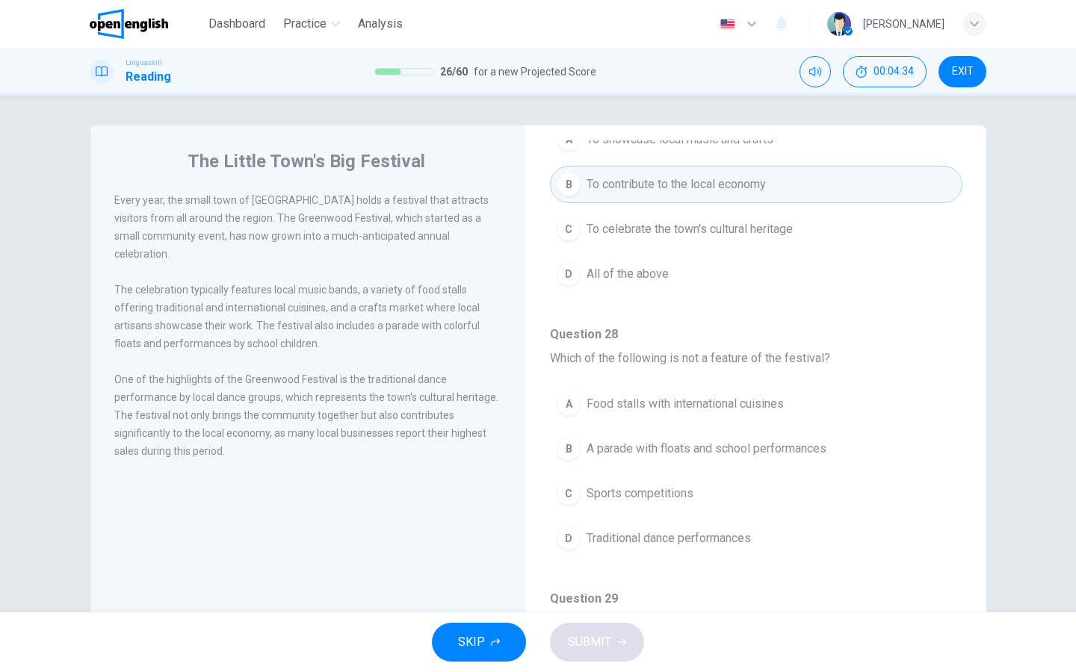
click at [682, 491] on span "Sports competitions" at bounding box center [639, 494] width 107 height 18
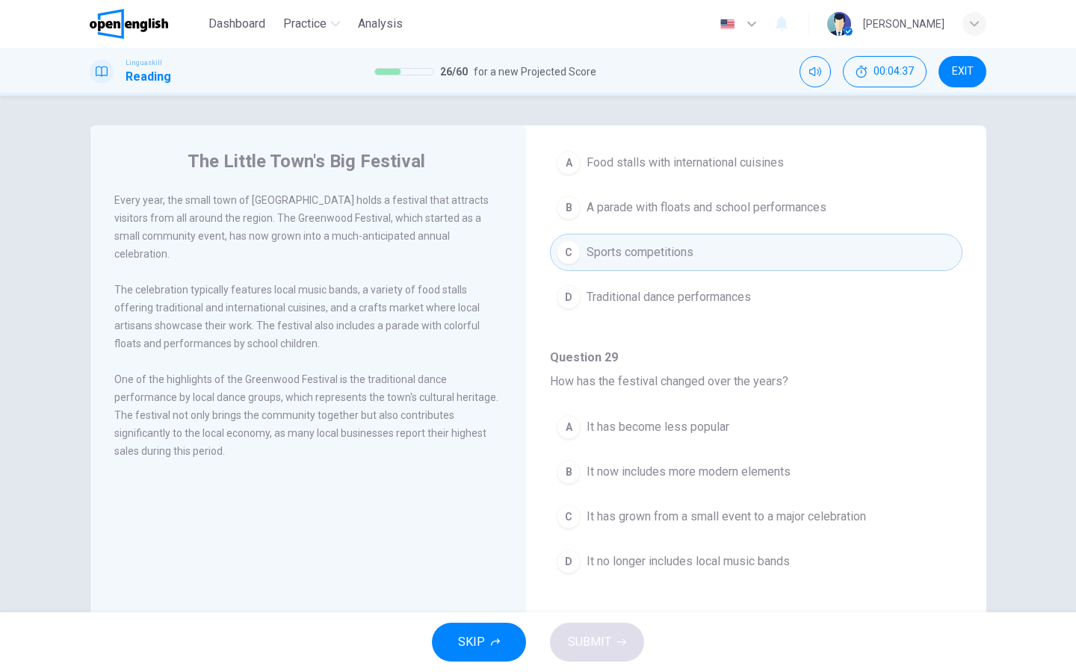
scroll to position [442, 0]
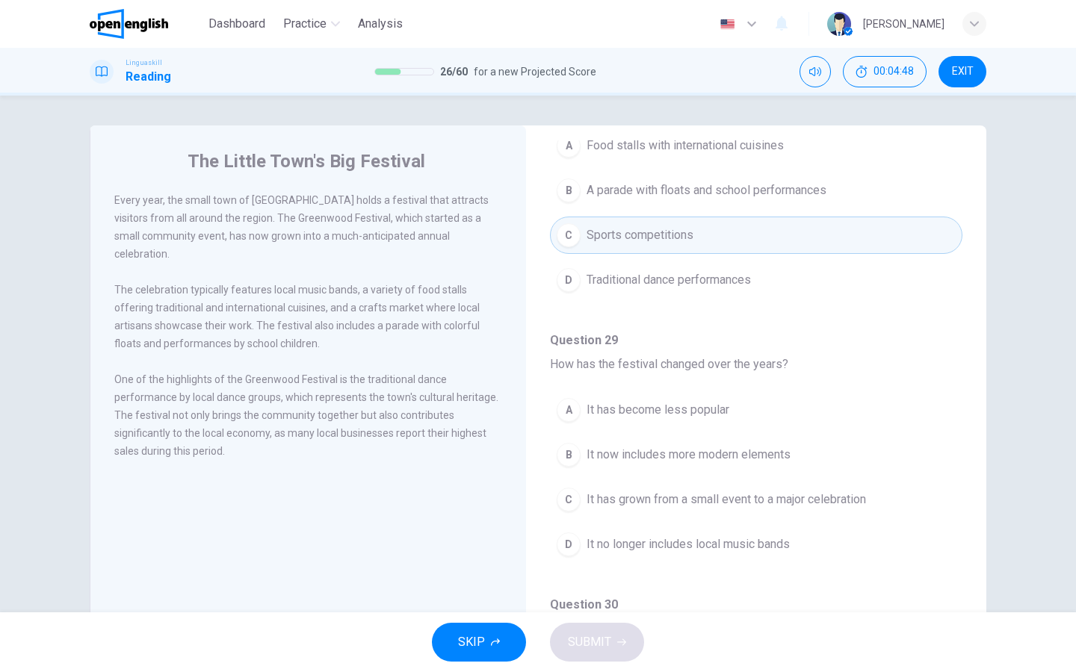
click at [683, 496] on span "It has grown from a small event to a major celebration" at bounding box center [725, 500] width 279 height 18
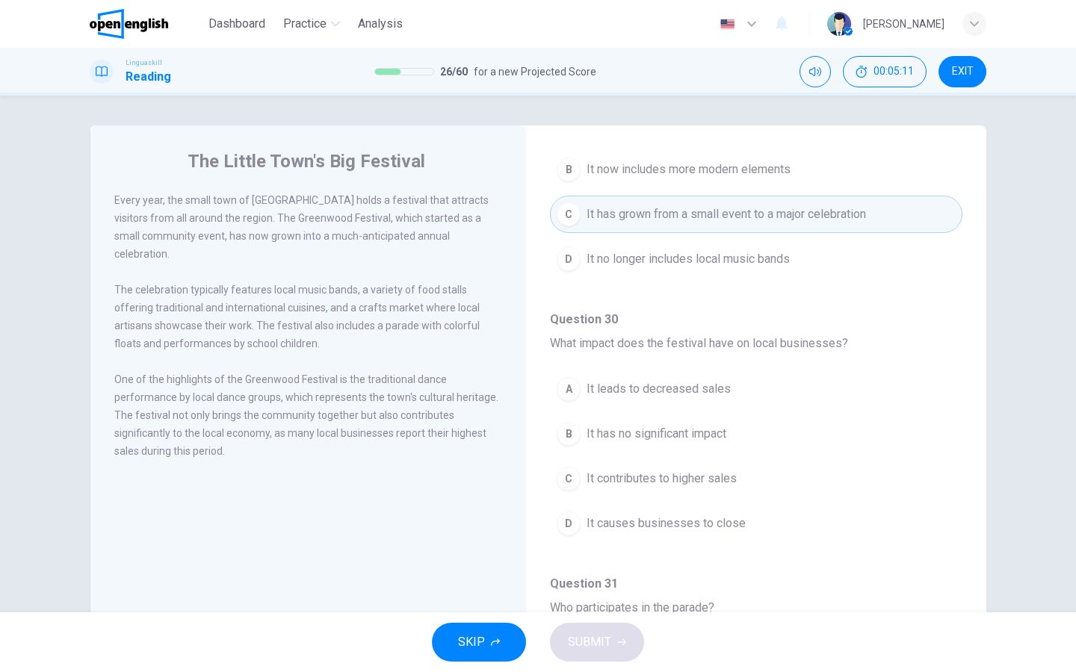
scroll to position [731, 0]
click at [686, 474] on span "It contributes to higher sales" at bounding box center [661, 476] width 150 height 18
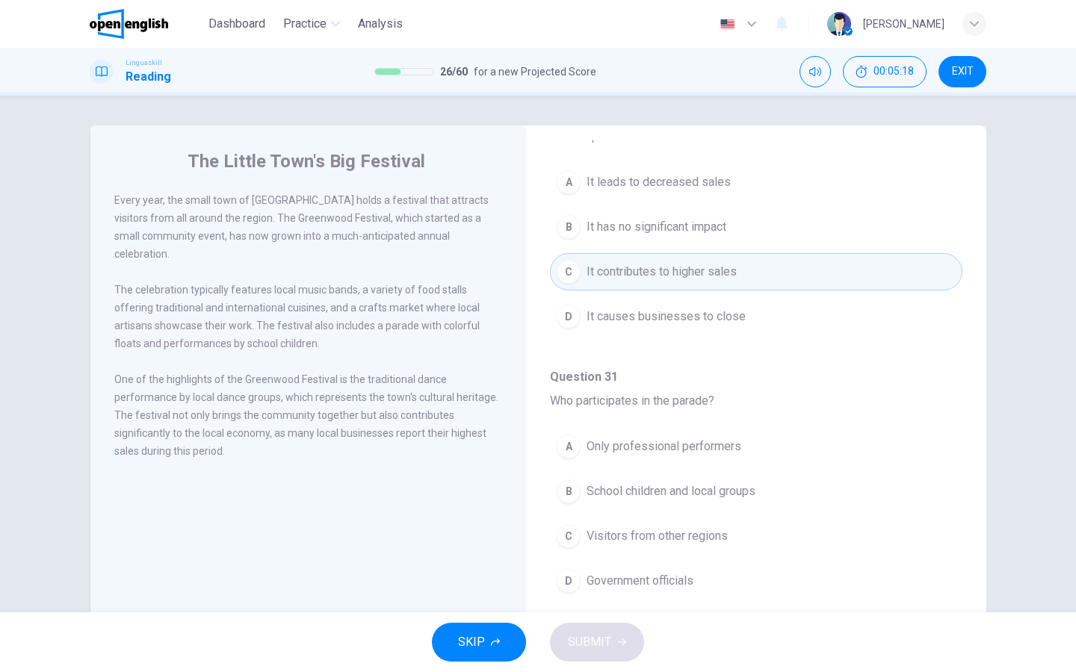
scroll to position [58, 0]
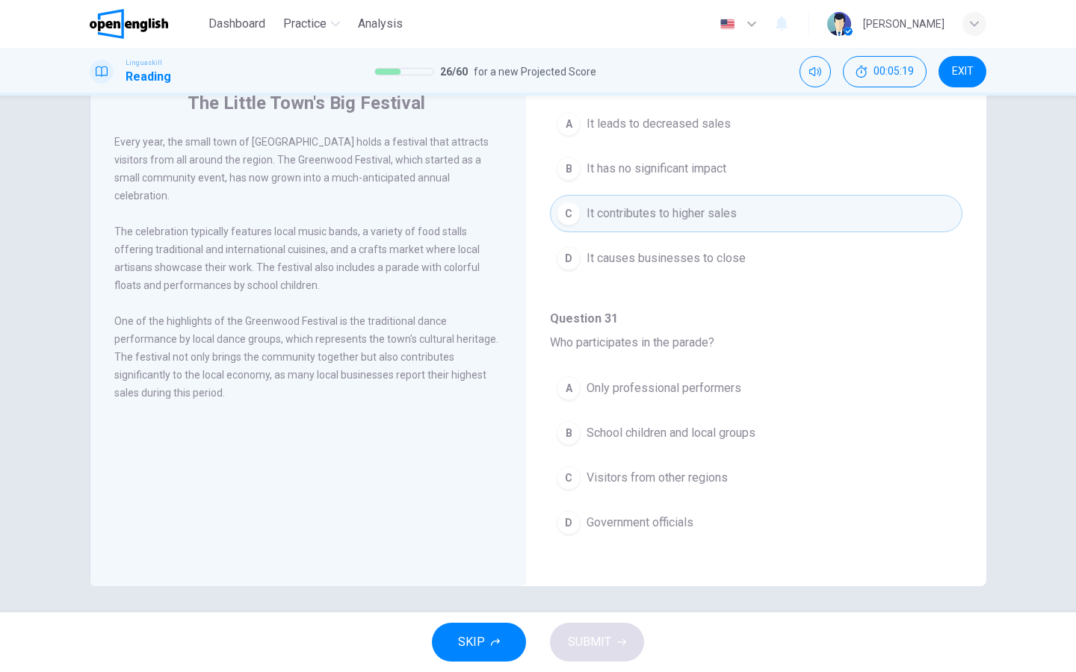
click at [687, 482] on span "Visitors from other regions" at bounding box center [656, 478] width 141 height 18
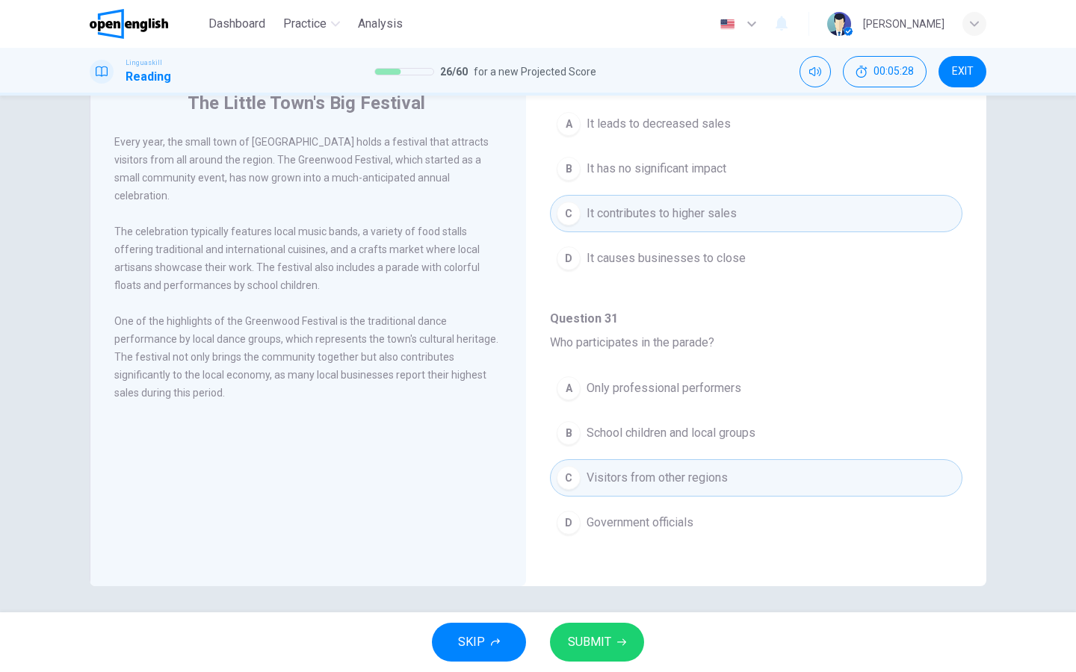
click at [658, 436] on span "School children and local groups" at bounding box center [670, 433] width 169 height 18
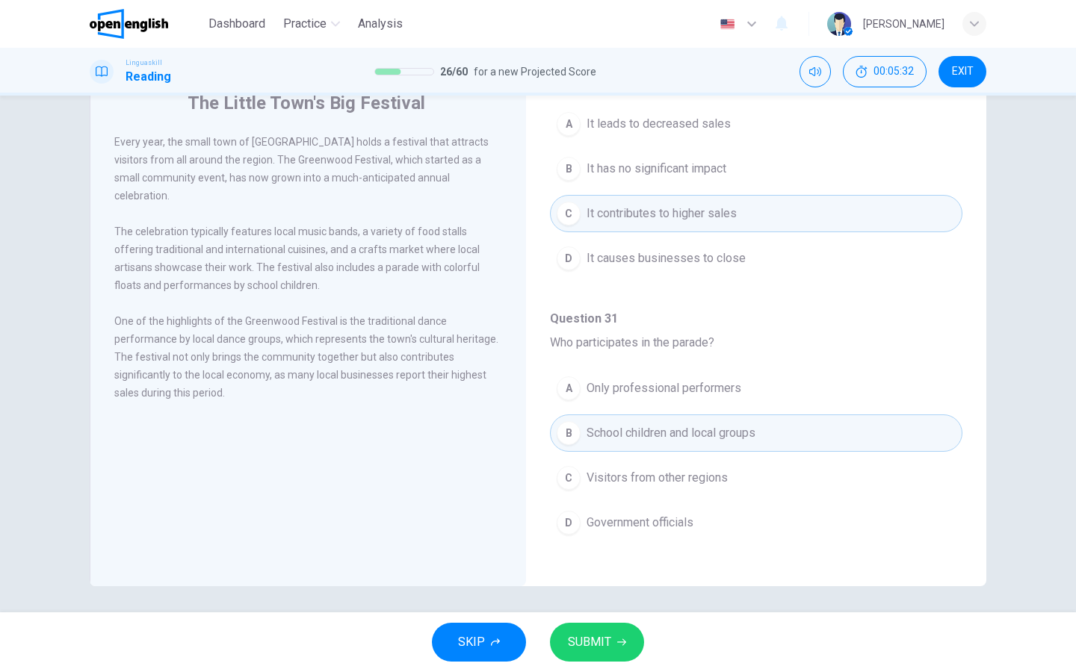
click at [615, 627] on button "SUBMIT" at bounding box center [597, 642] width 94 height 39
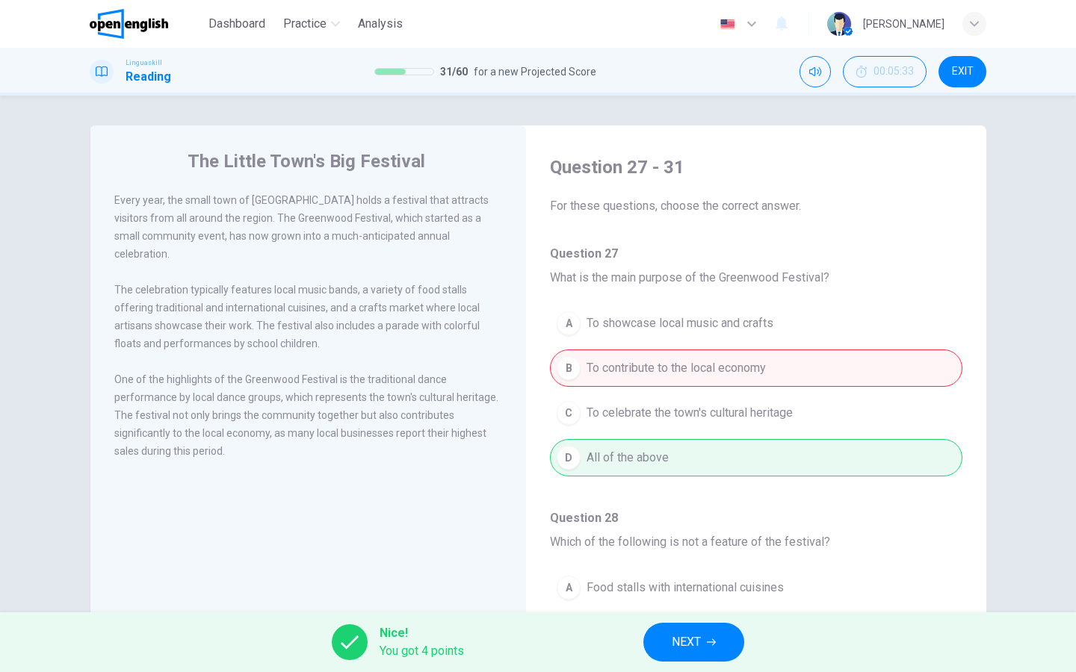
scroll to position [0, 0]
click at [669, 622] on div "Nice! You got 4 points NEXT" at bounding box center [538, 643] width 1076 height 60
click at [675, 633] on span "NEXT" at bounding box center [686, 642] width 29 height 21
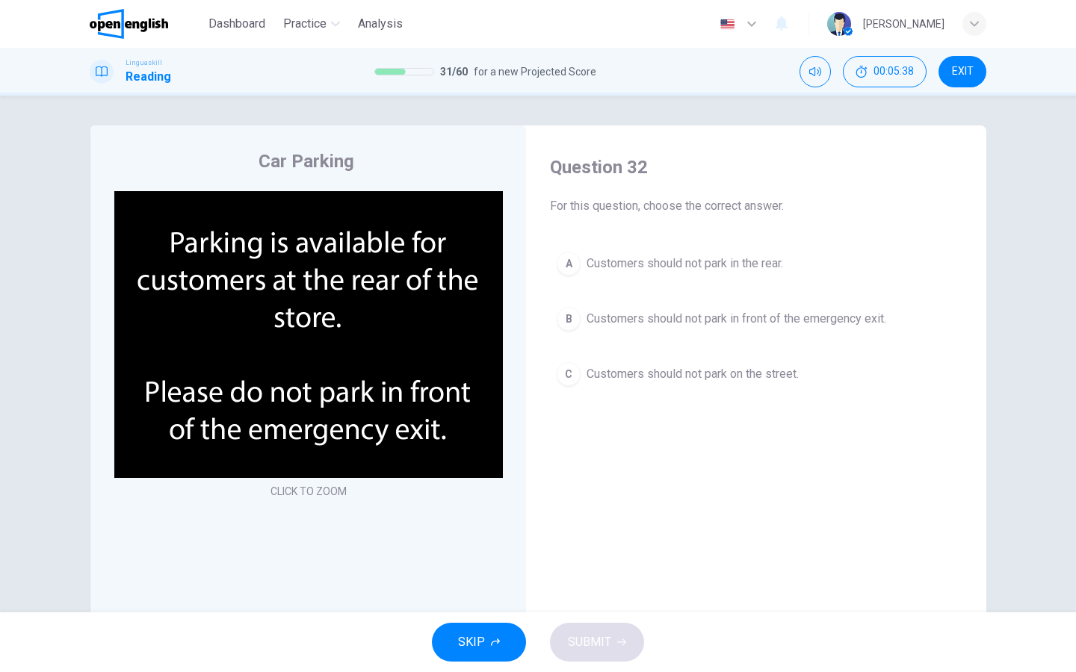
click at [669, 316] on span "Customers should not park in front of the emergency exit." at bounding box center [736, 319] width 300 height 18
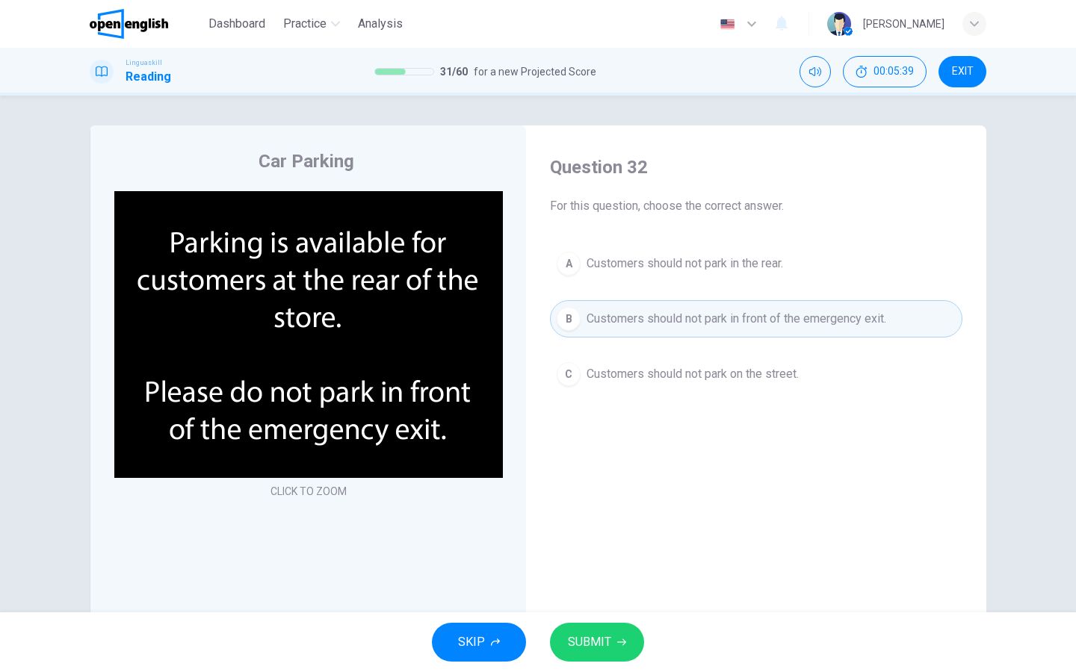
click at [611, 643] on button "SUBMIT" at bounding box center [597, 642] width 94 height 39
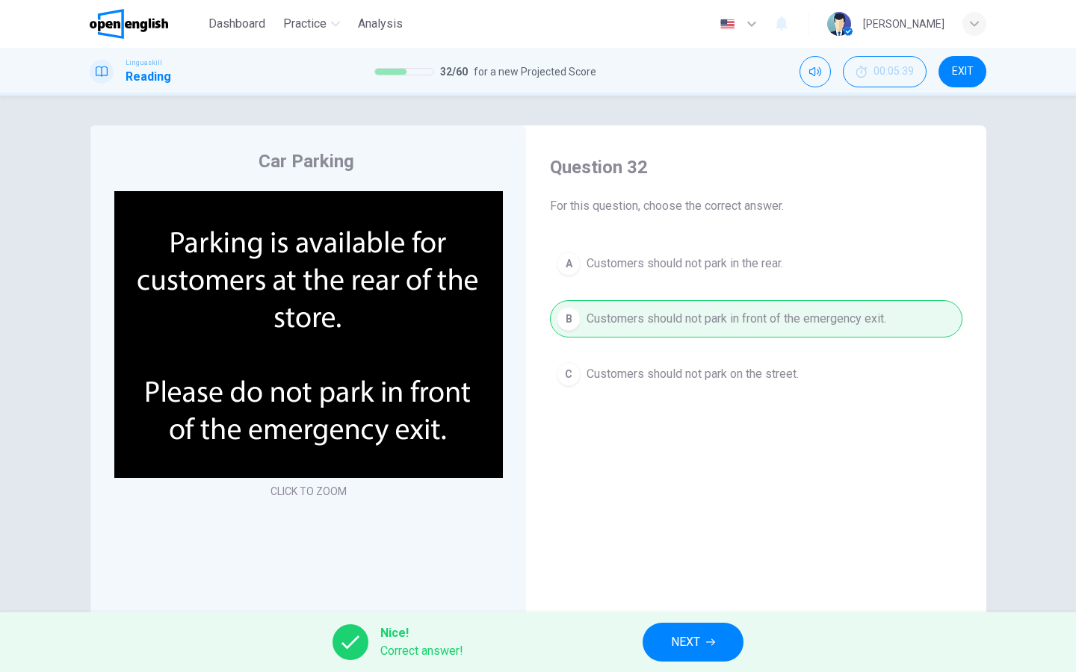
click at [663, 634] on button "NEXT" at bounding box center [693, 642] width 101 height 39
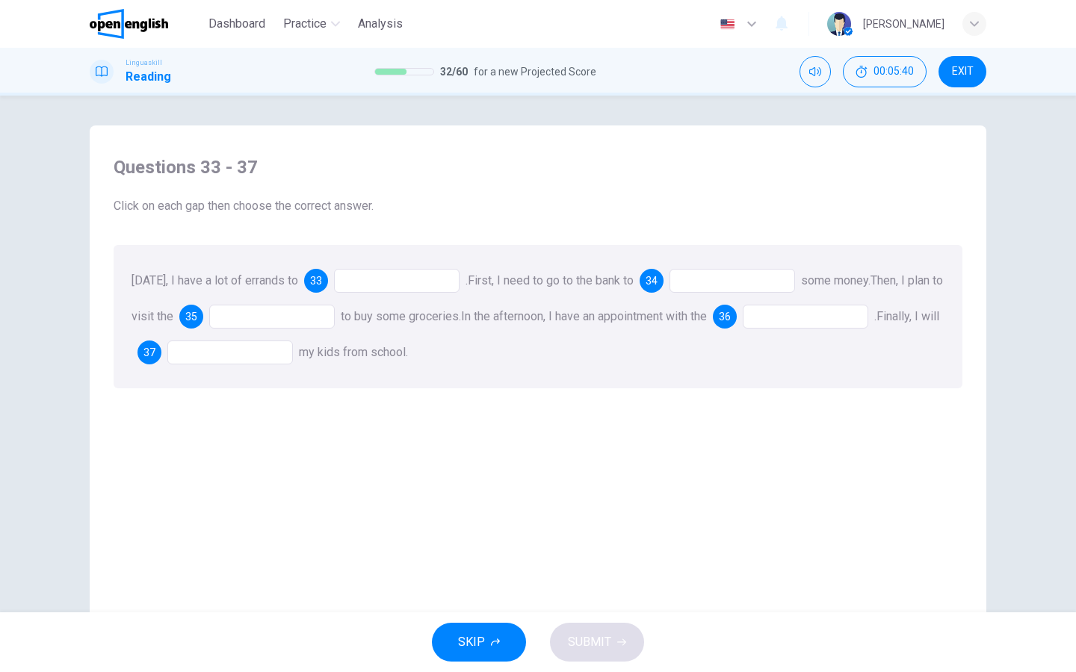
click at [435, 271] on div at bounding box center [397, 281] width 126 height 24
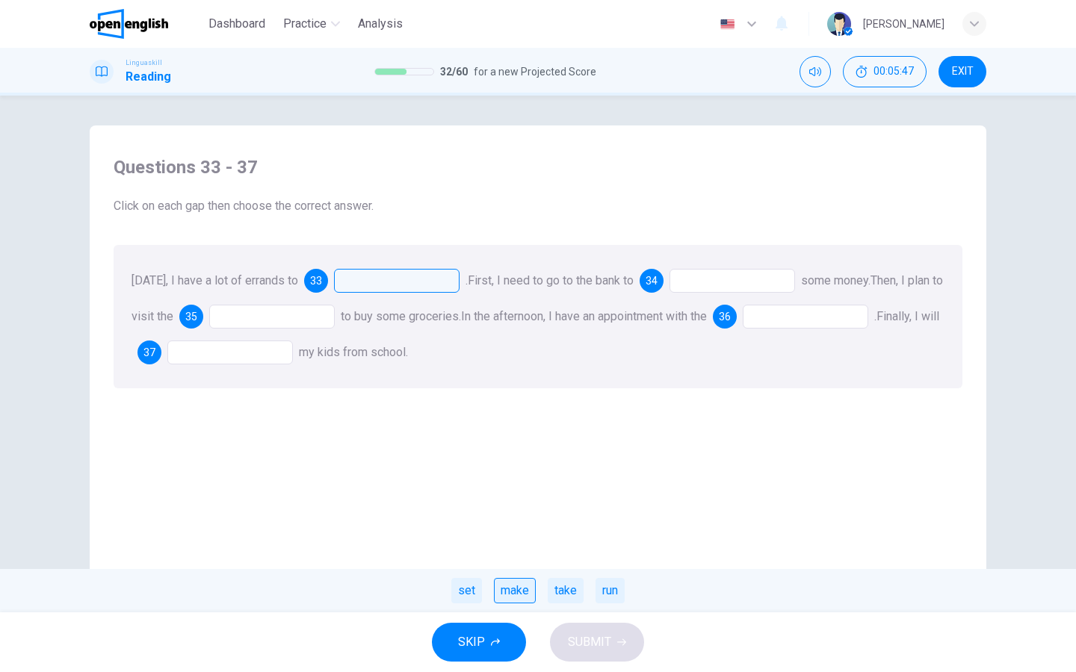
click at [527, 589] on div "make" at bounding box center [515, 590] width 42 height 25
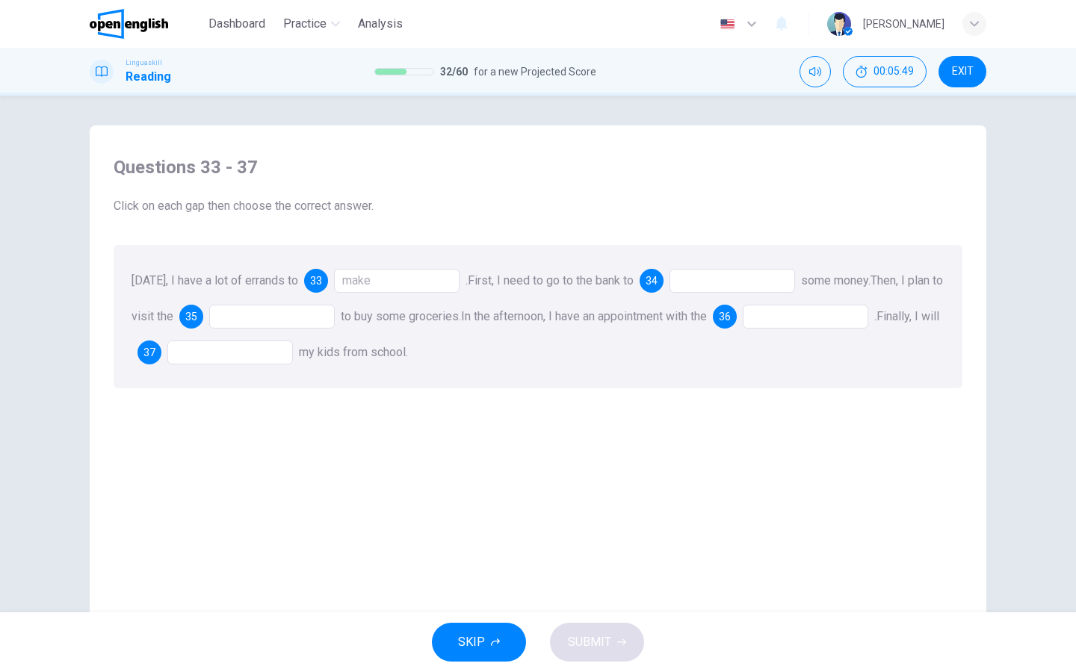
click at [725, 287] on div at bounding box center [732, 281] width 126 height 24
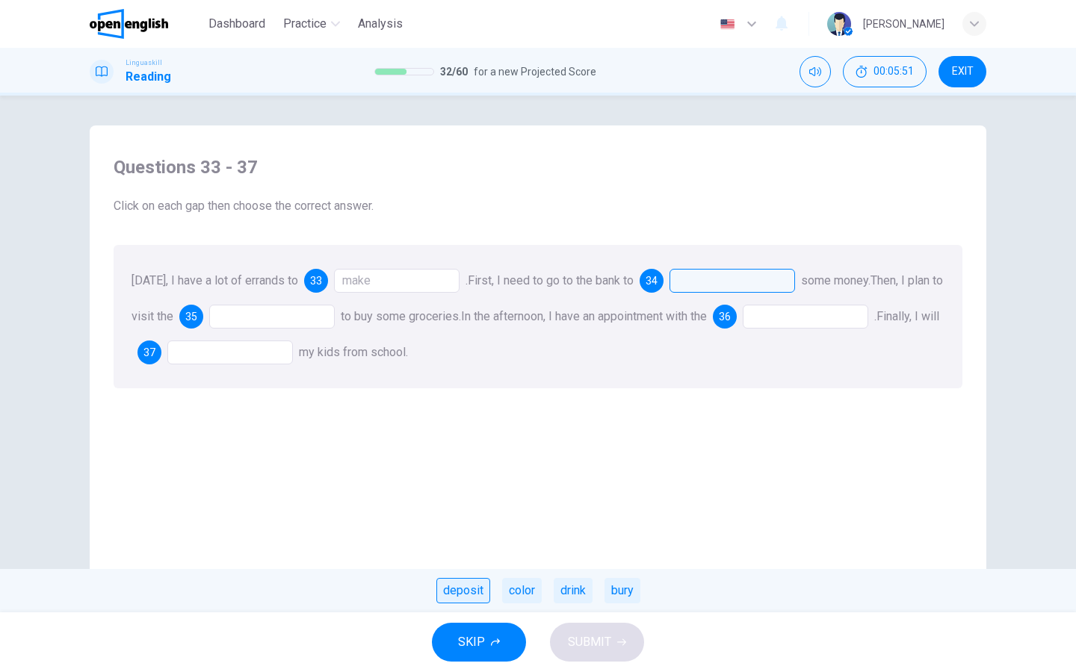
click at [478, 589] on div "deposit" at bounding box center [463, 590] width 54 height 25
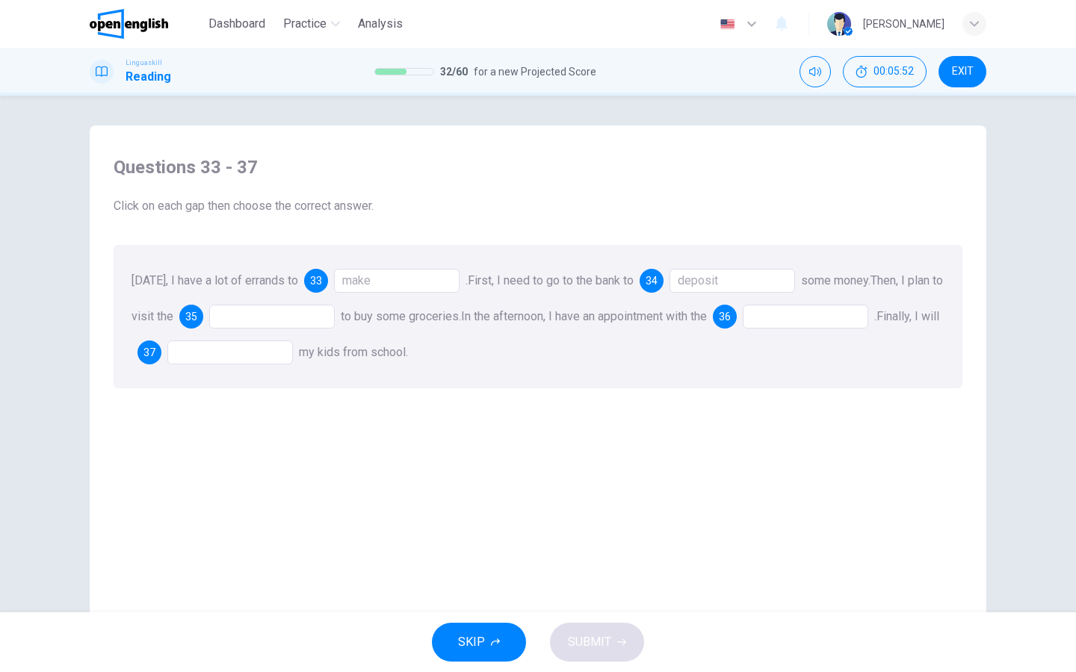
click at [276, 319] on div at bounding box center [272, 317] width 126 height 24
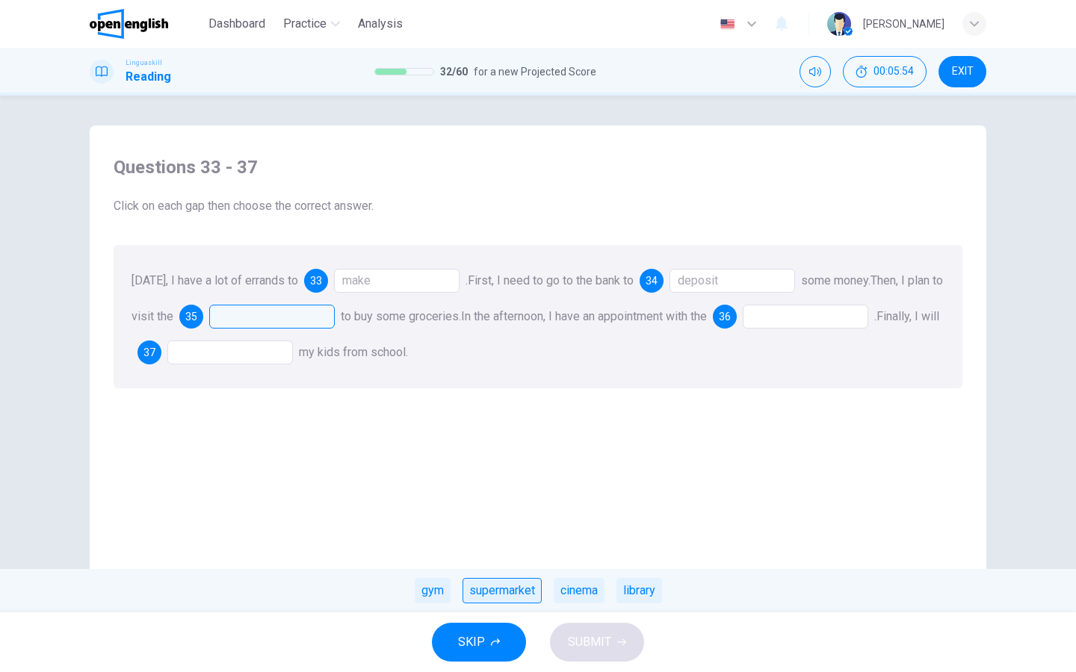
click at [507, 591] on div "supermarket" at bounding box center [501, 590] width 79 height 25
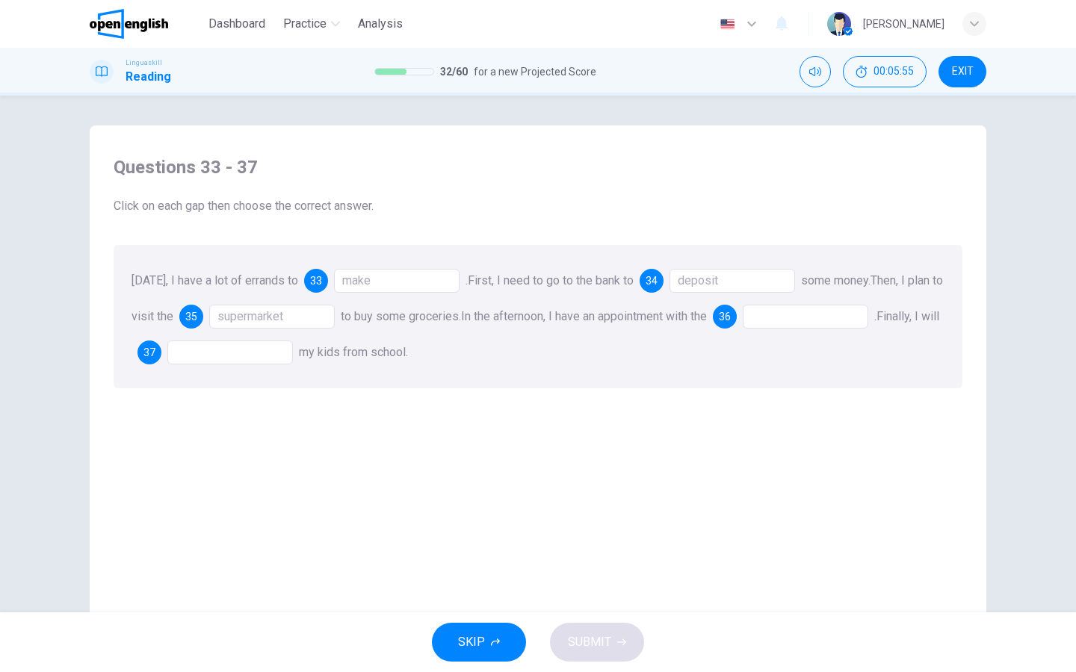
click at [836, 319] on div at bounding box center [806, 317] width 126 height 24
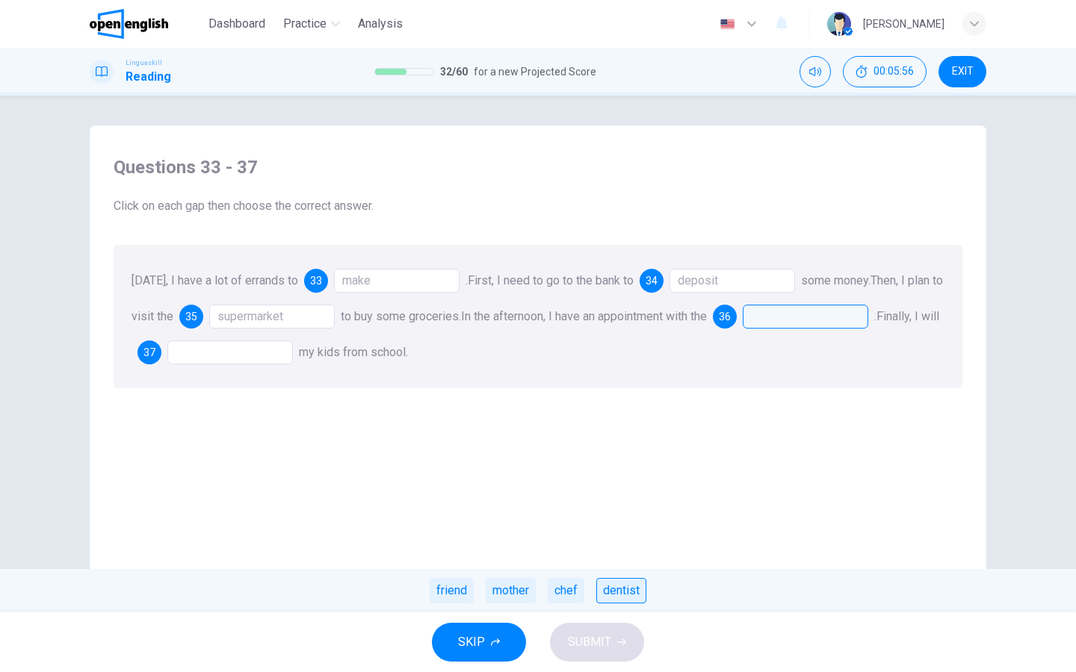
click at [622, 589] on div "dentist" at bounding box center [621, 590] width 50 height 25
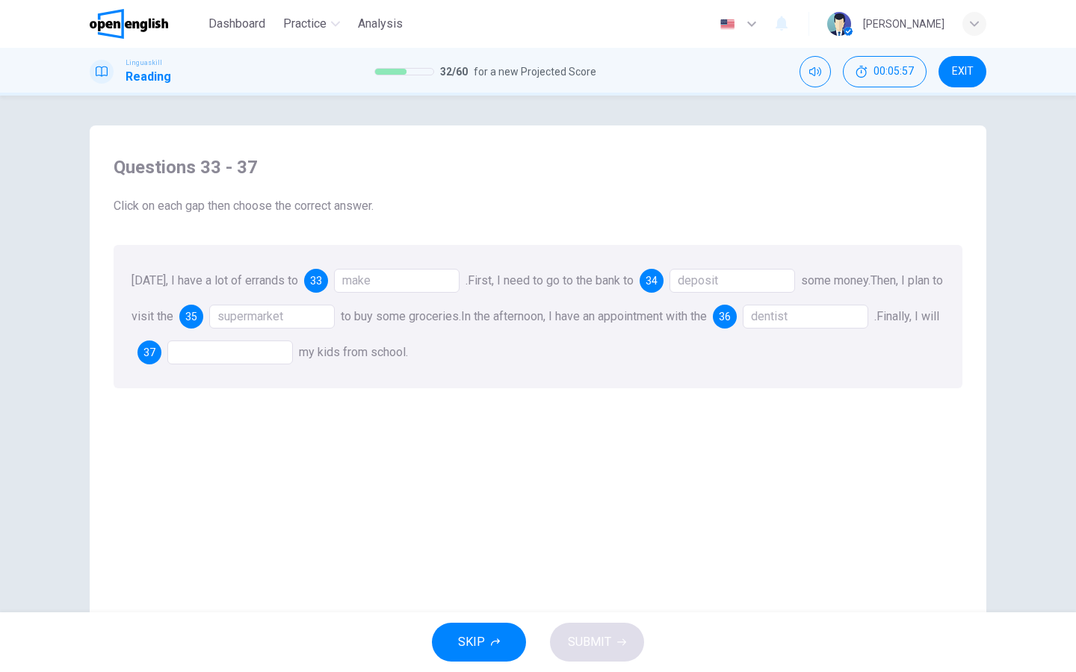
click at [293, 348] on div at bounding box center [230, 353] width 126 height 24
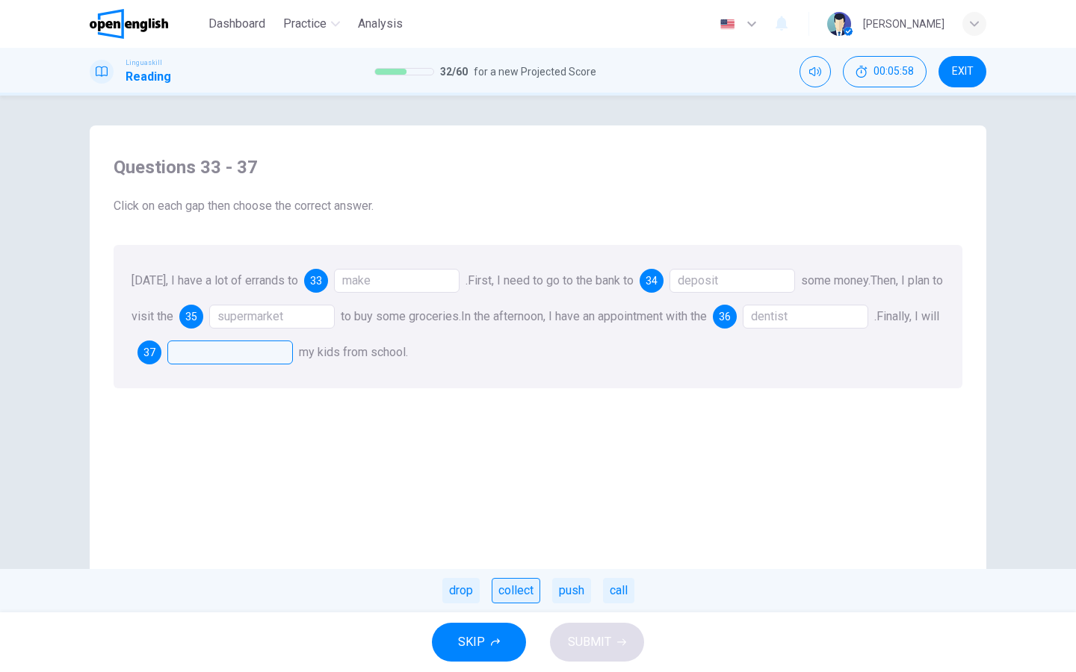
click at [523, 592] on div "collect" at bounding box center [516, 590] width 49 height 25
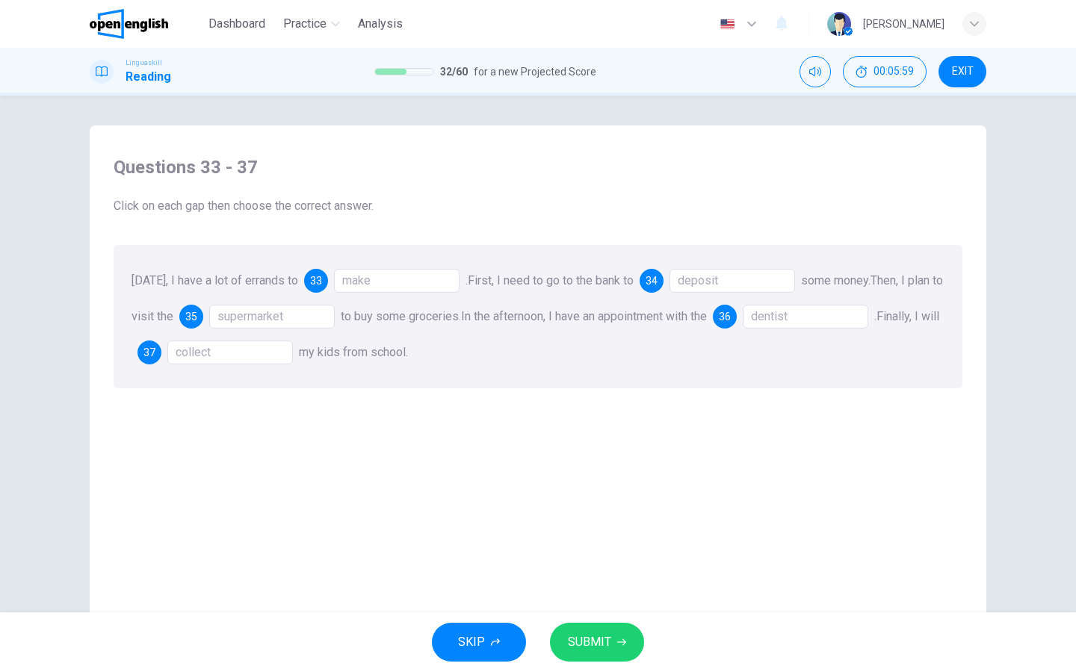
click at [601, 643] on span "SUBMIT" at bounding box center [589, 642] width 43 height 21
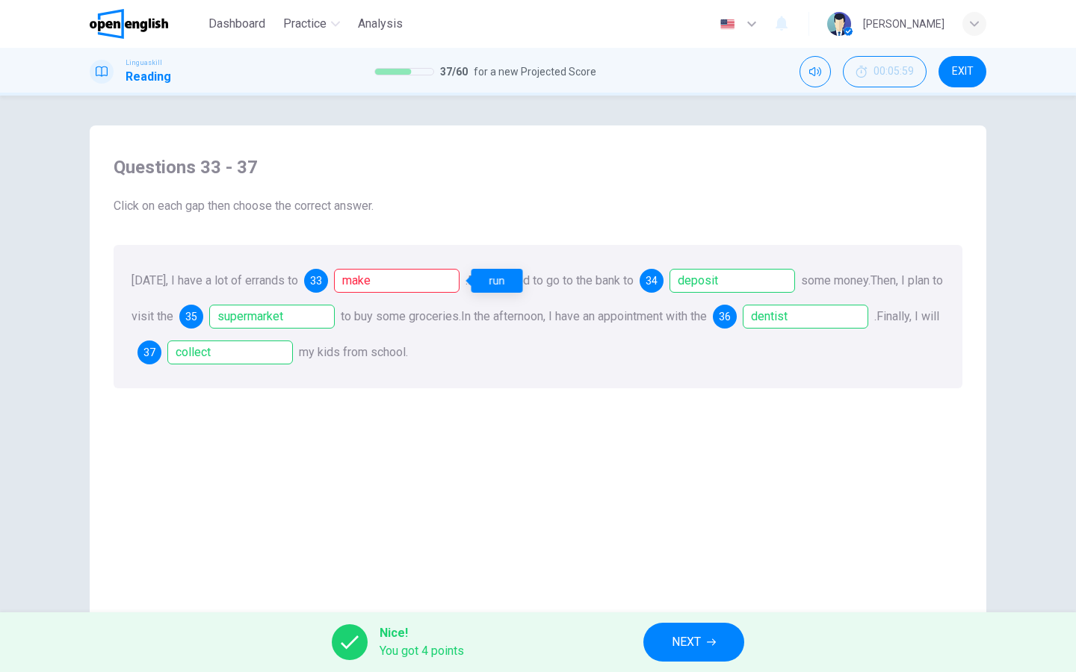
click at [448, 288] on div "make" at bounding box center [397, 281] width 126 height 24
click at [678, 634] on span "NEXT" at bounding box center [686, 642] width 29 height 21
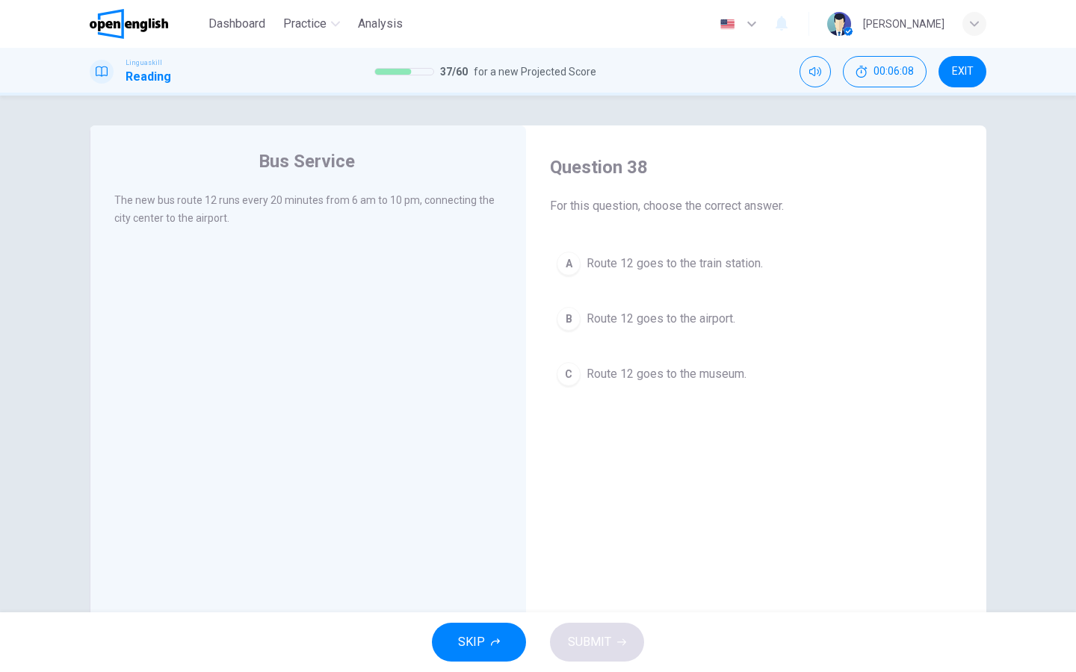
click at [574, 319] on div "B" at bounding box center [569, 319] width 24 height 24
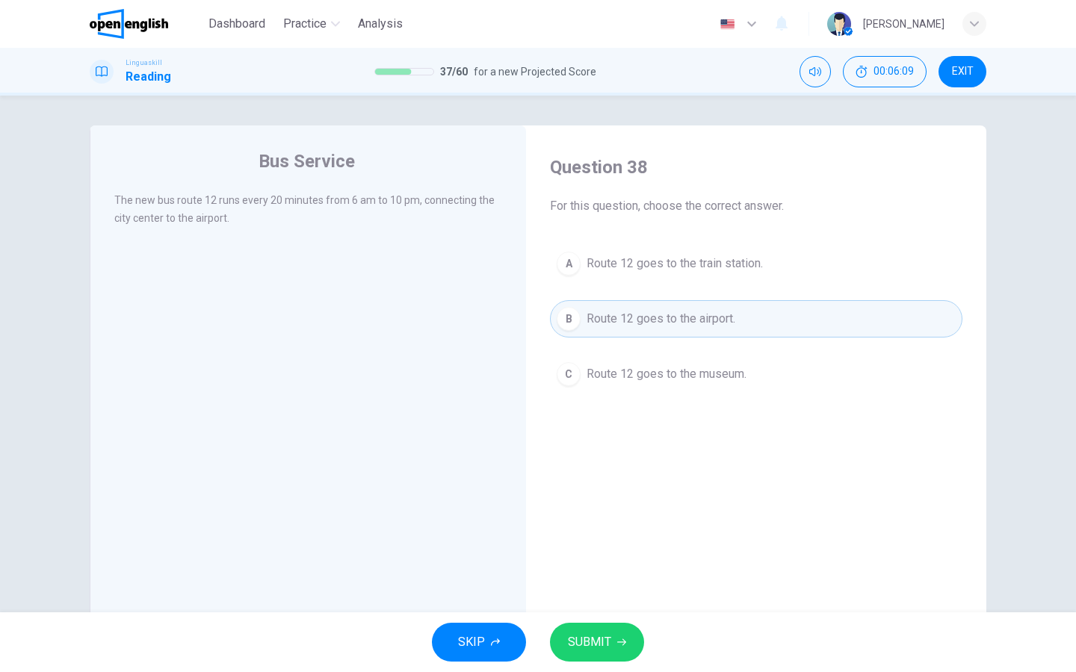
click at [587, 621] on div "SKIP SUBMIT" at bounding box center [538, 643] width 1076 height 60
click at [596, 639] on span "SUBMIT" at bounding box center [589, 642] width 43 height 21
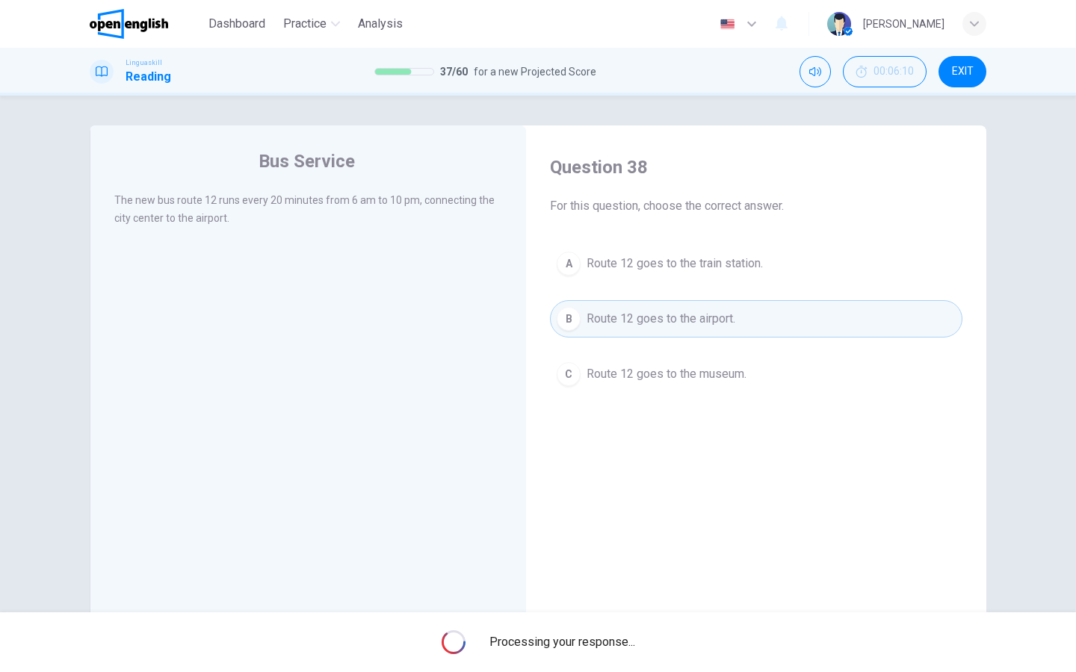
click at [596, 639] on span "Processing your response..." at bounding box center [562, 643] width 146 height 18
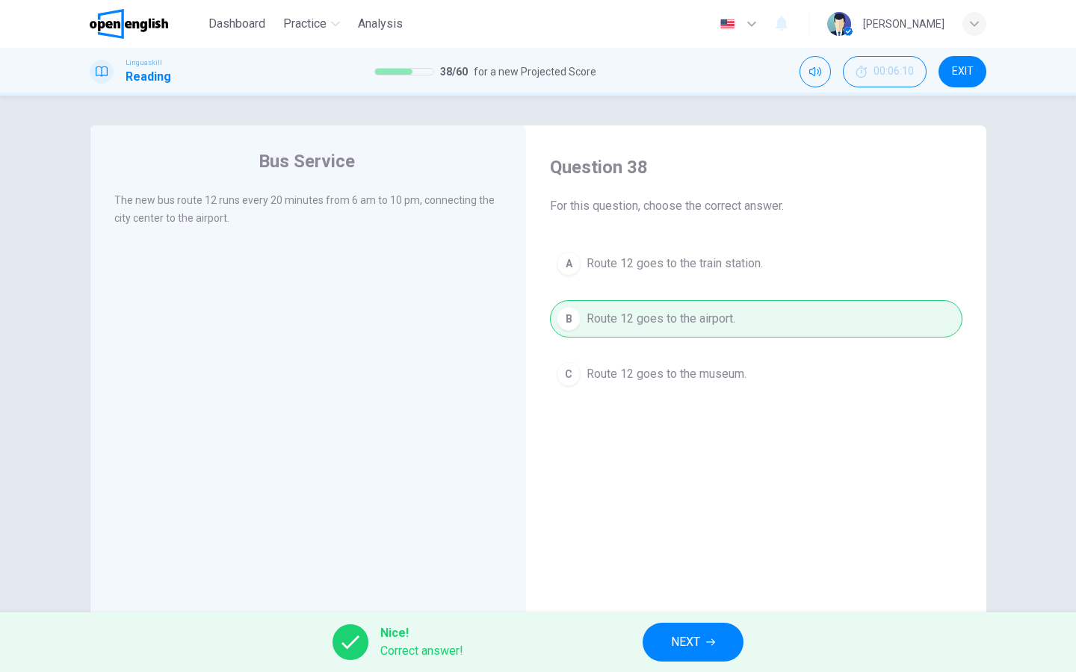
click at [672, 647] on span "NEXT" at bounding box center [685, 642] width 29 height 21
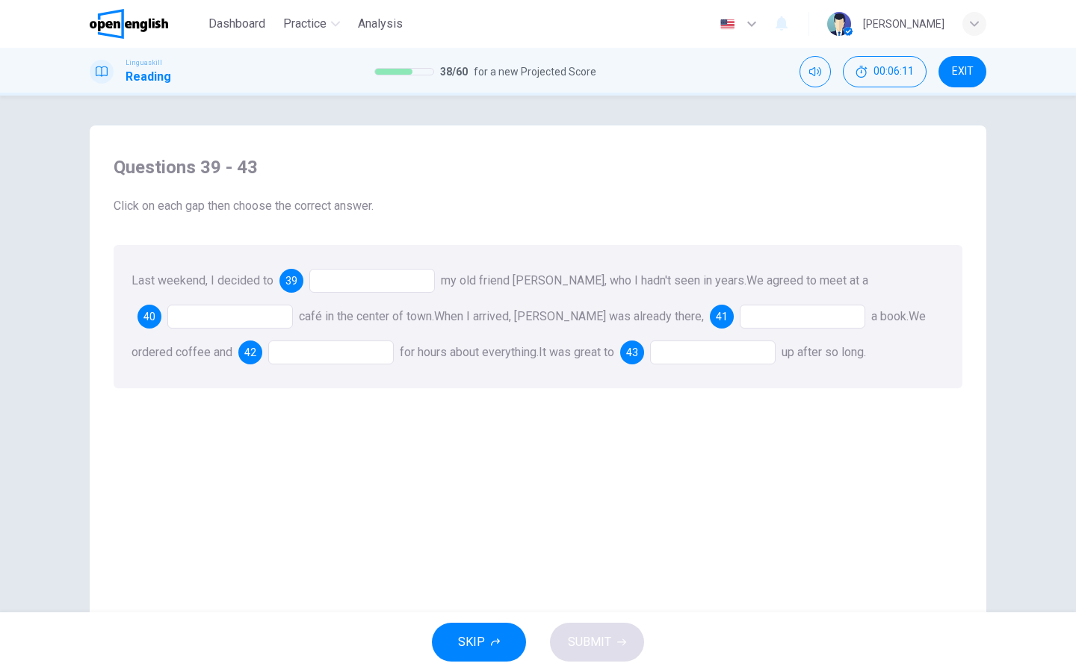
click at [355, 282] on div at bounding box center [372, 281] width 126 height 24
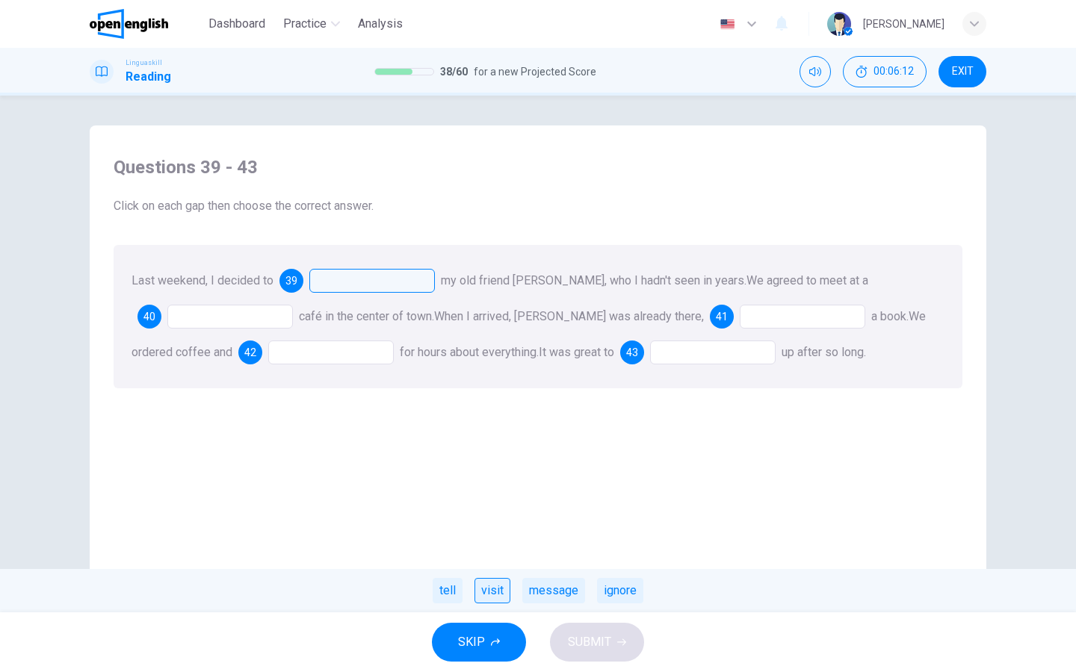
click at [490, 586] on div "visit" at bounding box center [492, 590] width 36 height 25
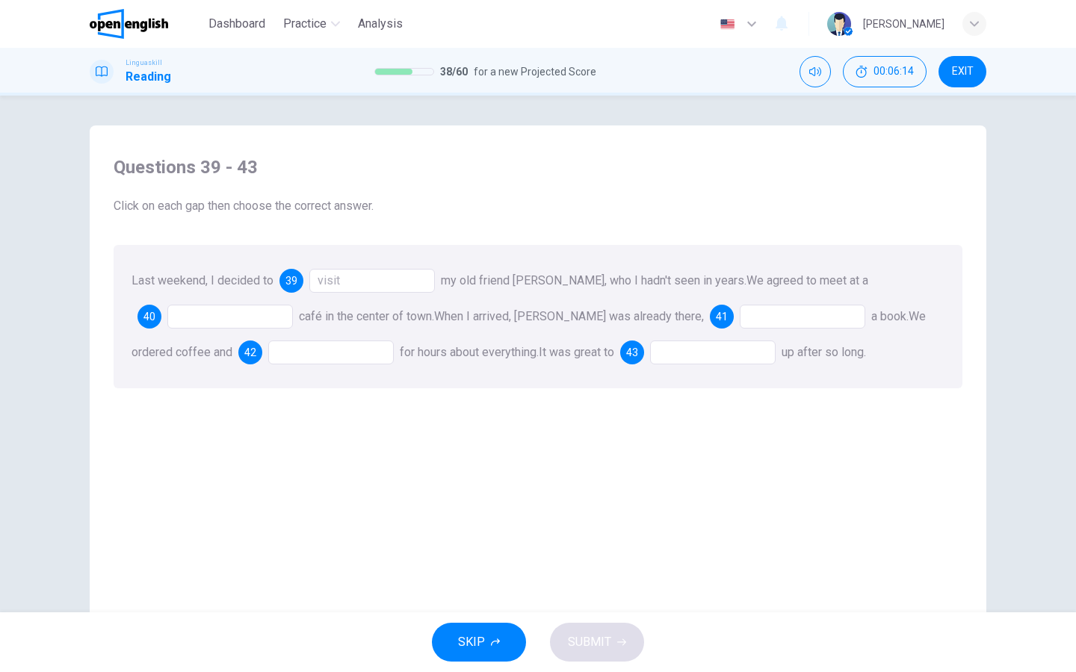
click at [279, 320] on div at bounding box center [230, 317] width 126 height 24
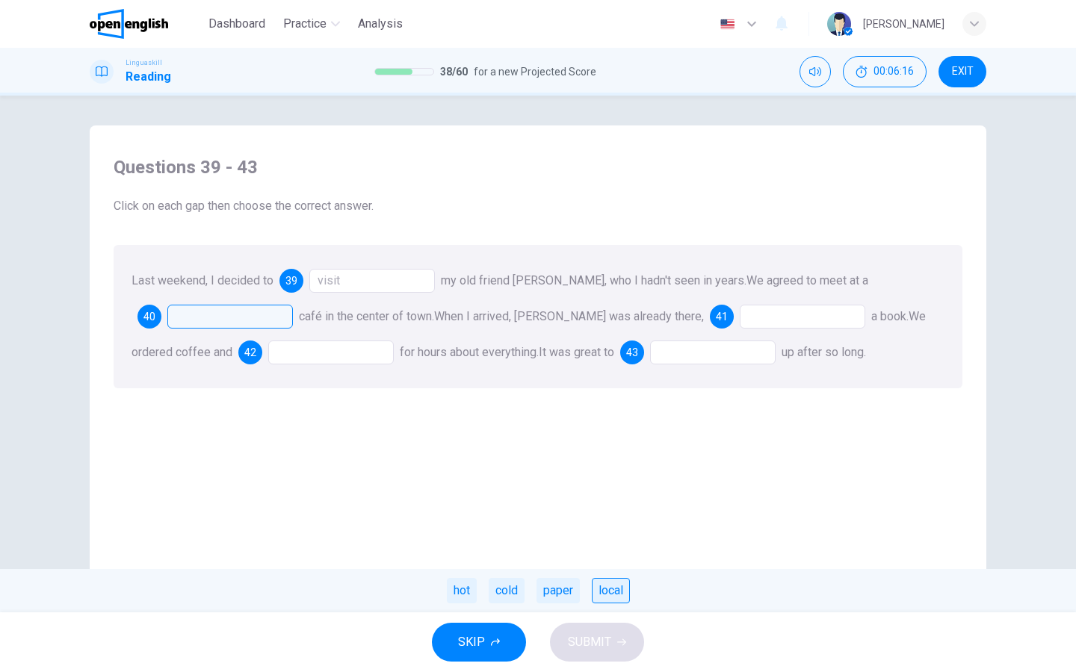
click at [597, 581] on div "local" at bounding box center [611, 590] width 38 height 25
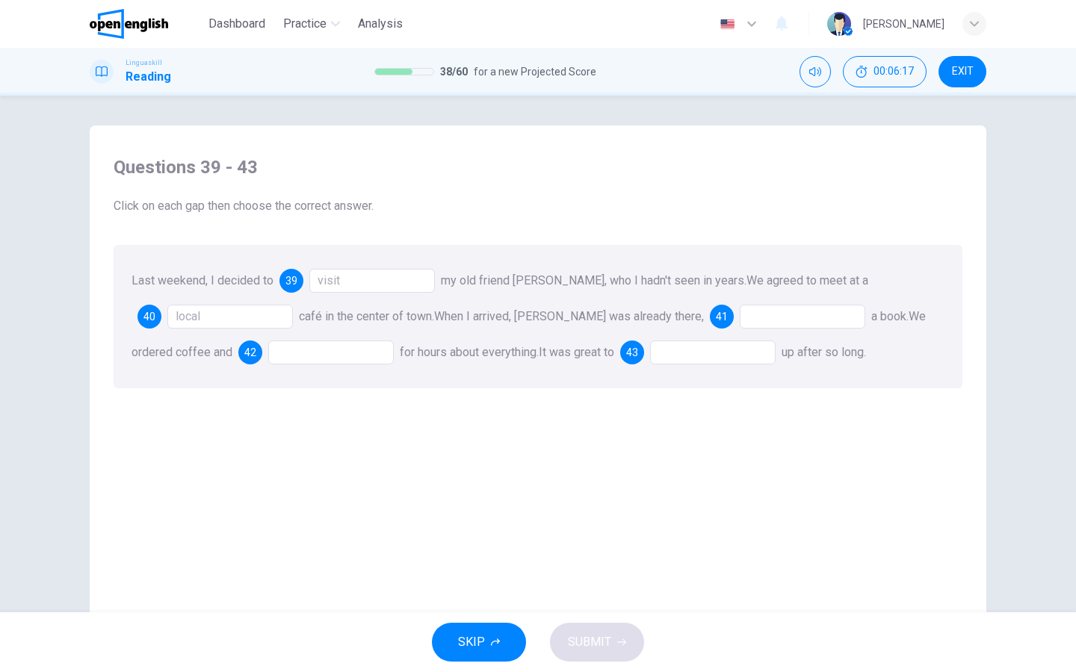
click at [740, 312] on div at bounding box center [803, 317] width 126 height 24
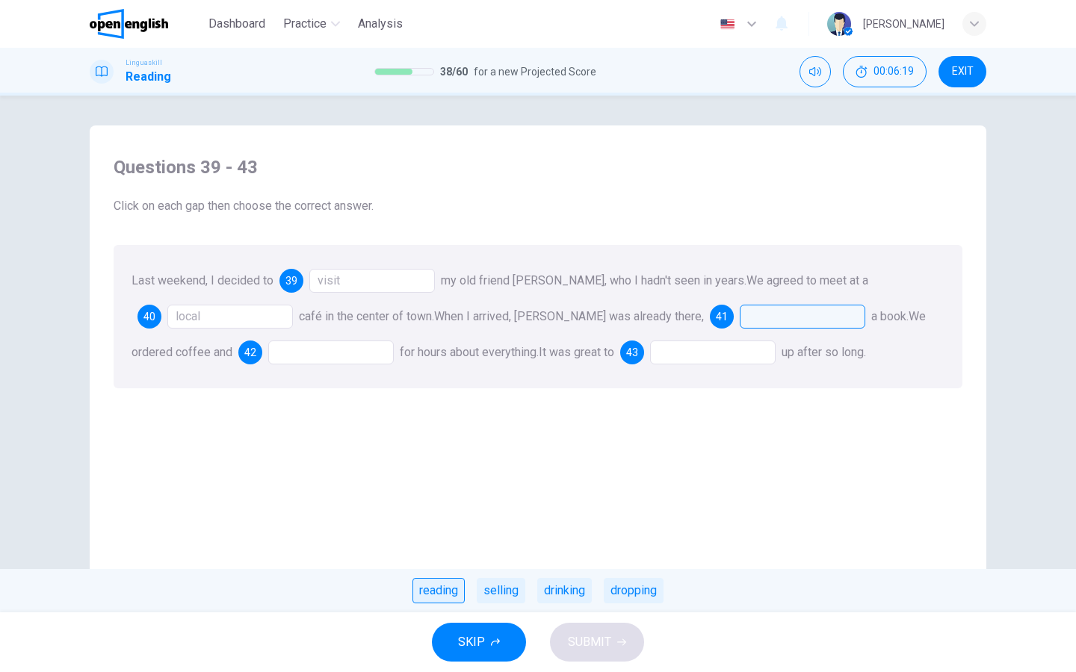
click at [455, 589] on div "reading" at bounding box center [438, 590] width 52 height 25
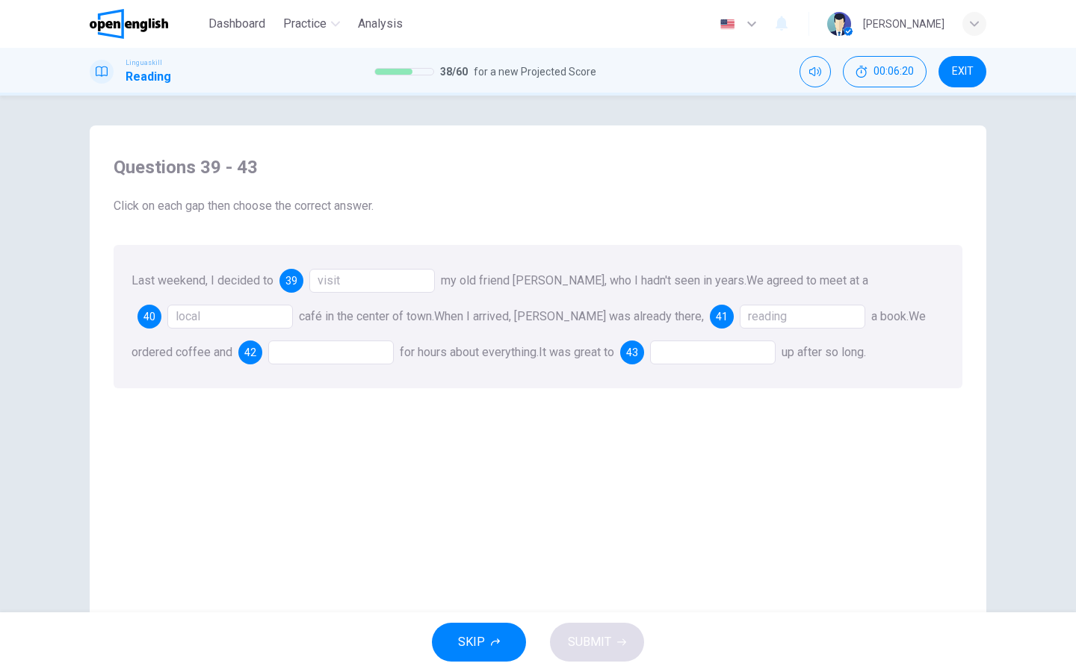
click at [304, 350] on div at bounding box center [331, 353] width 126 height 24
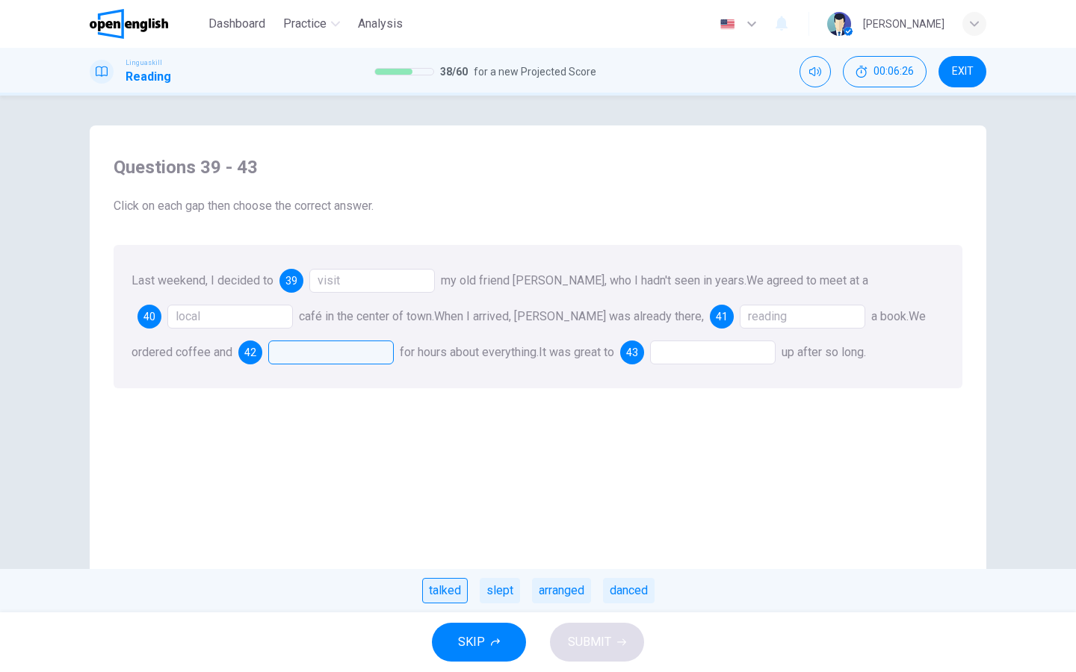
click at [448, 596] on div "talked" at bounding box center [445, 590] width 46 height 25
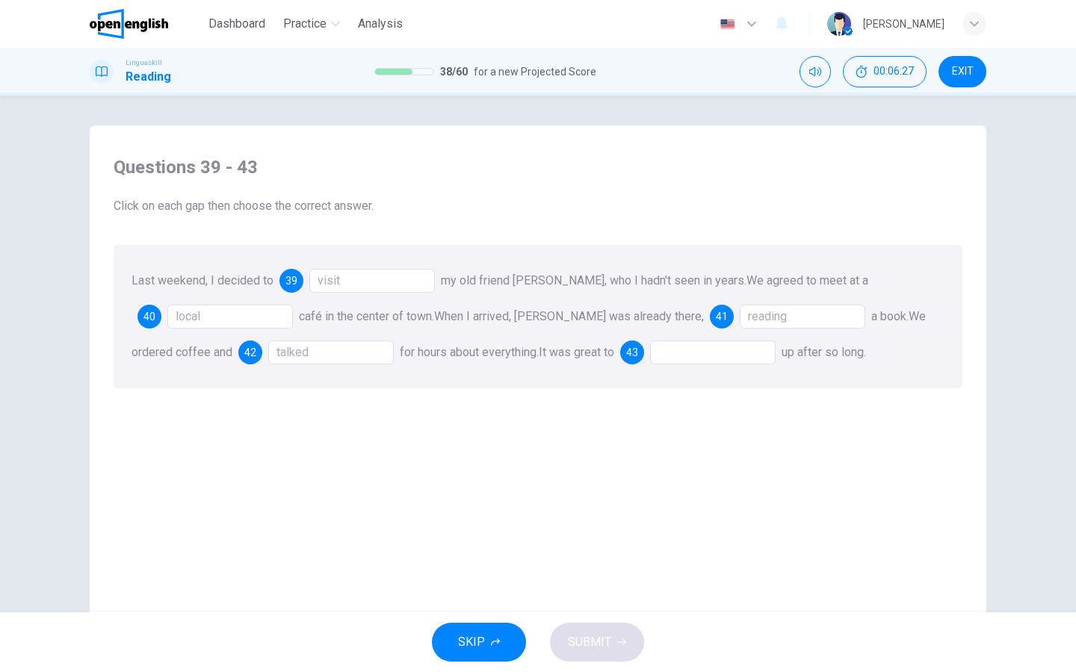
click at [675, 370] on div "Last weekend, I decided to 39 visit my old friend Anna, who I hadn't seen in ye…" at bounding box center [538, 316] width 849 height 143
click at [675, 361] on div at bounding box center [713, 353] width 126 height 24
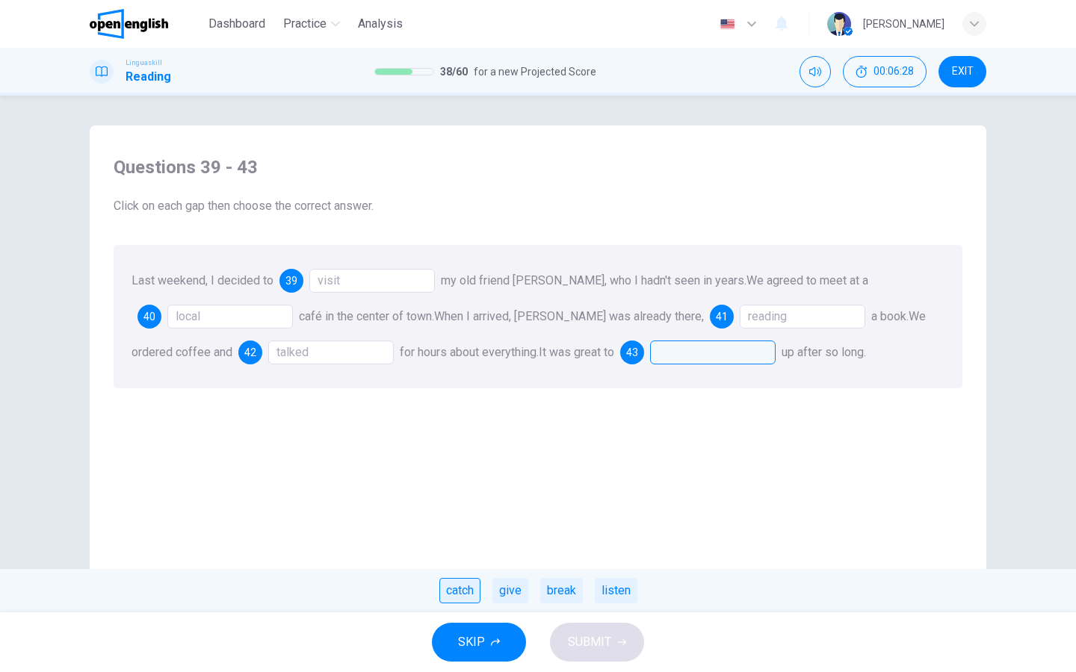
click at [467, 592] on div "catch" at bounding box center [459, 590] width 41 height 25
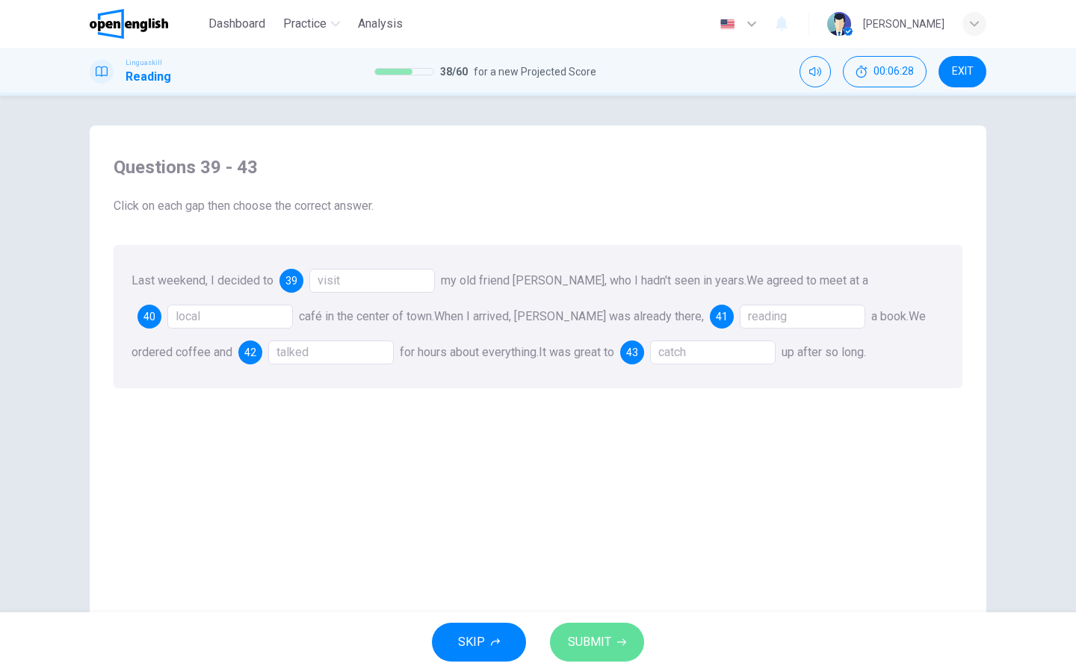
click at [637, 641] on button "SUBMIT" at bounding box center [597, 642] width 94 height 39
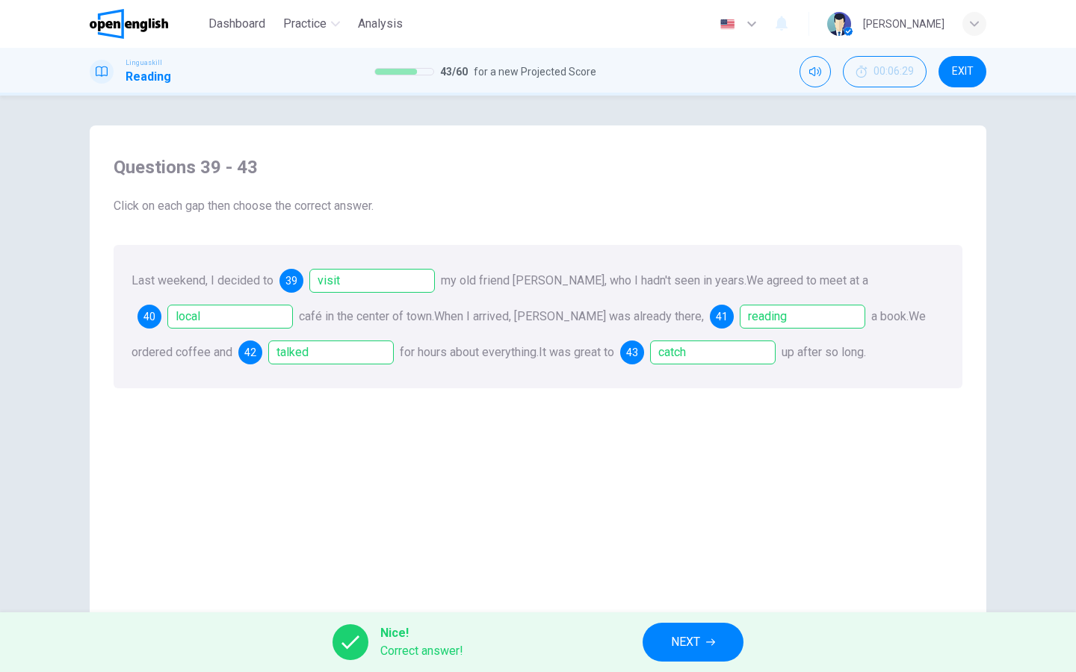
click at [713, 645] on icon "button" at bounding box center [710, 643] width 9 height 7
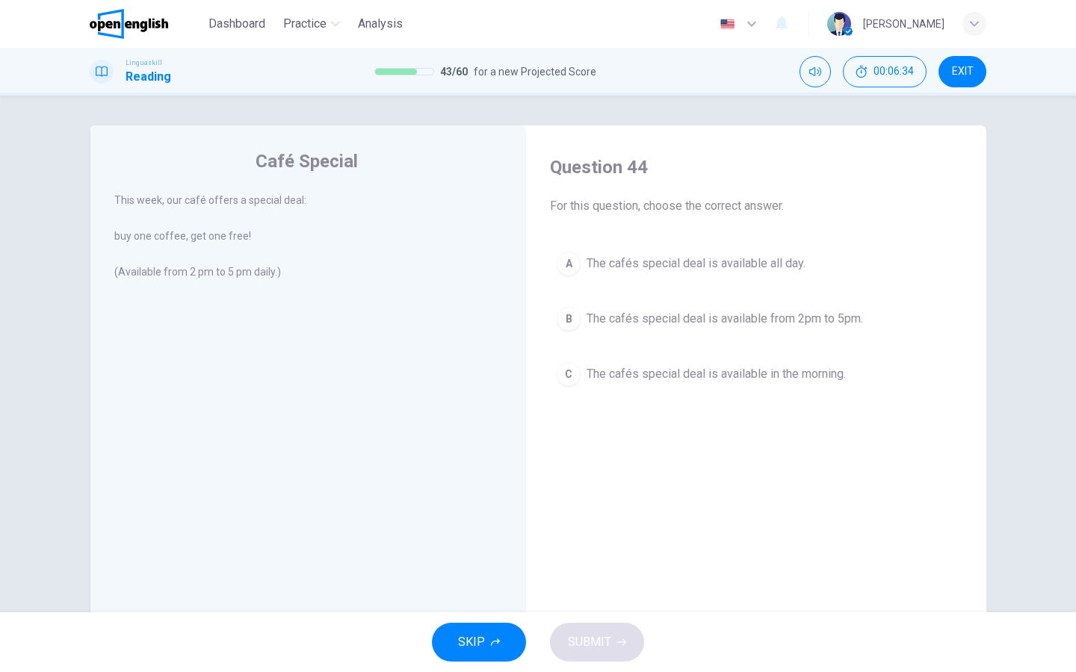
click at [563, 322] on div "B" at bounding box center [569, 319] width 24 height 24
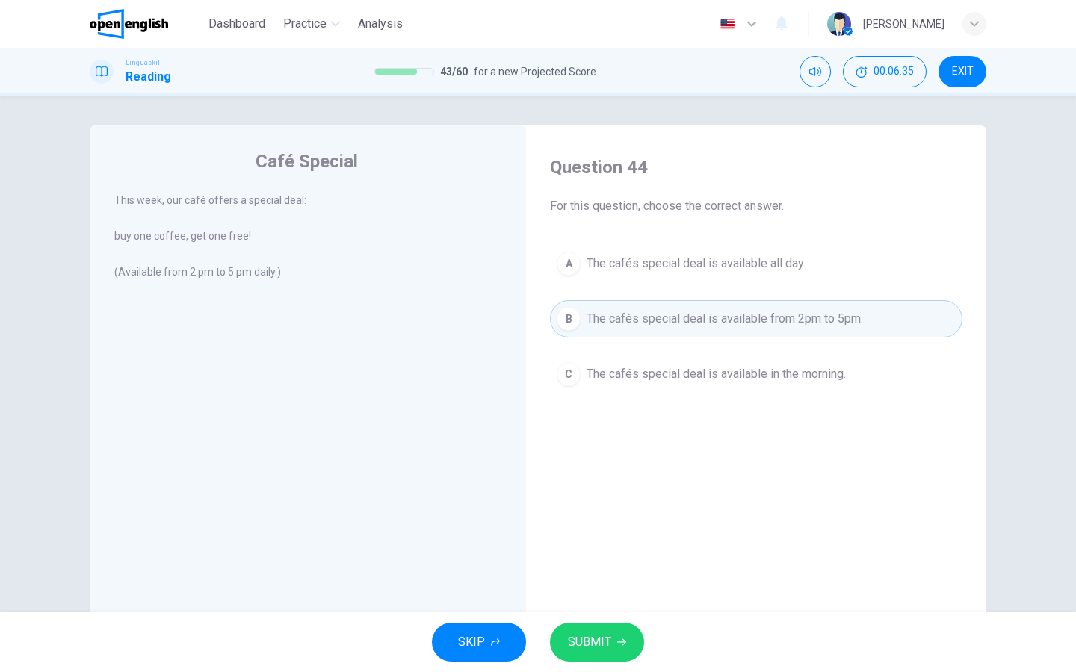
click at [571, 646] on span "SUBMIT" at bounding box center [589, 642] width 43 height 21
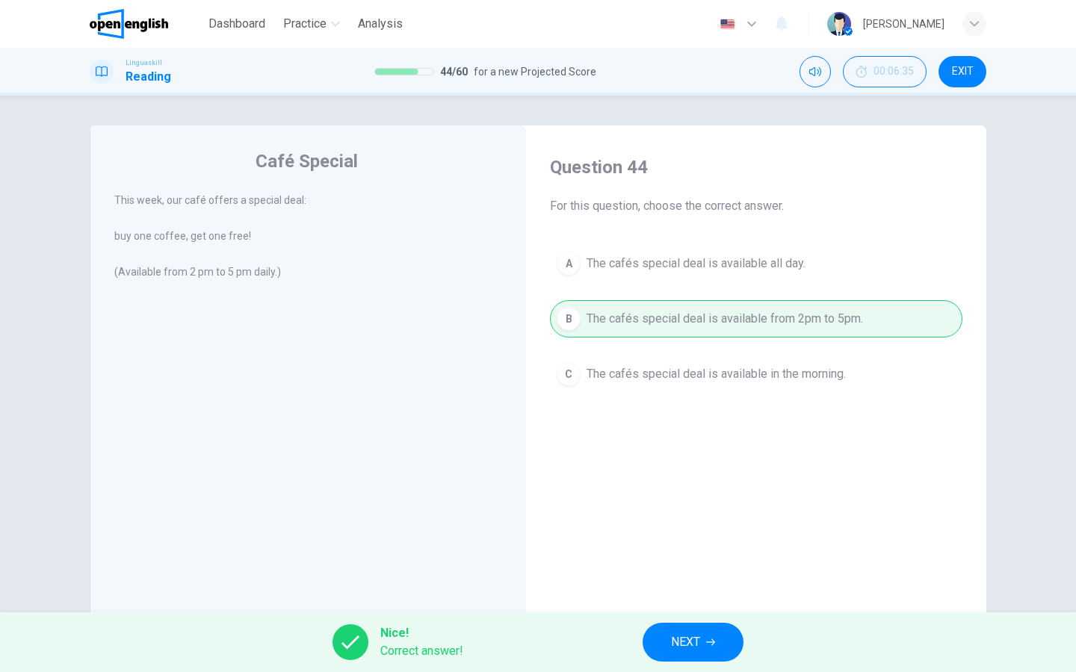
click at [664, 637] on button "NEXT" at bounding box center [693, 642] width 101 height 39
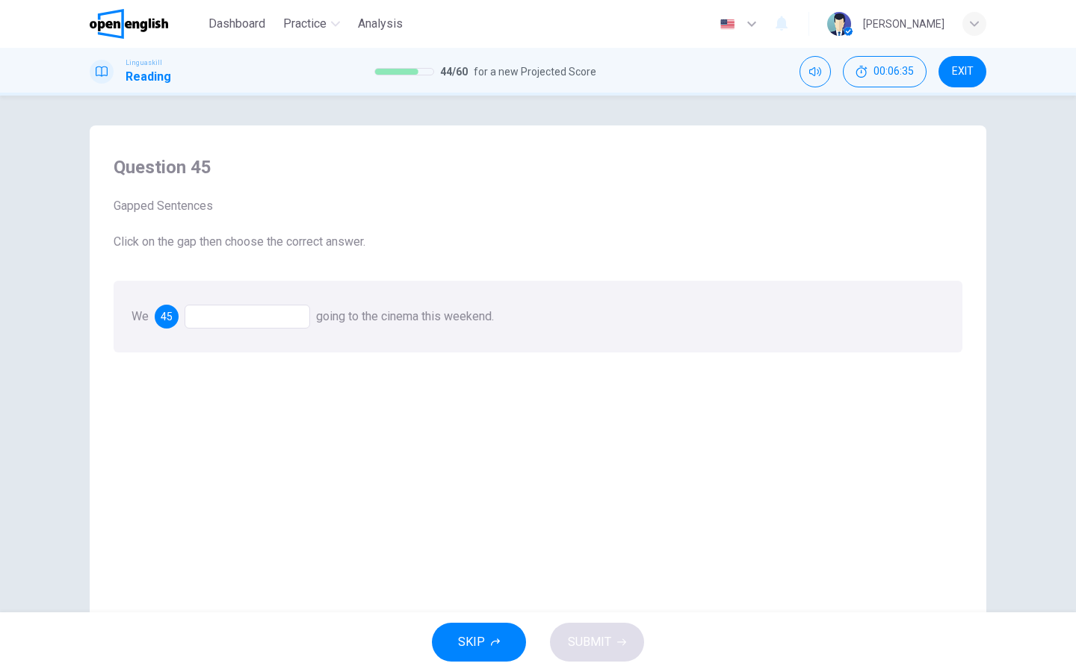
click at [278, 313] on div at bounding box center [248, 317] width 126 height 24
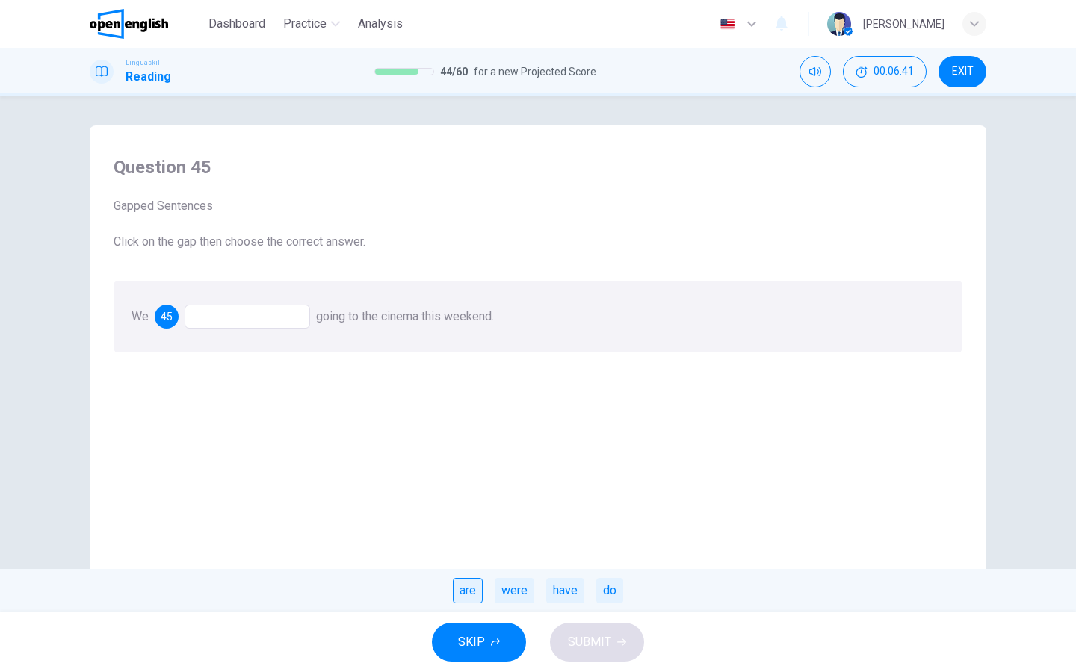
click at [480, 594] on div "are" at bounding box center [468, 590] width 30 height 25
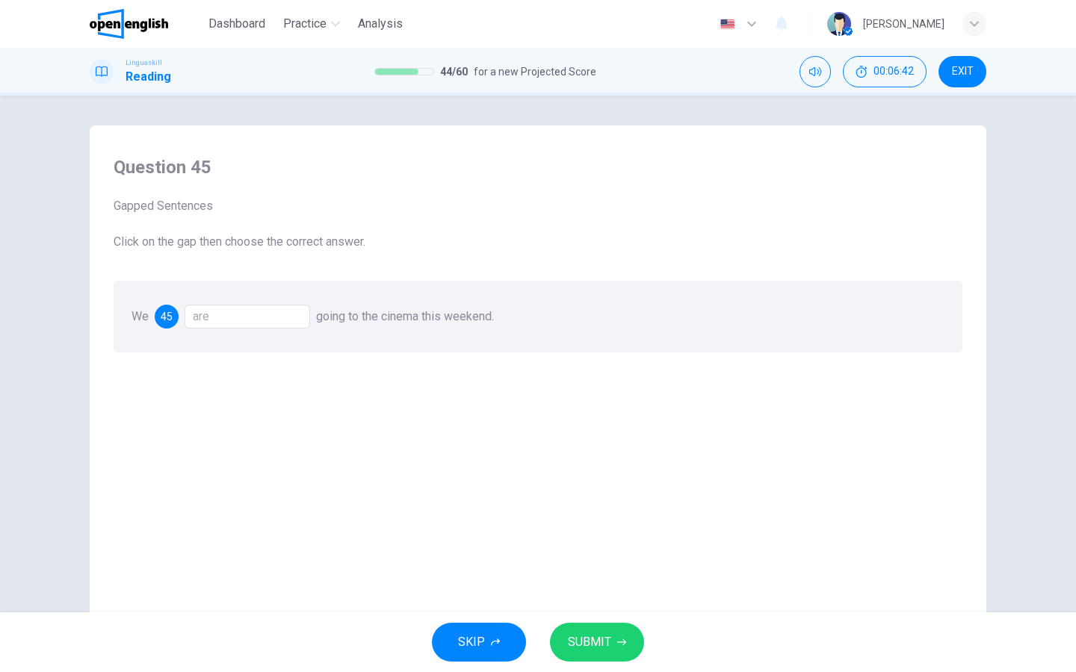
click at [575, 643] on span "SUBMIT" at bounding box center [589, 642] width 43 height 21
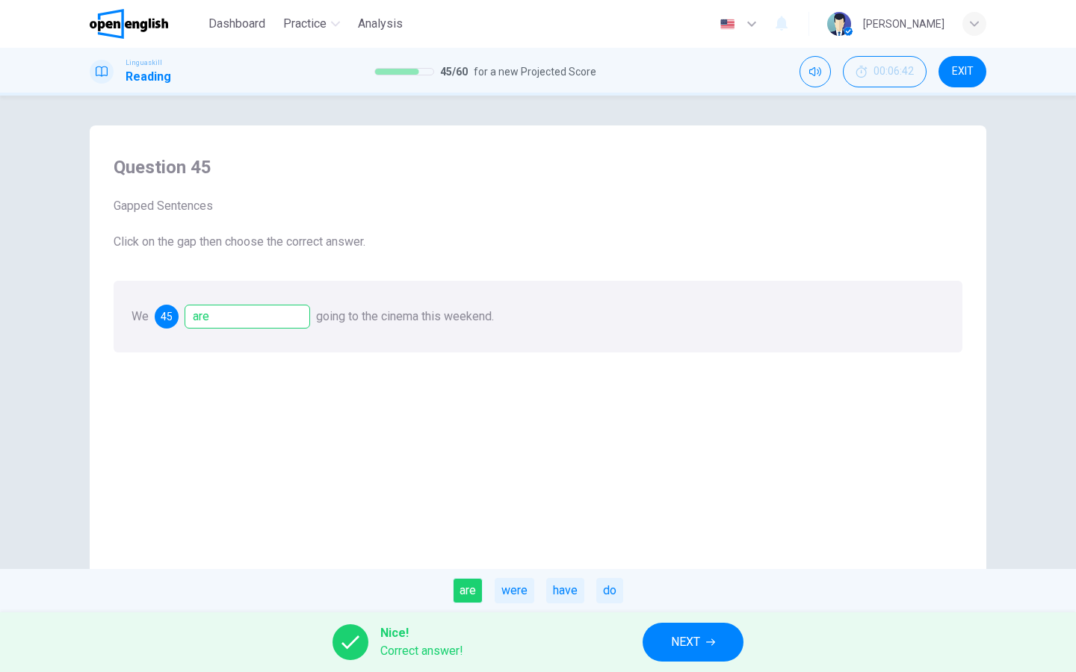
click at [708, 631] on button "NEXT" at bounding box center [693, 642] width 101 height 39
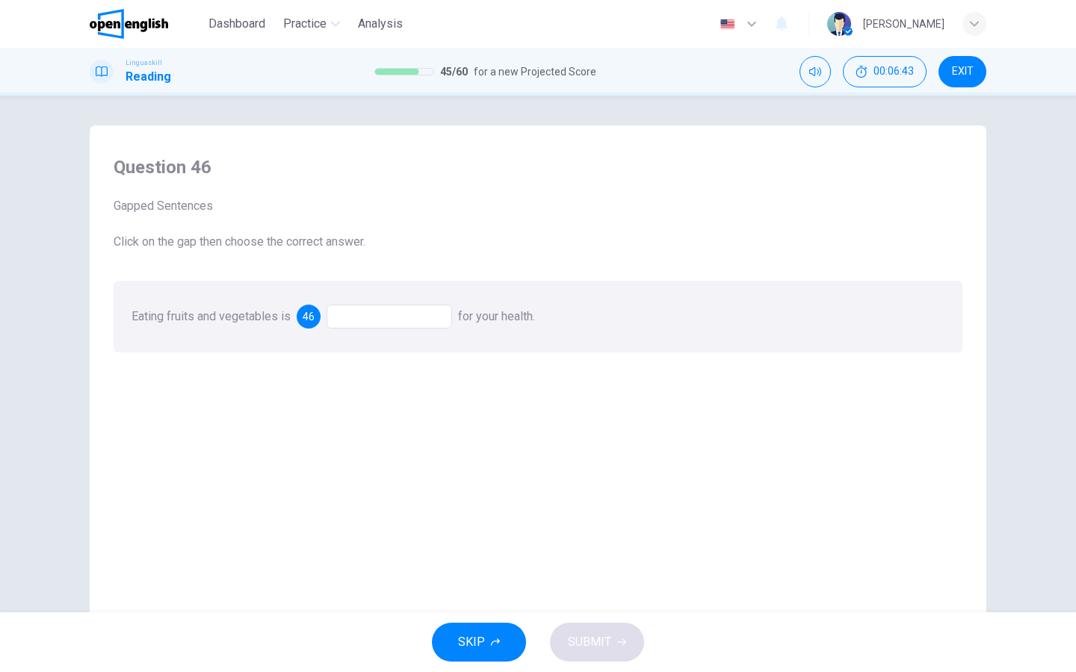
click at [390, 327] on div at bounding box center [389, 317] width 126 height 24
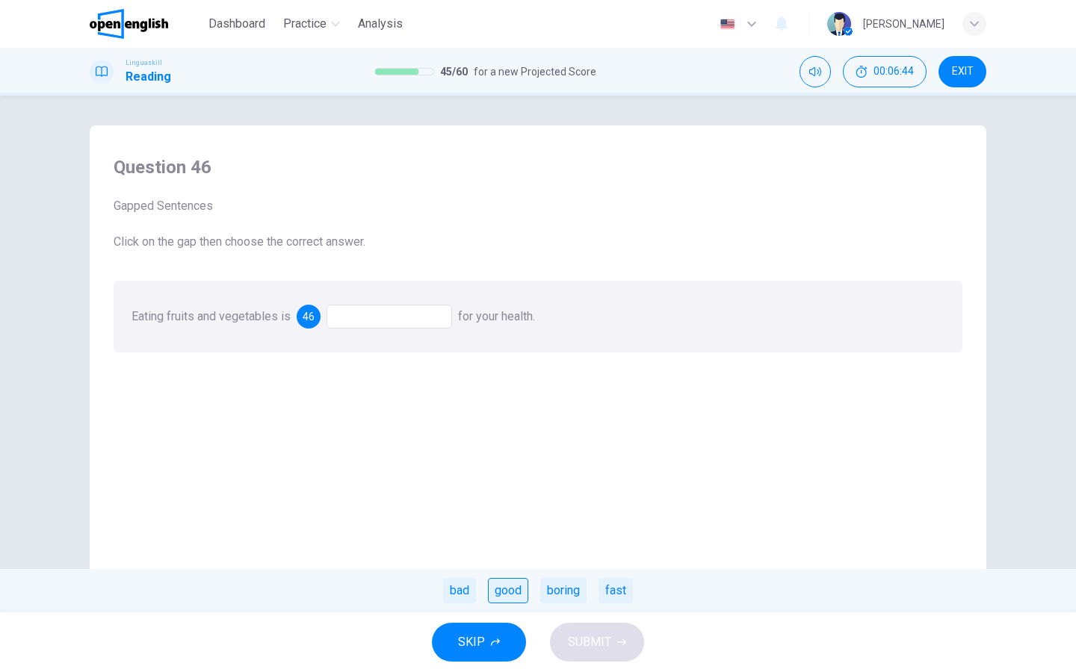
click at [519, 592] on div "good" at bounding box center [508, 590] width 40 height 25
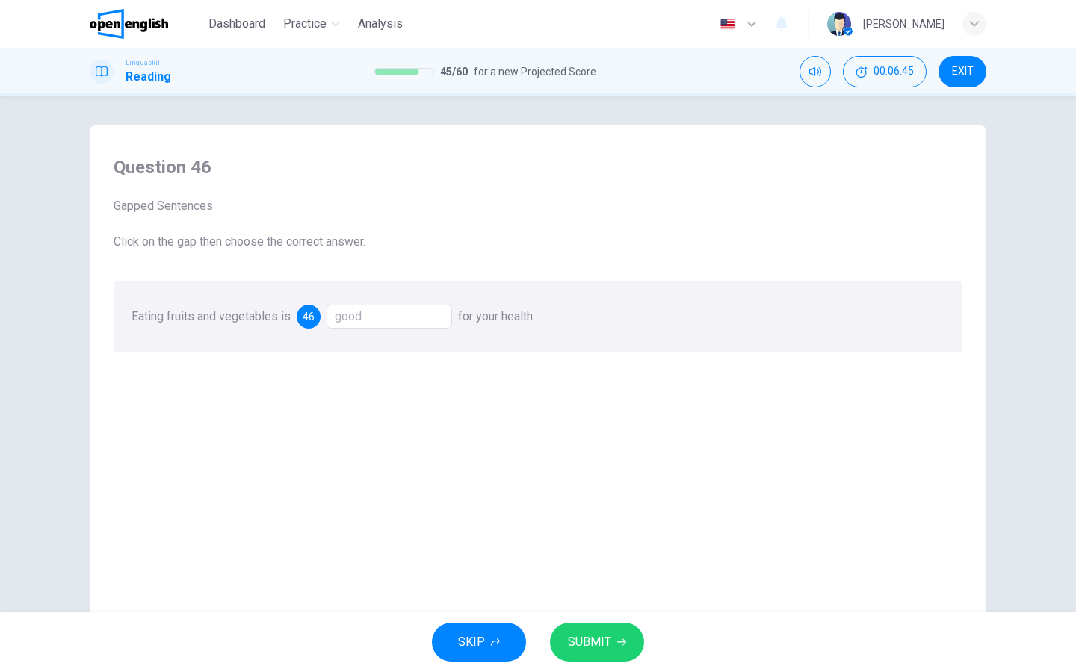
click at [596, 640] on span "SUBMIT" at bounding box center [589, 642] width 43 height 21
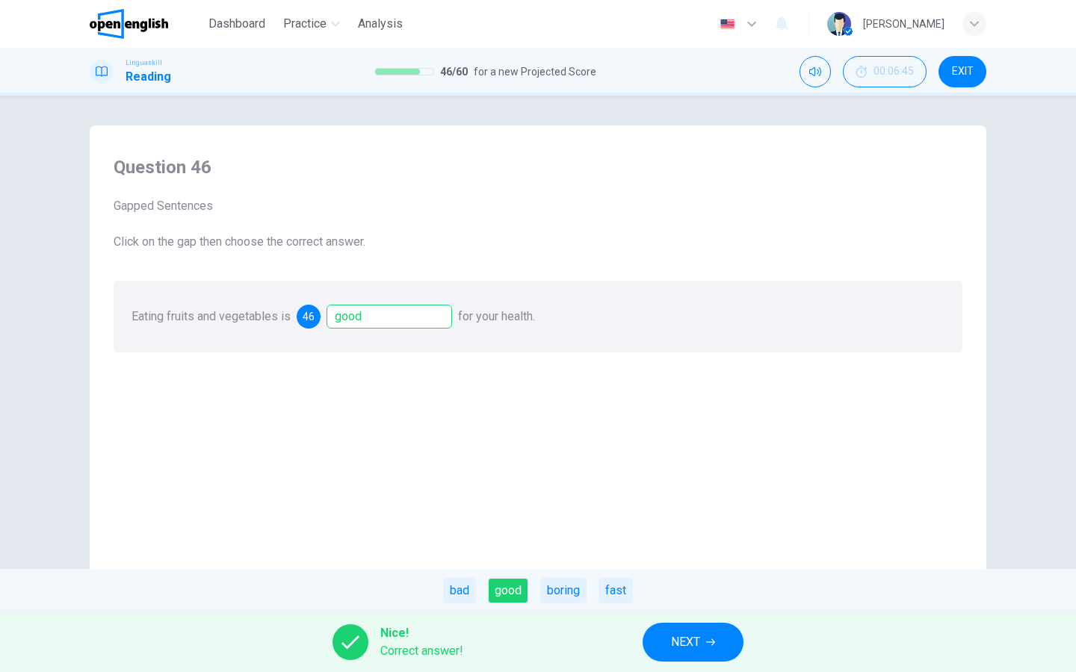
click at [678, 641] on span "NEXT" at bounding box center [685, 642] width 29 height 21
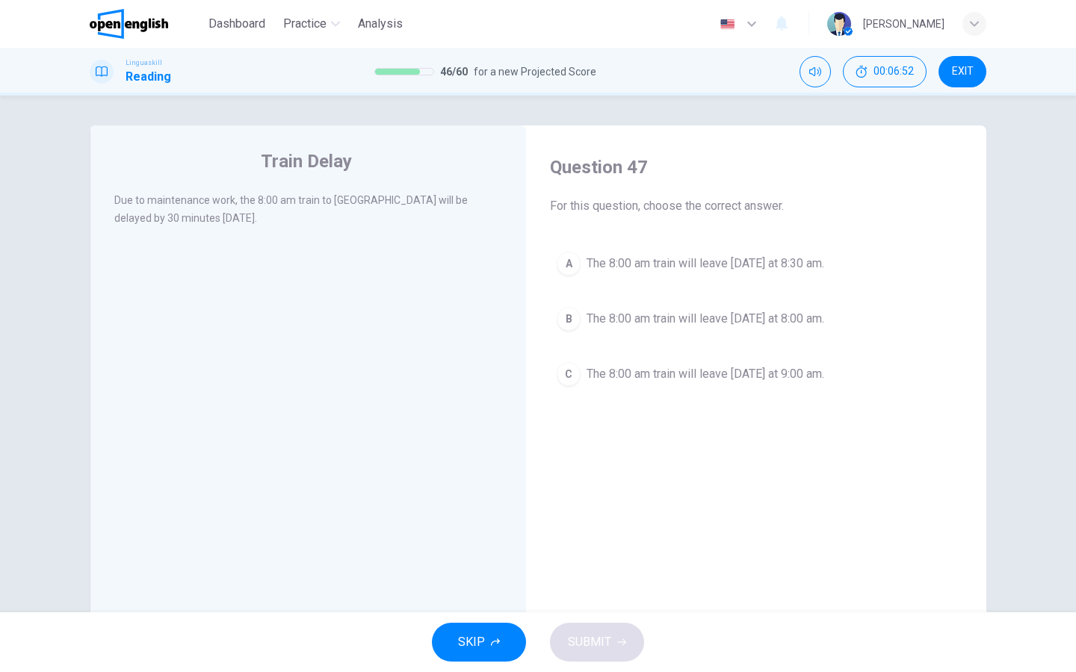
click at [574, 267] on div "A" at bounding box center [569, 264] width 24 height 24
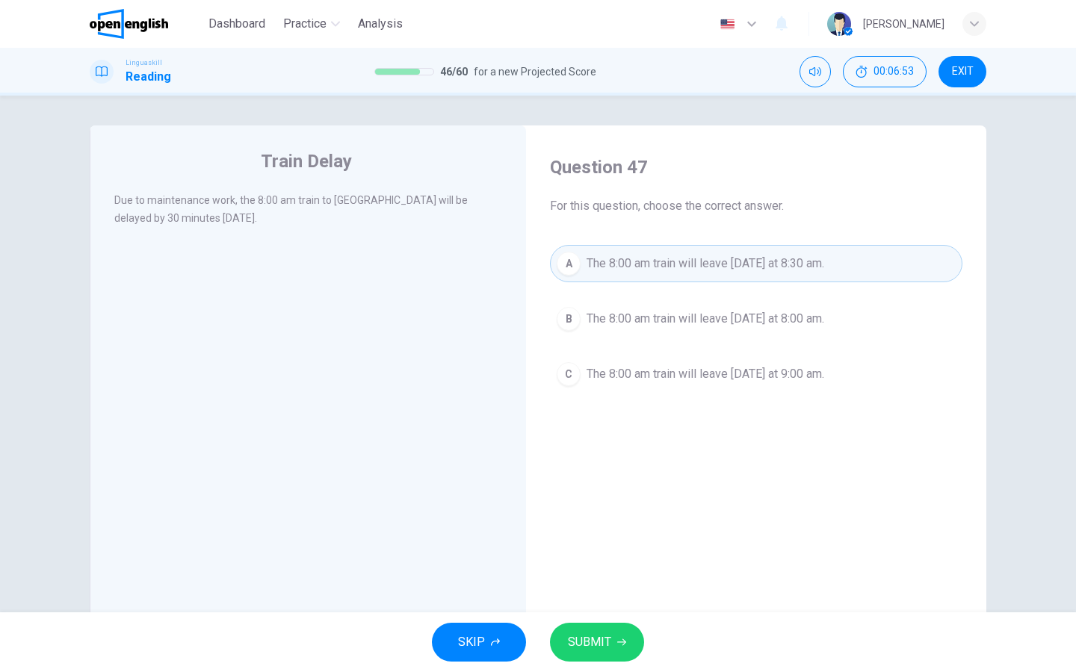
click at [613, 631] on button "SUBMIT" at bounding box center [597, 642] width 94 height 39
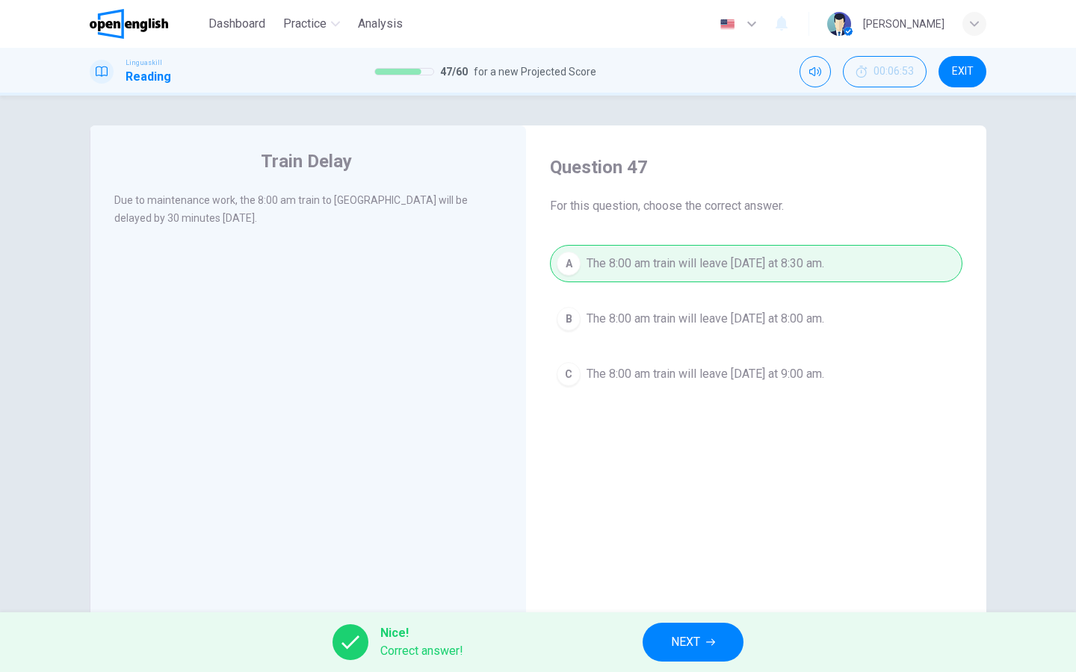
click at [693, 641] on span "NEXT" at bounding box center [685, 642] width 29 height 21
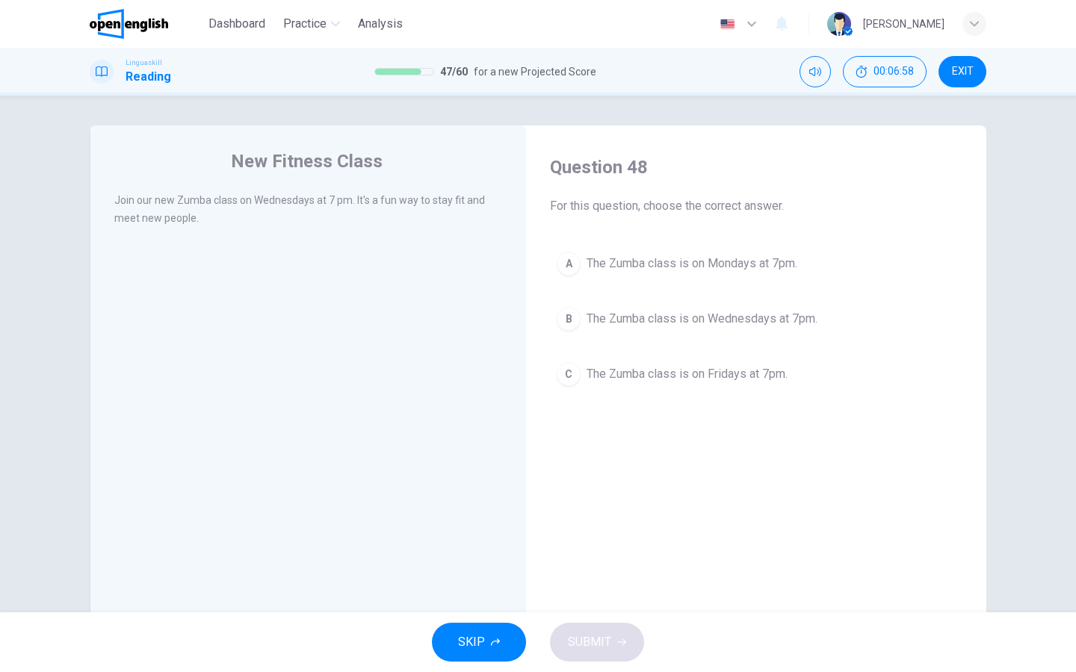
click at [574, 321] on div "B" at bounding box center [569, 319] width 24 height 24
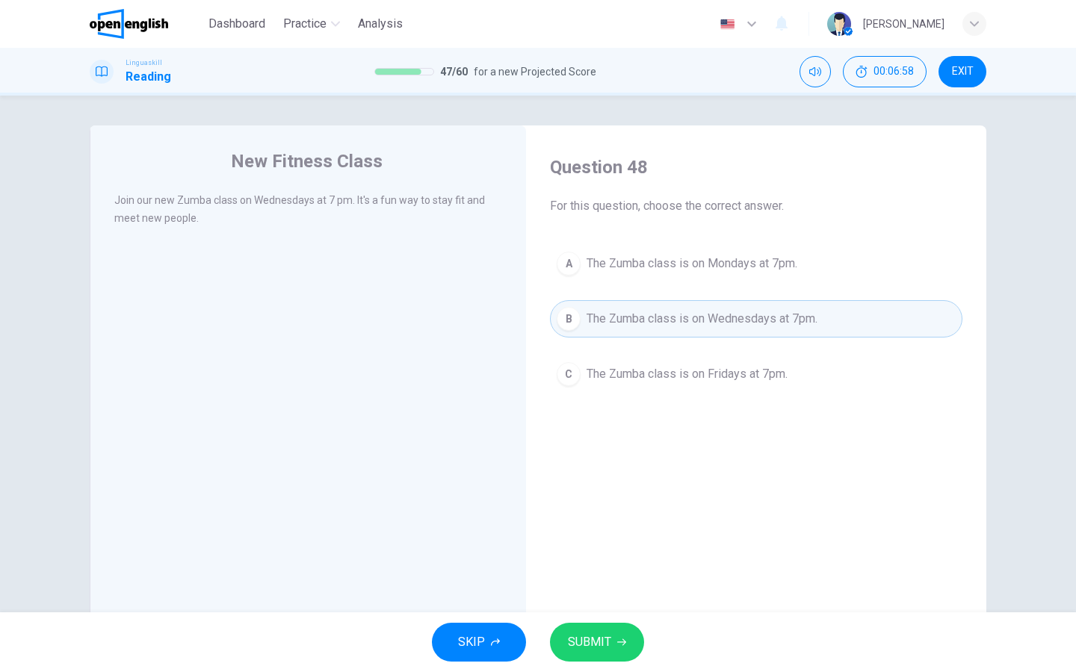
click at [593, 638] on span "SUBMIT" at bounding box center [589, 642] width 43 height 21
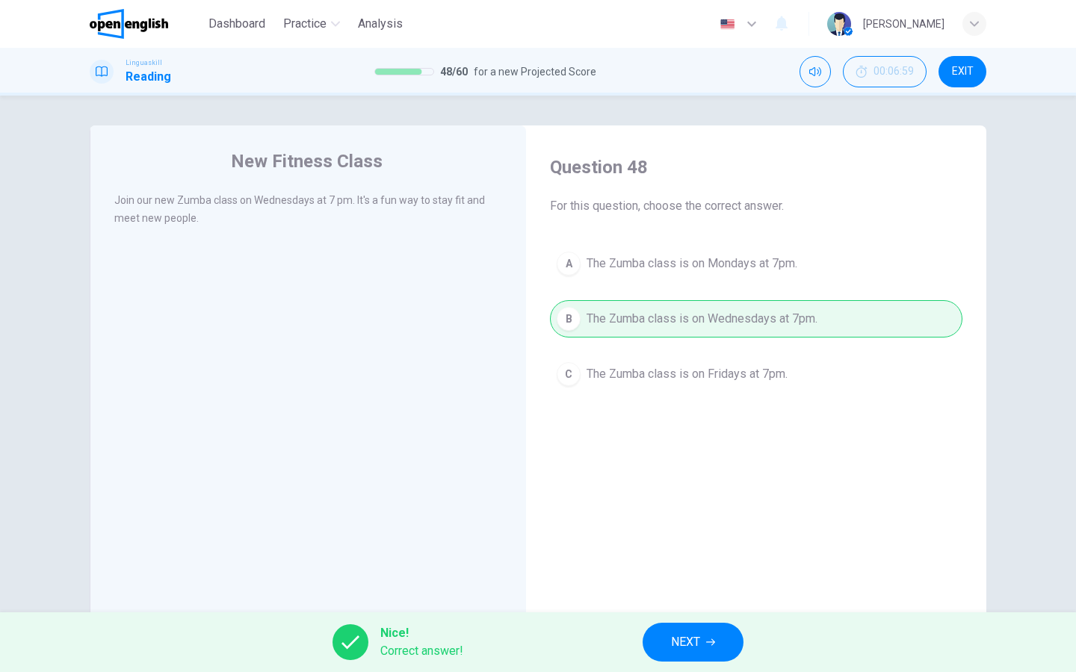
click at [648, 639] on button "NEXT" at bounding box center [693, 642] width 101 height 39
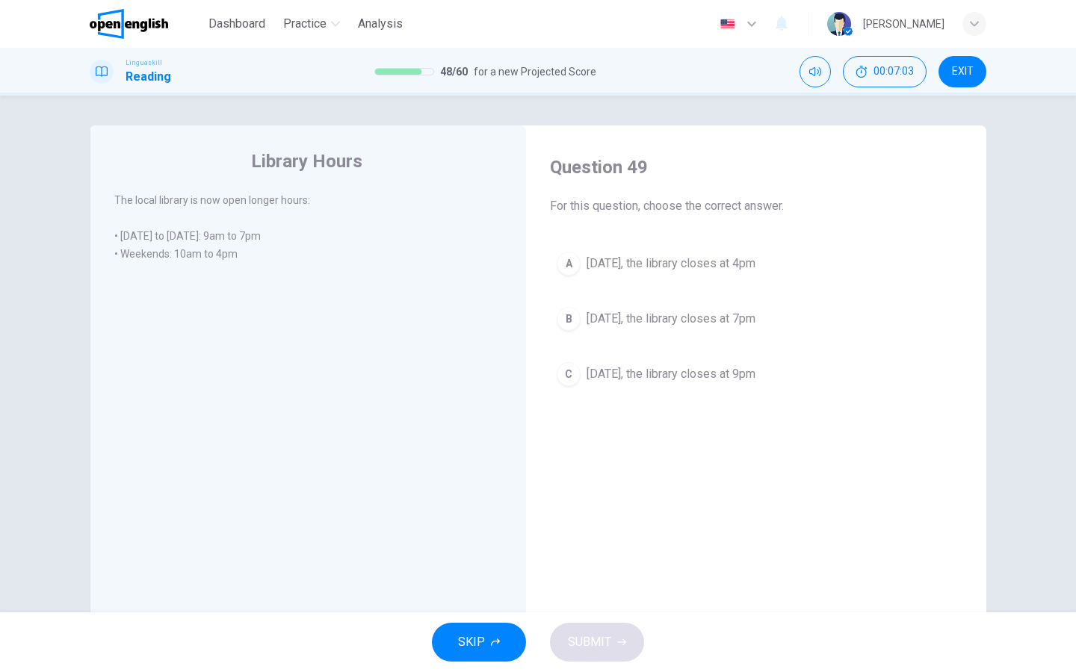
click at [572, 273] on div "A" at bounding box center [569, 264] width 24 height 24
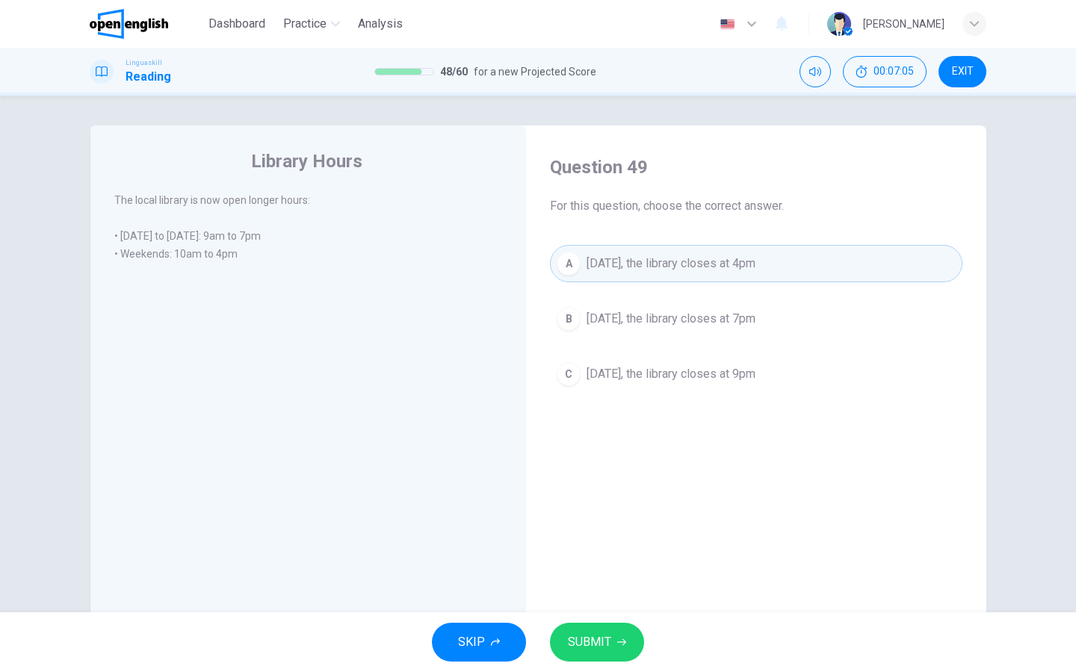
click at [599, 616] on div "SKIP SUBMIT" at bounding box center [538, 643] width 1076 height 60
click at [601, 636] on span "SUBMIT" at bounding box center [589, 642] width 43 height 21
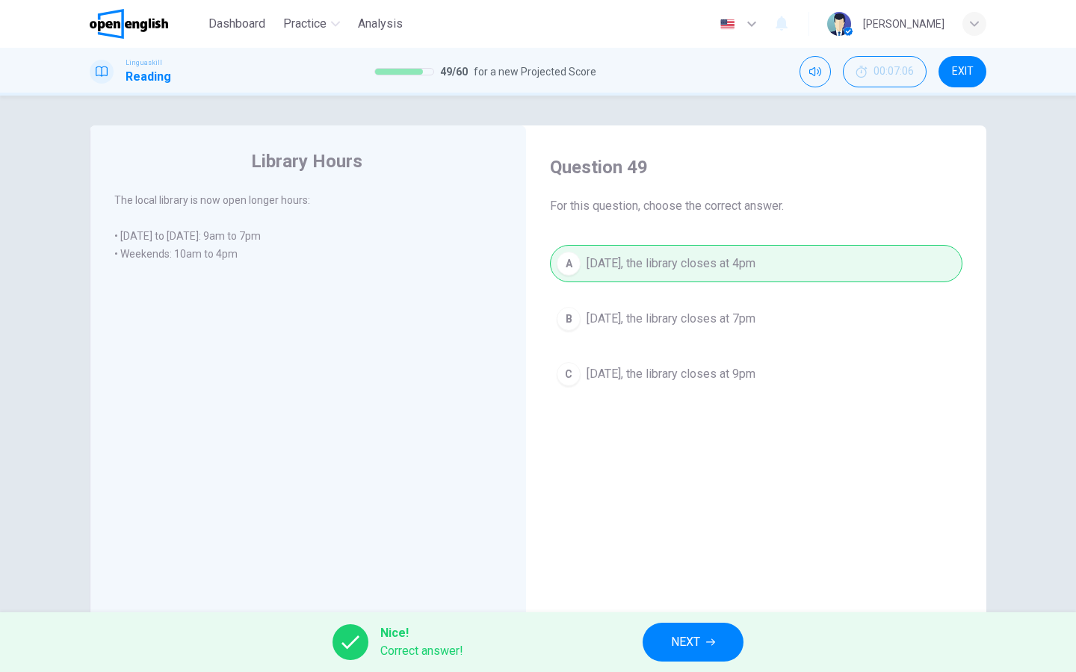
click at [663, 637] on button "NEXT" at bounding box center [693, 642] width 101 height 39
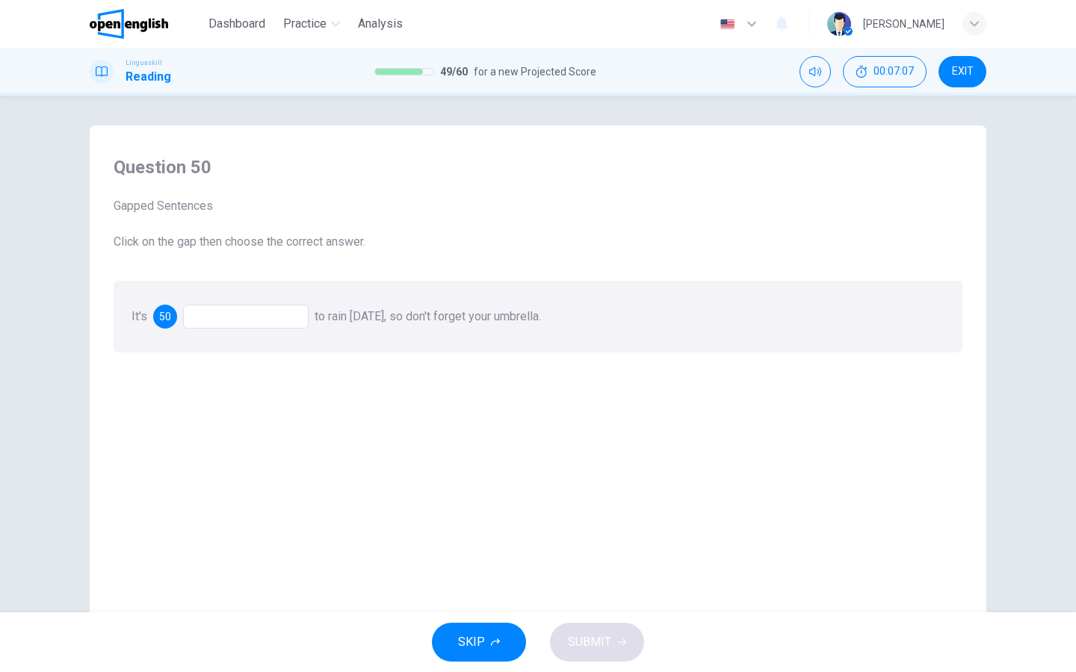
click at [260, 321] on div at bounding box center [246, 317] width 126 height 24
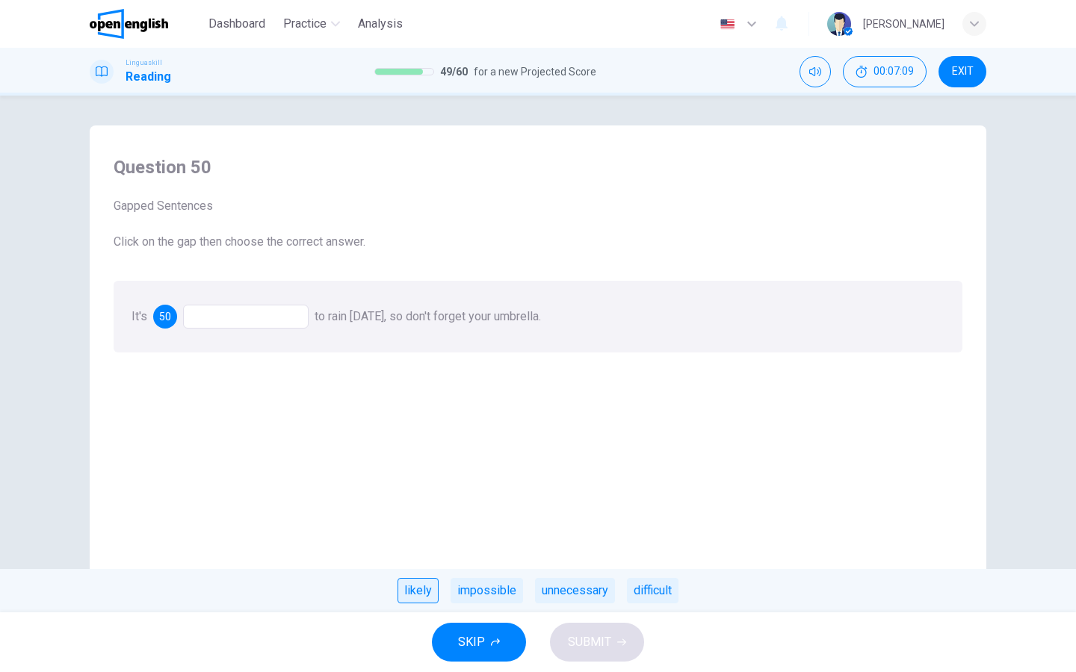
click at [418, 594] on div "likely" at bounding box center [417, 590] width 41 height 25
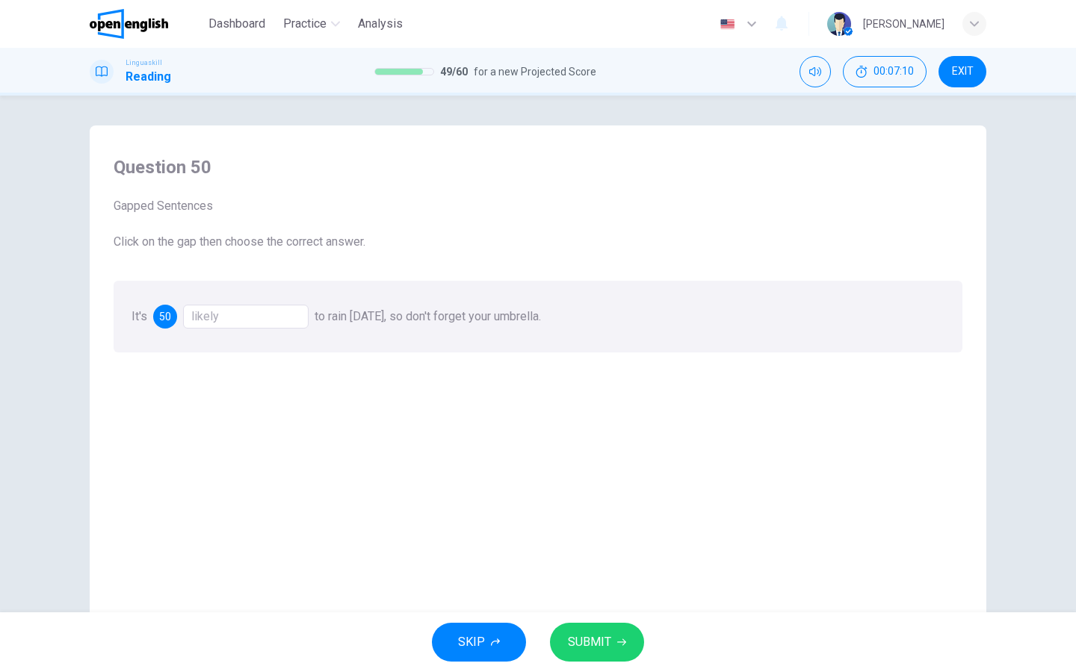
click at [561, 637] on button "SUBMIT" at bounding box center [597, 642] width 94 height 39
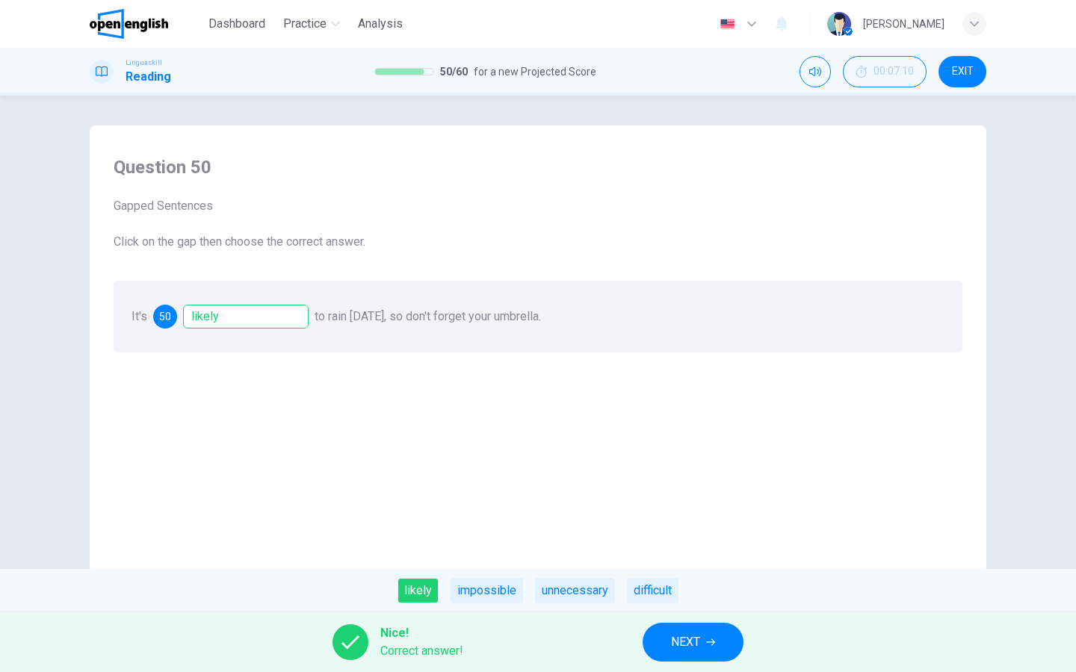
click at [689, 649] on span "NEXT" at bounding box center [685, 642] width 29 height 21
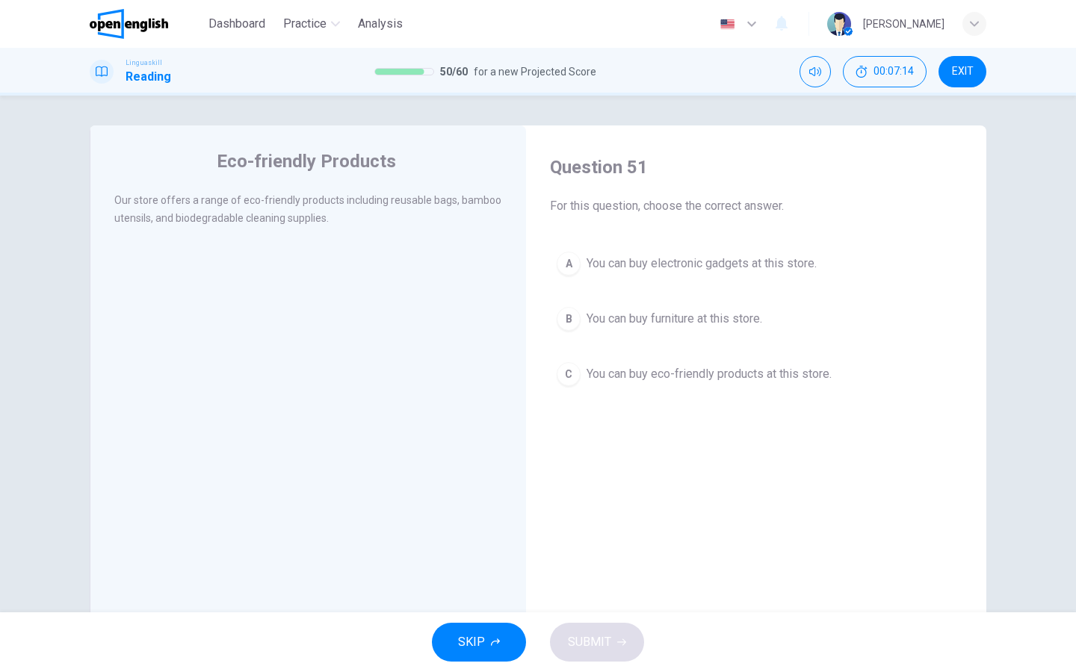
click at [561, 363] on button "C You can buy eco-friendly products at this store." at bounding box center [756, 374] width 412 height 37
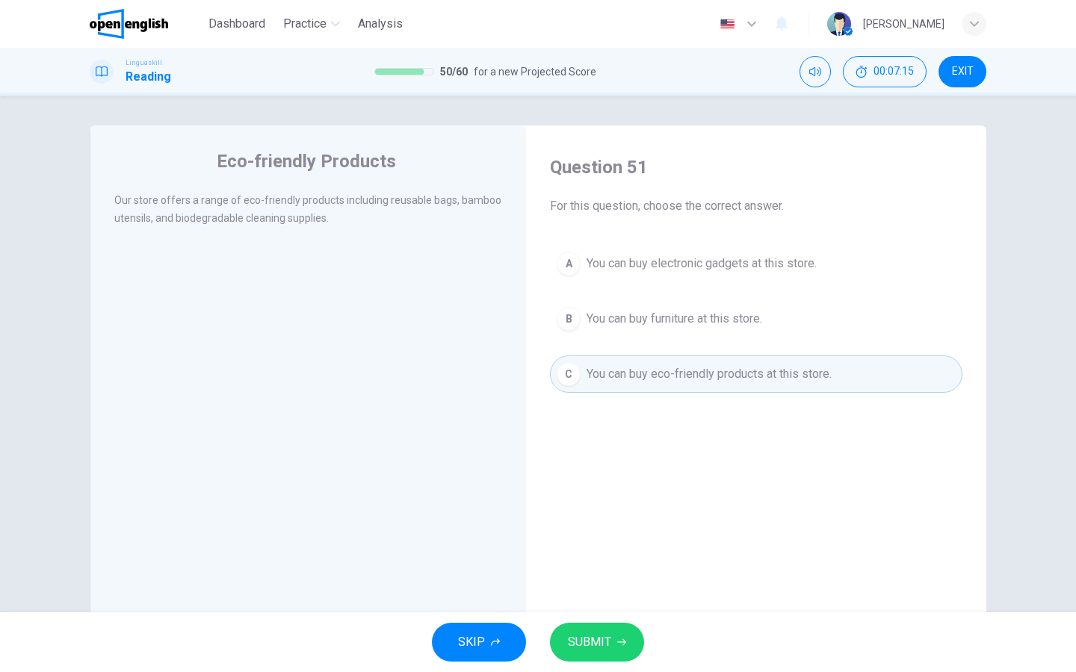
click at [622, 640] on icon "button" at bounding box center [621, 643] width 9 height 7
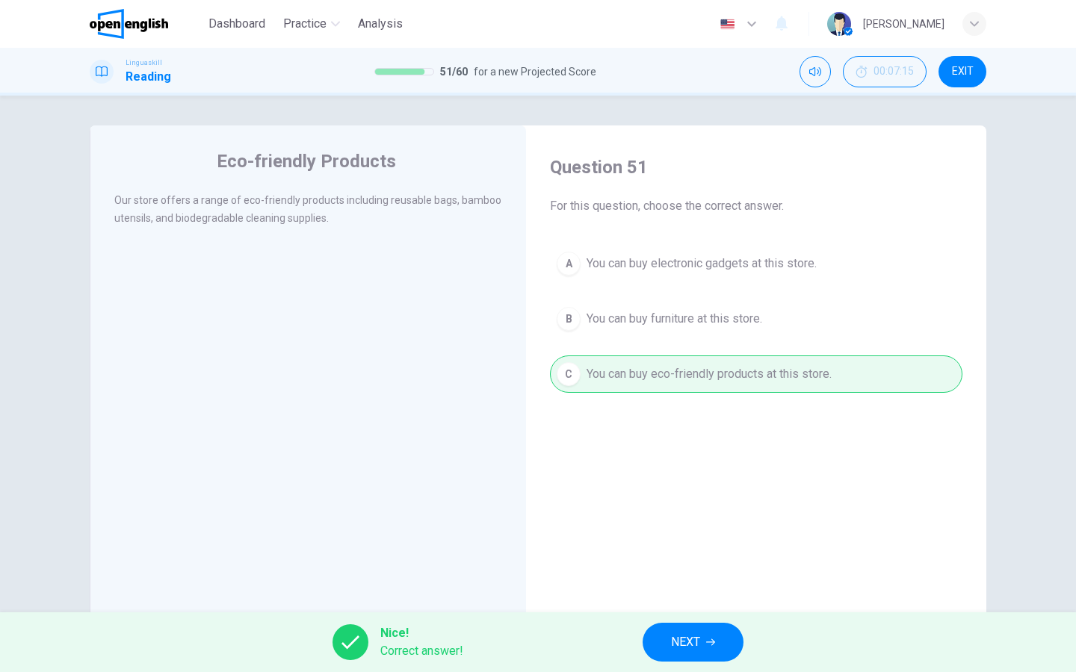
click at [681, 642] on span "NEXT" at bounding box center [685, 642] width 29 height 21
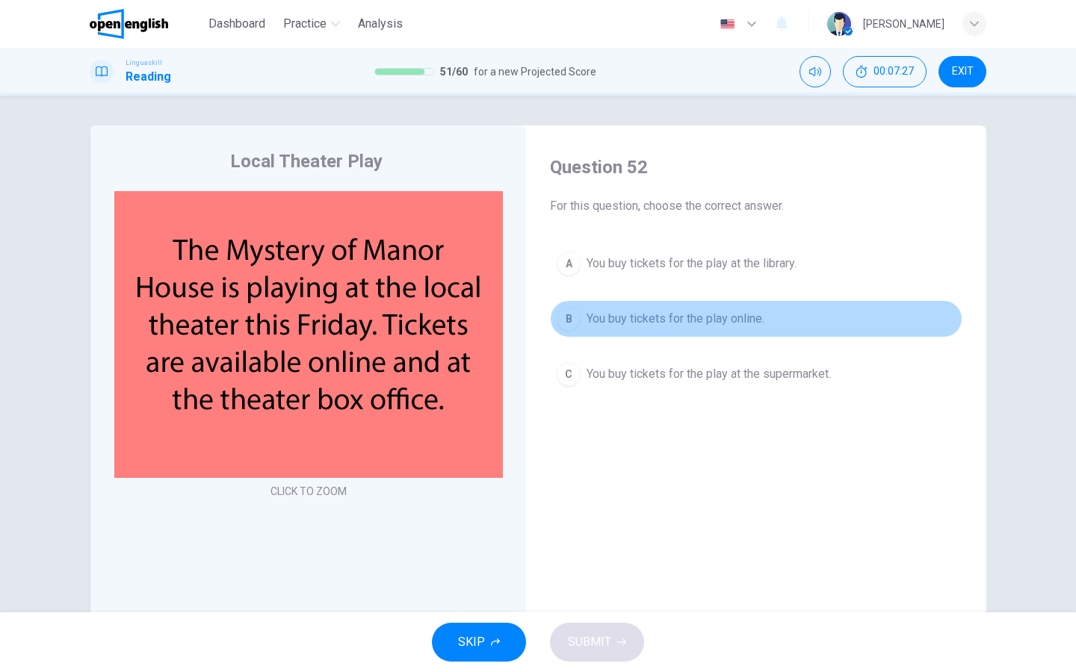
click at [681, 315] on span "You buy tickets for the play online." at bounding box center [675, 319] width 178 height 18
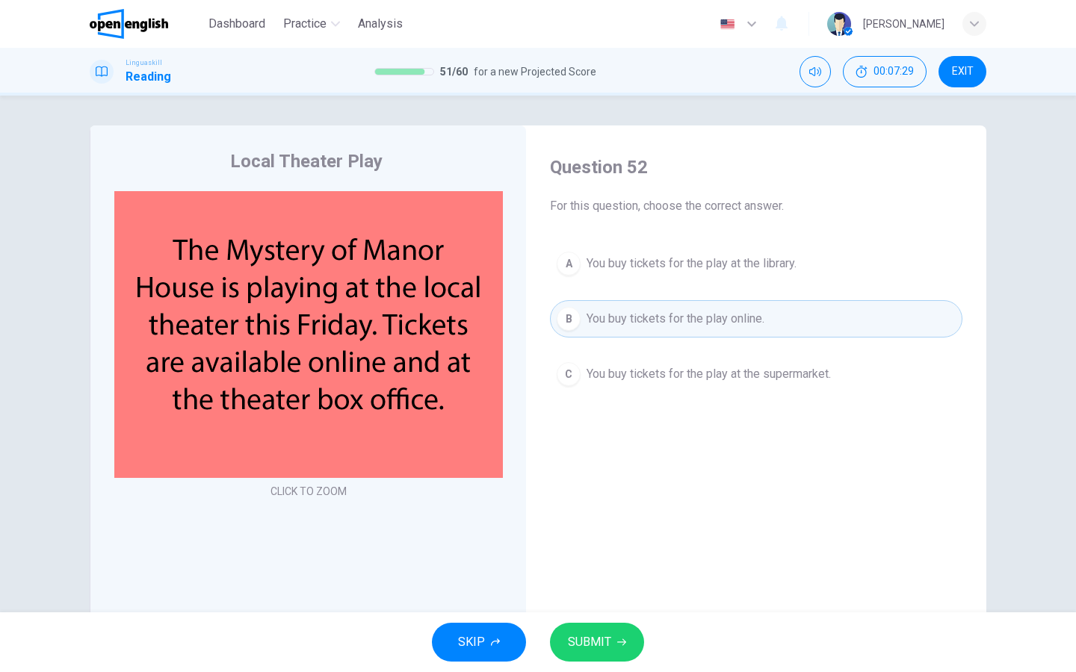
click at [629, 641] on button "SUBMIT" at bounding box center [597, 642] width 94 height 39
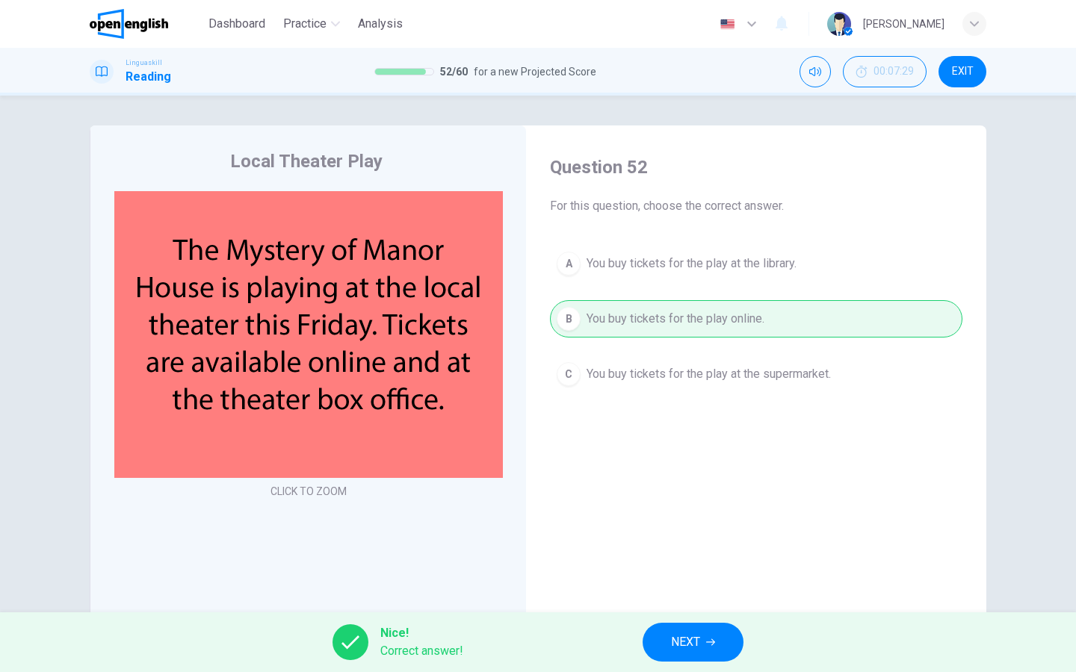
click at [678, 645] on span "NEXT" at bounding box center [685, 642] width 29 height 21
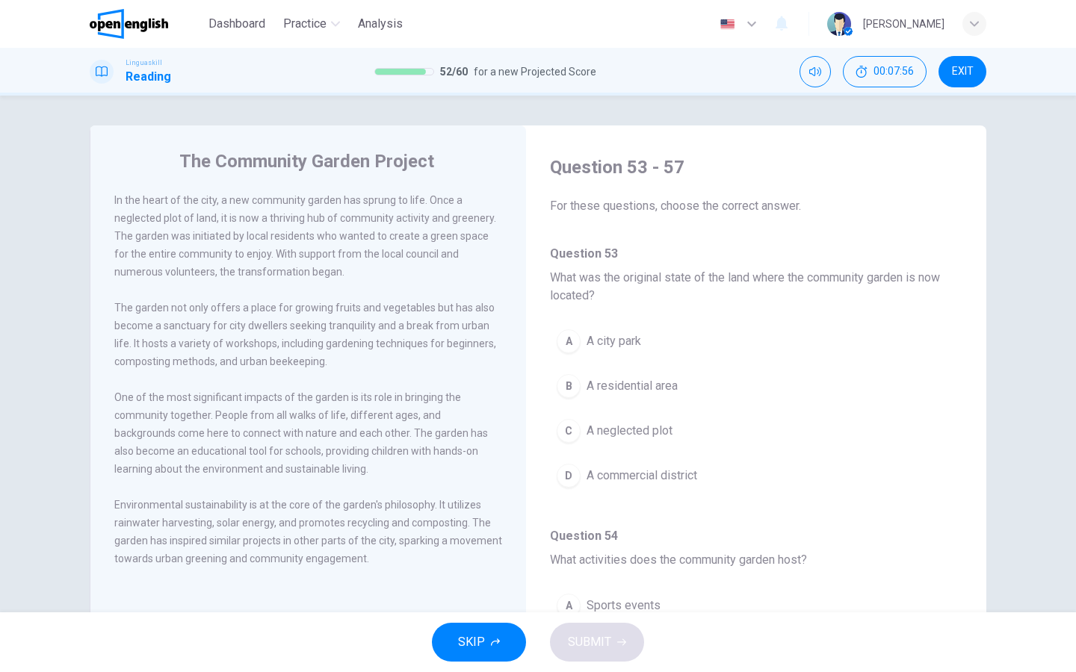
click at [573, 338] on div "A" at bounding box center [569, 341] width 24 height 24
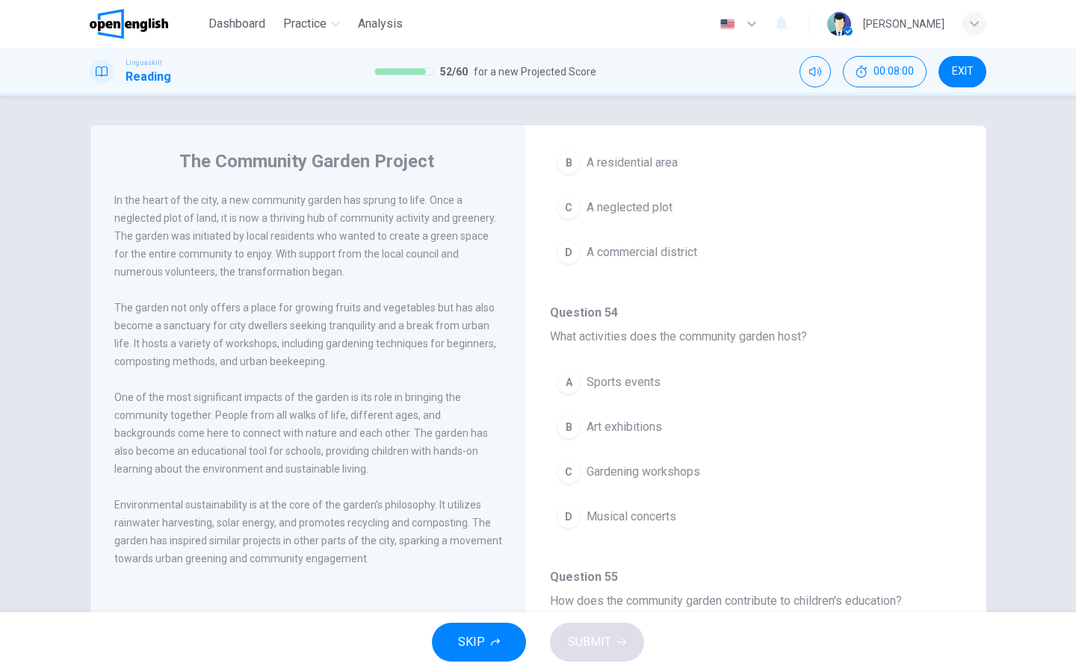
scroll to position [225, 0]
click at [640, 471] on span "Gardening workshops" at bounding box center [643, 471] width 114 height 18
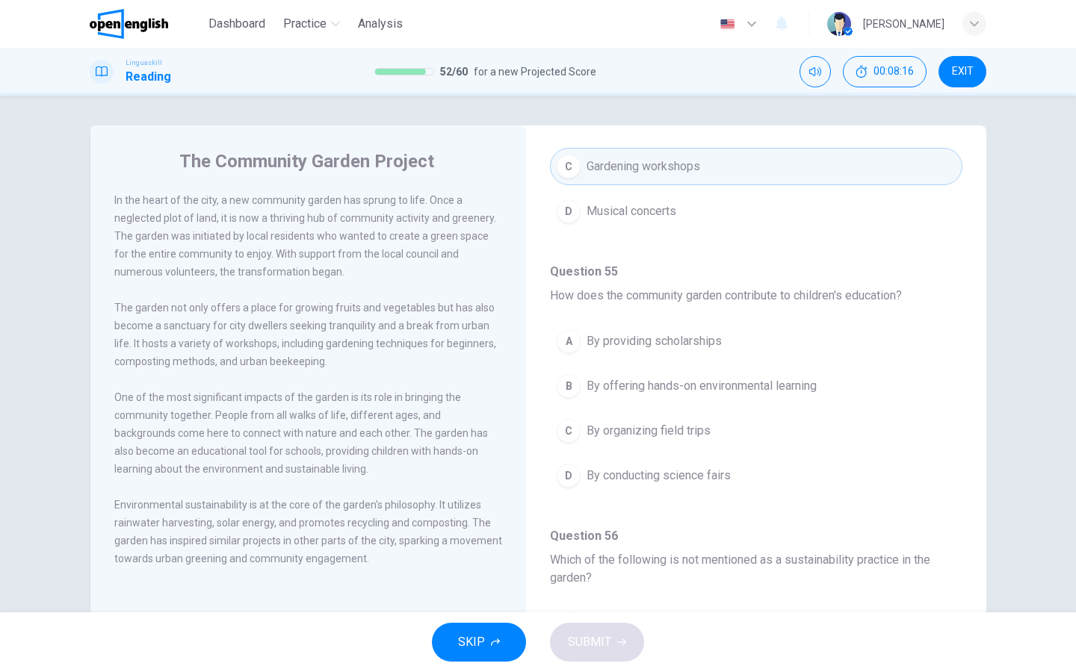
scroll to position [533, 0]
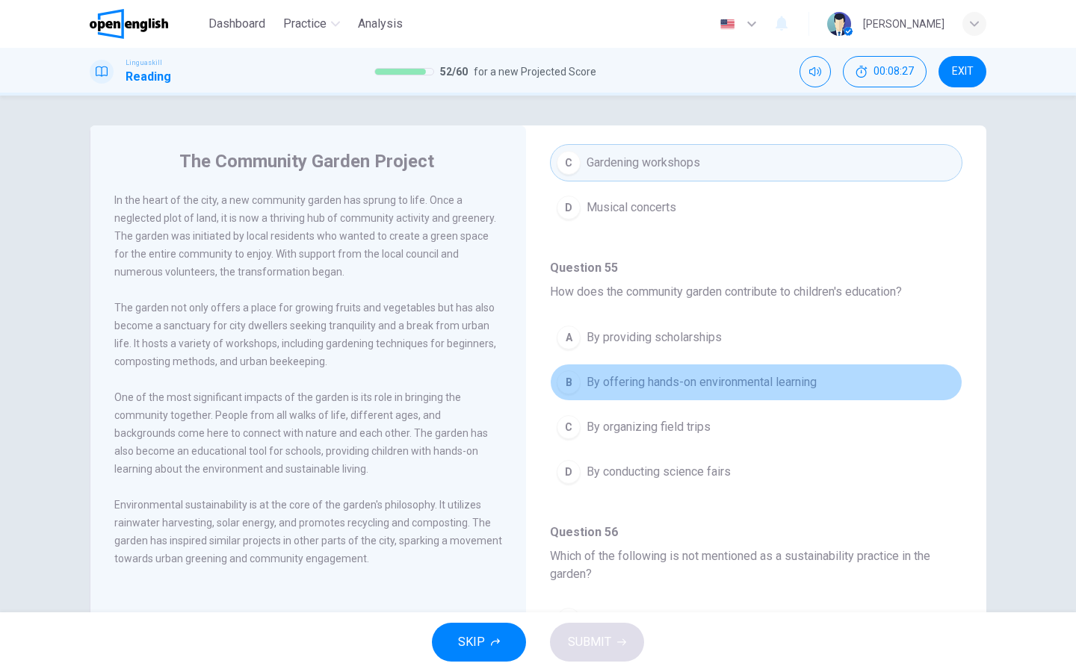
click at [635, 392] on button "B By offering hands-on environmental learning" at bounding box center [756, 382] width 412 height 37
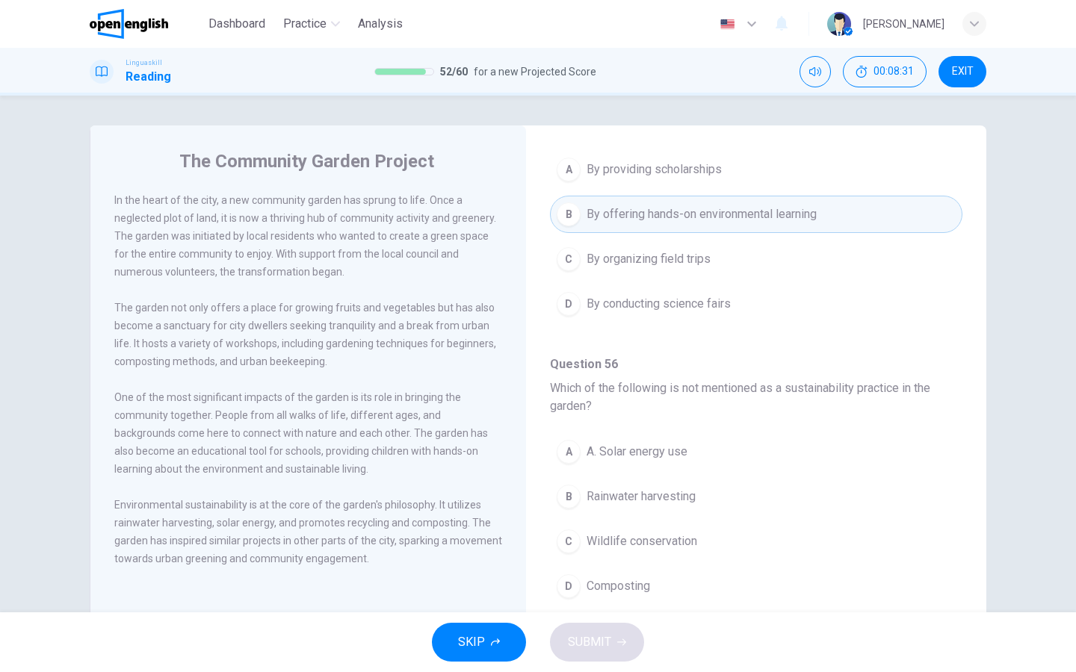
scroll to position [702, 0]
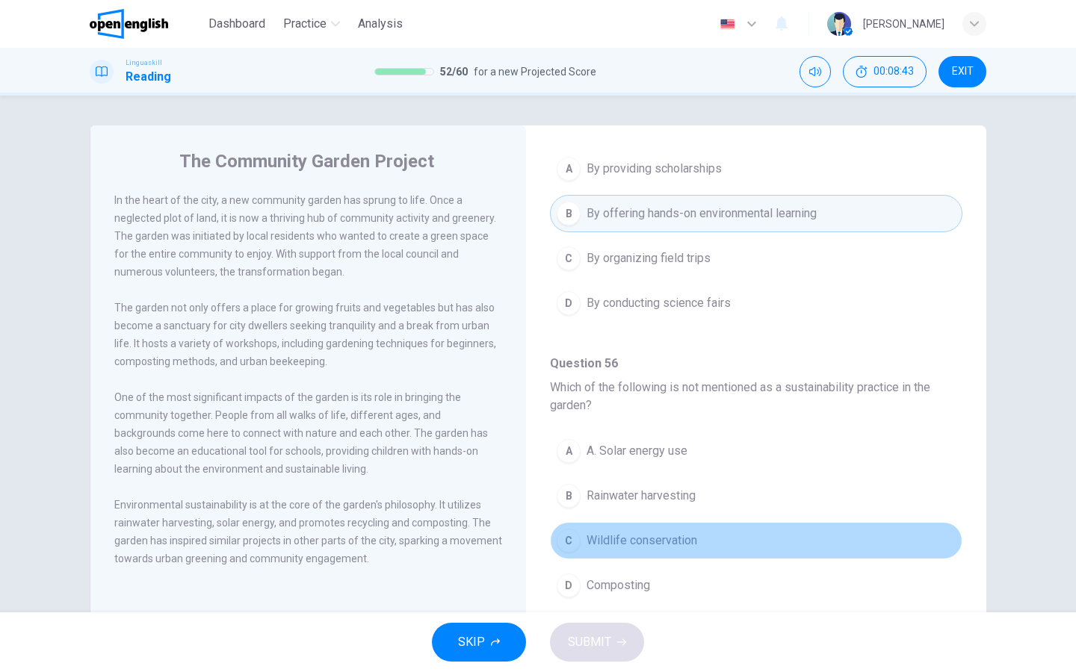
click at [652, 530] on button "C Wildlife conservation" at bounding box center [756, 540] width 412 height 37
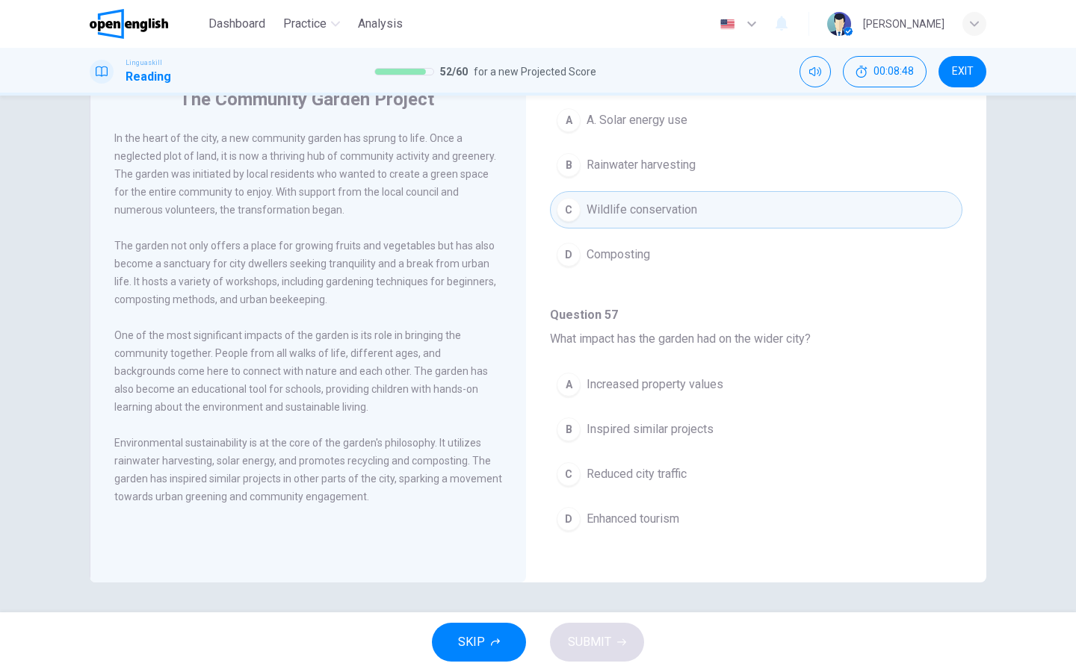
scroll to position [62, 0]
click at [640, 434] on span "Inspired similar projects" at bounding box center [649, 430] width 127 height 18
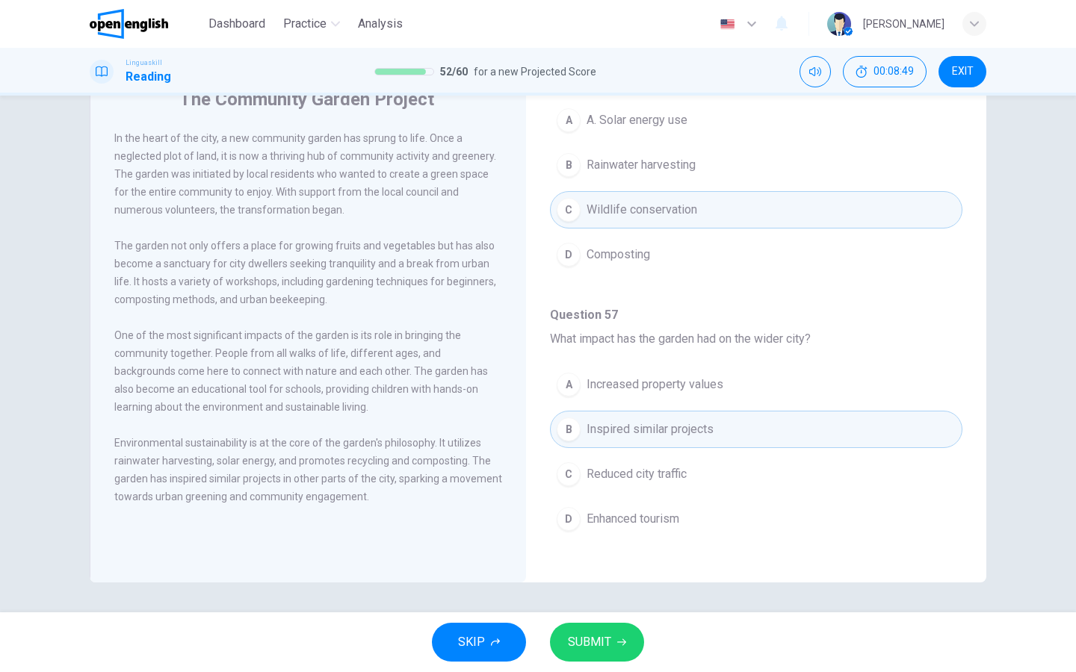
click at [596, 635] on span "SUBMIT" at bounding box center [589, 642] width 43 height 21
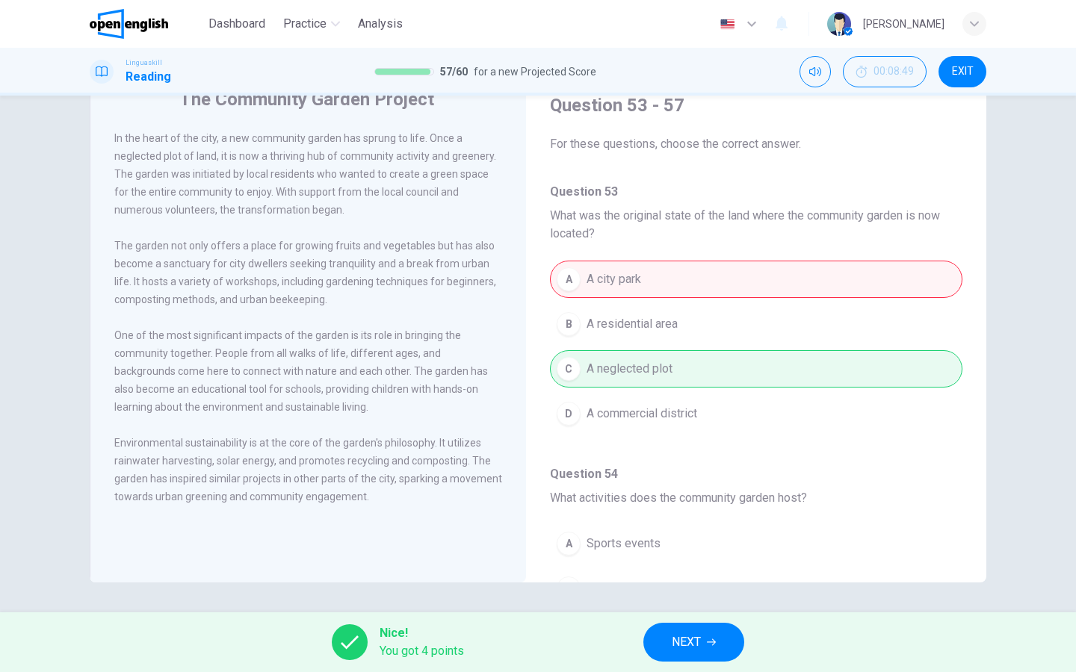
scroll to position [0, 0]
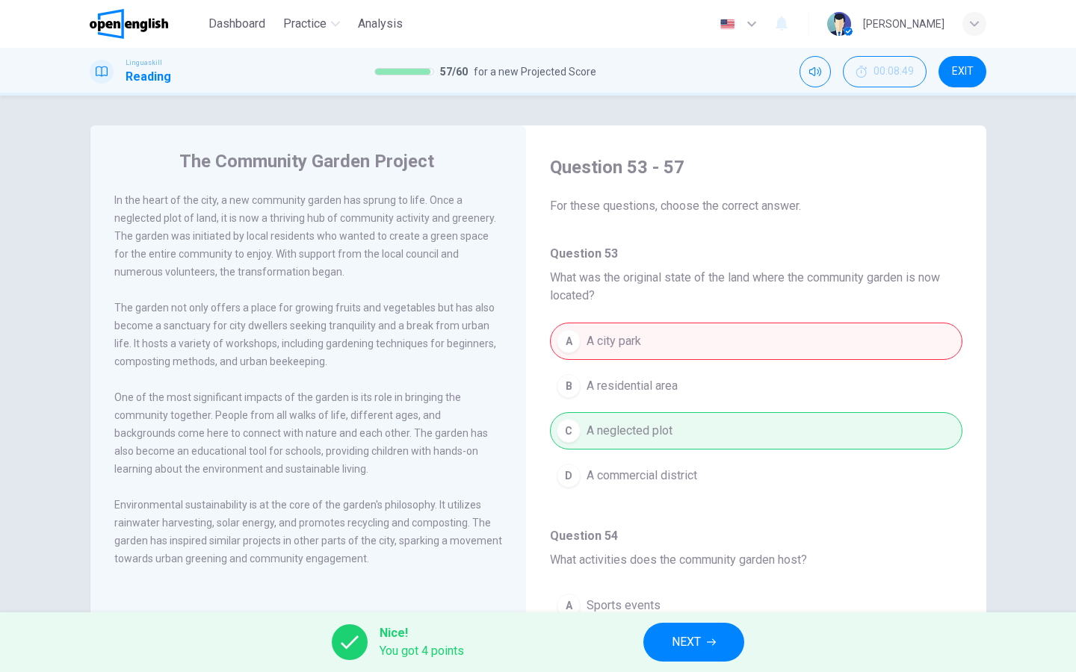
click at [689, 642] on span "NEXT" at bounding box center [686, 642] width 29 height 21
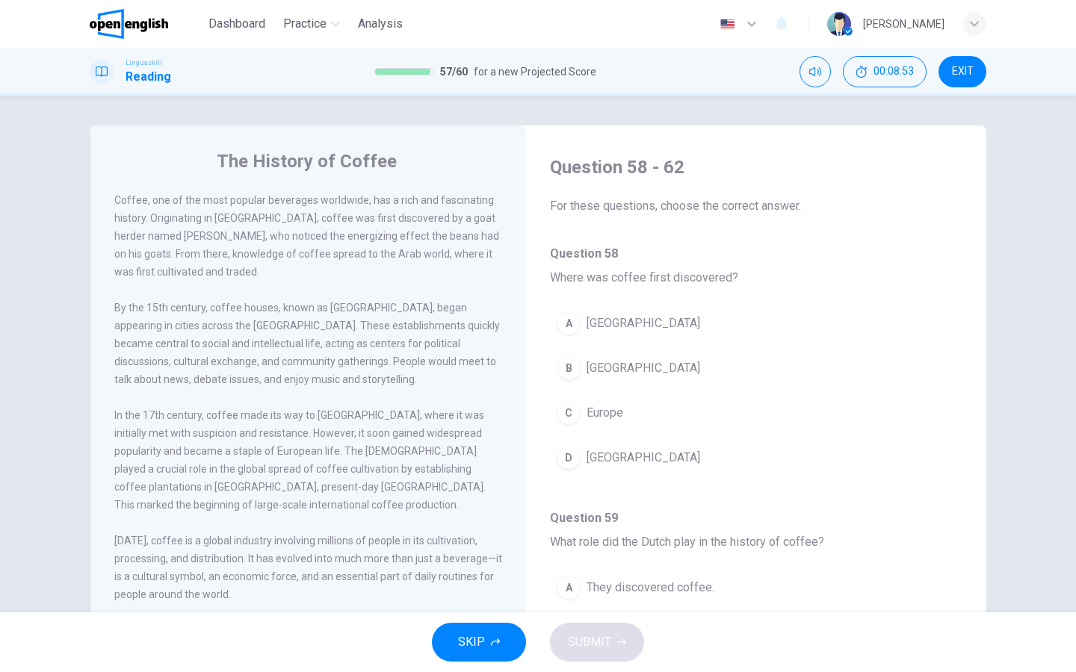
click at [566, 368] on div "B" at bounding box center [569, 368] width 24 height 24
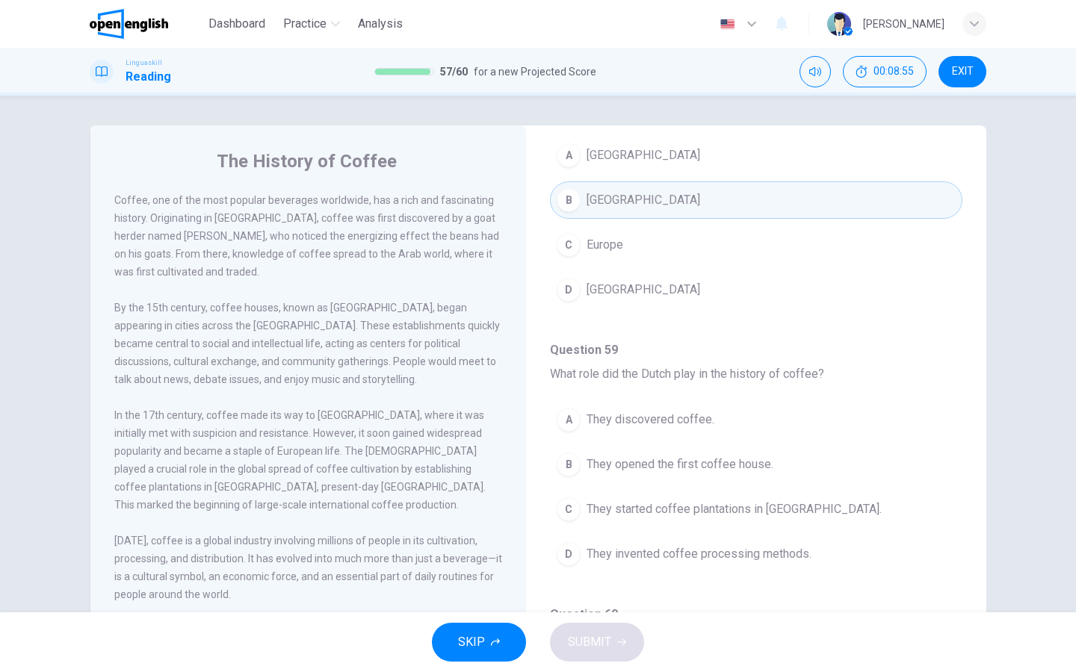
scroll to position [208, 0]
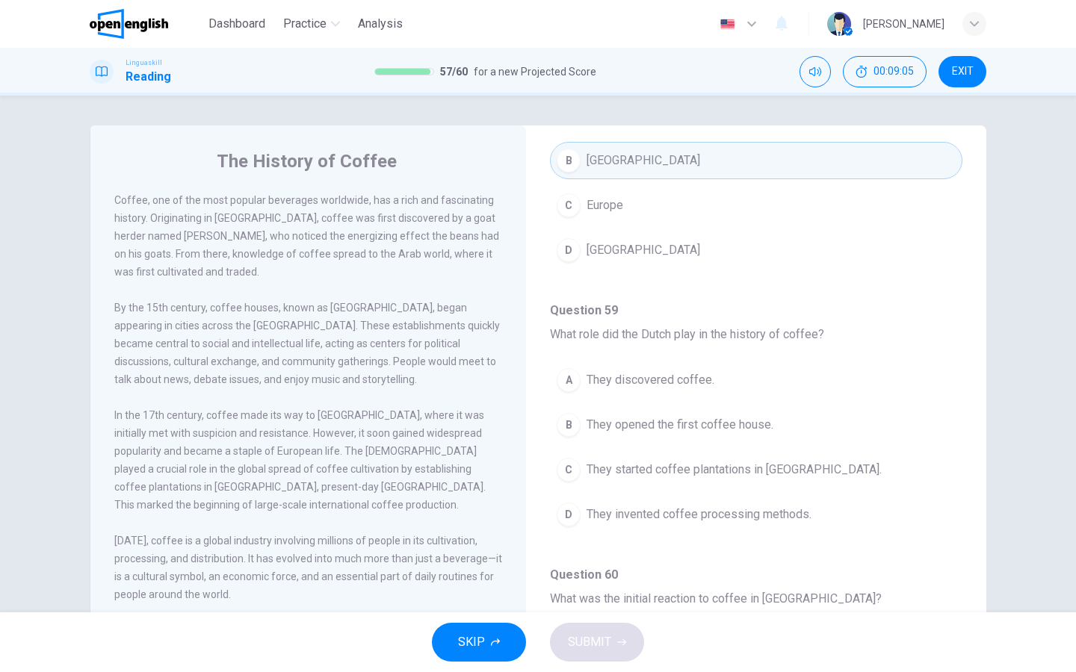
click at [575, 469] on div "C" at bounding box center [569, 470] width 24 height 24
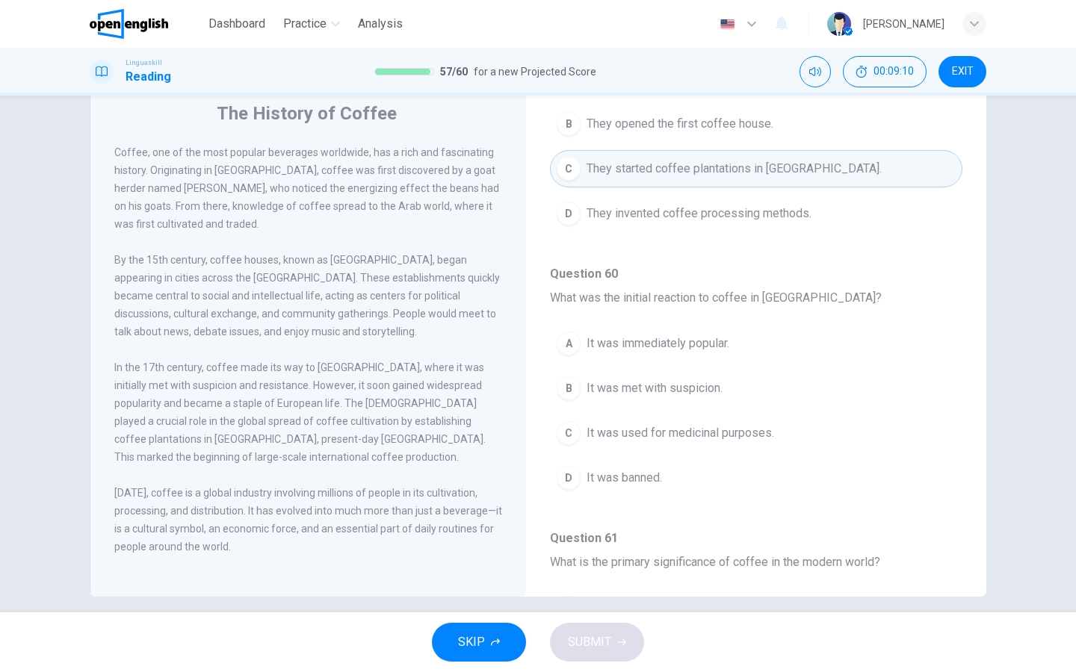
scroll to position [49, 0]
click at [562, 429] on div "C" at bounding box center [569, 432] width 24 height 24
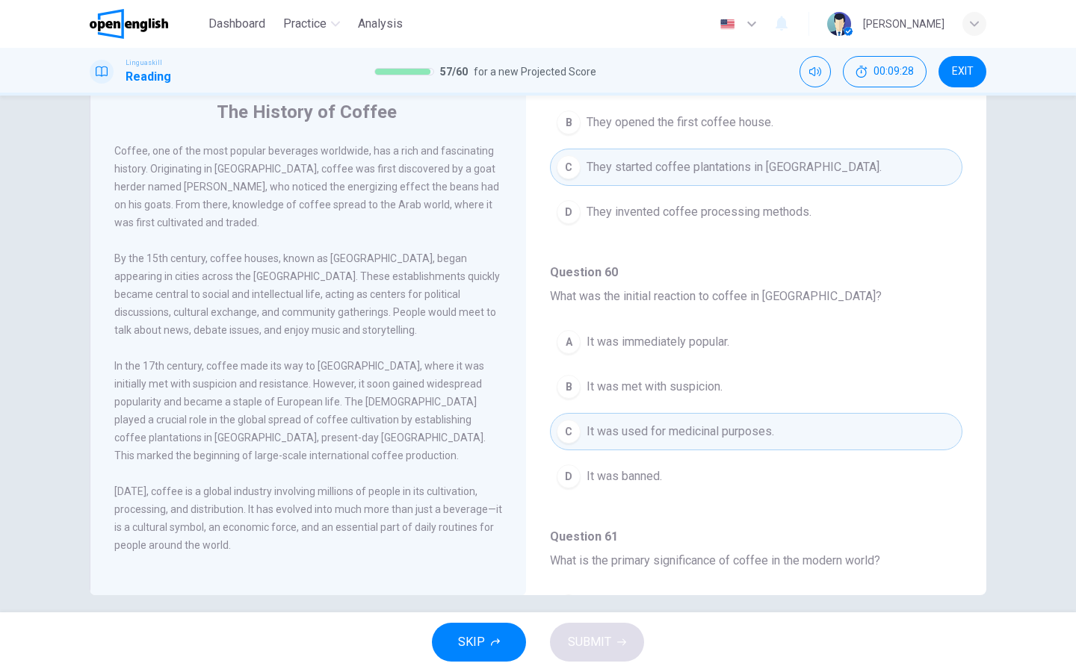
click at [565, 391] on div "B" at bounding box center [569, 387] width 24 height 24
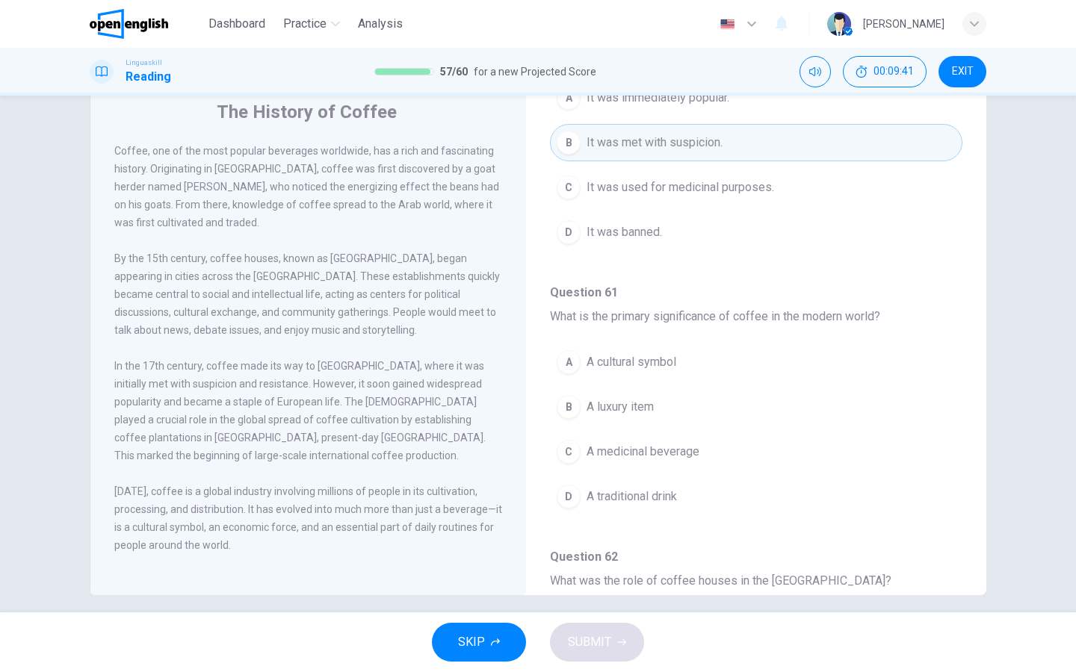
scroll to position [707, 0]
click at [575, 363] on div "A" at bounding box center [569, 361] width 24 height 24
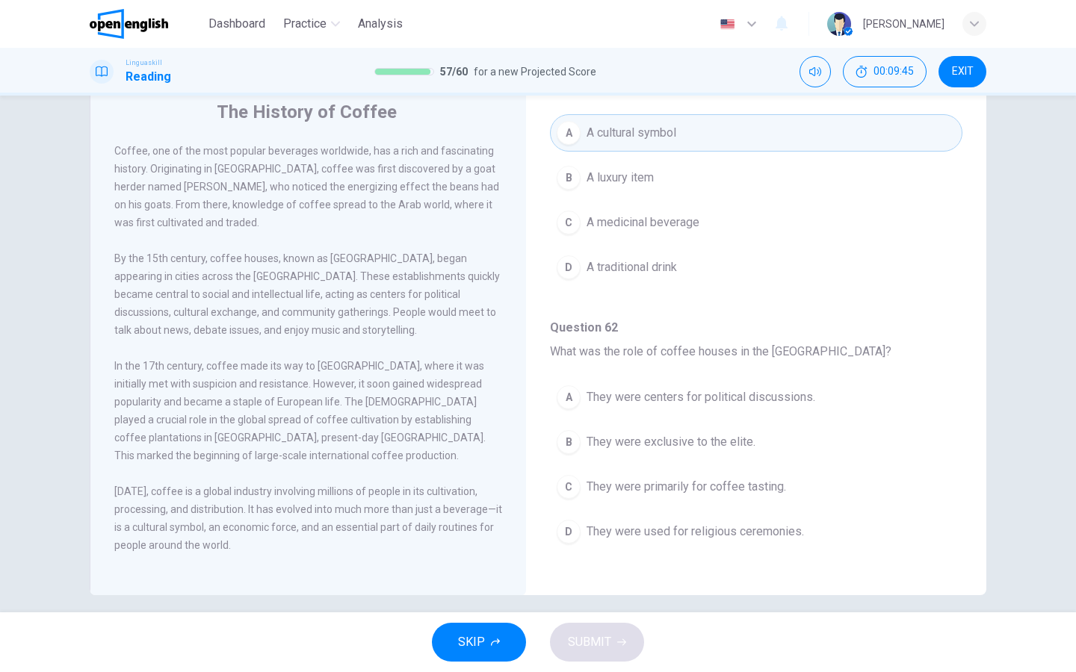
scroll to position [57, 0]
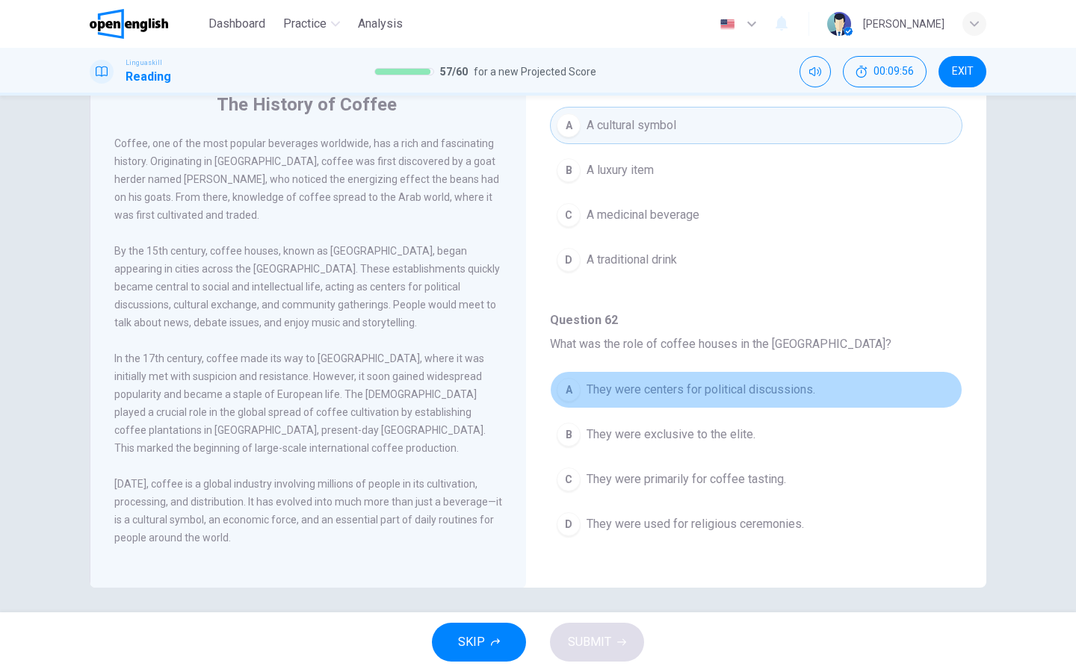
click at [575, 394] on div "A" at bounding box center [569, 390] width 24 height 24
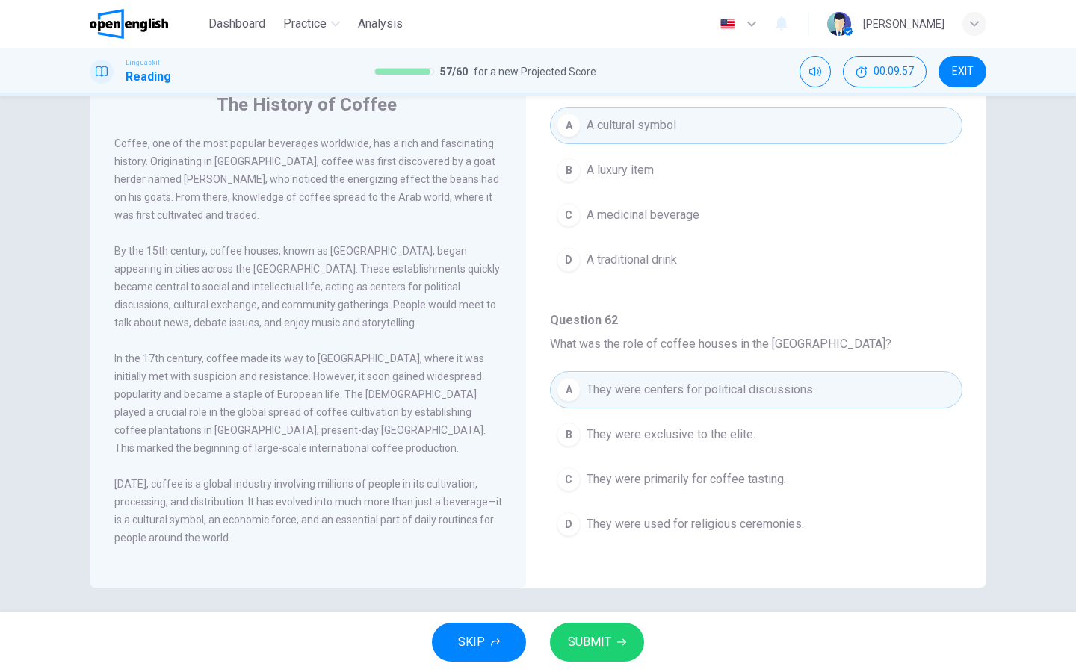
click at [613, 643] on button "SUBMIT" at bounding box center [597, 642] width 94 height 39
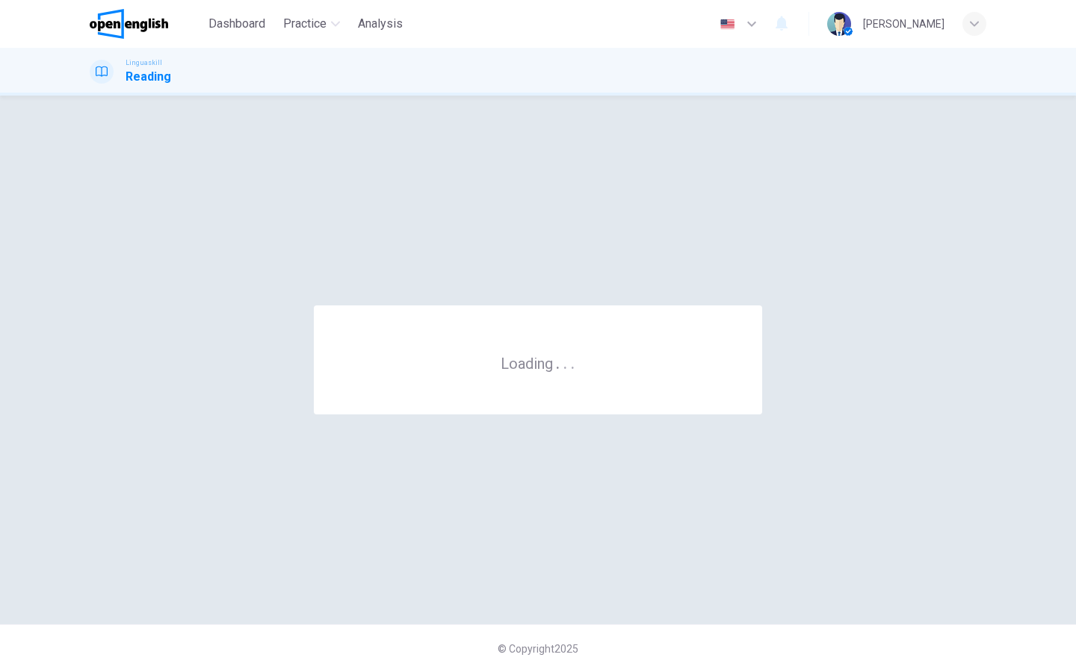
scroll to position [-1, 0]
